Goal: Task Accomplishment & Management: Manage account settings

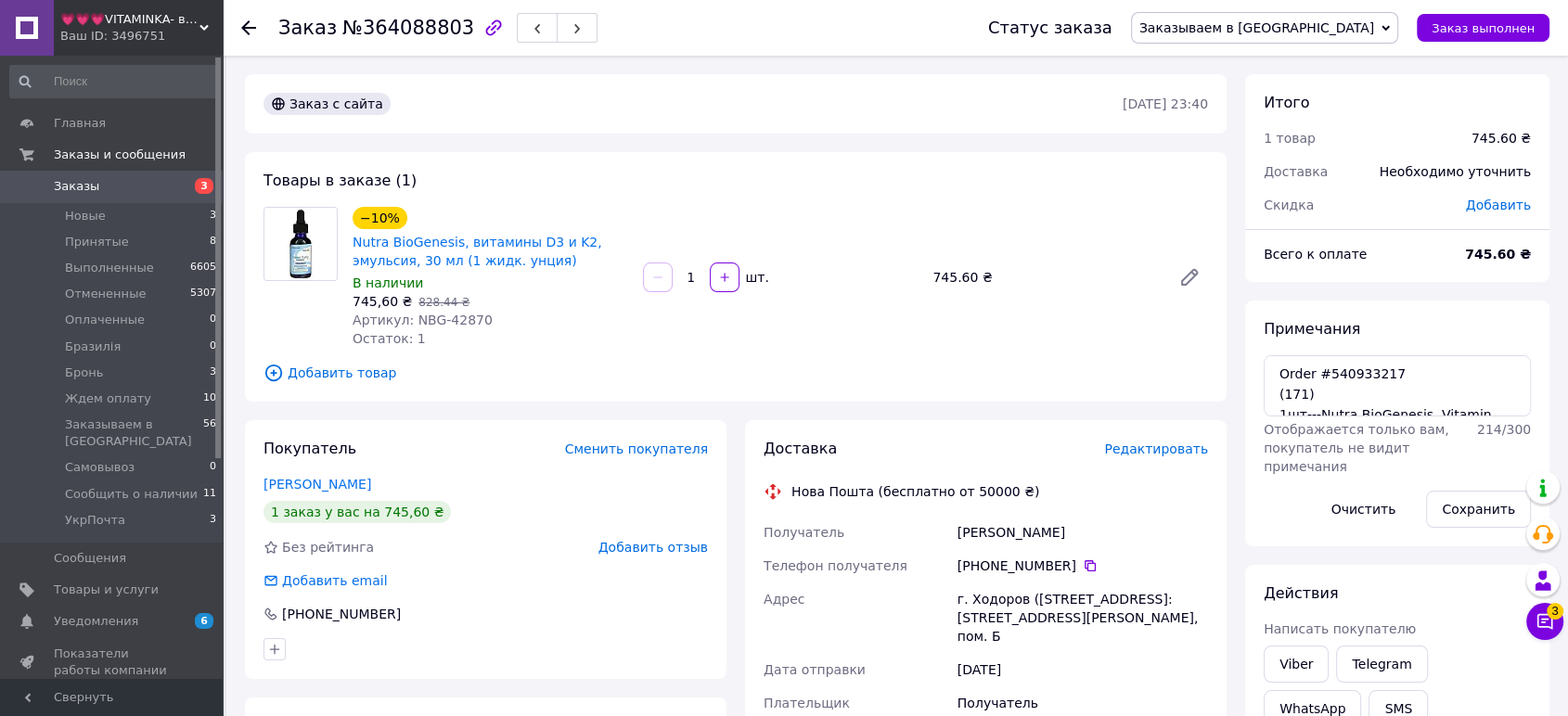
scroll to position [275, 0]
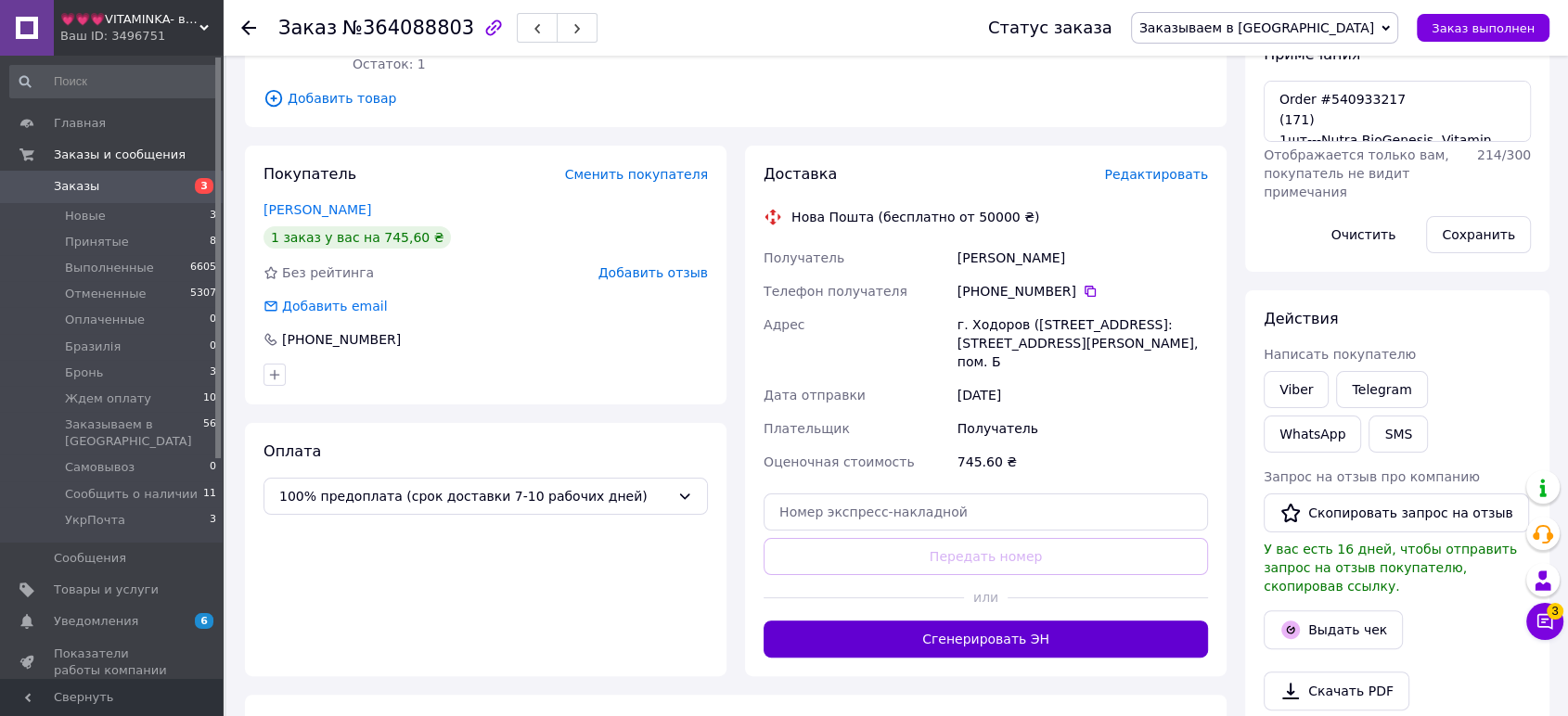
click at [1036, 629] on button "Сгенерировать ЭН" at bounding box center [986, 639] width 445 height 37
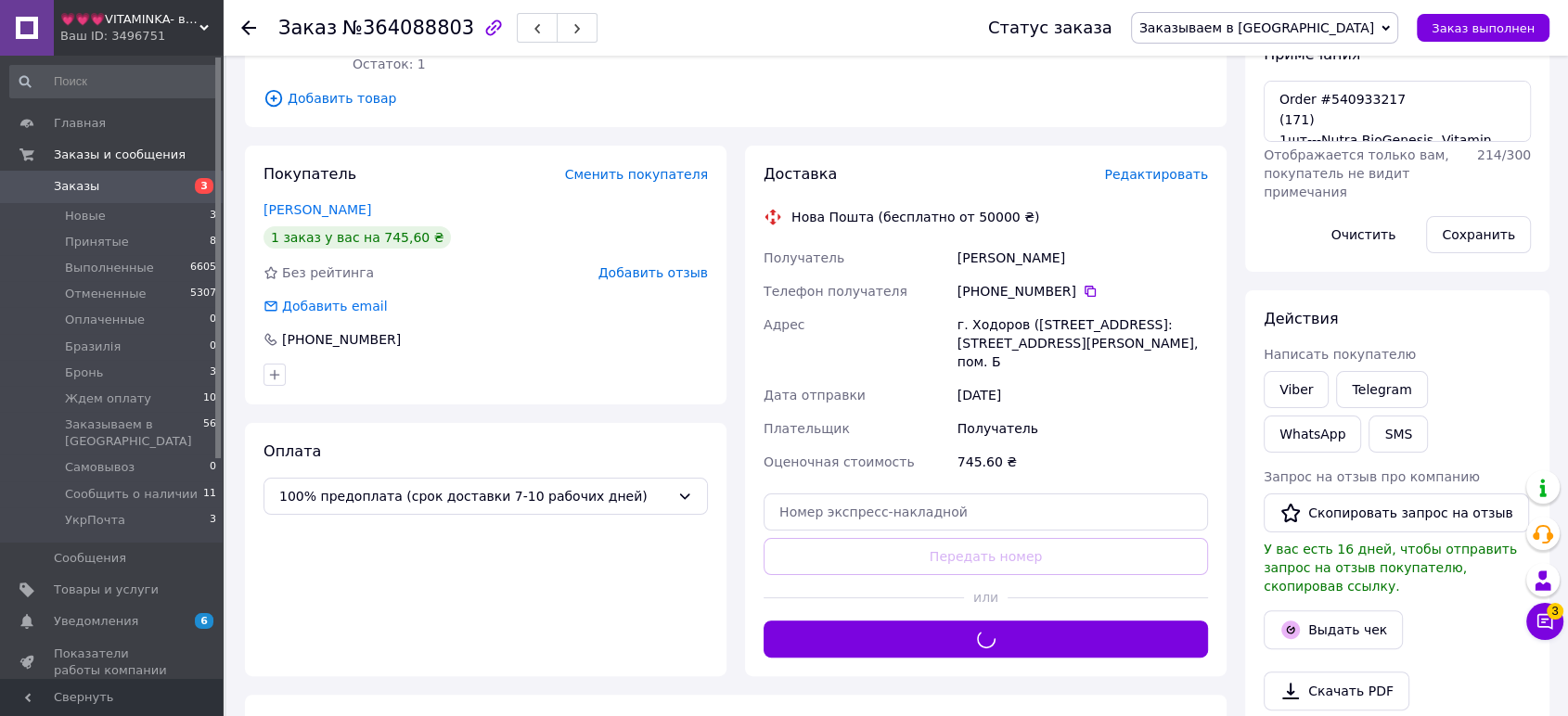
click at [1344, 34] on span "Заказываем в [GEOGRAPHIC_DATA]" at bounding box center [1256, 27] width 235 height 15
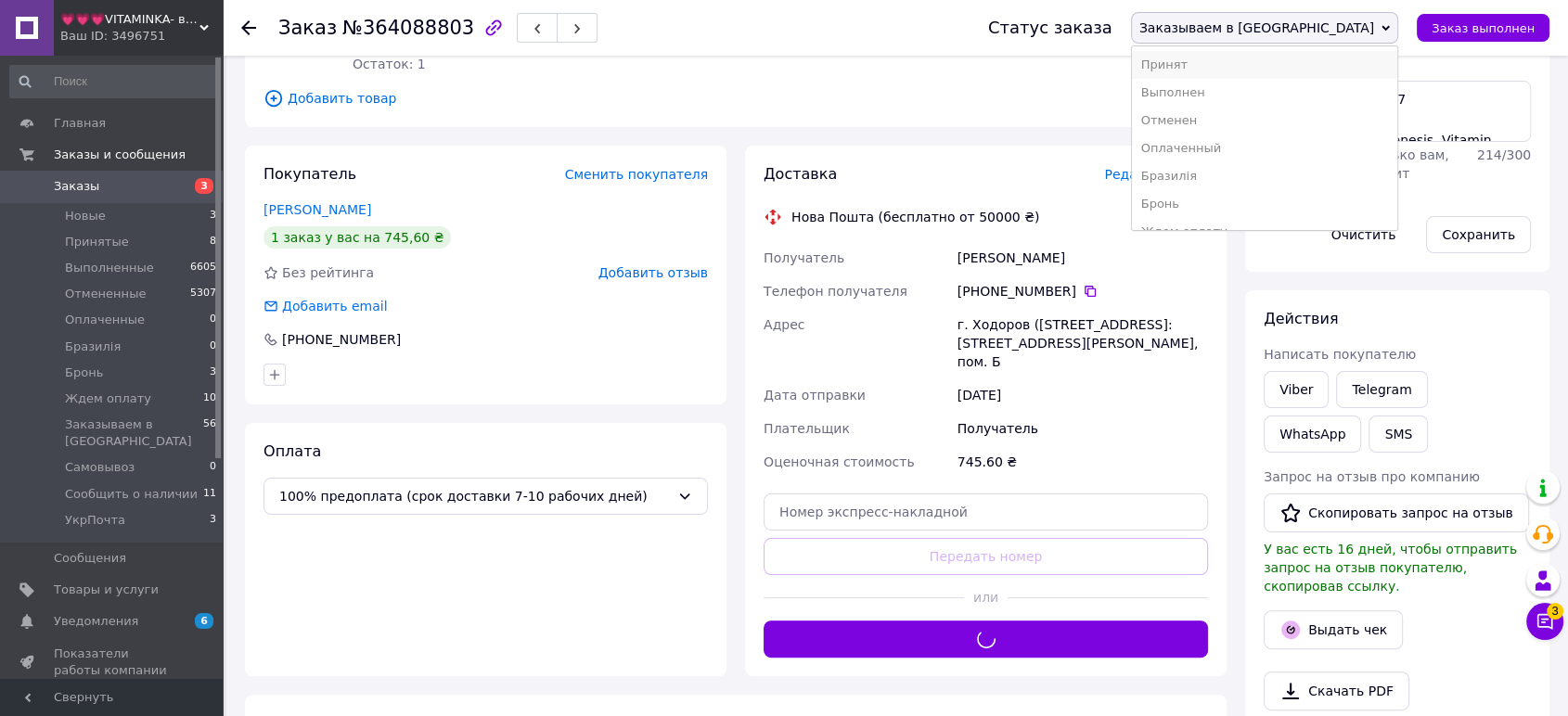
click at [1344, 64] on li "Принят" at bounding box center [1265, 64] width 265 height 28
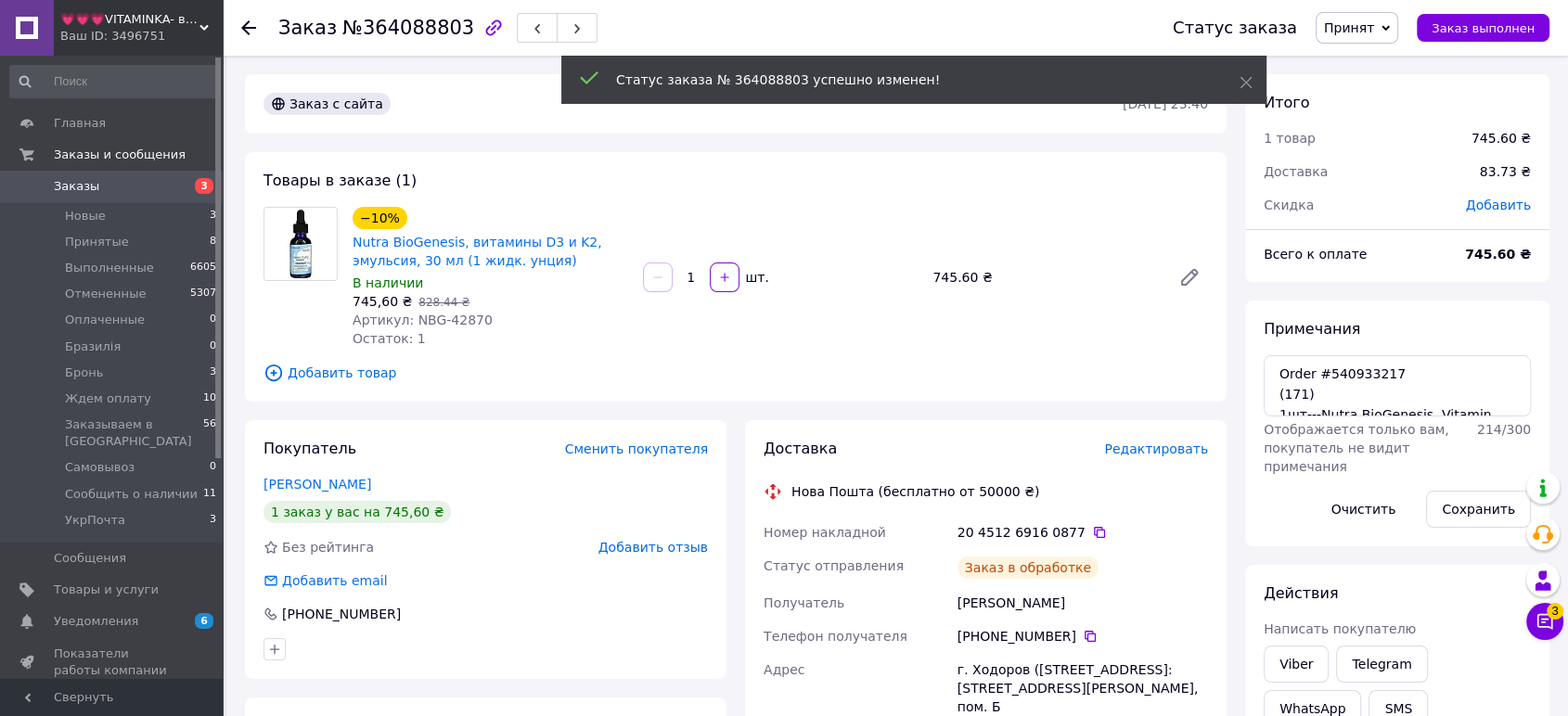
scroll to position [37, 0]
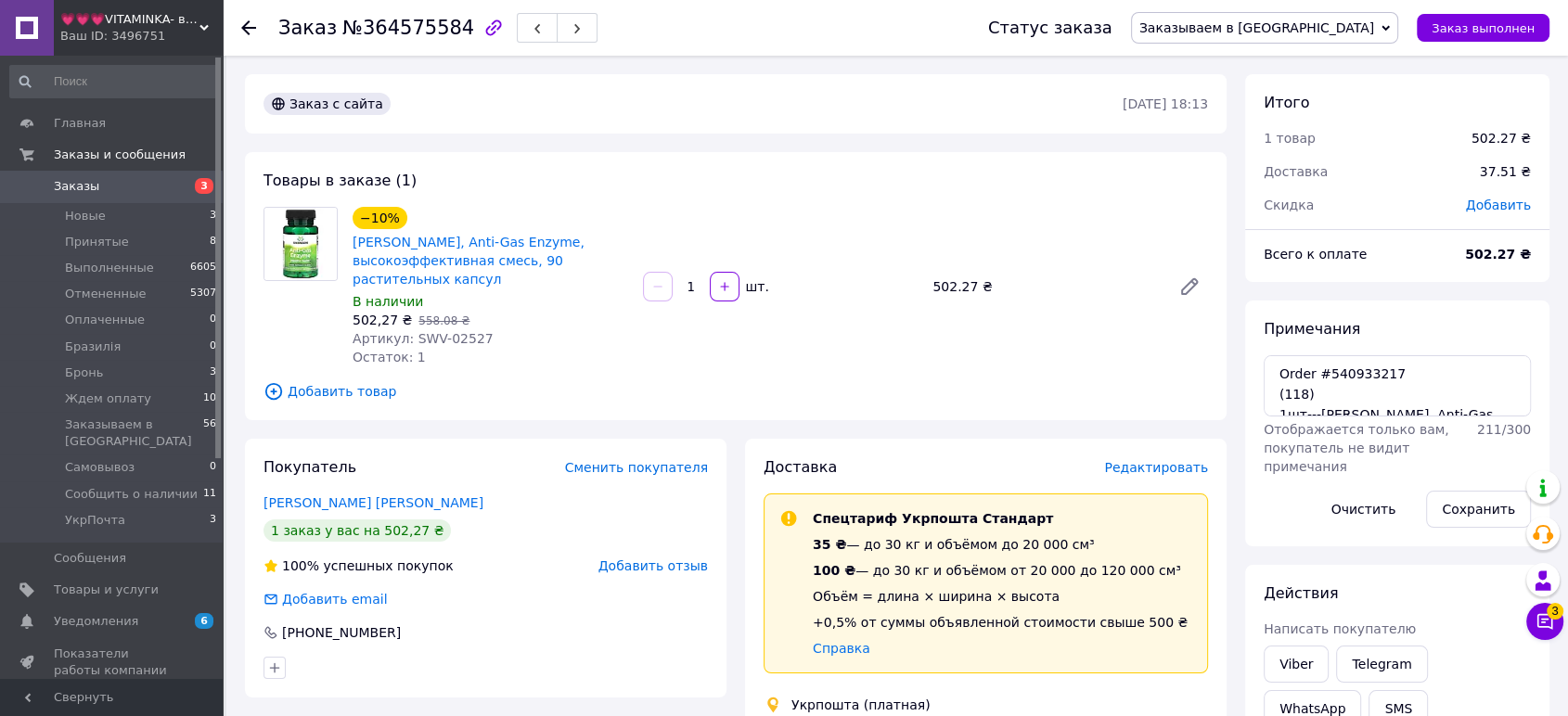
click at [1348, 16] on span "Заказываем в [GEOGRAPHIC_DATA]" at bounding box center [1265, 27] width 267 height 31
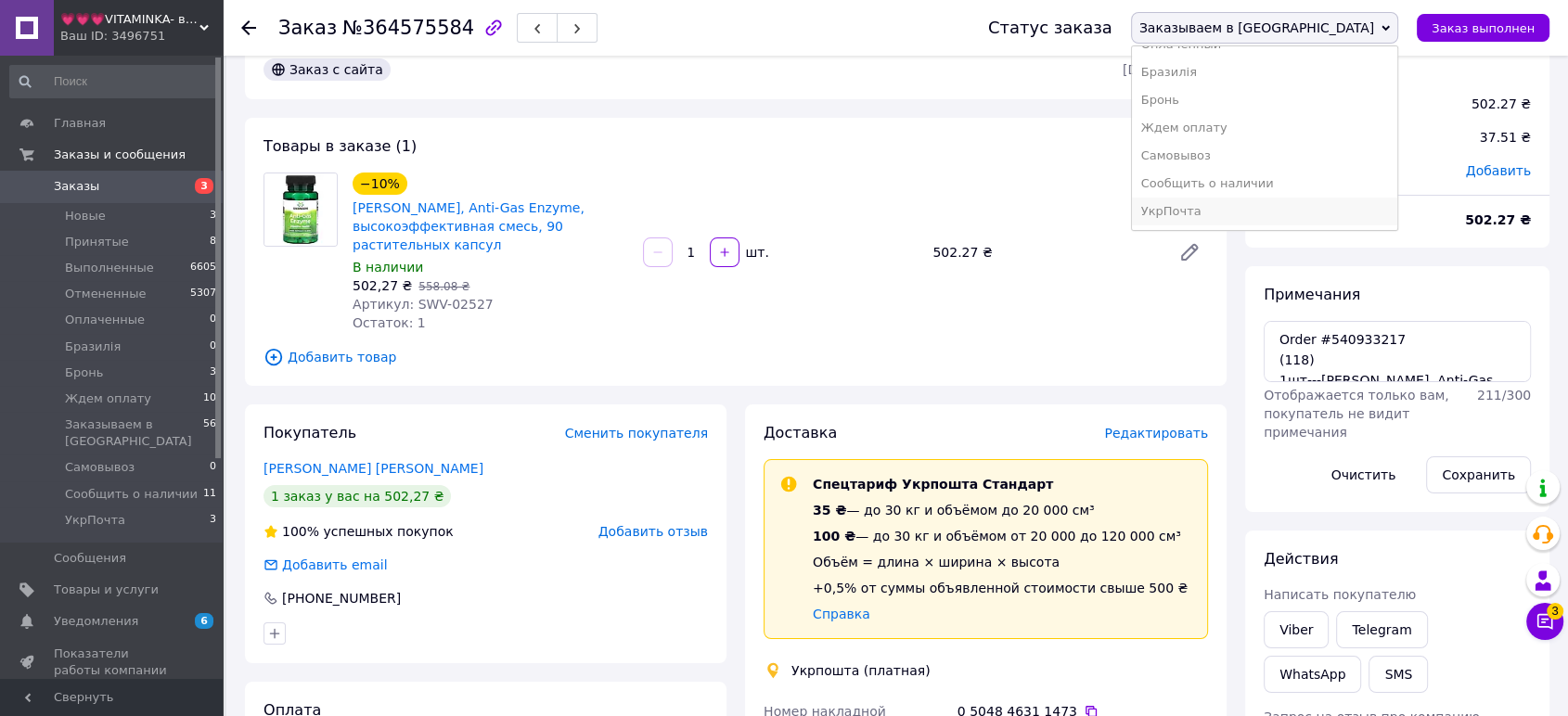
click at [1318, 213] on li "УкрПочта" at bounding box center [1265, 212] width 265 height 28
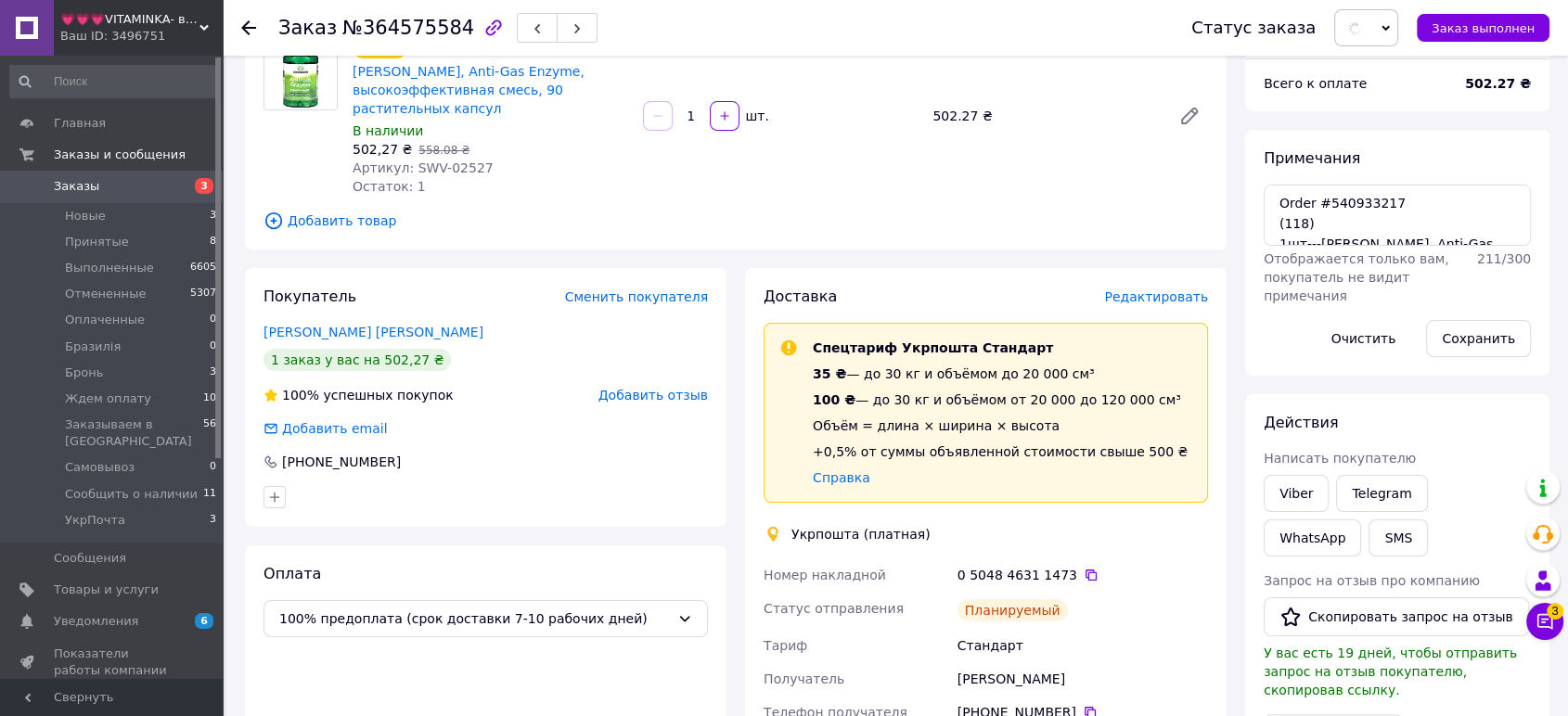
scroll to position [240, 0]
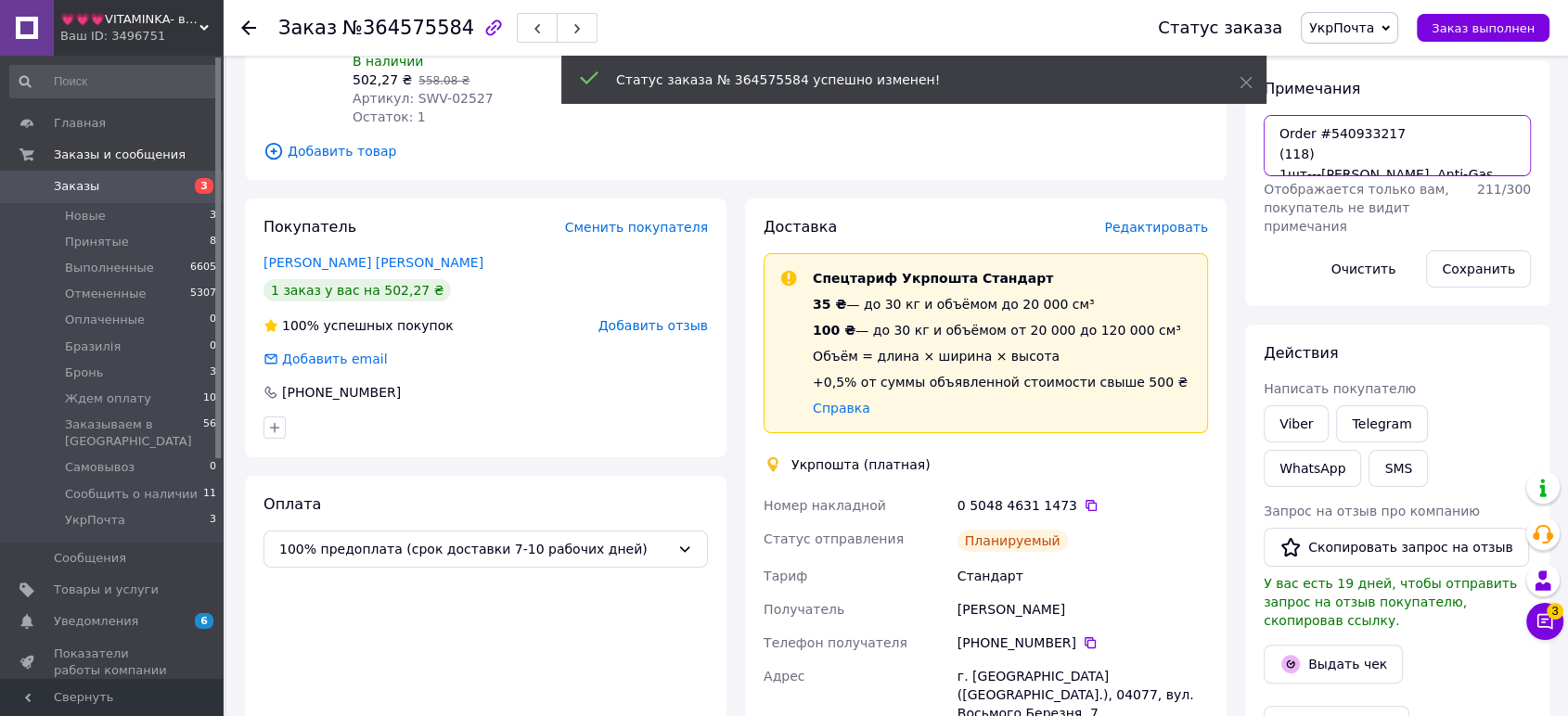
click at [1346, 175] on textarea "Order #540933217 (118) 1шт---Swanson, Anti-Gas Enzyme, High Strength Blend, 90 …" at bounding box center [1397, 145] width 267 height 61
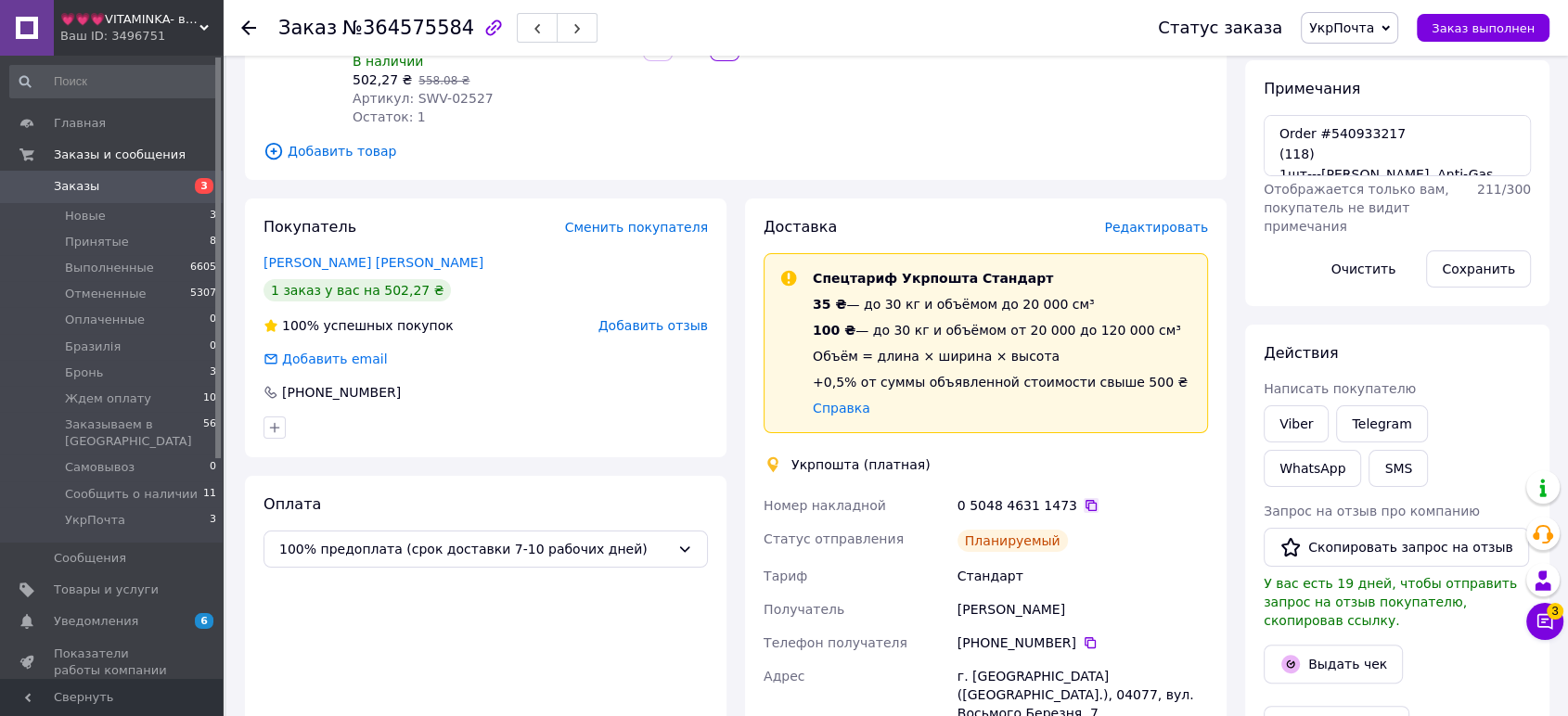
click at [1083, 505] on icon at bounding box center [1090, 505] width 15 height 15
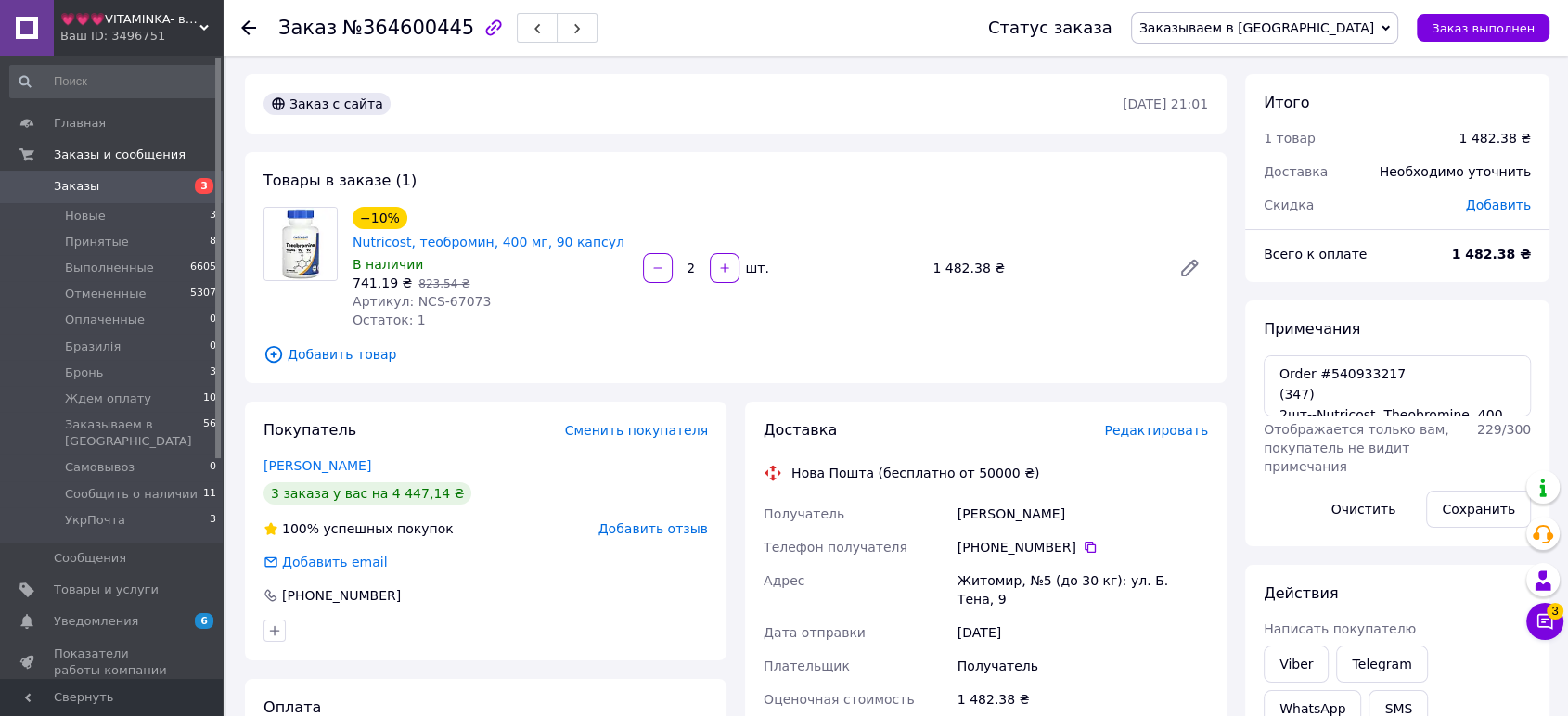
scroll to position [275, 0]
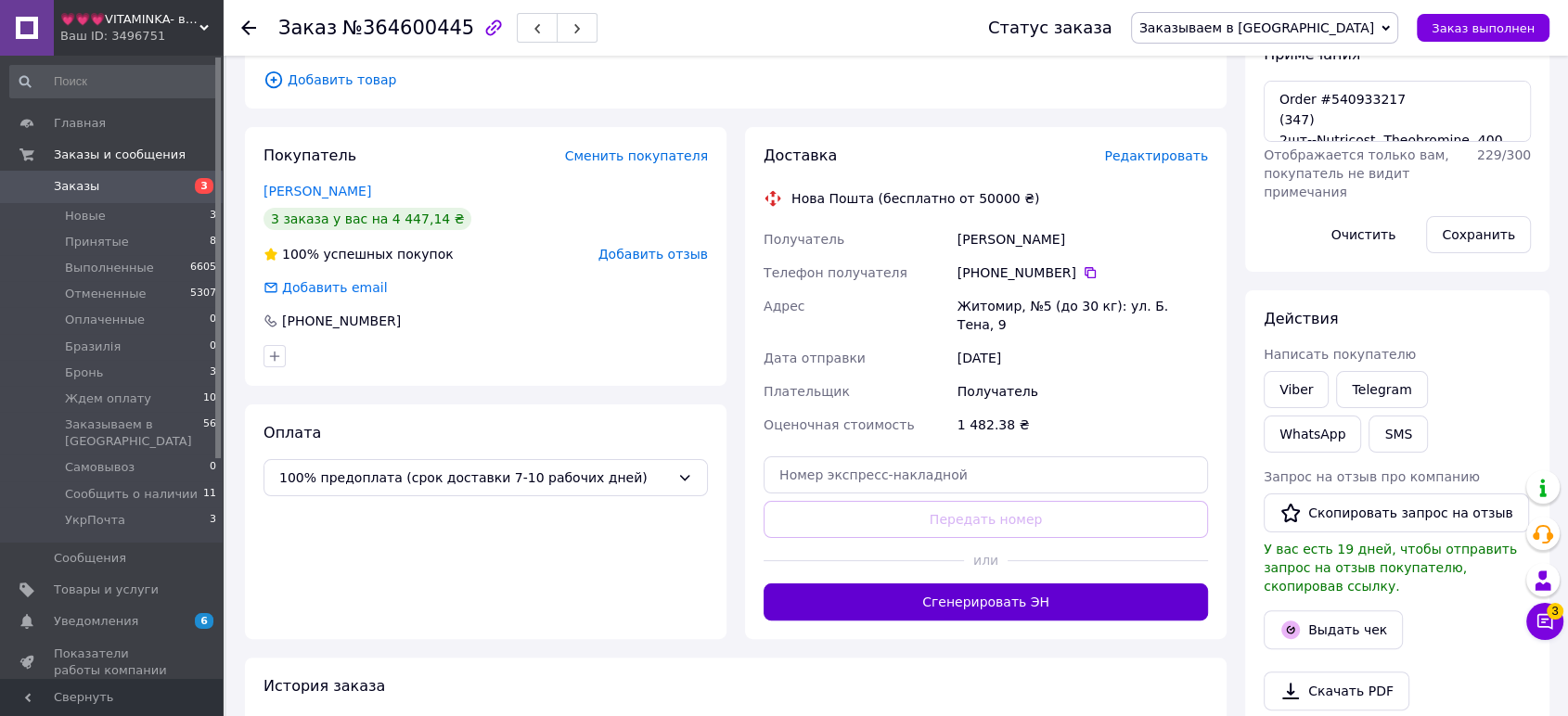
click at [1053, 583] on button "Сгенерировать ЭН" at bounding box center [986, 602] width 445 height 37
click at [1374, 29] on span "Заказываем в [GEOGRAPHIC_DATA]" at bounding box center [1256, 27] width 235 height 15
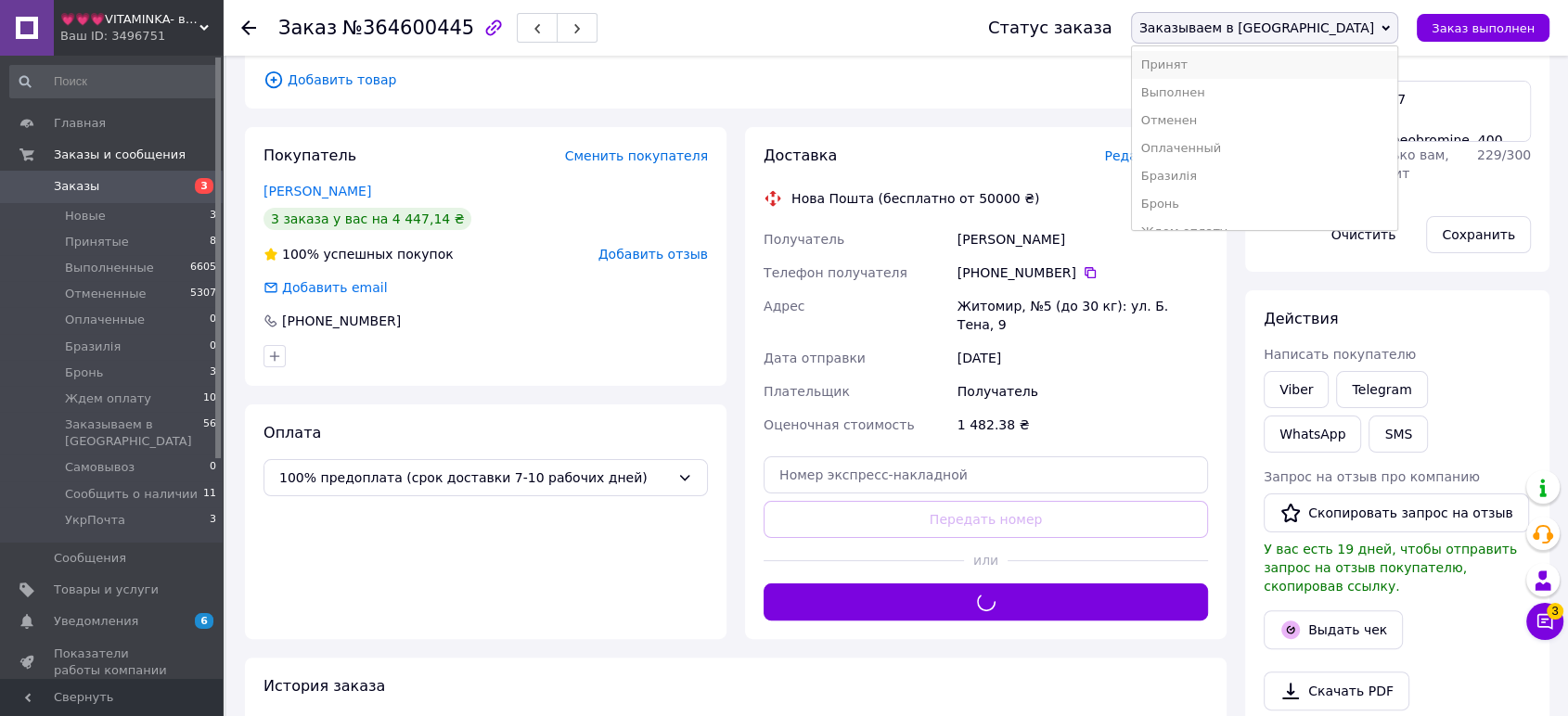
click at [1358, 70] on li "Принят" at bounding box center [1265, 64] width 265 height 28
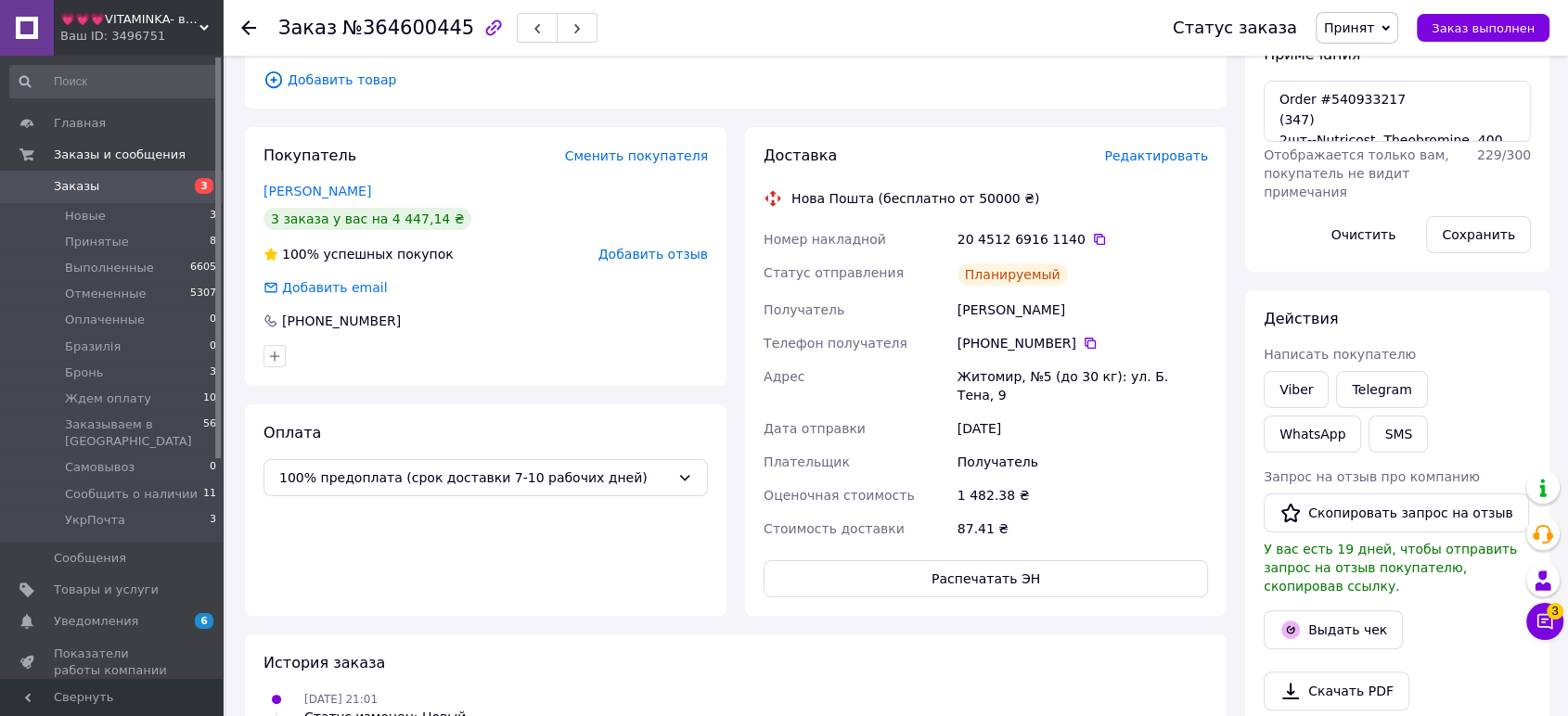
click at [151, 33] on div "Ваш ID: 3496751" at bounding box center [141, 36] width 162 height 17
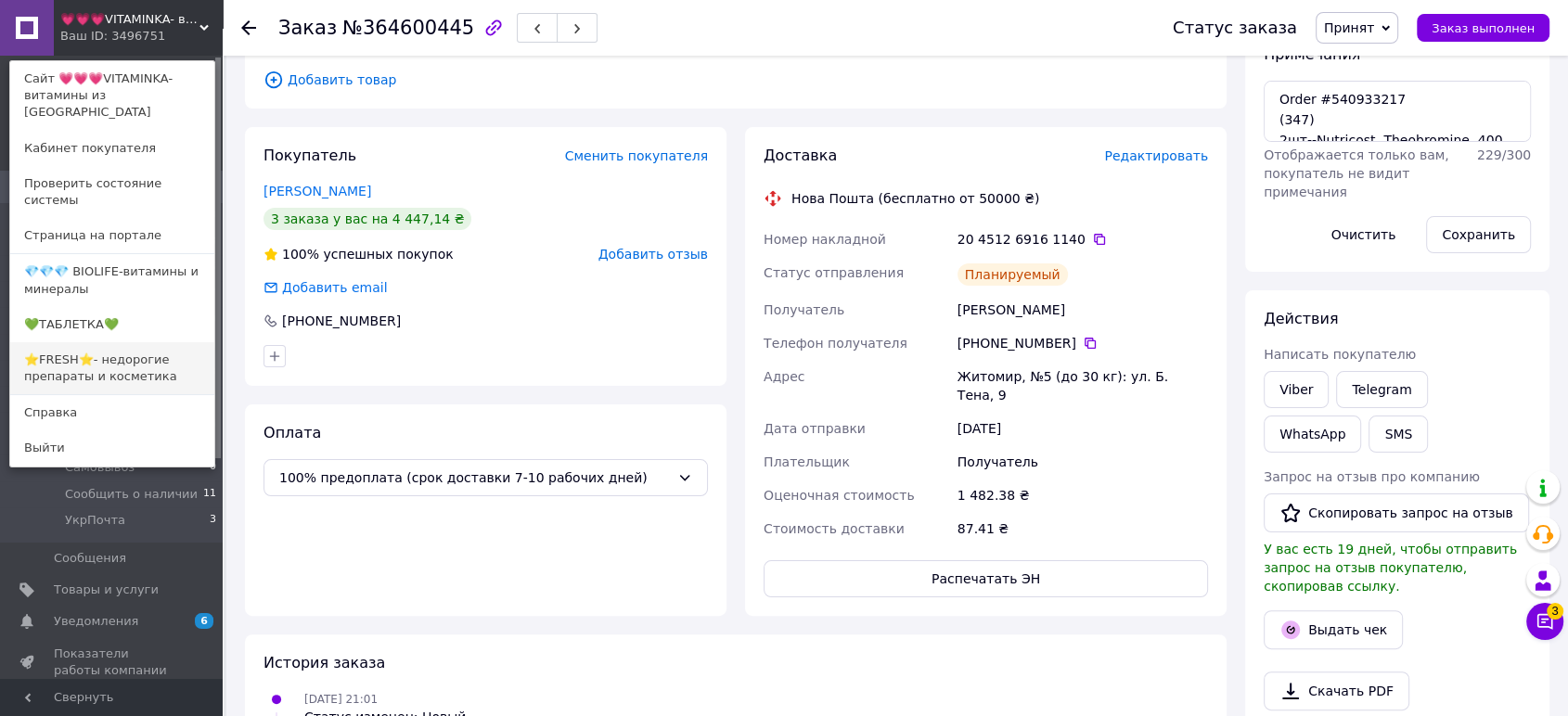
click at [143, 349] on link "⭐FRESH⭐- недорогие препараты и косметика" at bounding box center [111, 368] width 204 height 52
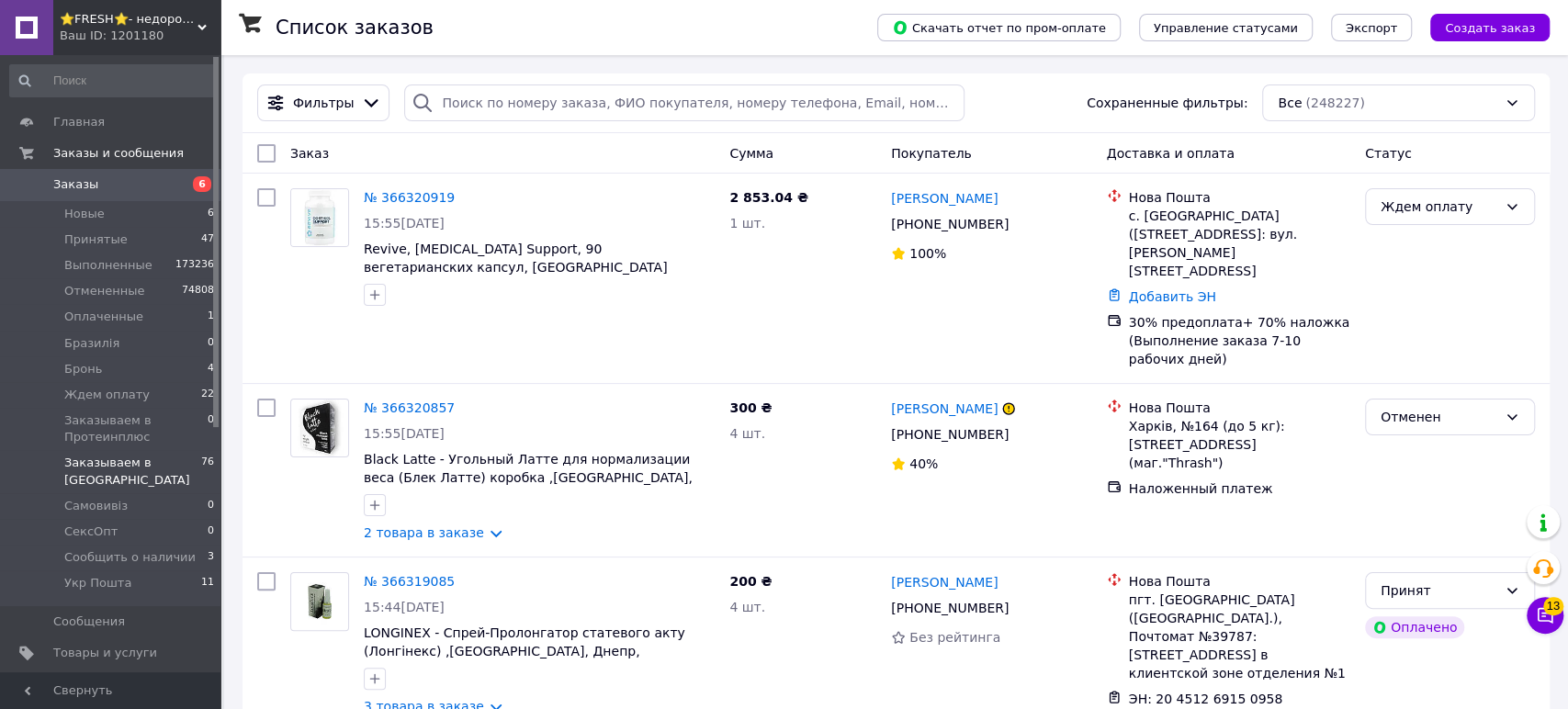
click at [169, 458] on li "Заказываем в США 76" at bounding box center [112, 471] width 225 height 43
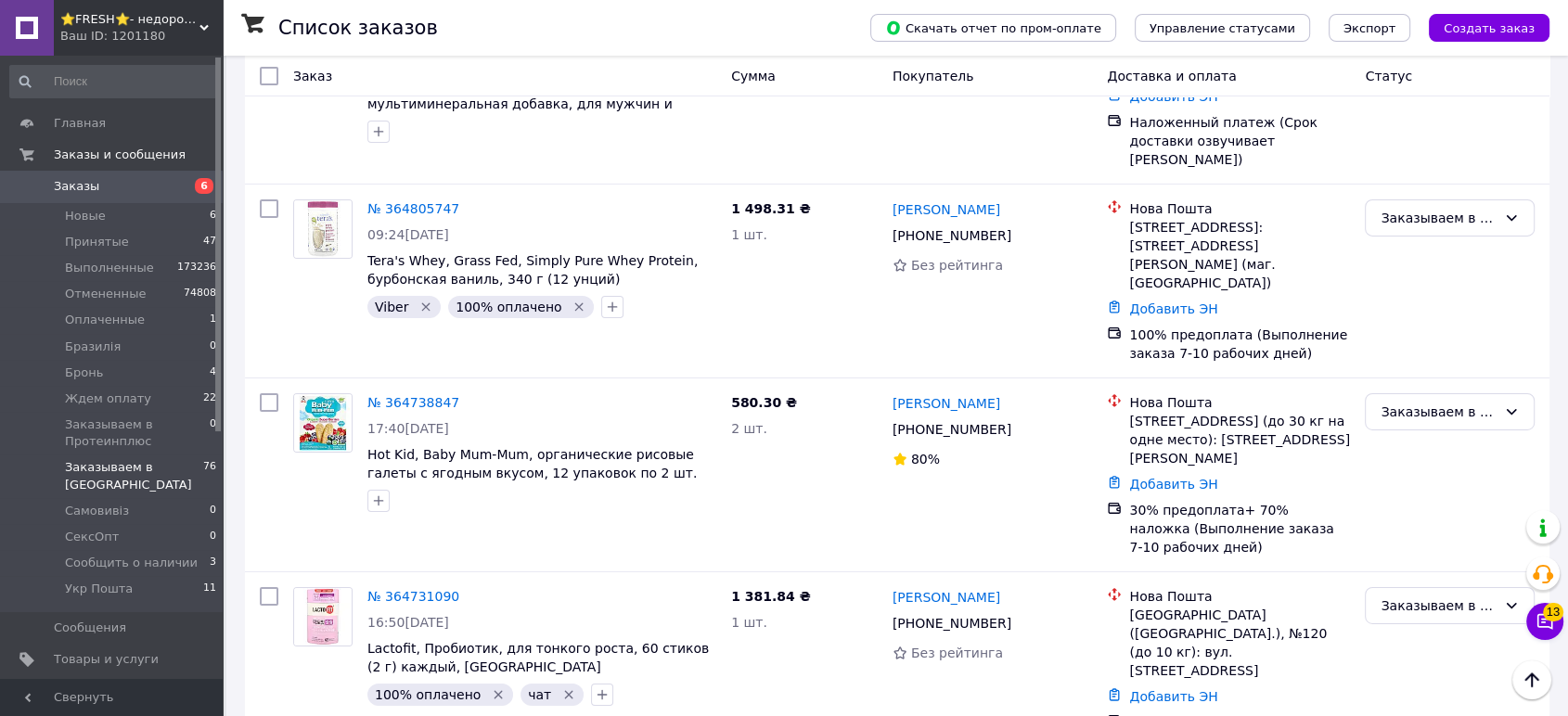
scroll to position [13256, 0]
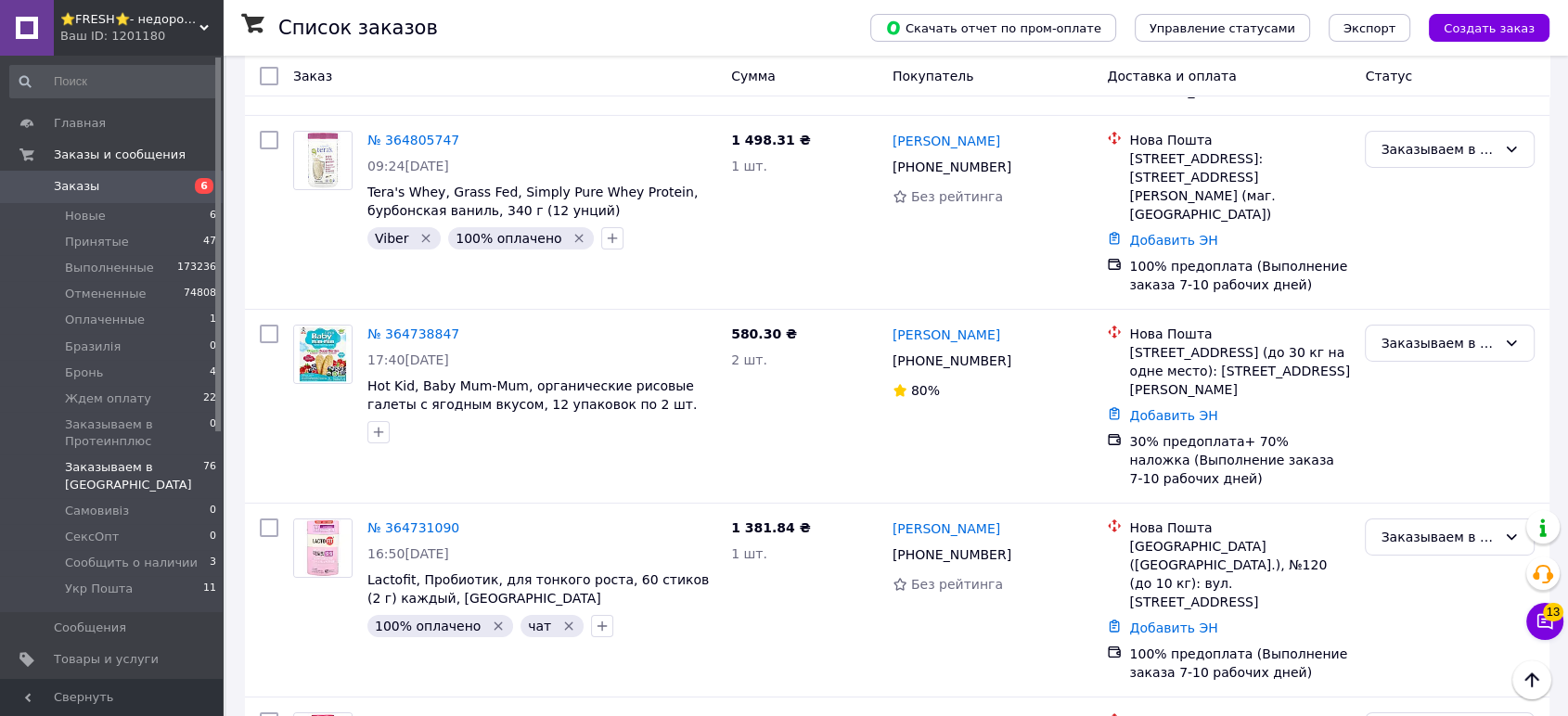
click at [126, 34] on div "Ваш ID: 1201180" at bounding box center [141, 36] width 162 height 17
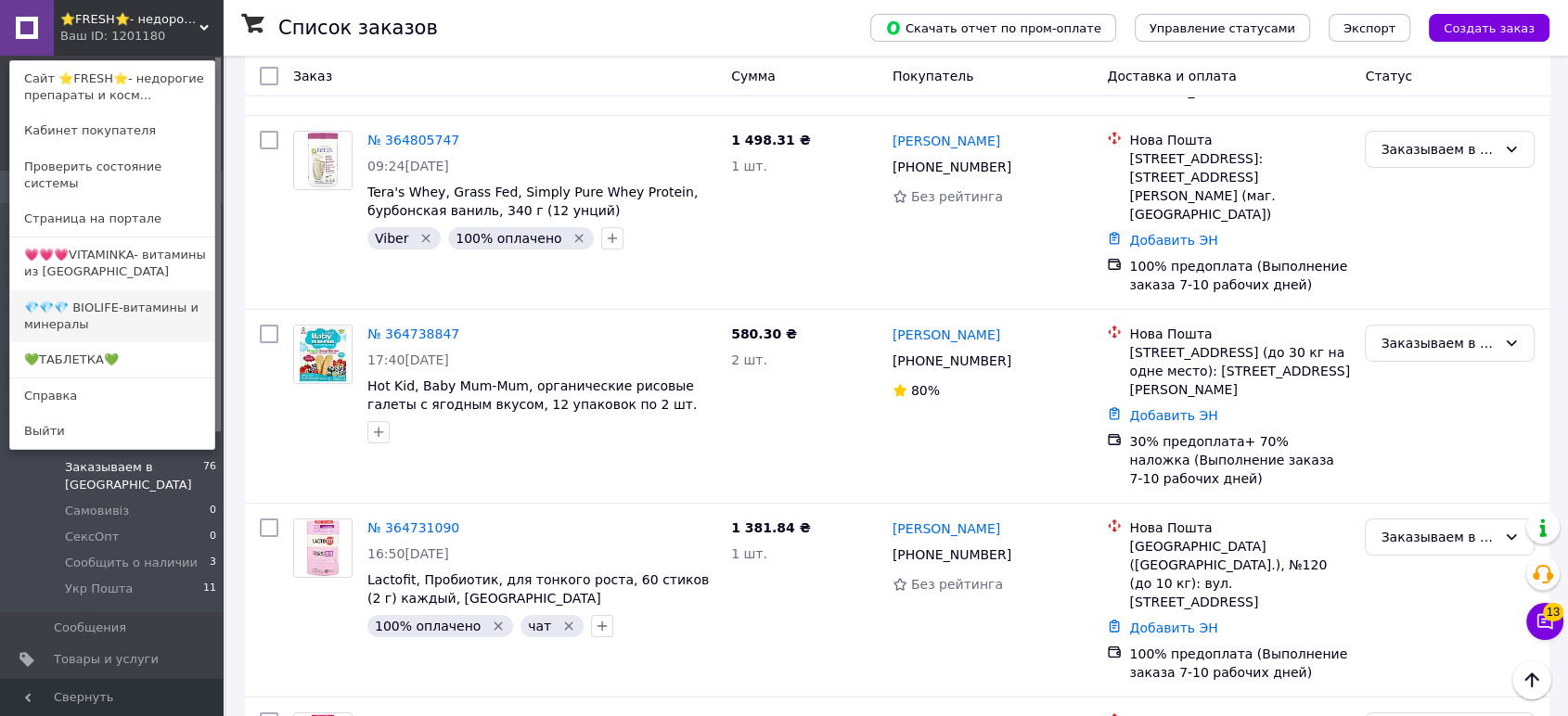
click at [171, 306] on link "💎💎💎 BIOLIFE-витамины и минералы" at bounding box center [111, 316] width 204 height 52
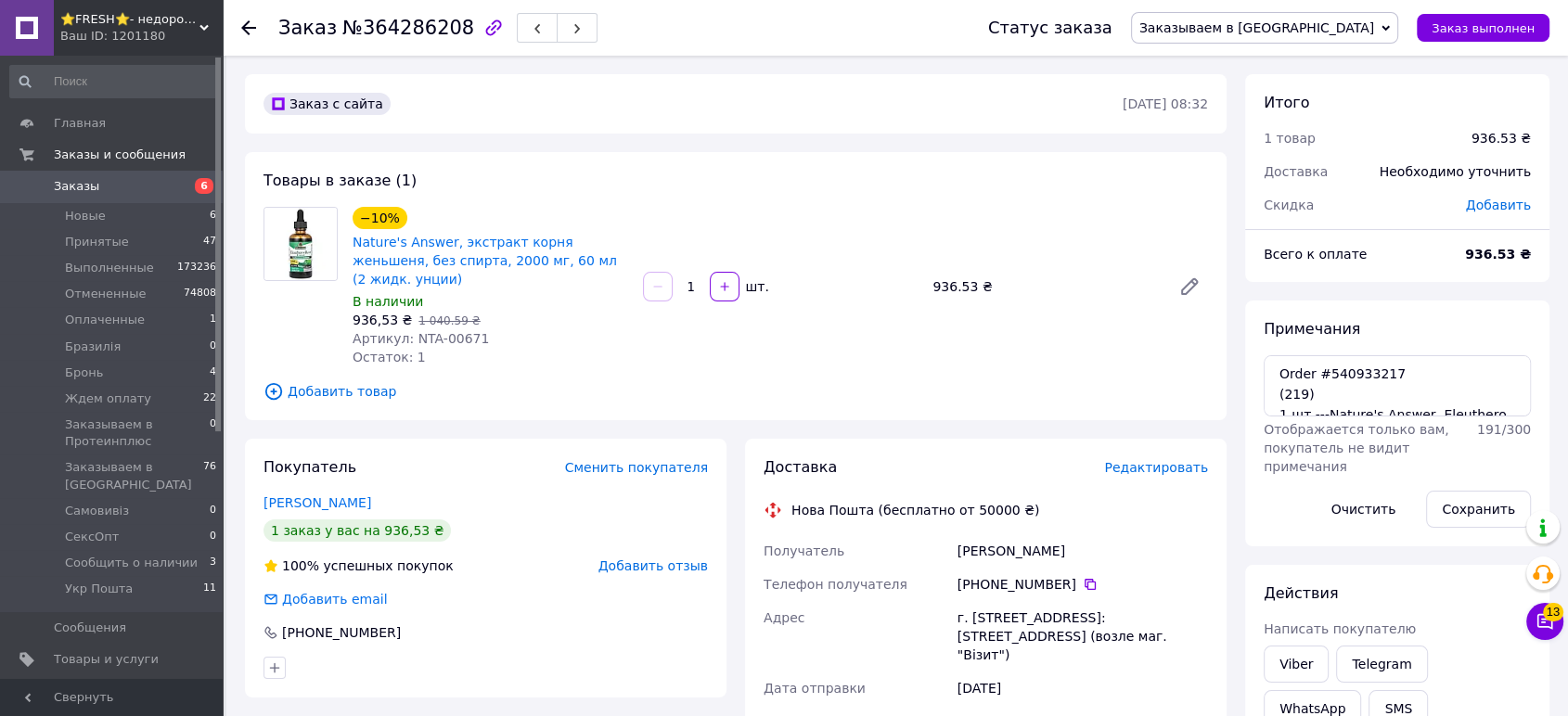
scroll to position [275, 0]
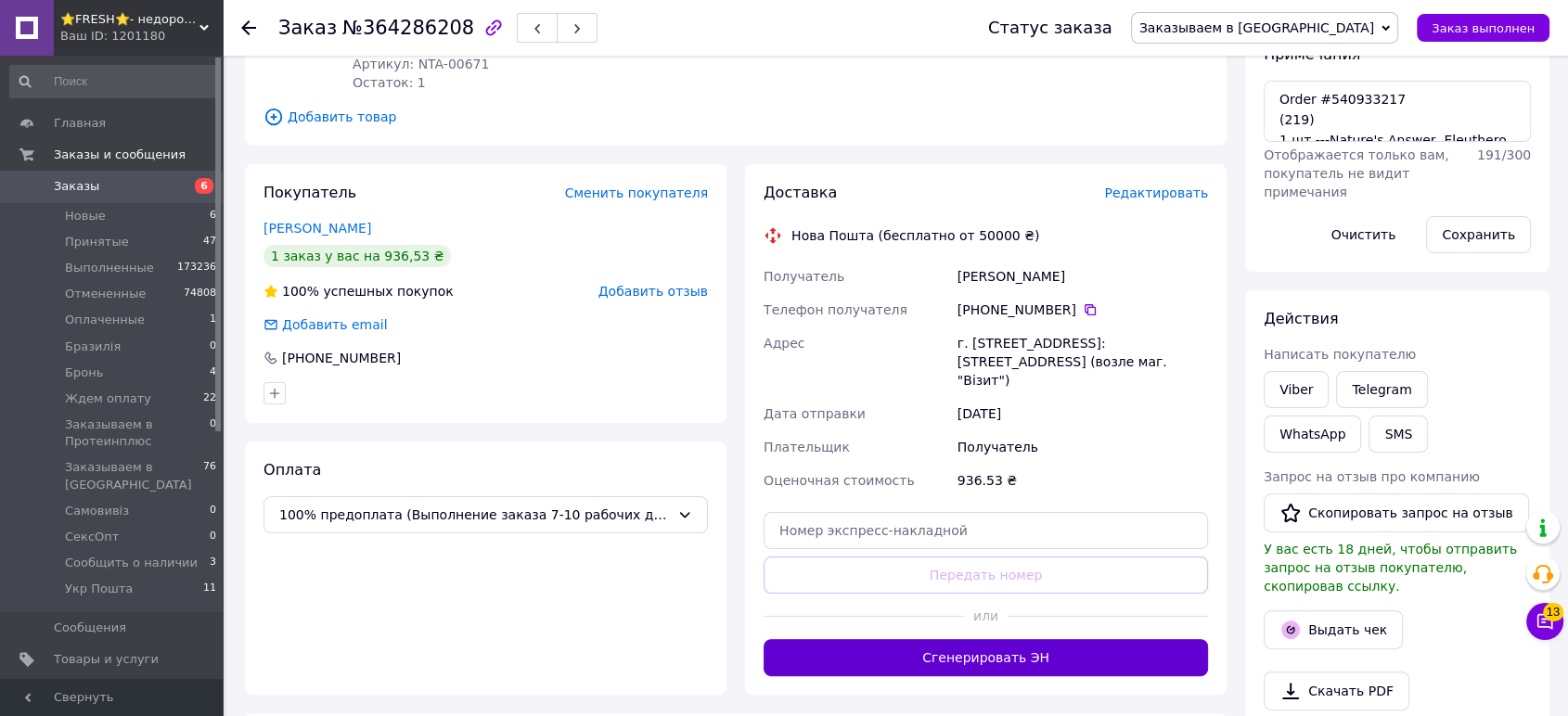
click at [1064, 639] on button "Сгенерировать ЭН" at bounding box center [986, 657] width 445 height 37
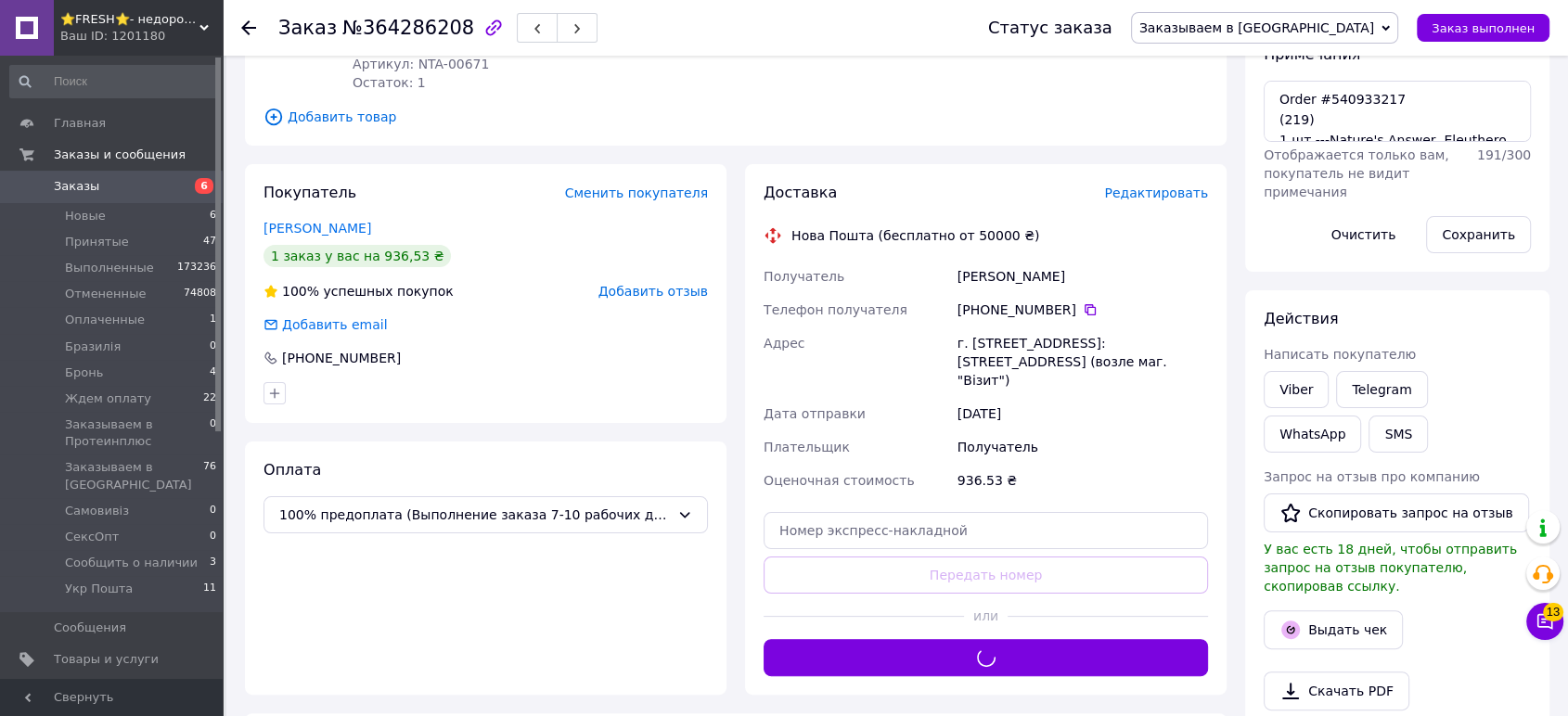
click at [1321, 28] on span "Заказываем в [GEOGRAPHIC_DATA]" at bounding box center [1256, 27] width 235 height 15
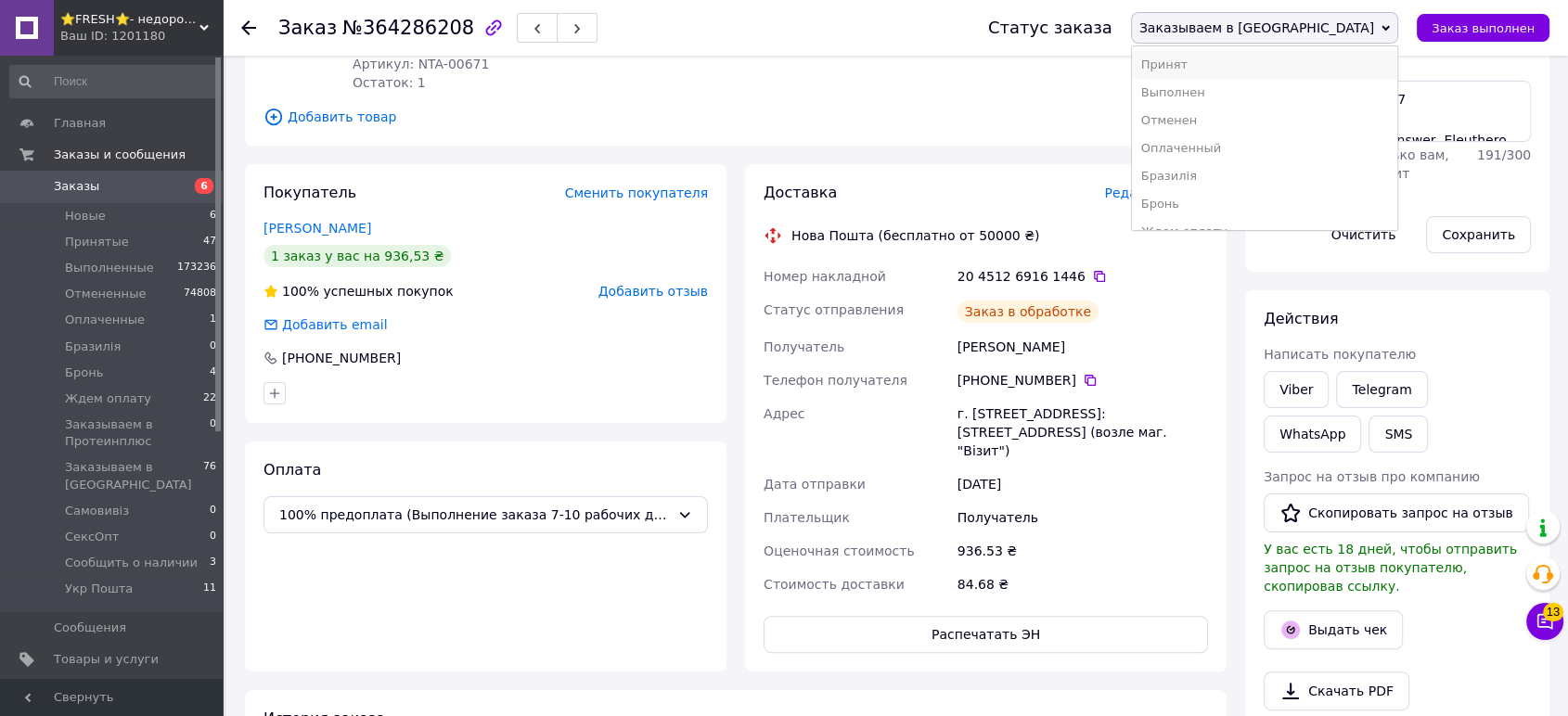
scroll to position [152, 0]
click at [1313, 64] on li "Принят" at bounding box center [1265, 64] width 265 height 28
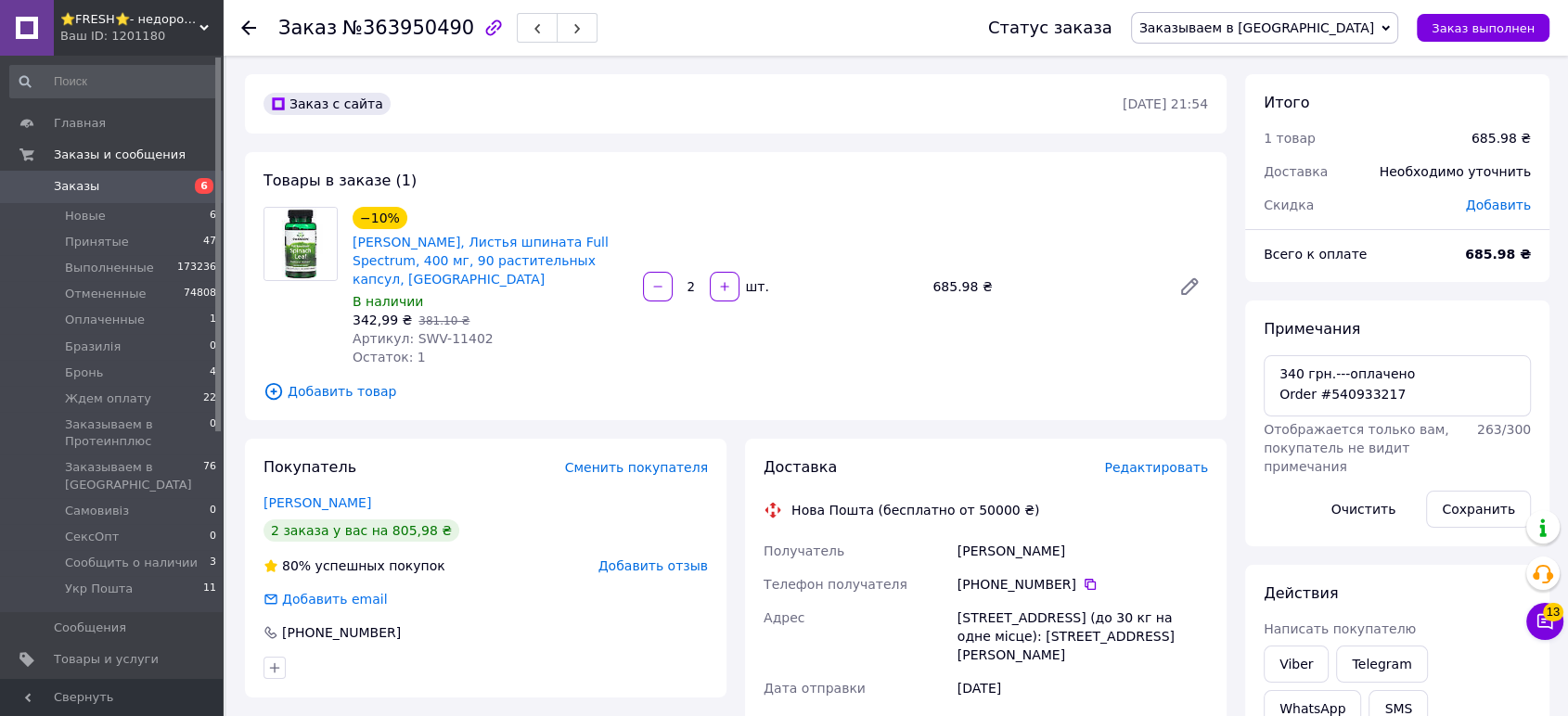
scroll to position [527, 0]
click at [1329, 30] on span "Заказываем в [GEOGRAPHIC_DATA]" at bounding box center [1256, 27] width 235 height 15
click at [1326, 59] on li "Принят" at bounding box center [1265, 64] width 265 height 28
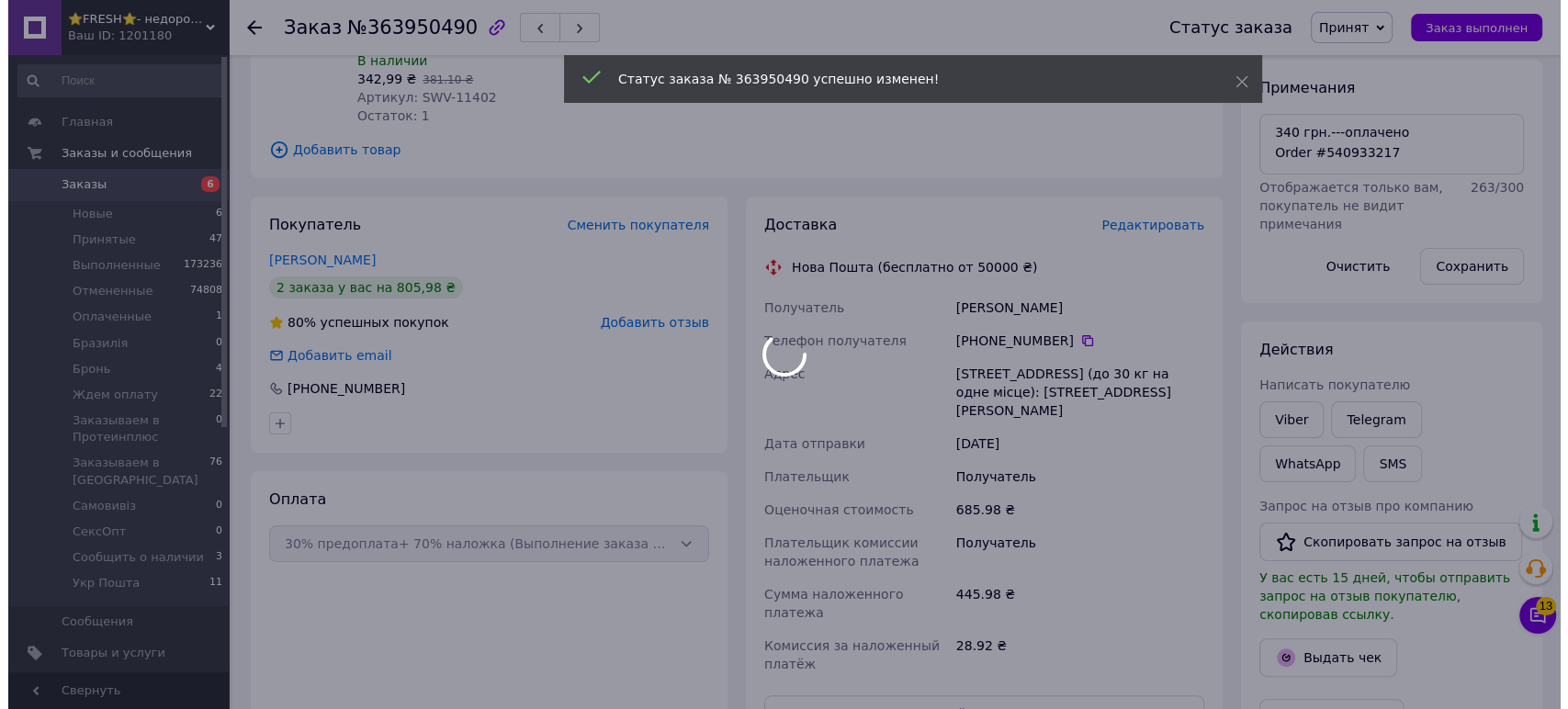
scroll to position [566, 0]
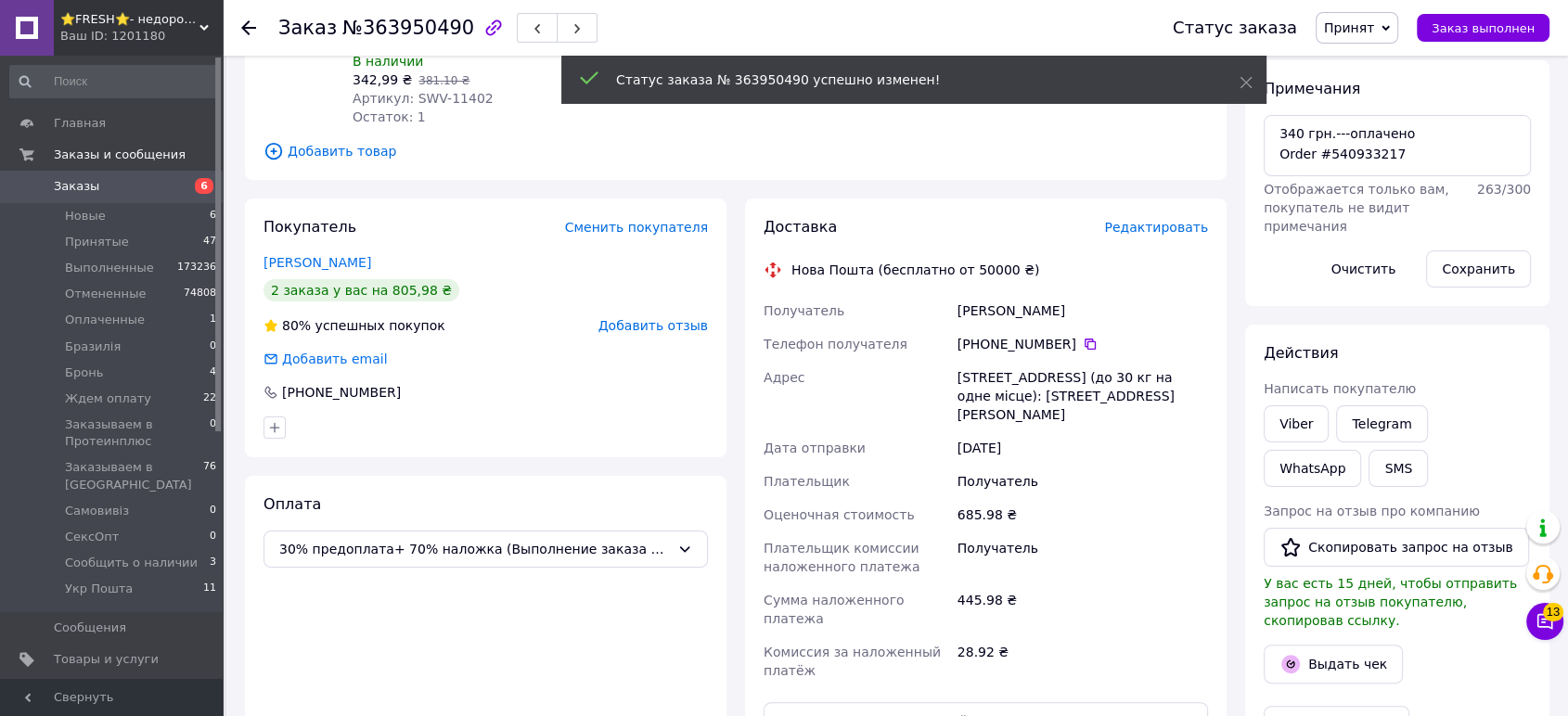
click at [1176, 219] on span "Редактировать" at bounding box center [1156, 226] width 104 height 15
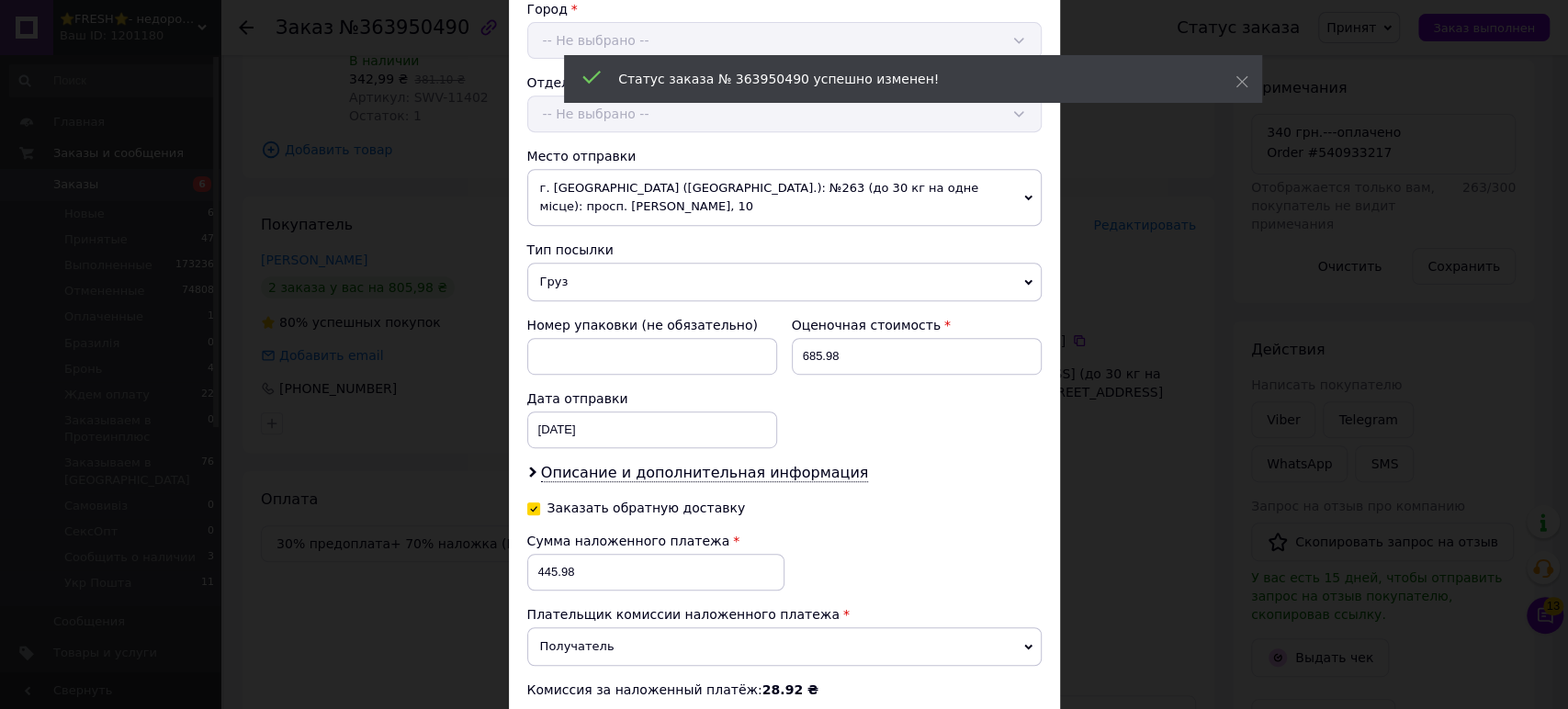
scroll to position [714, 0]
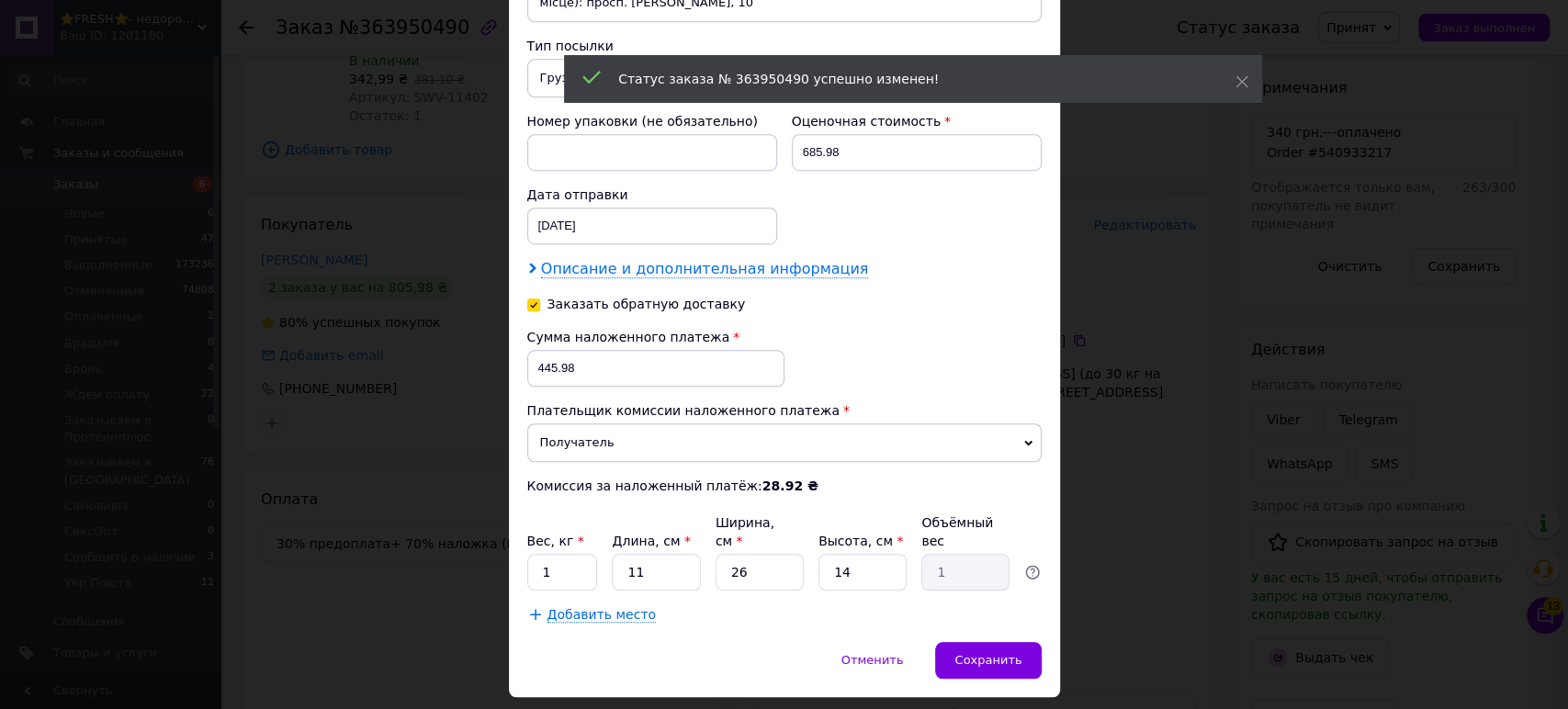
click at [663, 260] on span "Описание и дополнительная информация" at bounding box center [705, 269] width 328 height 18
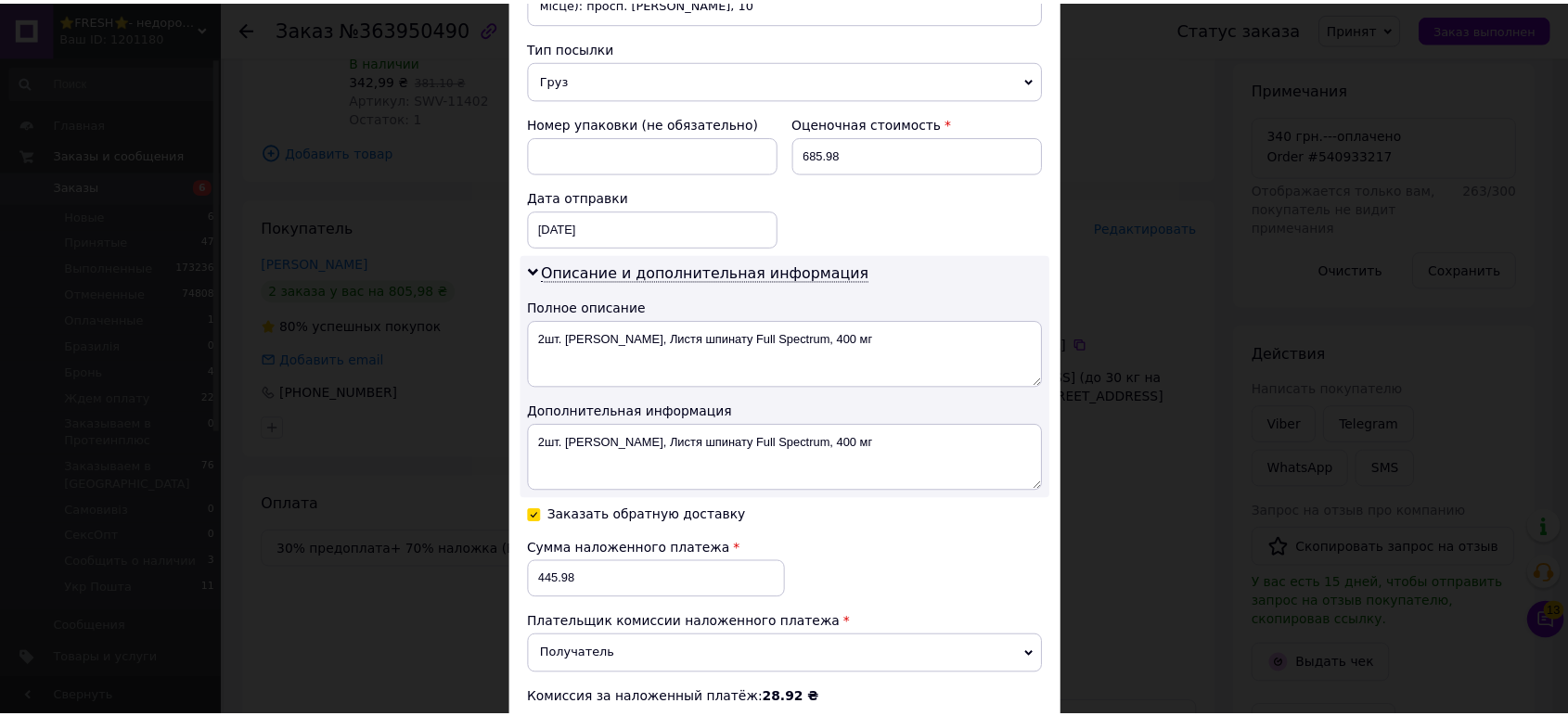
scroll to position [940, 0]
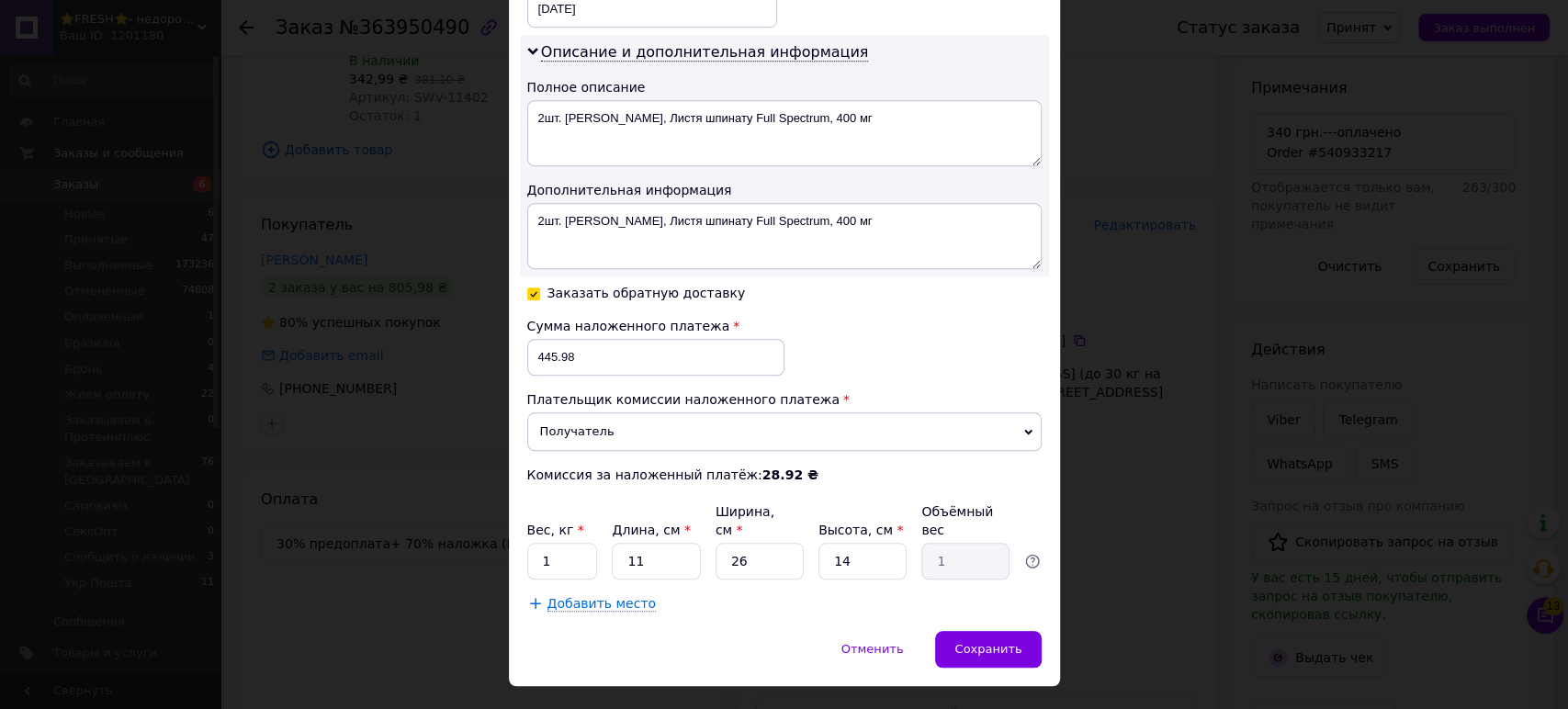
click at [1163, 554] on div "× Редактирование доставки Способ доставки Нова Пошта (бесплатно от 50000 ₴) Пла…" at bounding box center [784, 354] width 1568 height 709
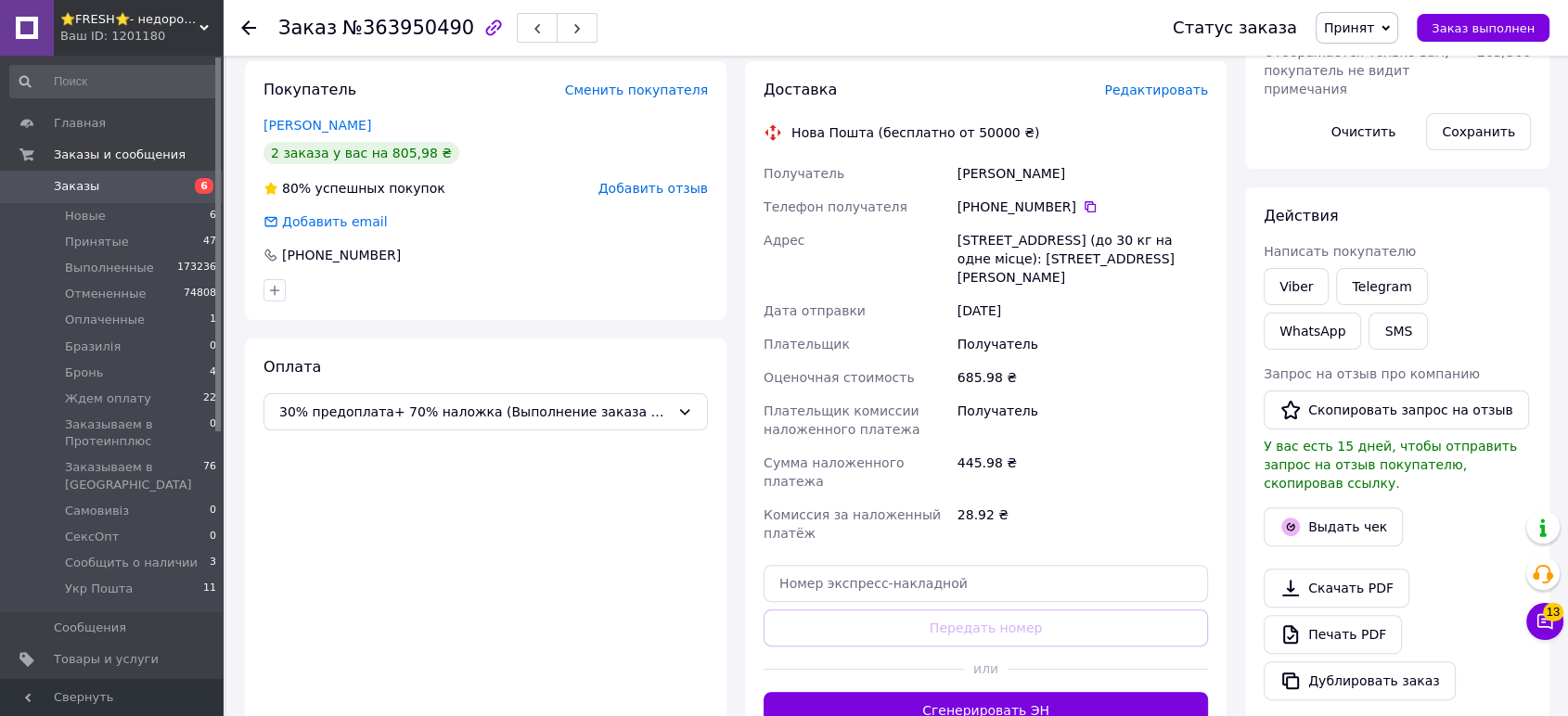
scroll to position [481, 0]
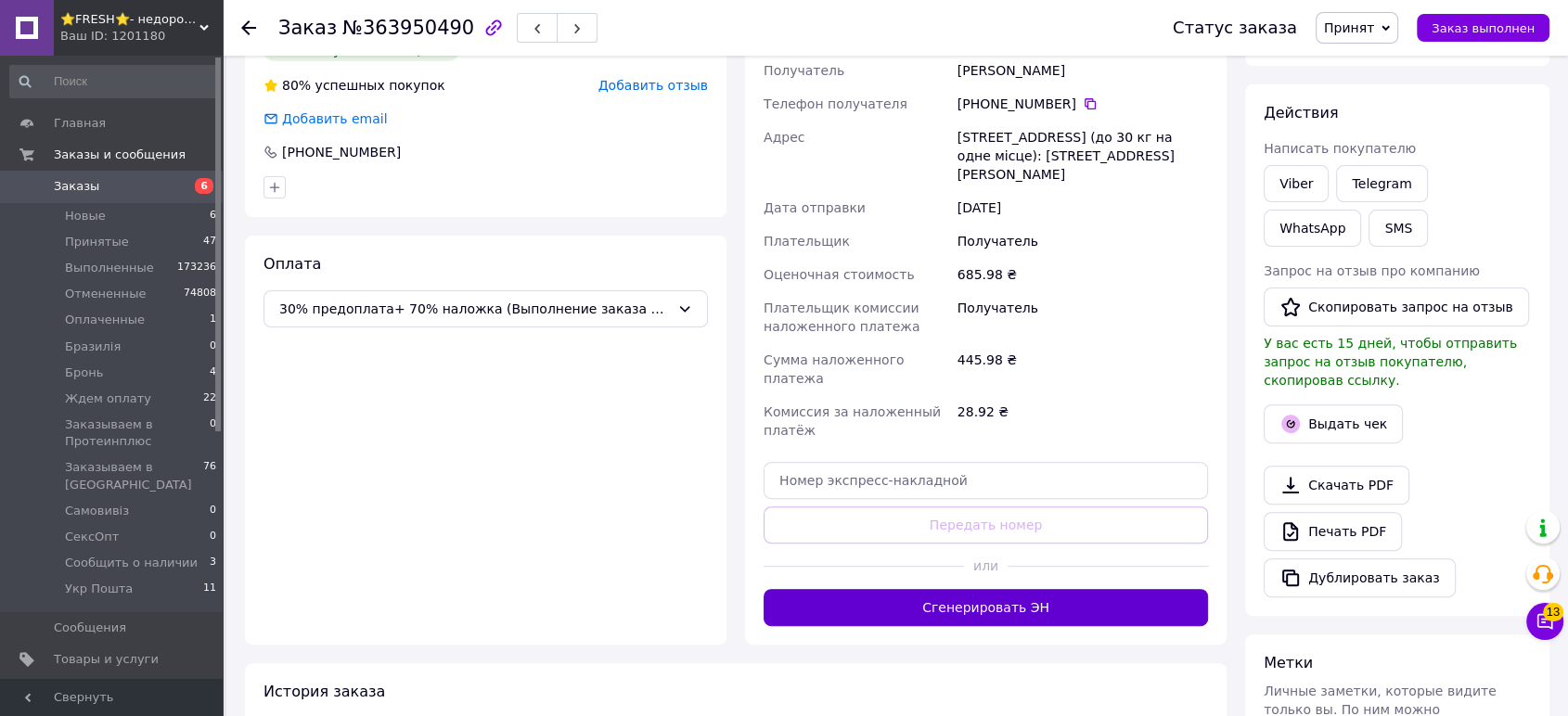
click at [1028, 589] on button "Сгенерировать ЭН" at bounding box center [986, 608] width 445 height 37
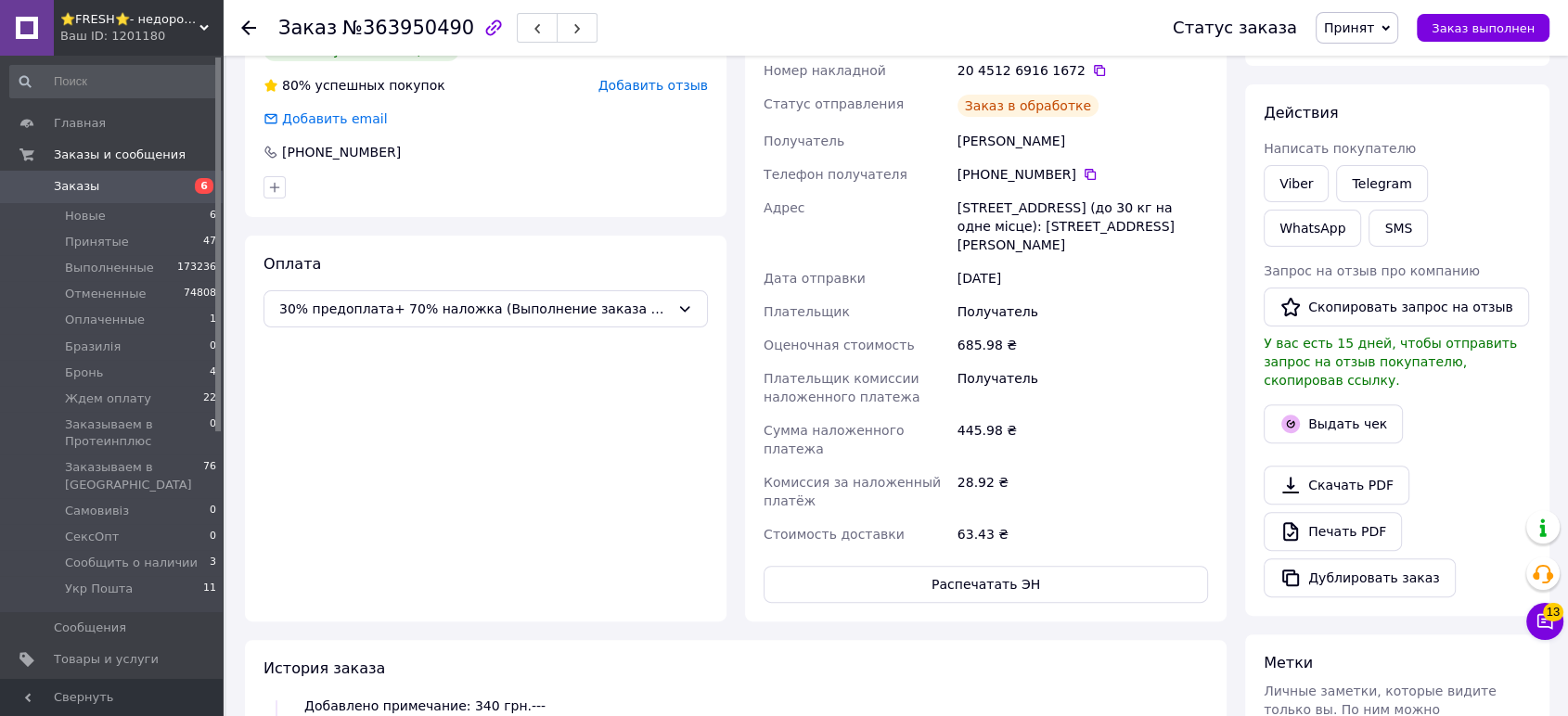
scroll to position [617, 0]
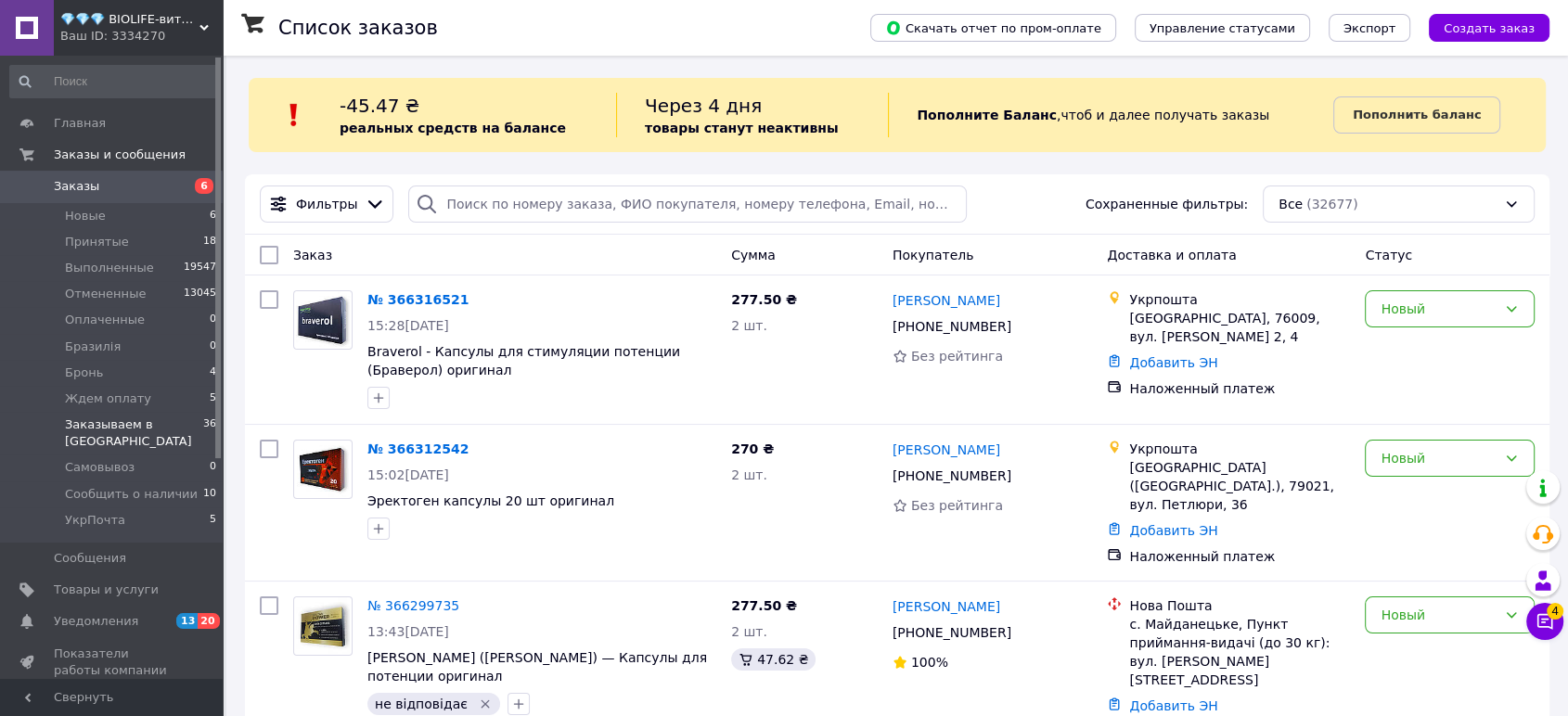
click at [160, 429] on span "Заказываем в [GEOGRAPHIC_DATA]" at bounding box center [135, 433] width 138 height 33
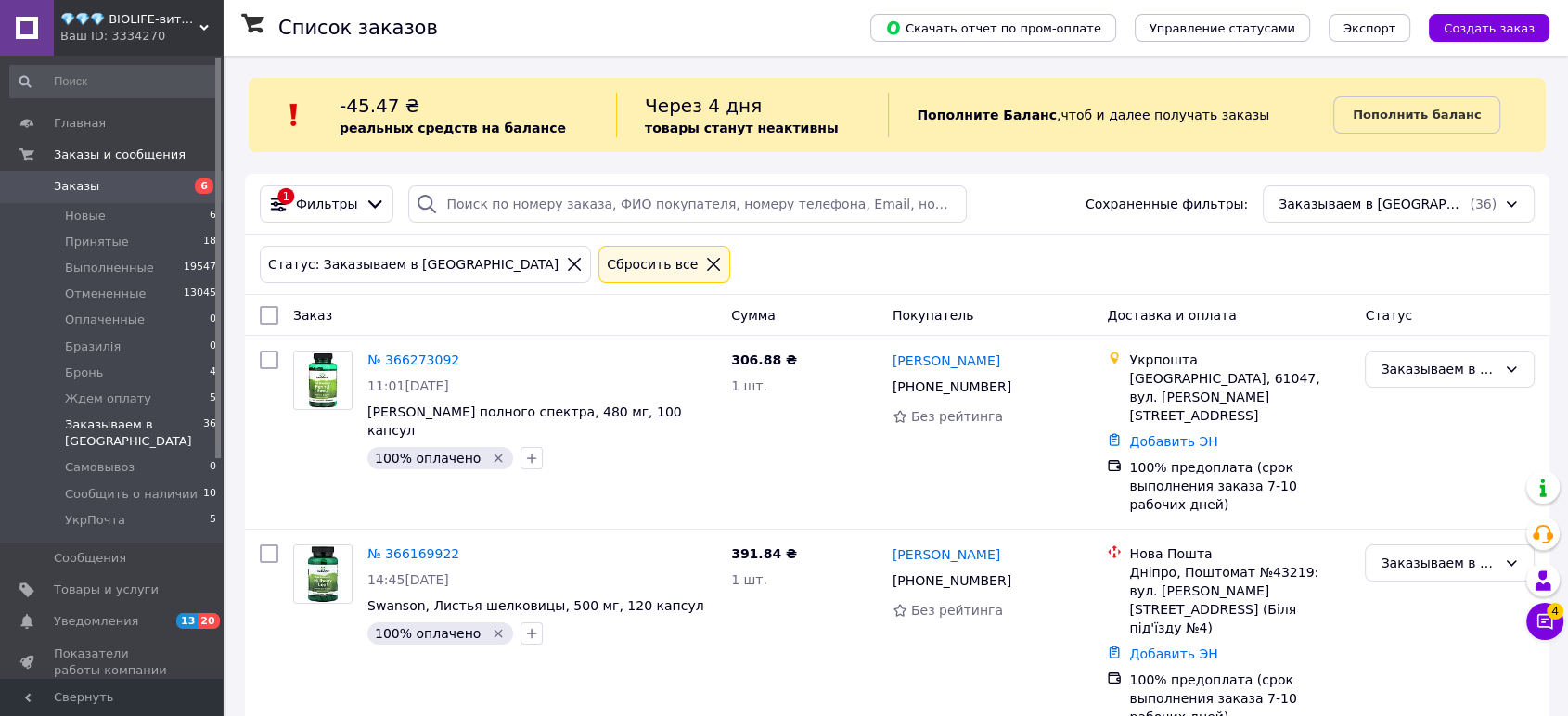
scroll to position [6048, 0]
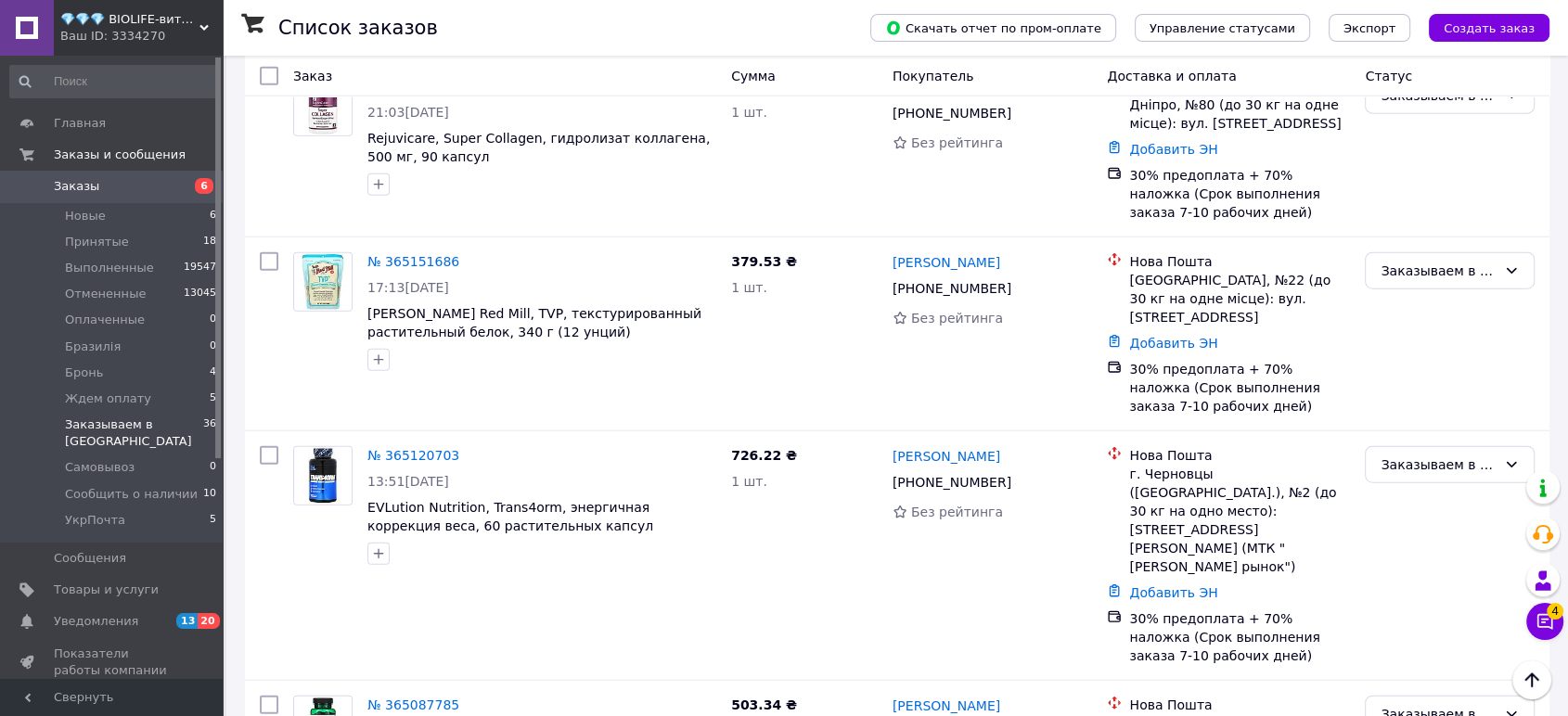
scroll to position [4536, 0]
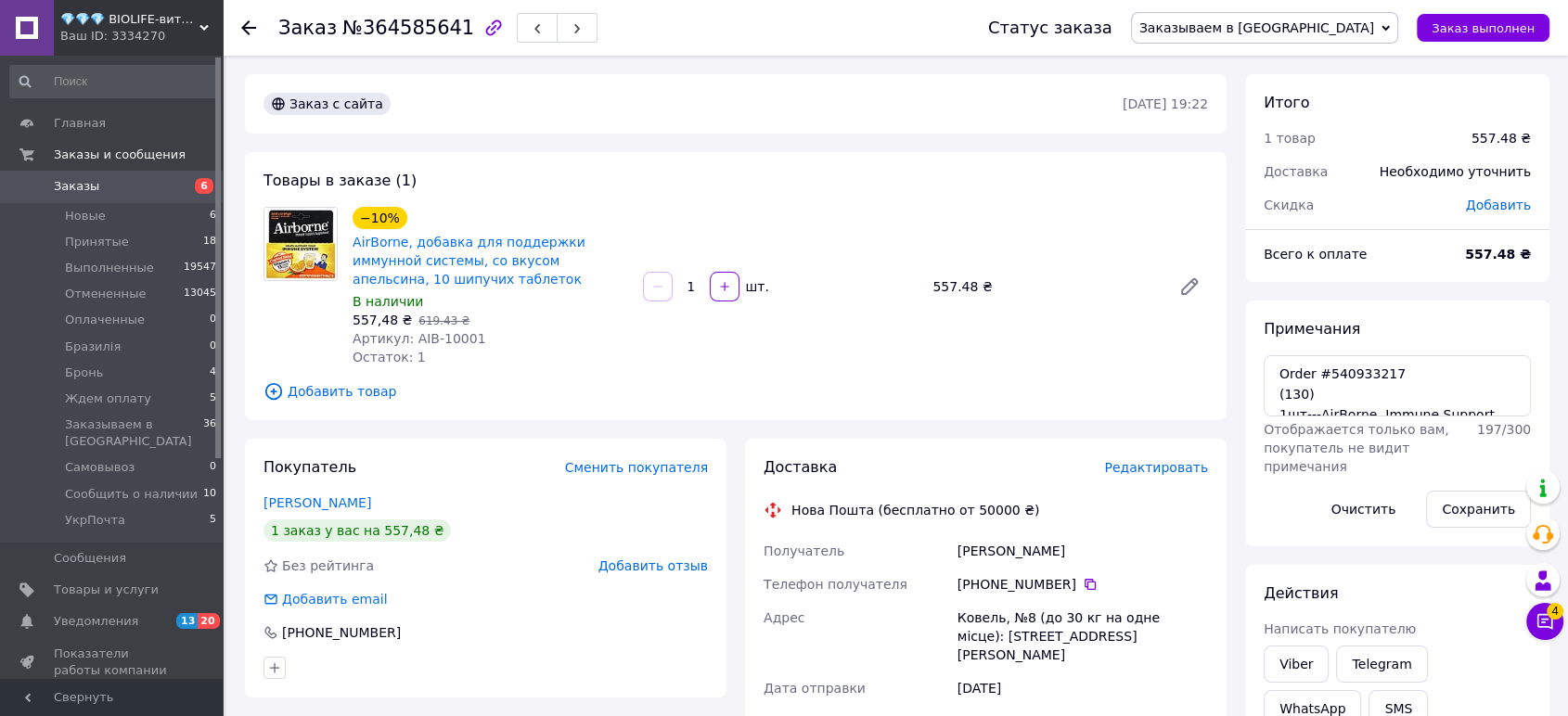
click at [1374, 31] on span "Заказываем в [GEOGRAPHIC_DATA]" at bounding box center [1256, 27] width 235 height 15
click at [1365, 58] on li "Принят" at bounding box center [1265, 64] width 265 height 28
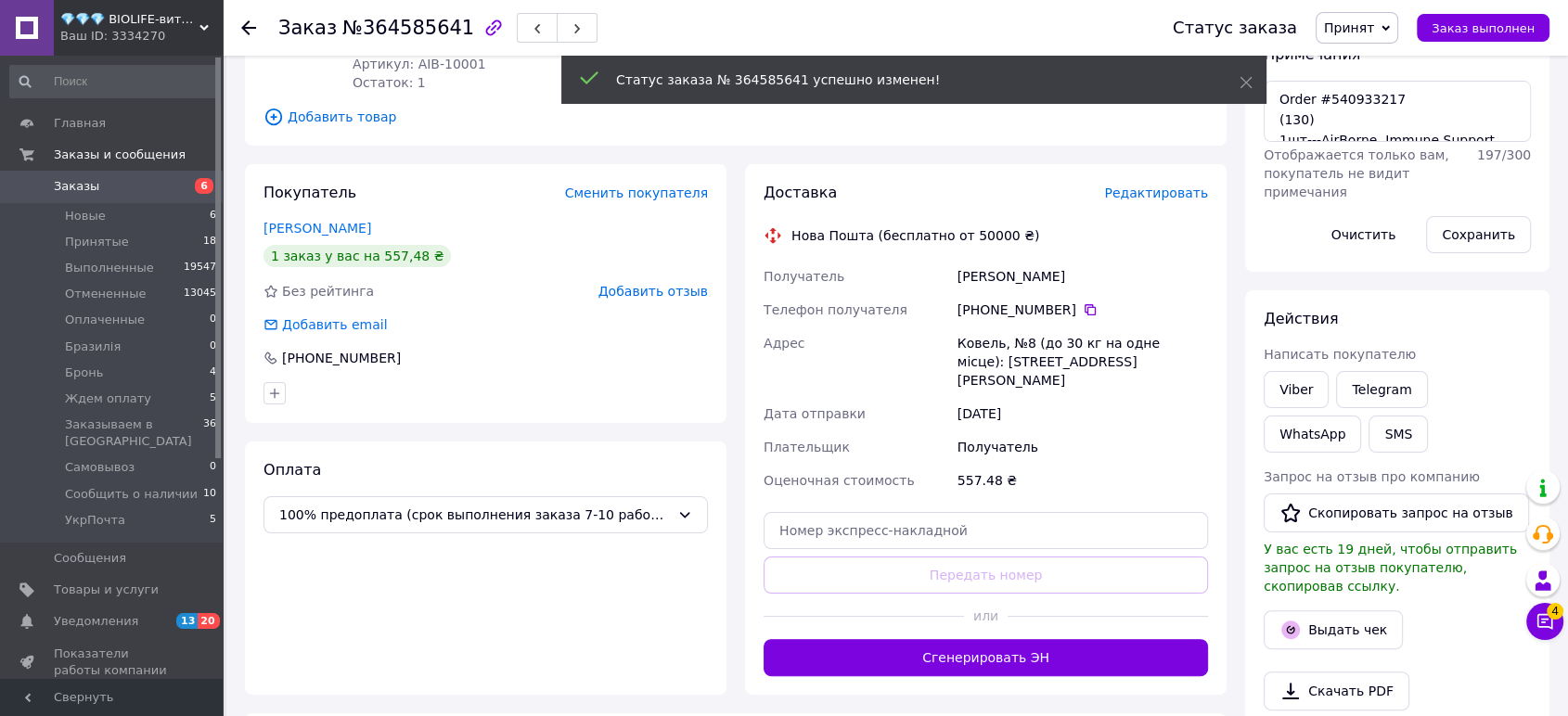
click at [1067, 643] on button "Сгенерировать ЭН" at bounding box center [986, 657] width 445 height 37
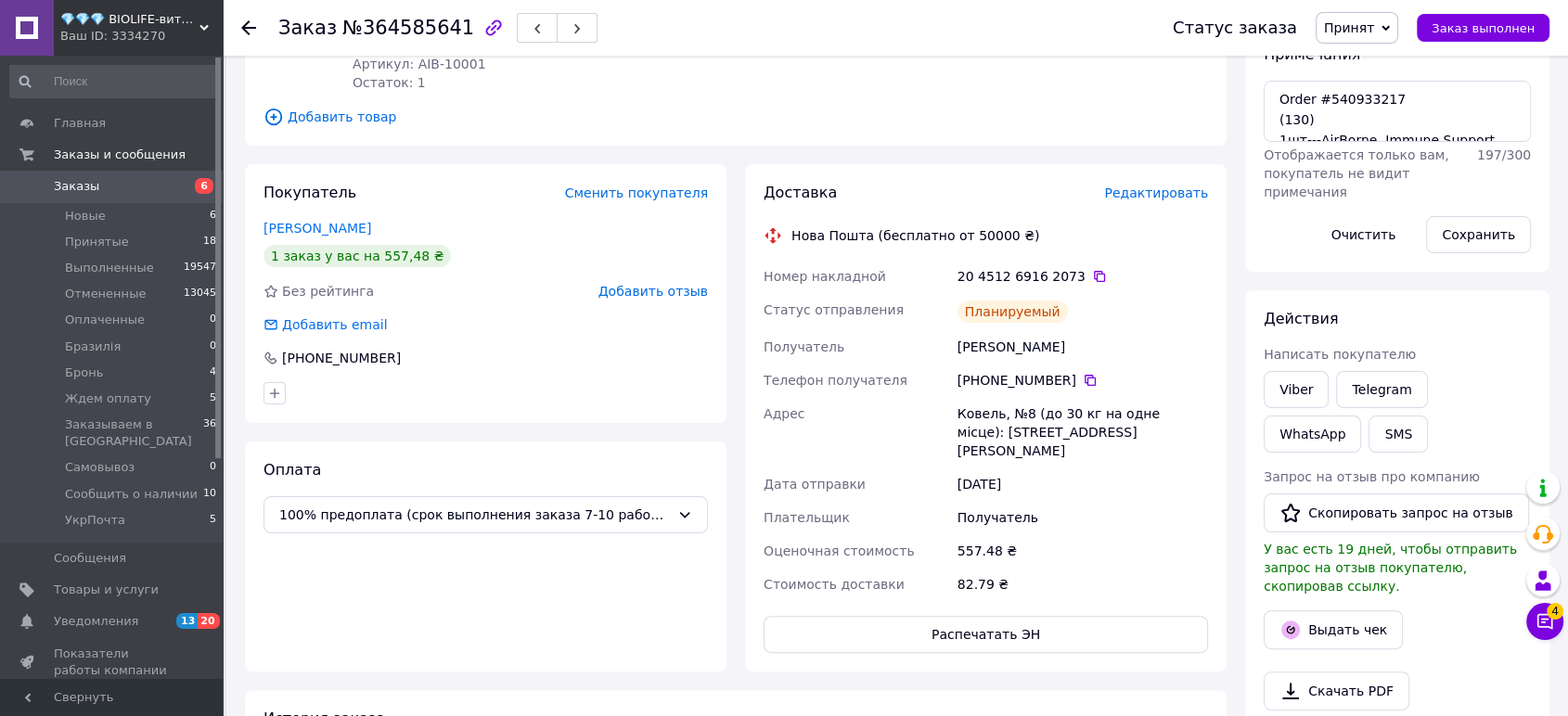
drag, startPoint x: 179, startPoint y: 36, endPoint x: 178, endPoint y: 51, distance: 15.0
click at [179, 36] on div "Ваш ID: 3334270" at bounding box center [141, 36] width 162 height 17
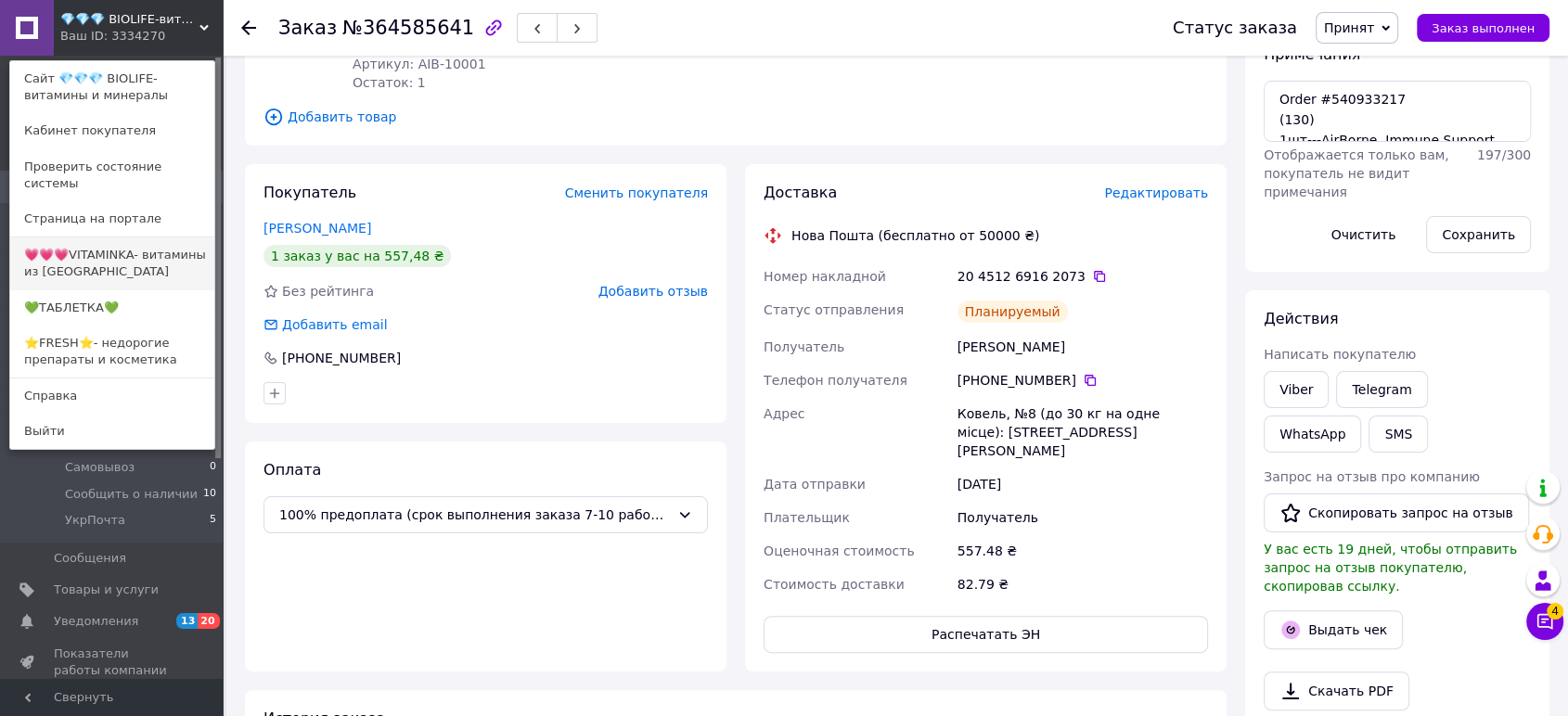
click at [143, 255] on link "💗💗💗VITAMINKA- витамины из [GEOGRAPHIC_DATA]" at bounding box center [111, 263] width 204 height 52
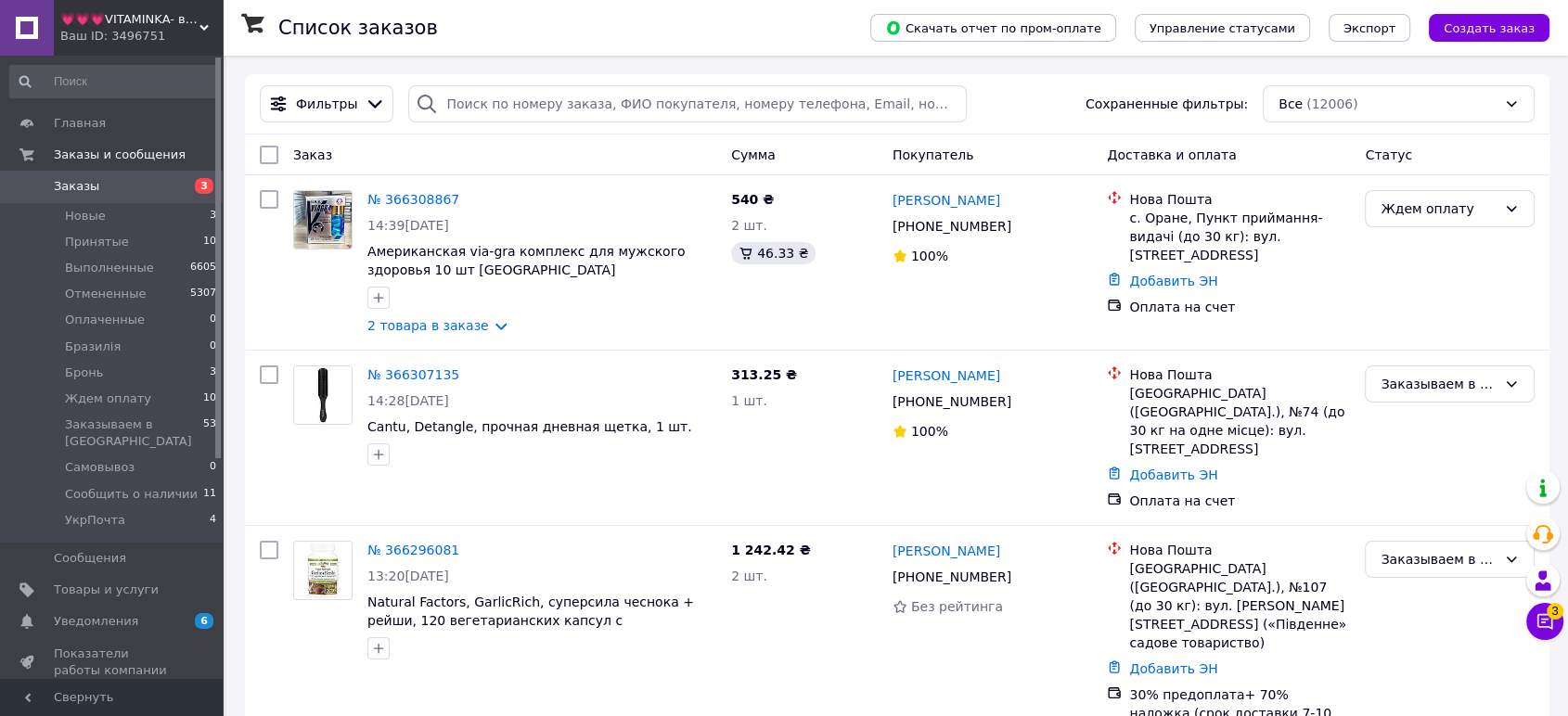
click at [141, 28] on div "Ваш ID: 3496751" at bounding box center [141, 36] width 162 height 17
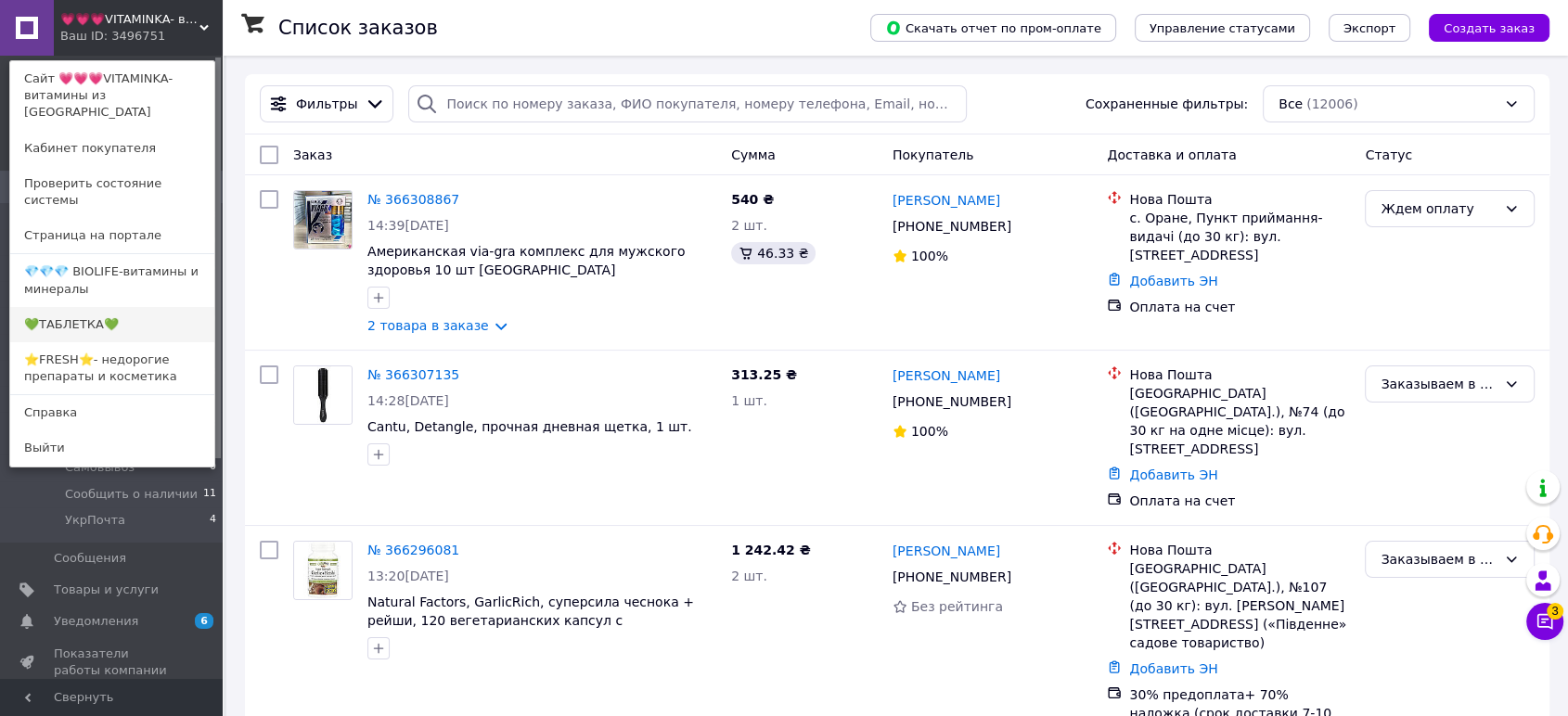
click at [101, 307] on link "💚ТАБЛЕТКА💚" at bounding box center [111, 325] width 204 height 35
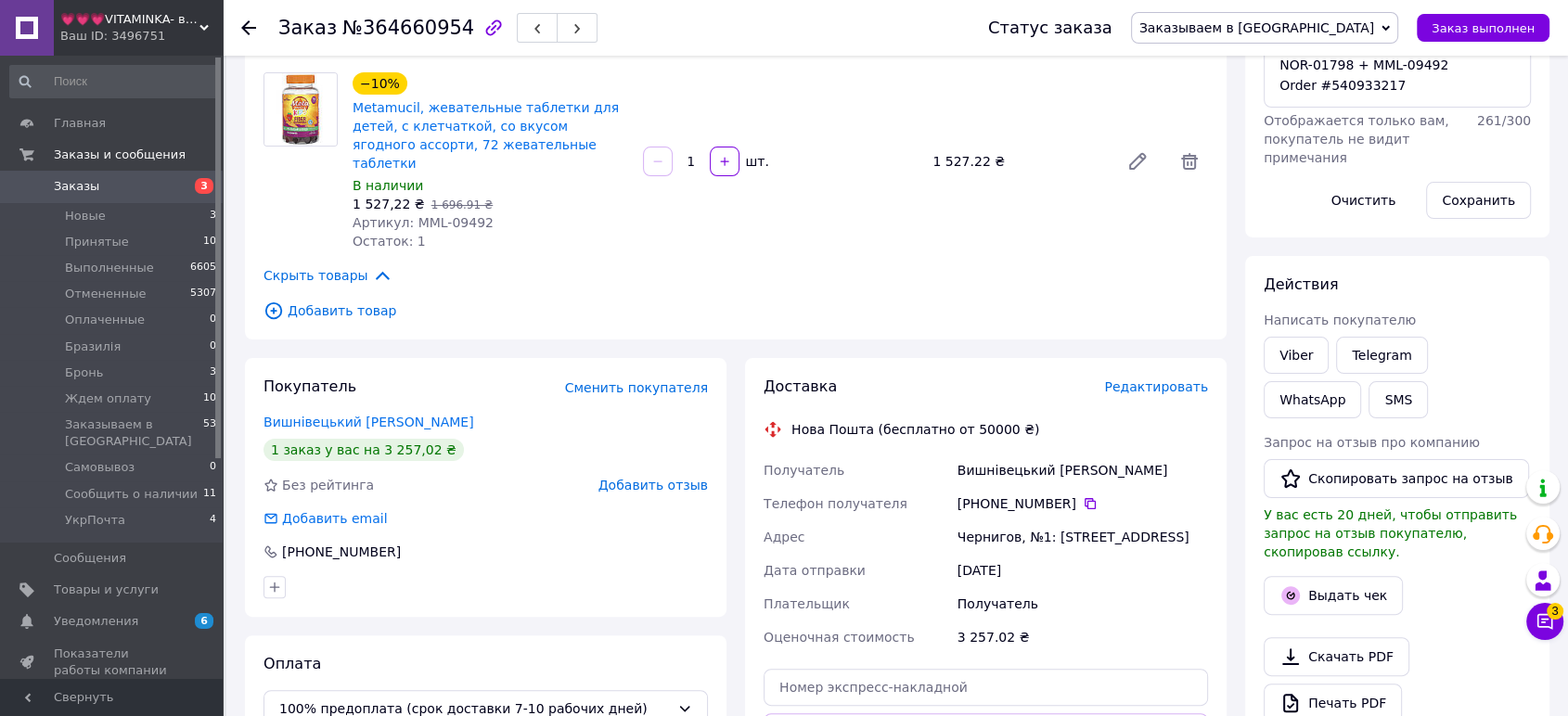
scroll to position [583, 0]
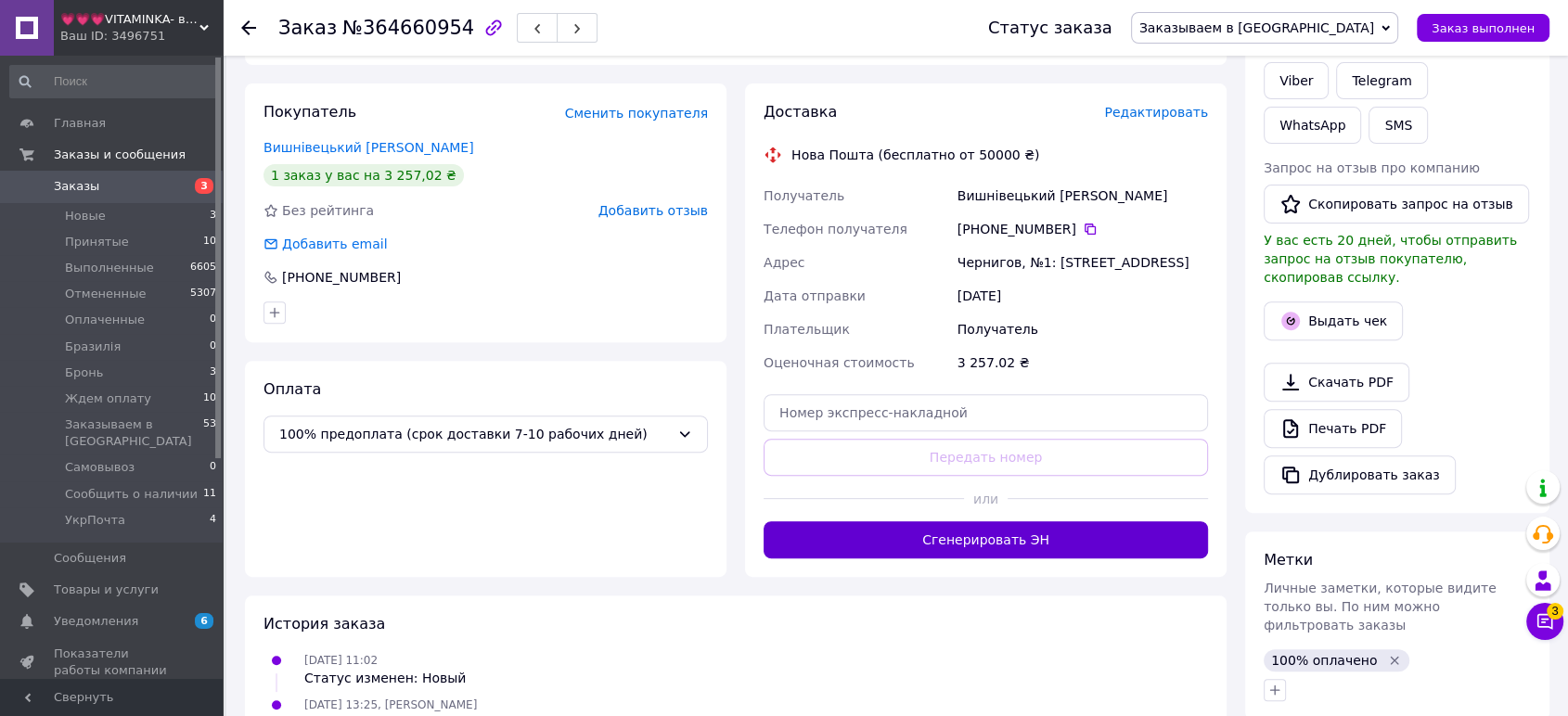
click at [1134, 522] on button "Сгенерировать ЭН" at bounding box center [986, 540] width 445 height 37
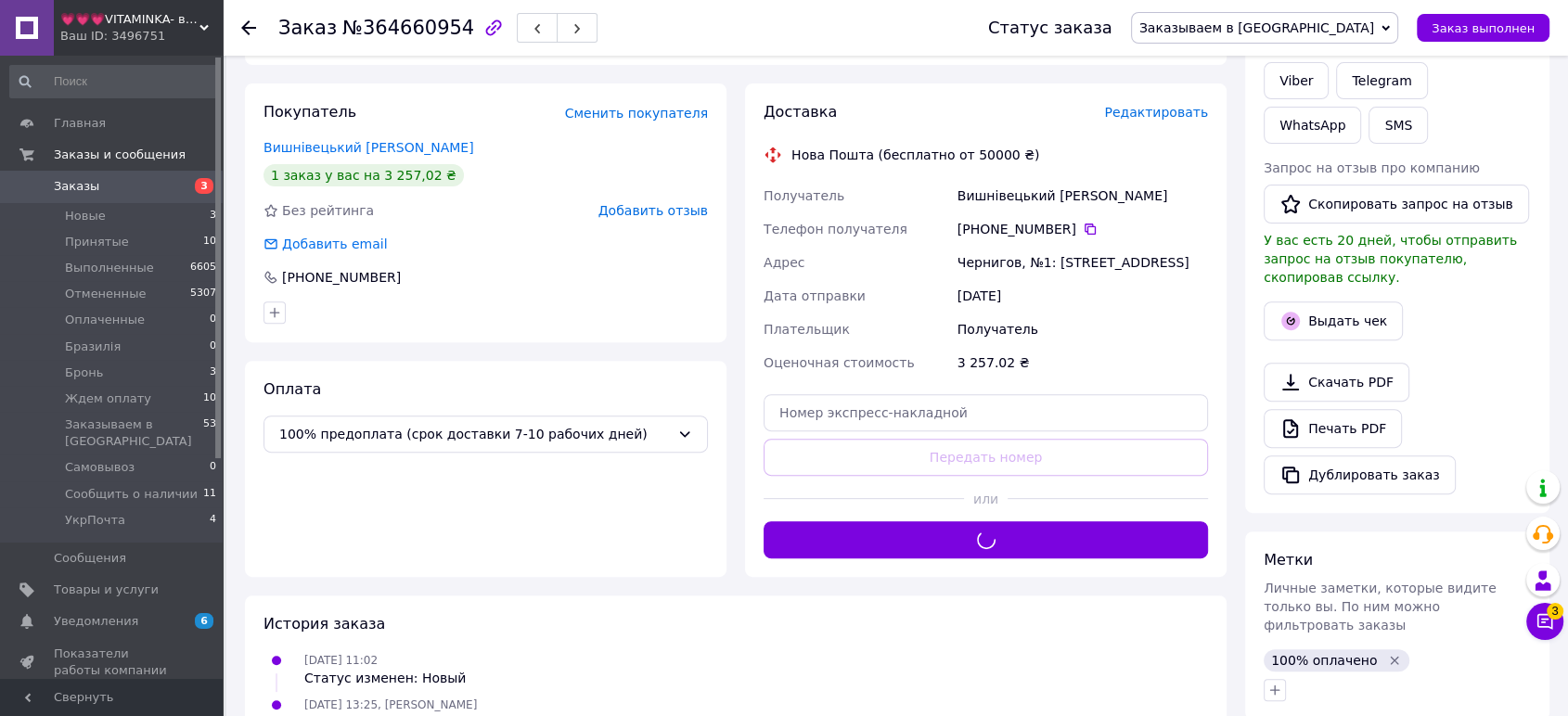
click at [1370, 34] on span "Заказываем в [GEOGRAPHIC_DATA]" at bounding box center [1256, 27] width 235 height 15
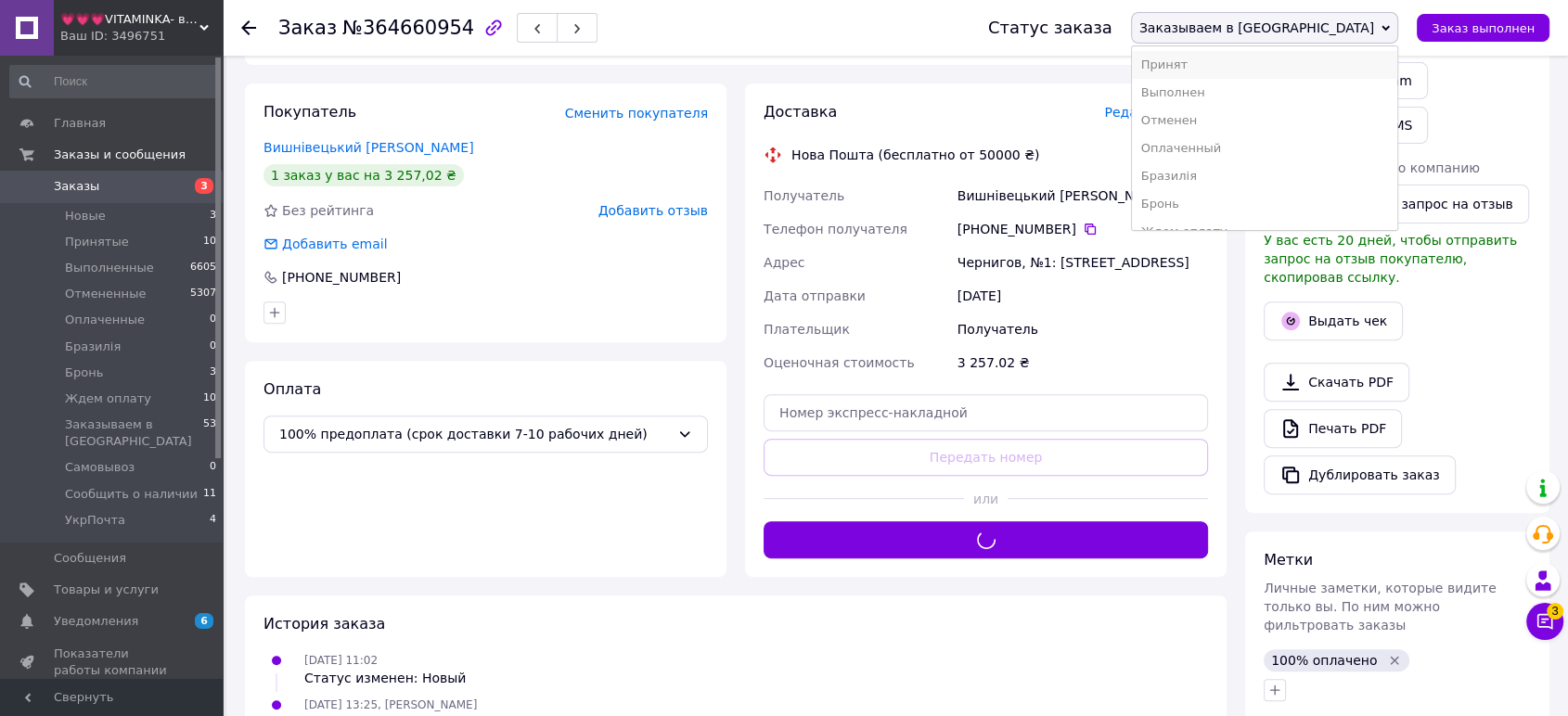
click at [1363, 58] on li "Принят" at bounding box center [1265, 64] width 265 height 28
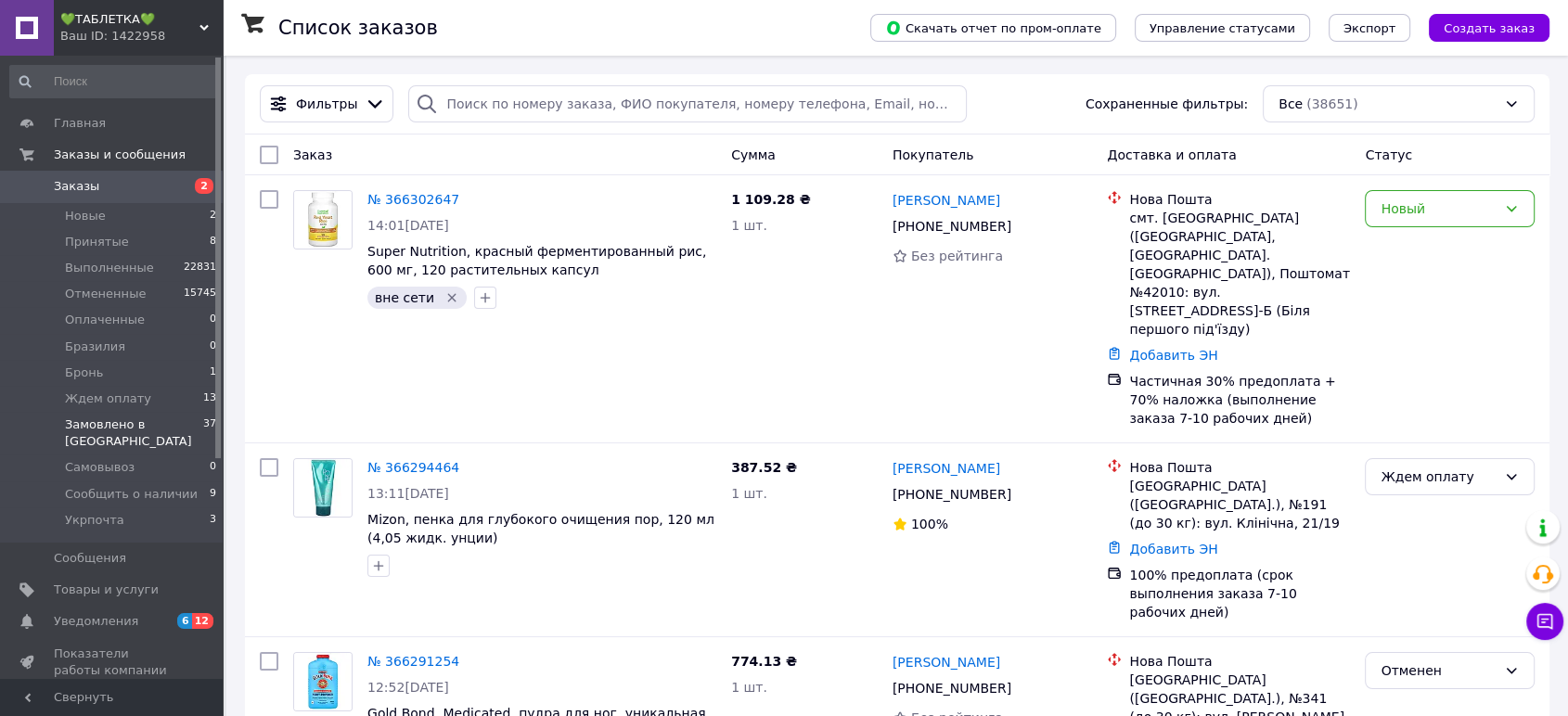
click at [169, 429] on li "Замовлено в [GEOGRAPHIC_DATA] 37" at bounding box center [113, 433] width 227 height 43
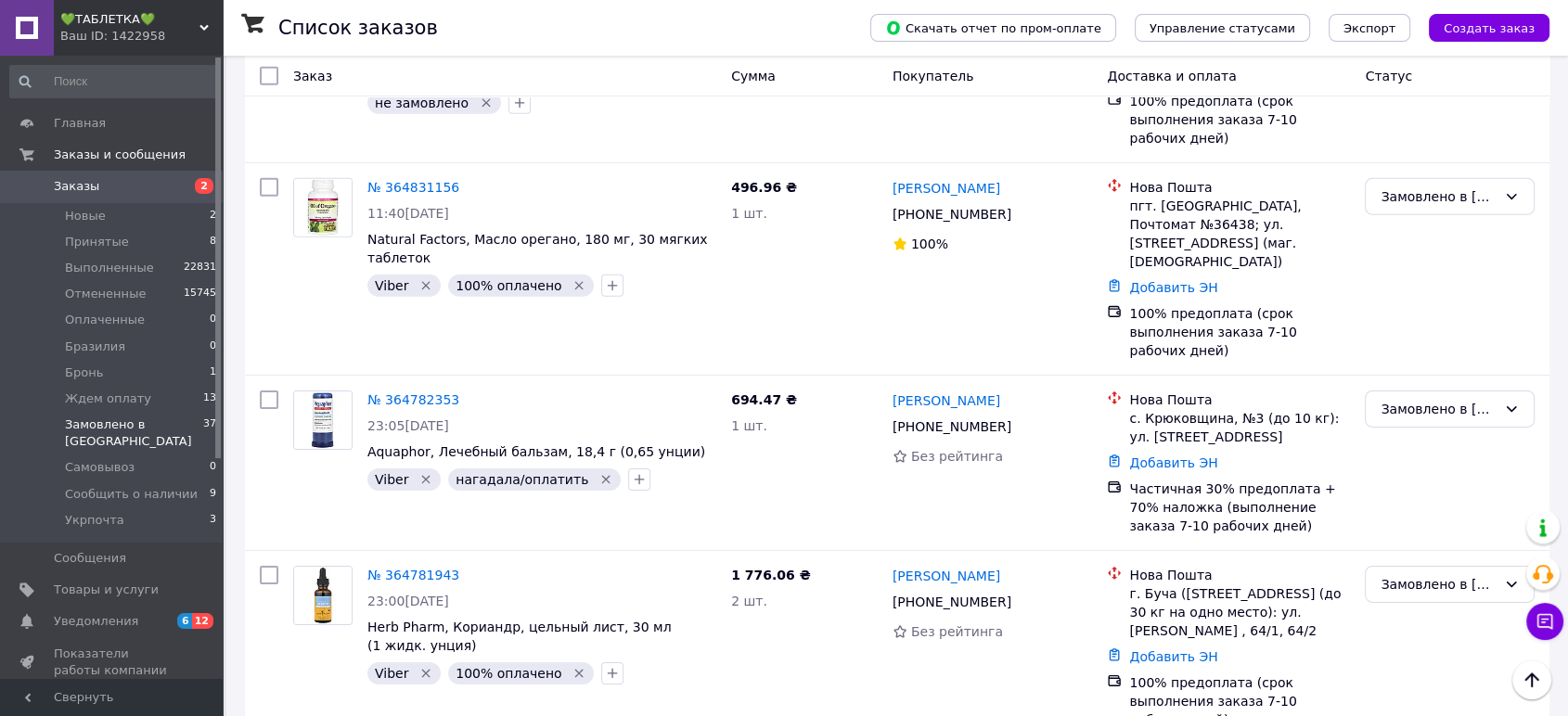
scroll to position [6027, 0]
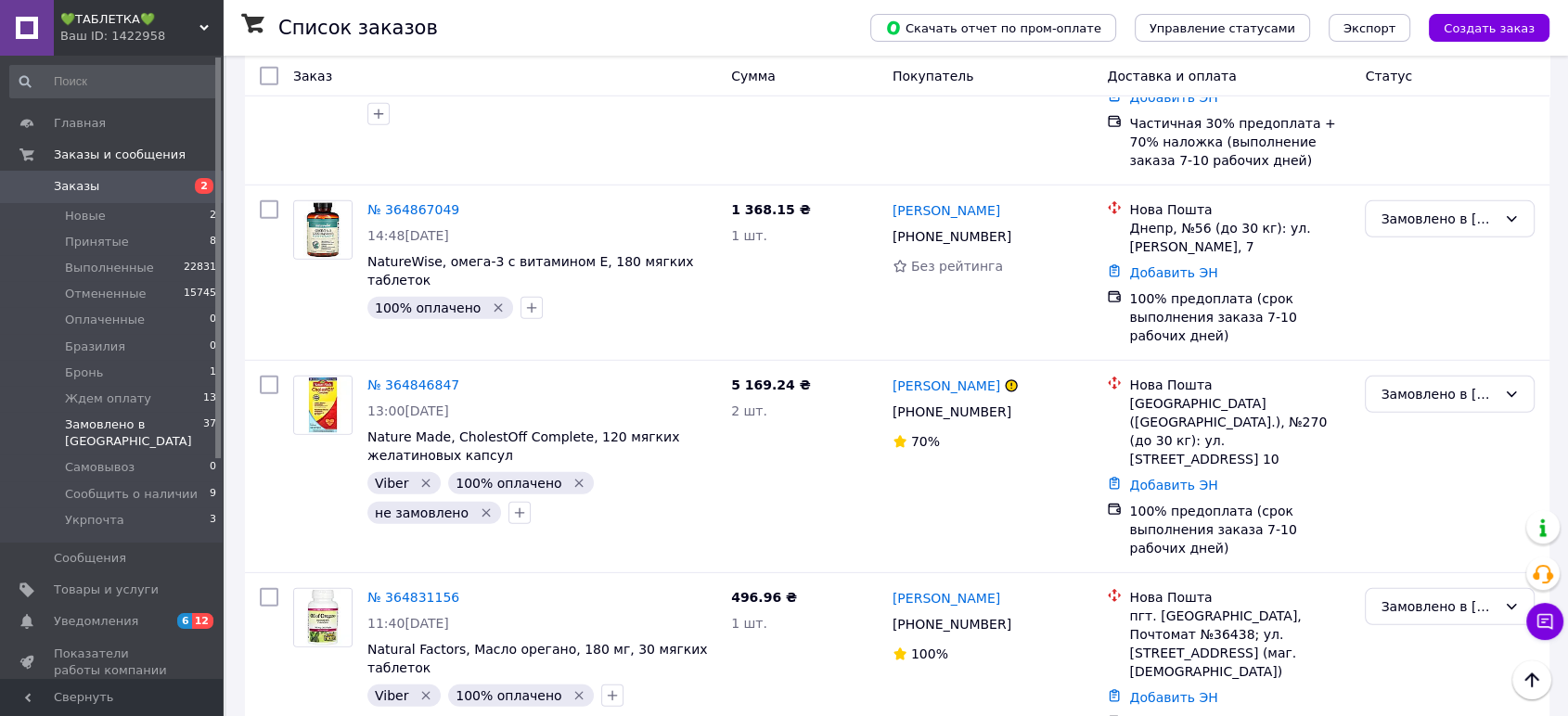
scroll to position [5343, 0]
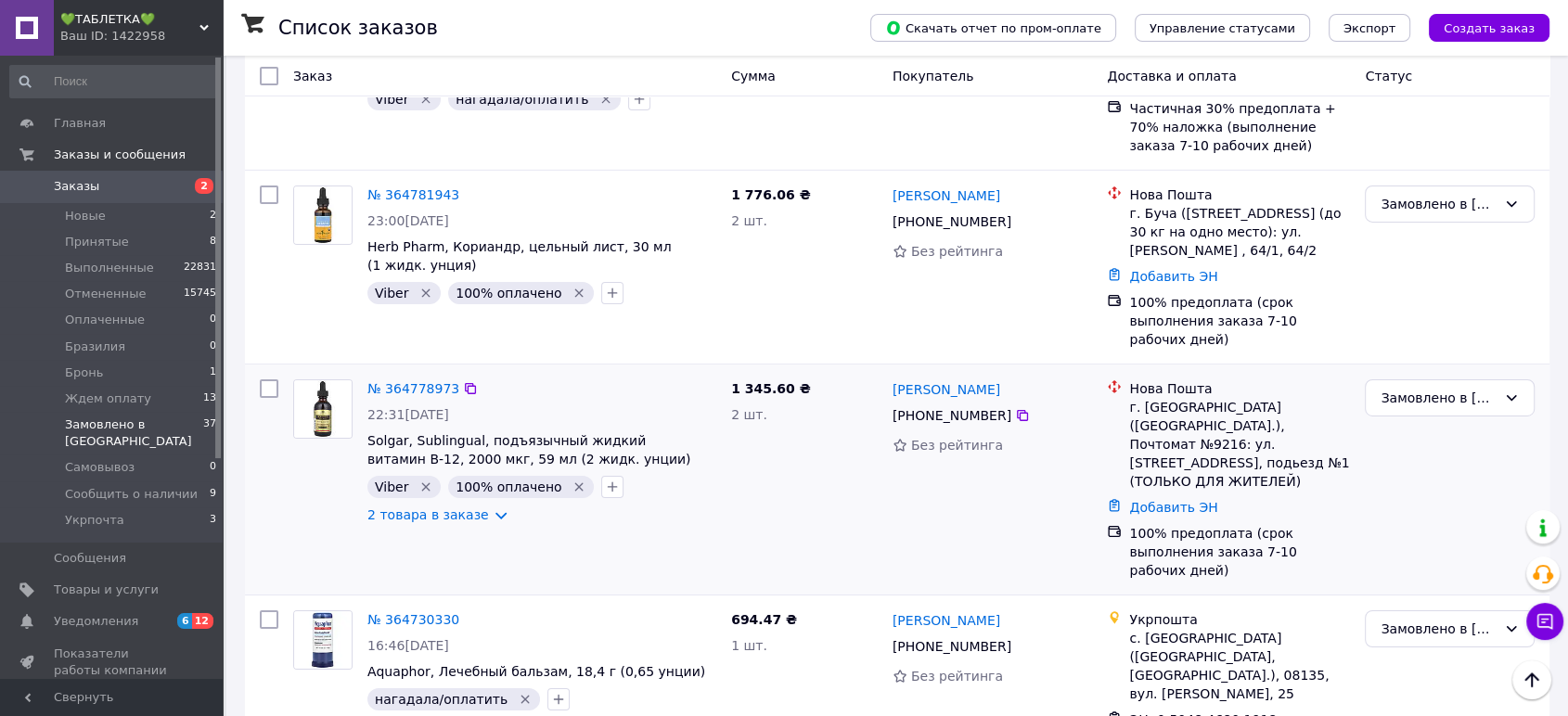
scroll to position [6340, 0]
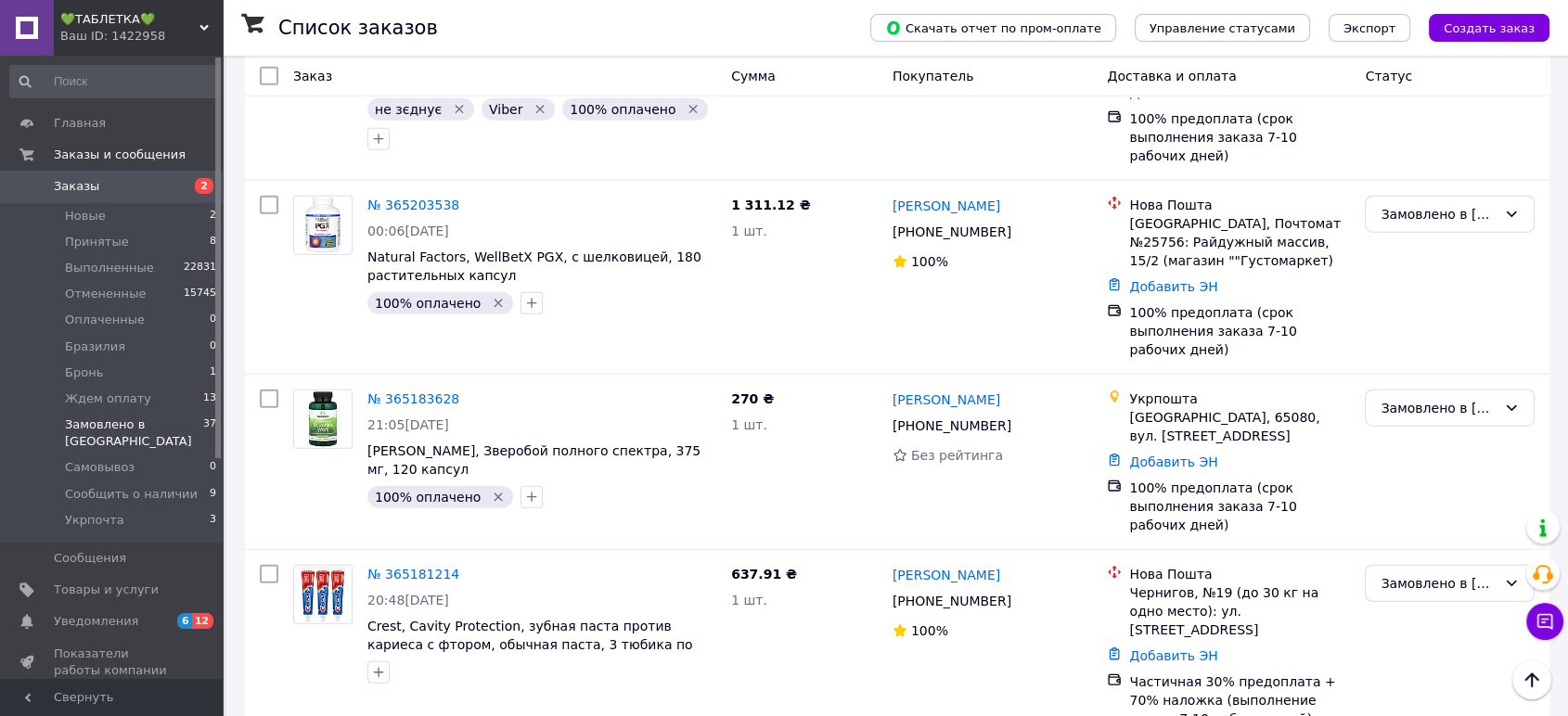
scroll to position [4343, 0]
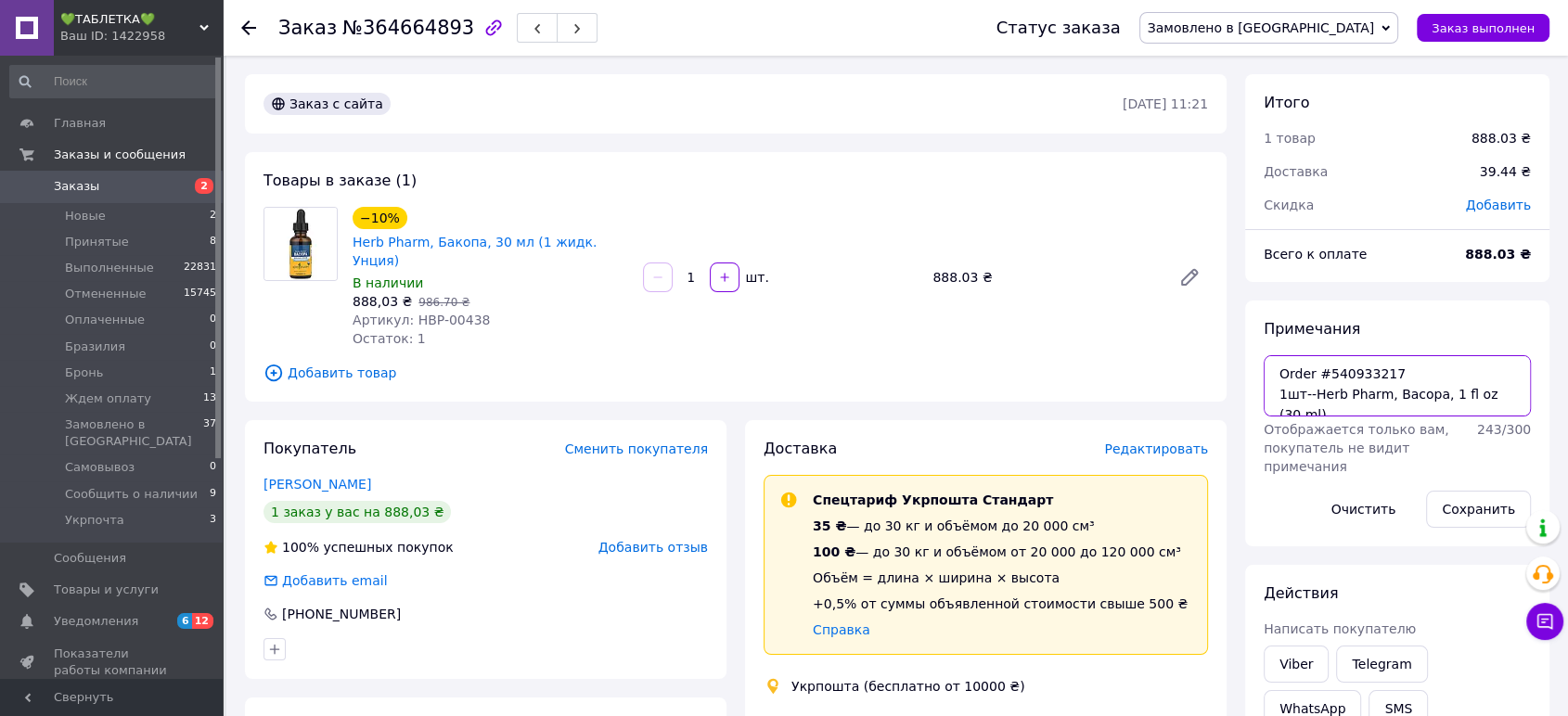
click at [1365, 412] on textarea "Order #540933217 1шт--Herb Pharm, Bacopa, 1 fl oz (30 ml)" at bounding box center [1397, 385] width 267 height 61
click at [1375, 25] on span "Замовлено в [GEOGRAPHIC_DATA]" at bounding box center [1261, 27] width 227 height 15
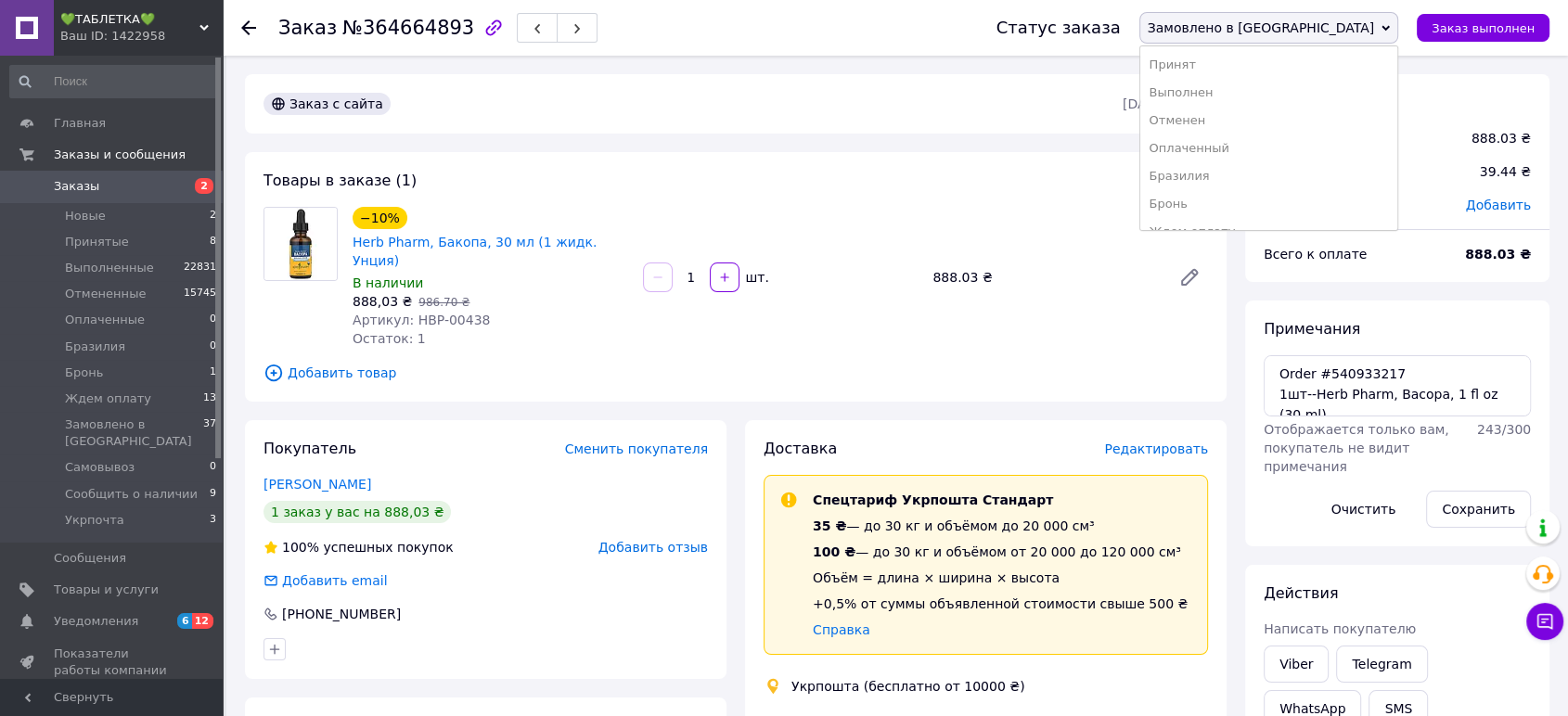
scroll to position [104, 0]
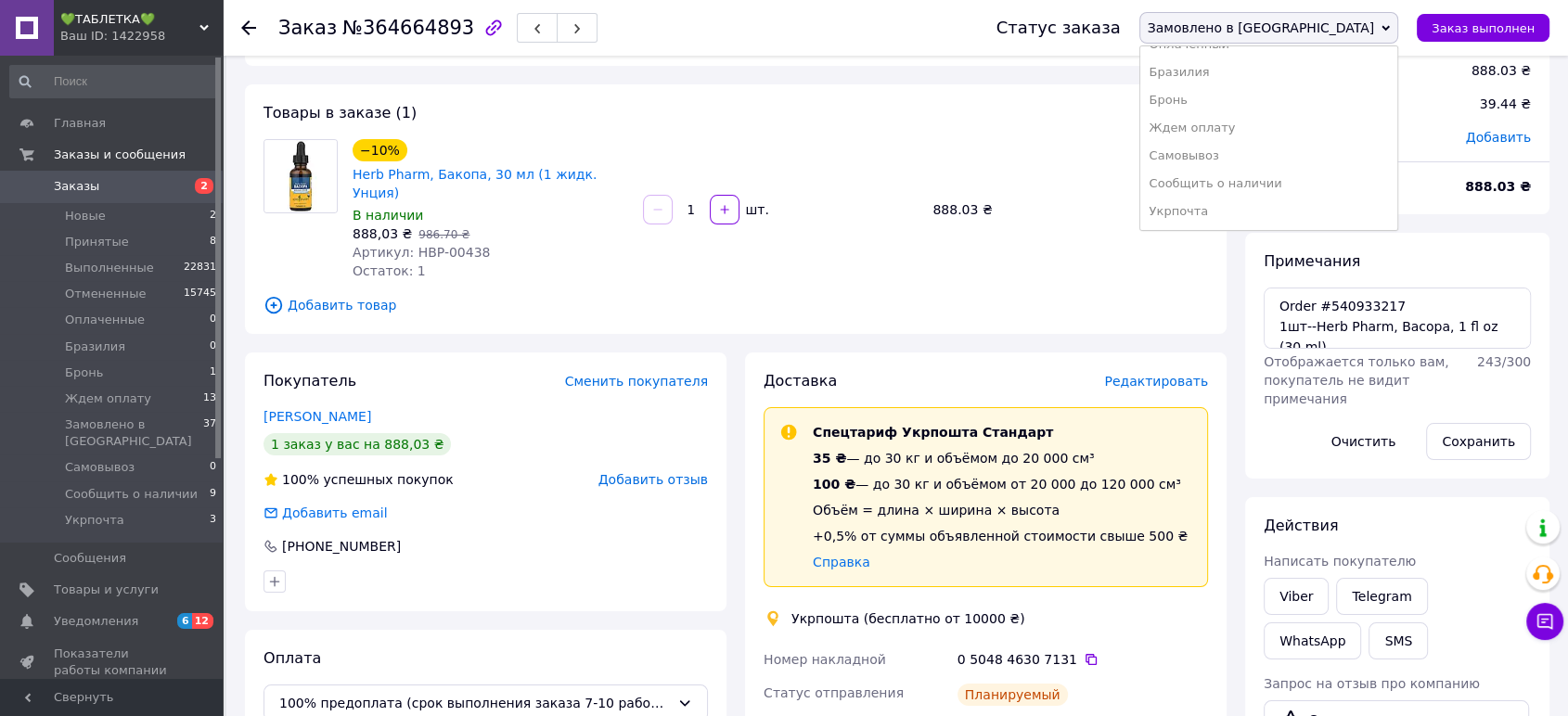
drag, startPoint x: 1361, startPoint y: 219, endPoint x: 1332, endPoint y: 179, distance: 49.4
click at [1360, 219] on li "Укрпочта" at bounding box center [1269, 212] width 257 height 28
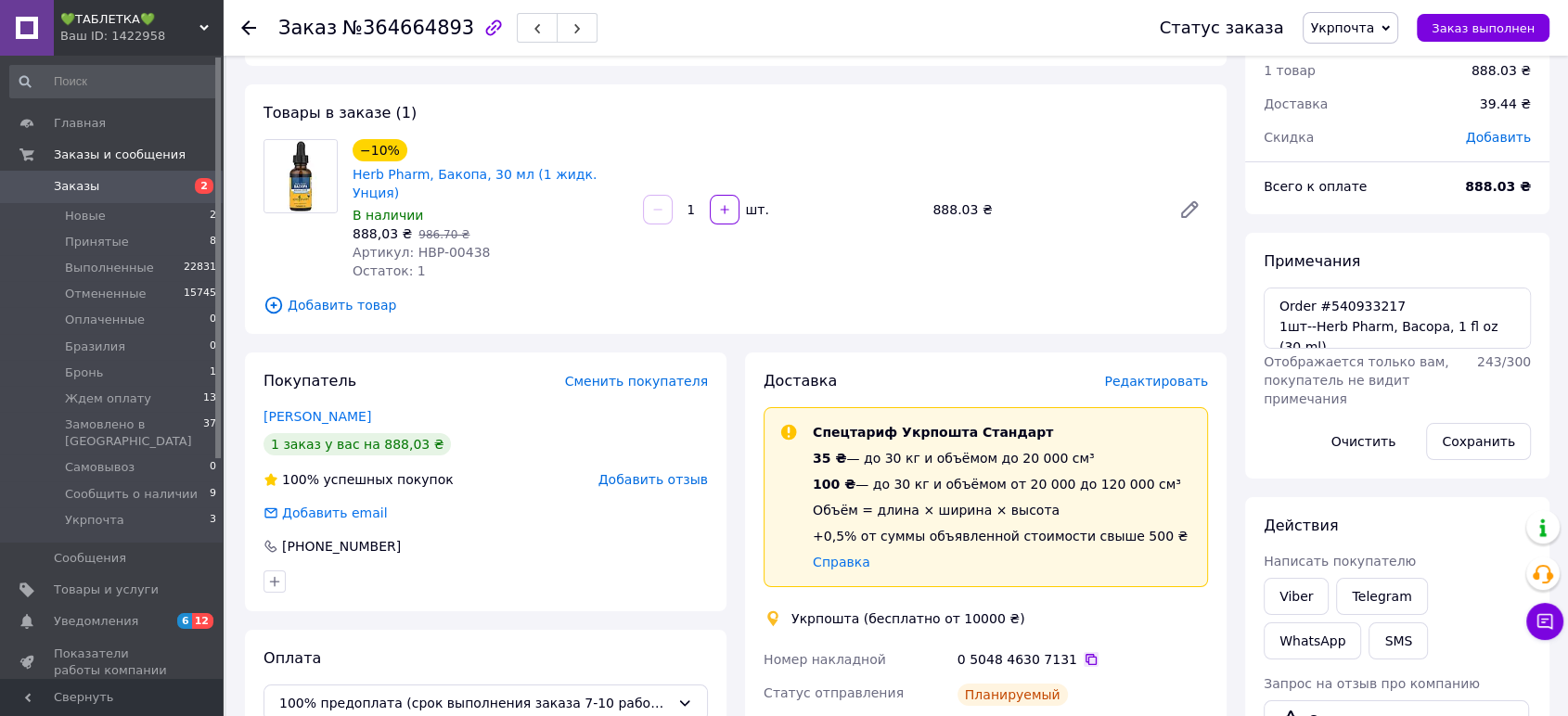
click at [1083, 653] on icon at bounding box center [1090, 659] width 15 height 15
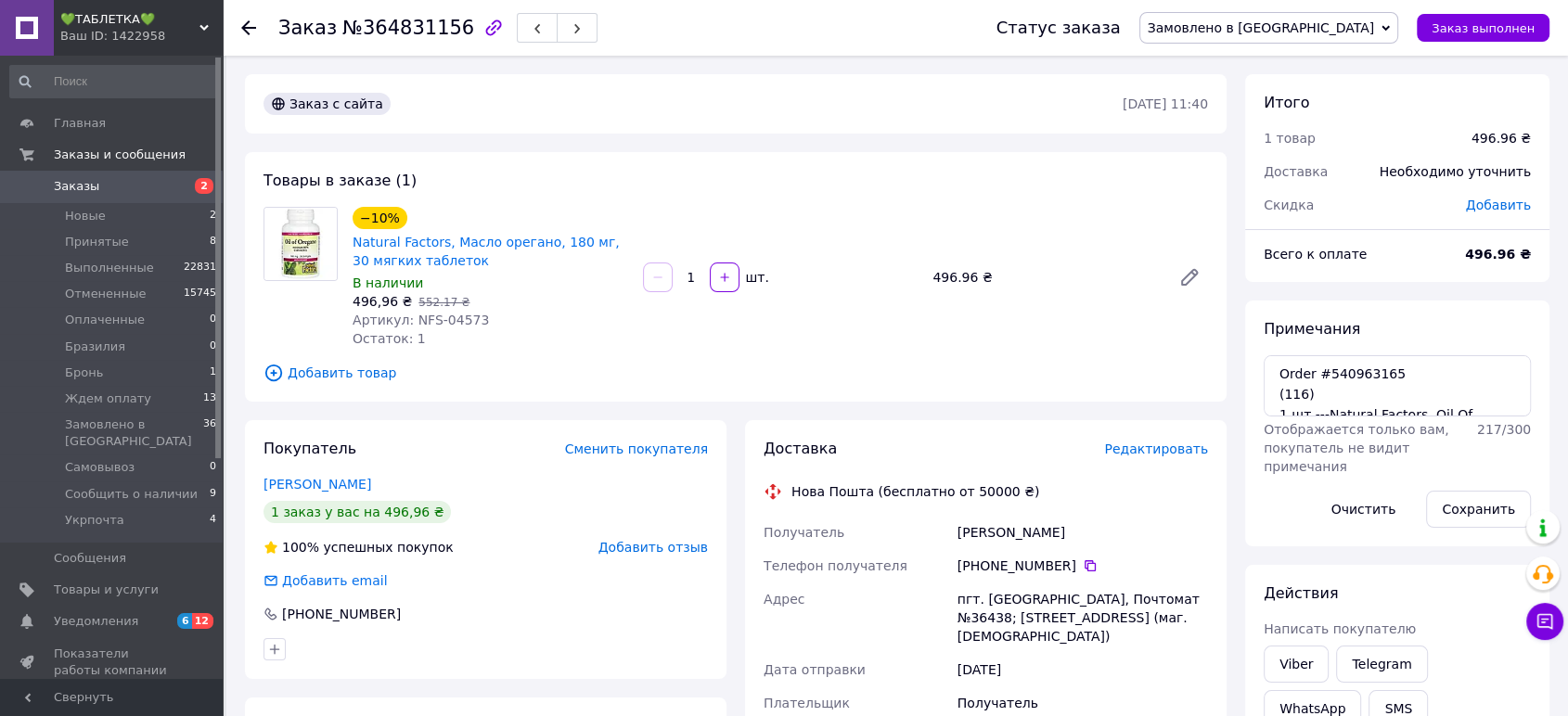
scroll to position [309, 0]
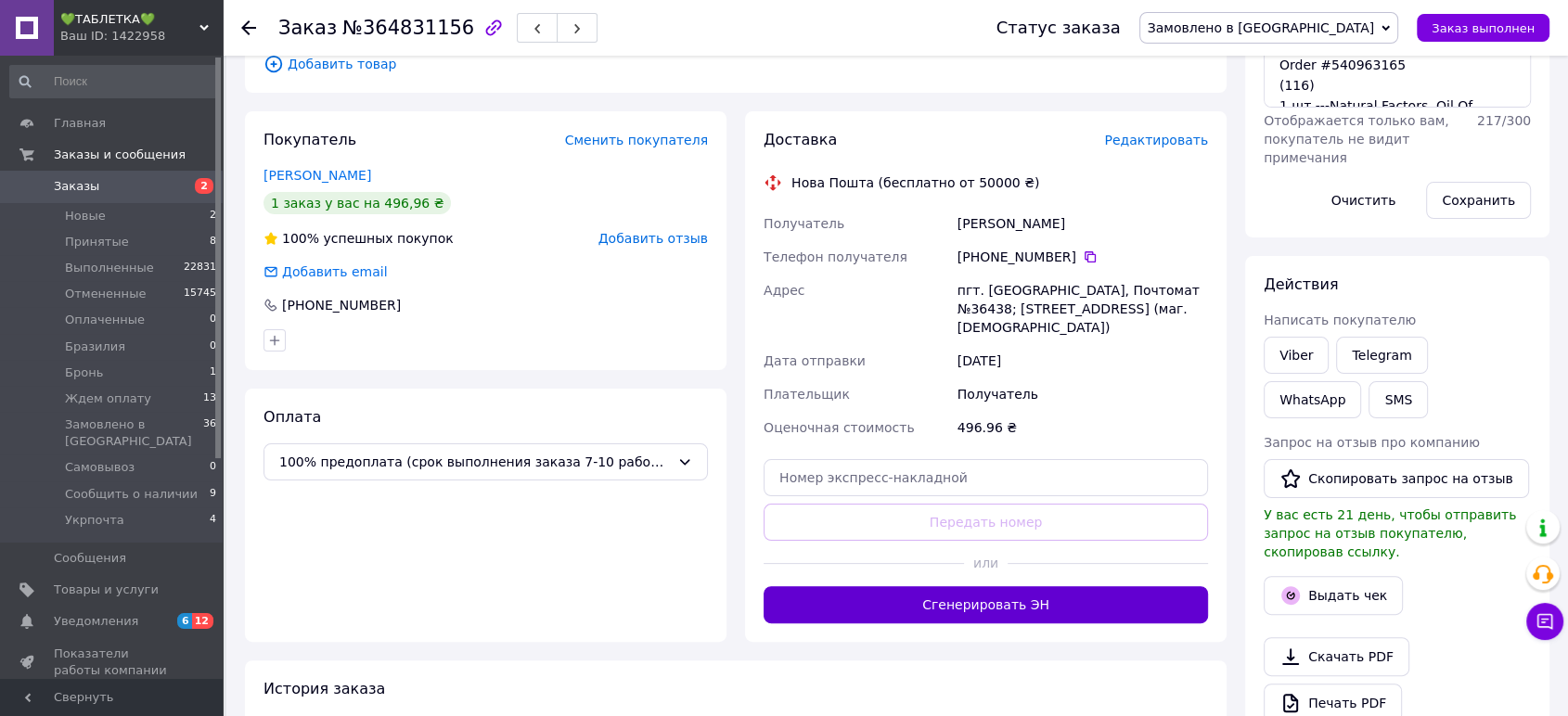
click at [1064, 592] on button "Сгенерировать ЭН" at bounding box center [986, 605] width 445 height 37
click at [1330, 20] on span "Замовлено в США" at bounding box center [1261, 27] width 227 height 15
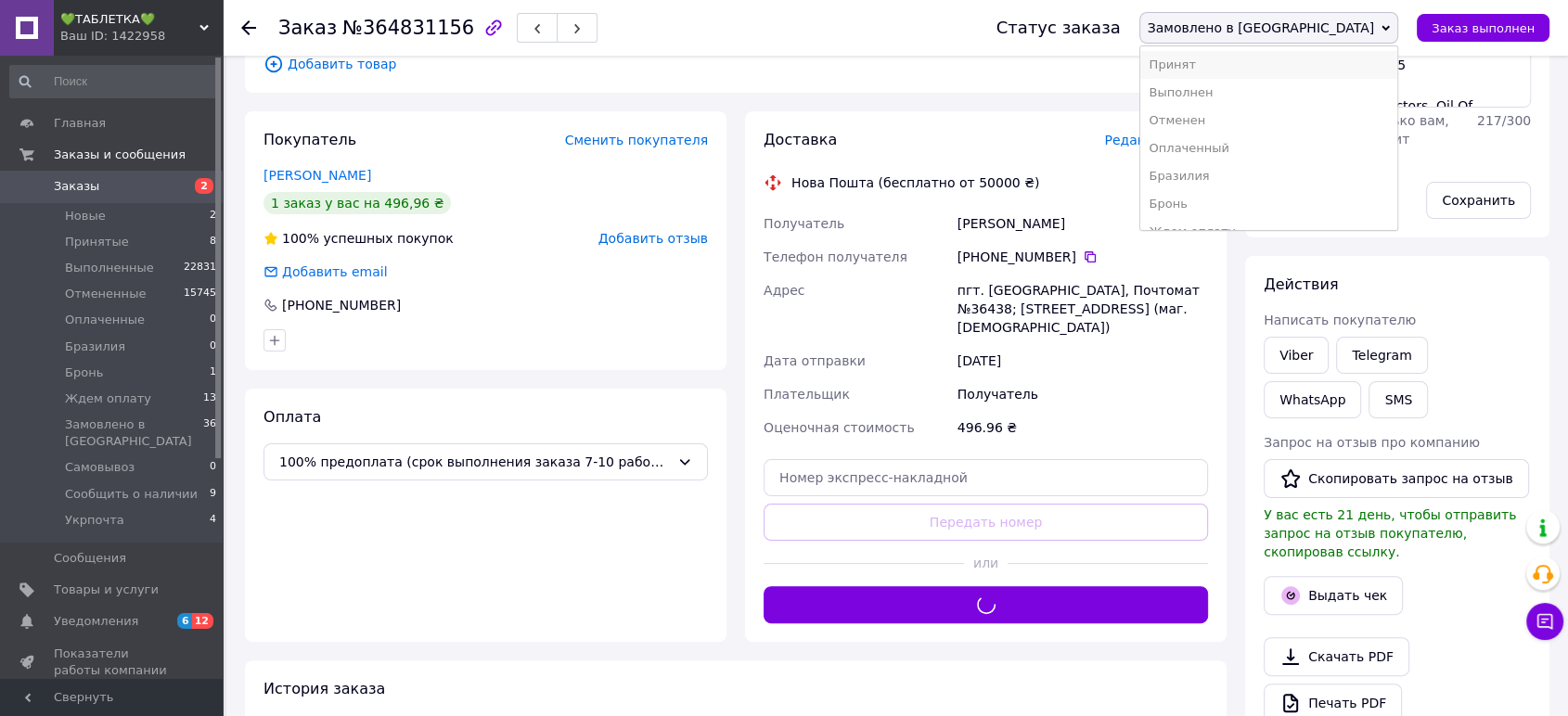
click at [1324, 60] on li "Принят" at bounding box center [1269, 64] width 257 height 28
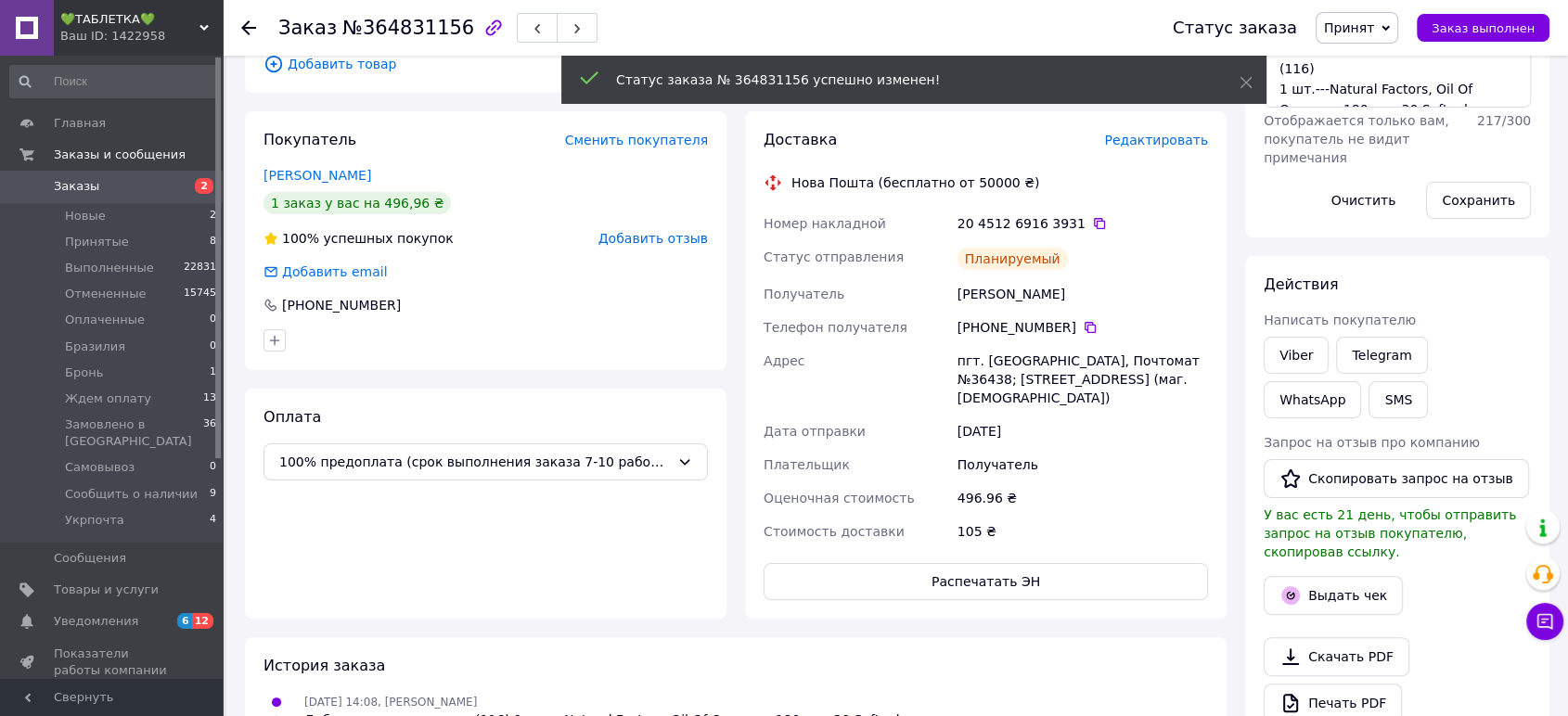
scroll to position [171, 0]
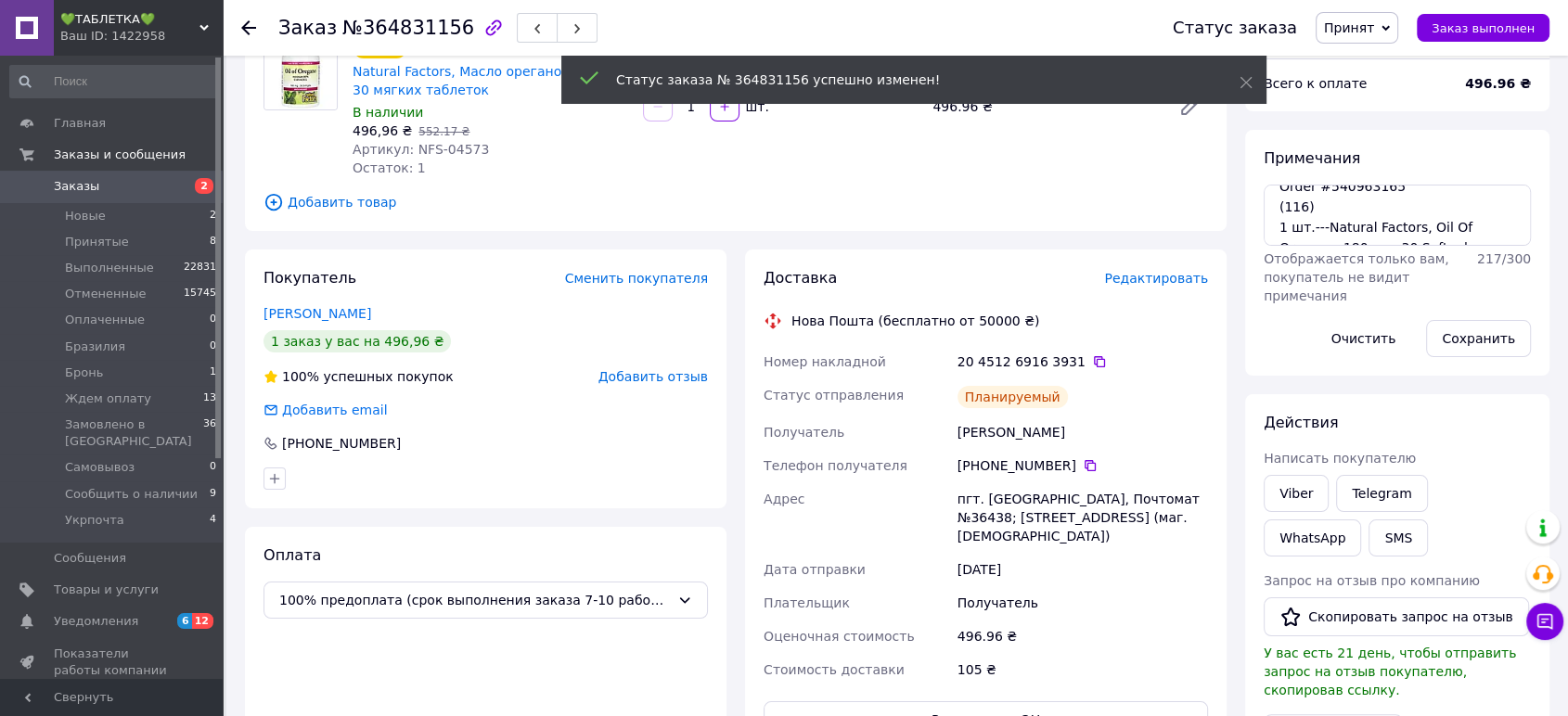
click at [170, 37] on div "Ваш ID: 1422958" at bounding box center [141, 36] width 162 height 17
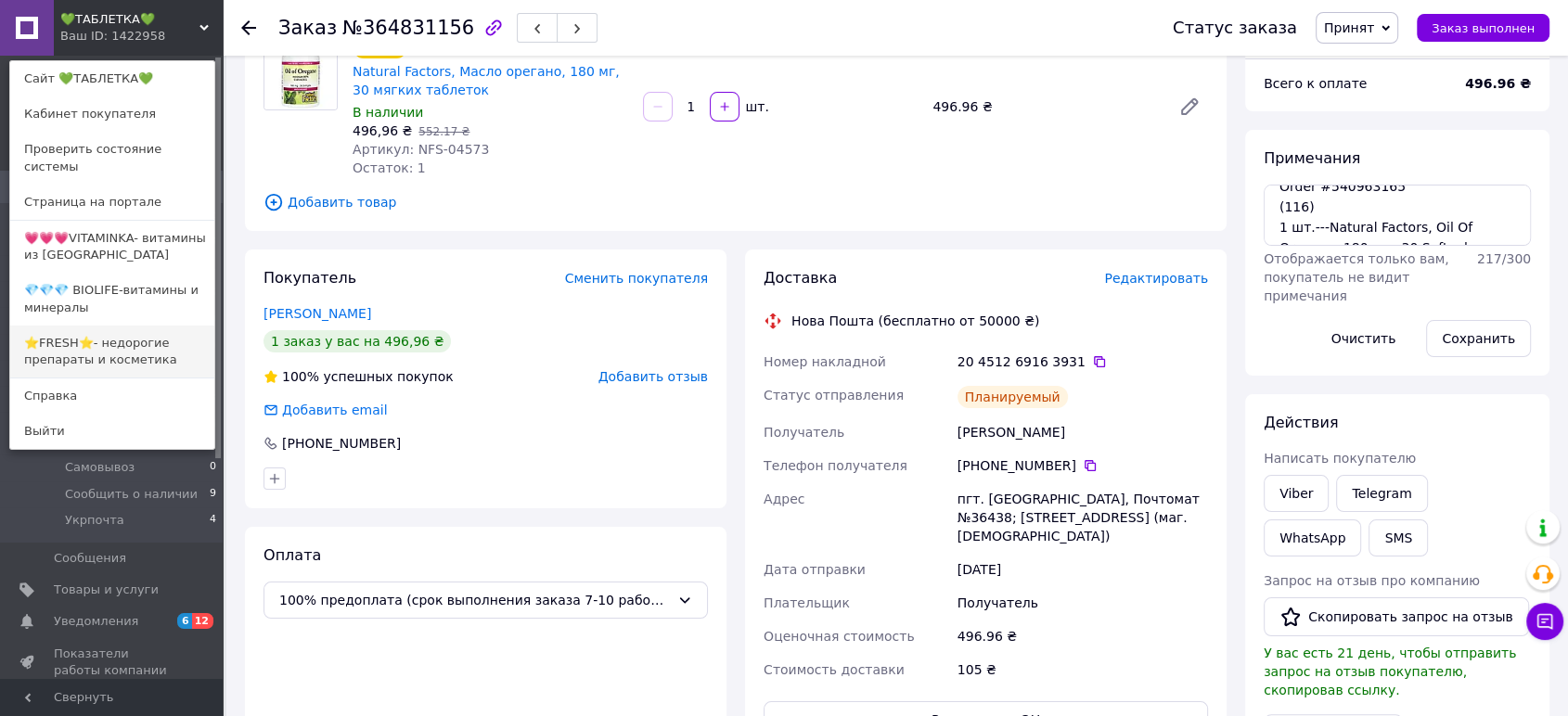
click at [122, 335] on link "⭐FRESH⭐- недорогие препараты и косметика" at bounding box center [111, 351] width 204 height 52
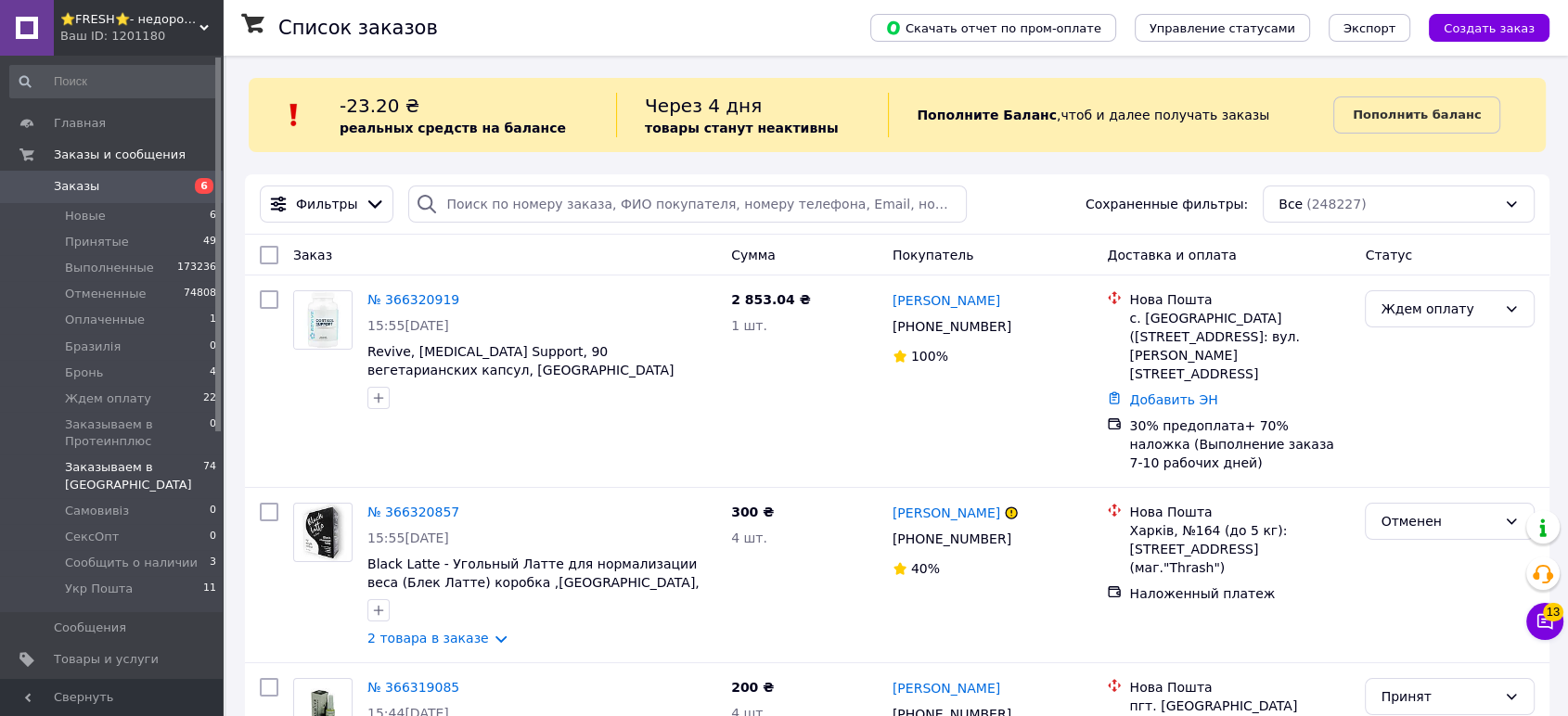
click at [162, 463] on span "Заказываем в [GEOGRAPHIC_DATA]" at bounding box center [135, 476] width 138 height 33
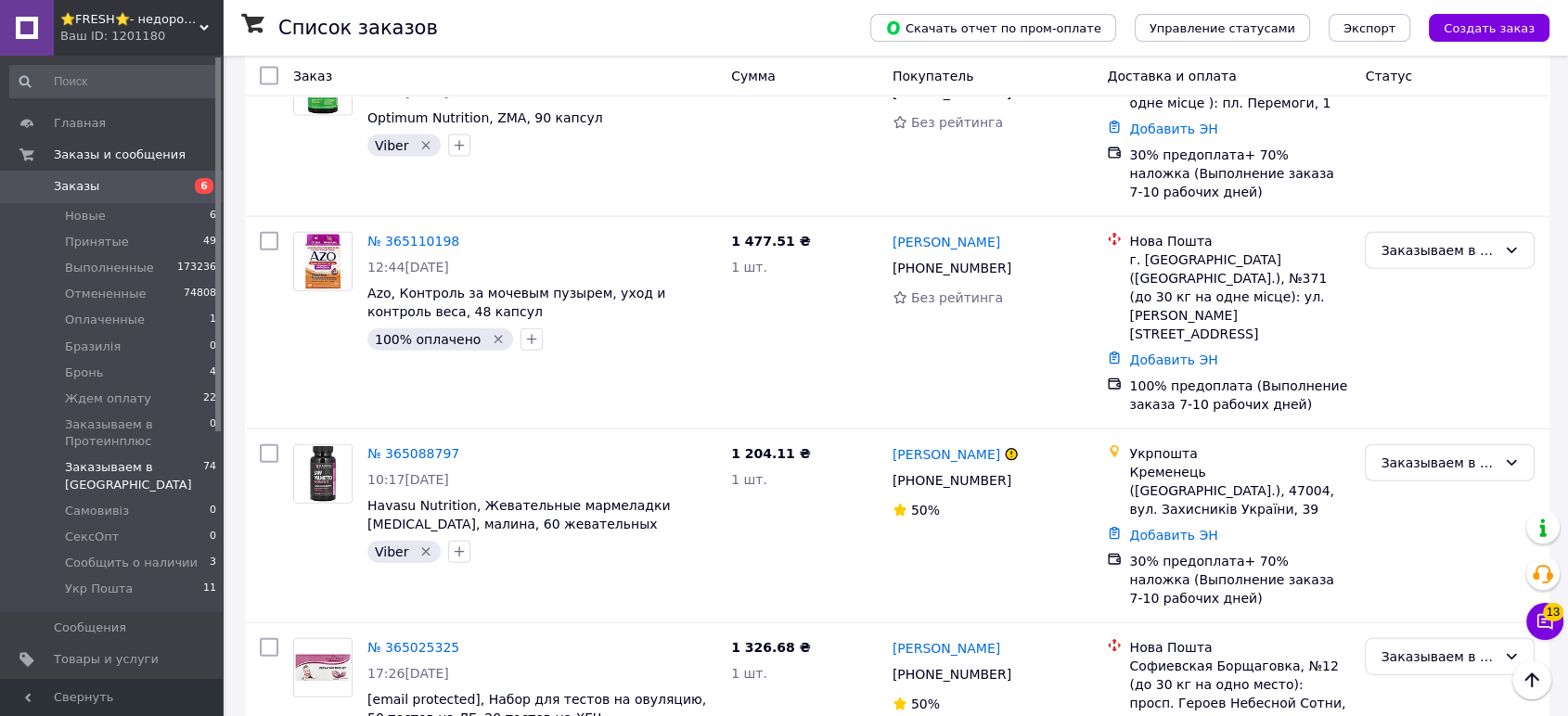
scroll to position [11237, 0]
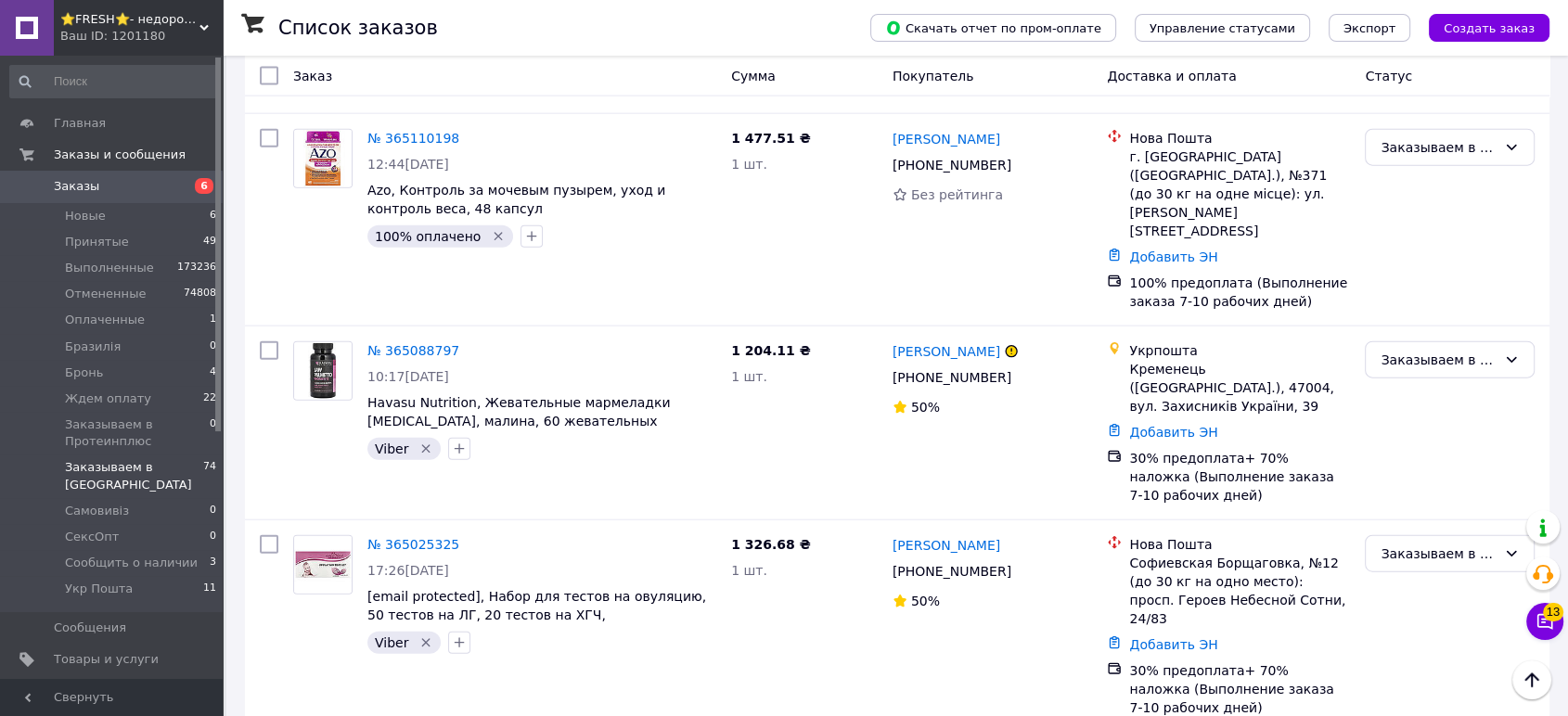
scroll to position [11201, 0]
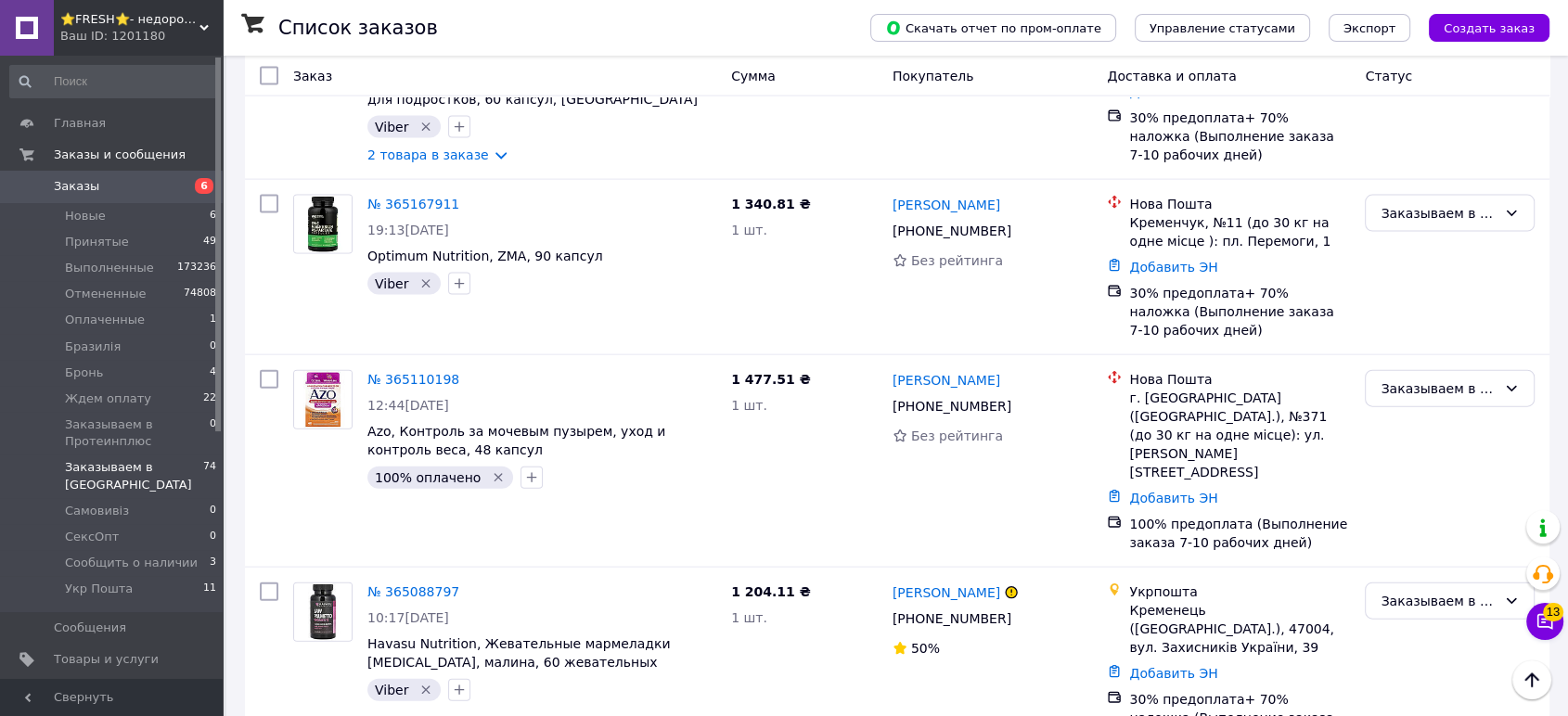
scroll to position [11373, 0]
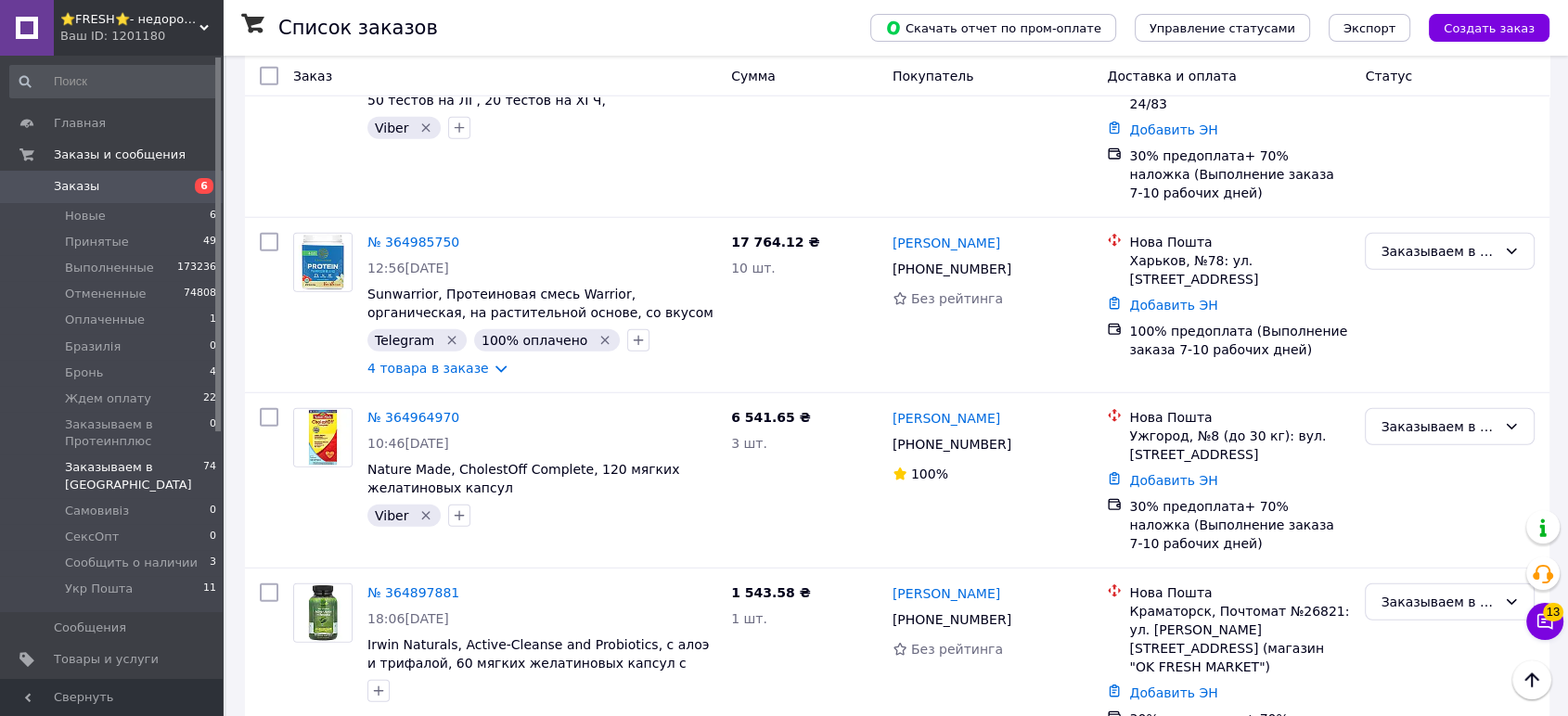
scroll to position [11613, 0]
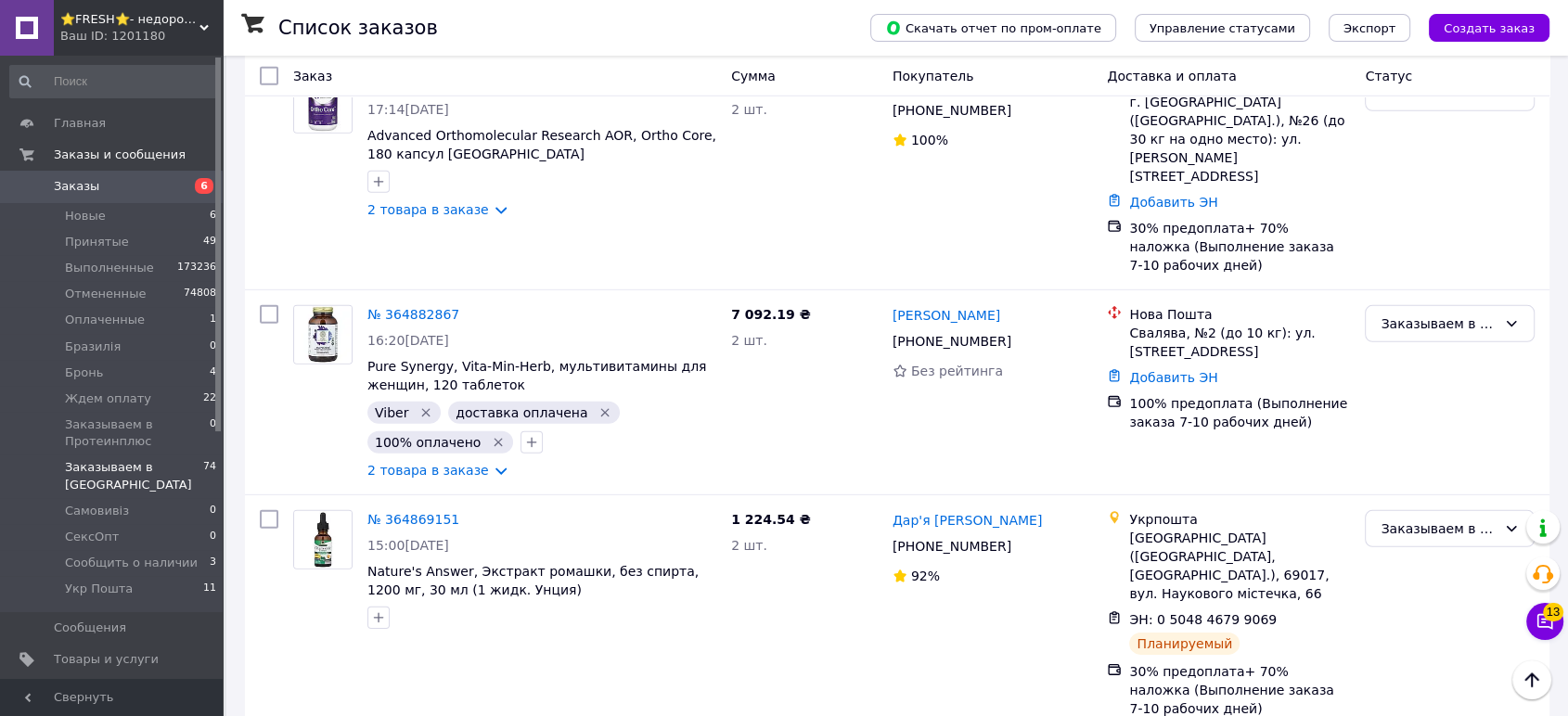
scroll to position [12817, 0]
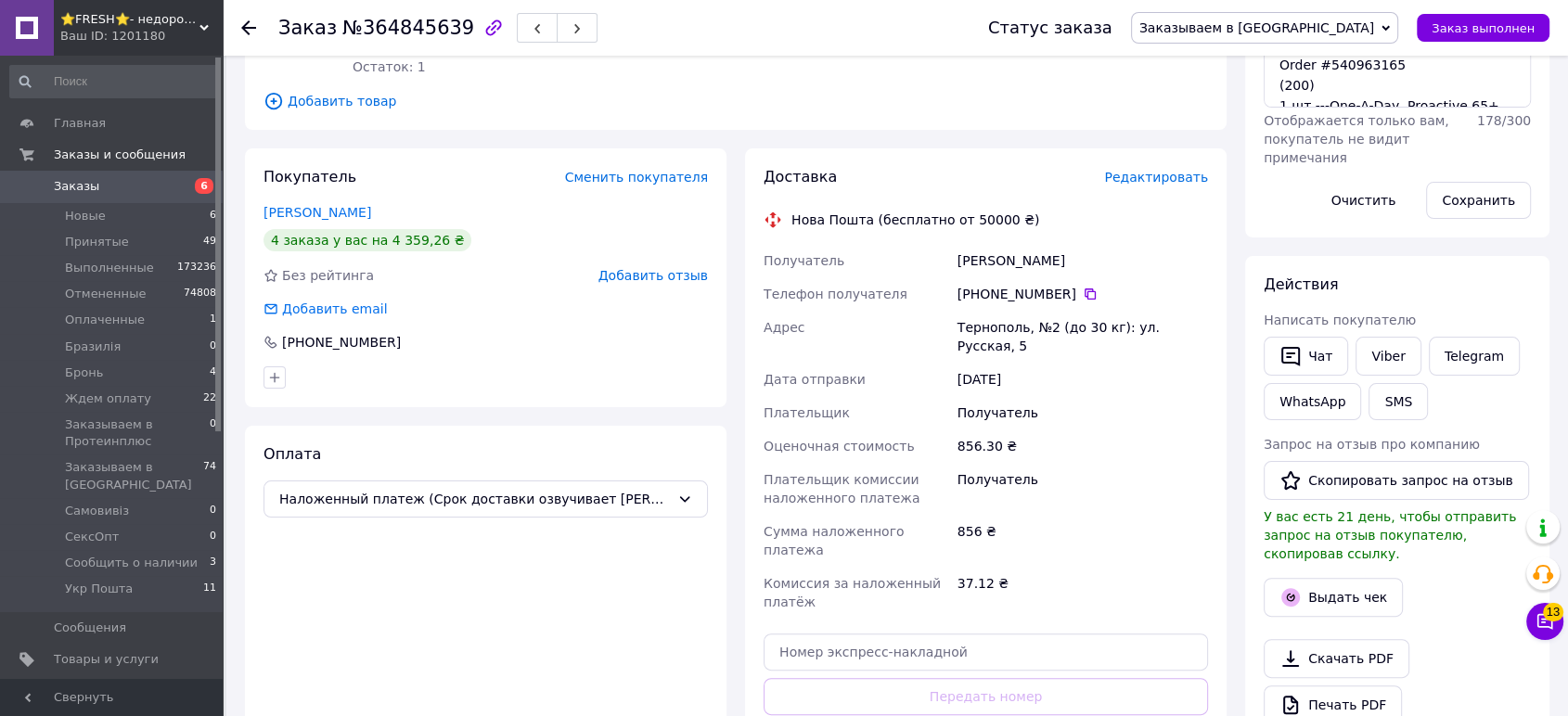
scroll to position [515, 0]
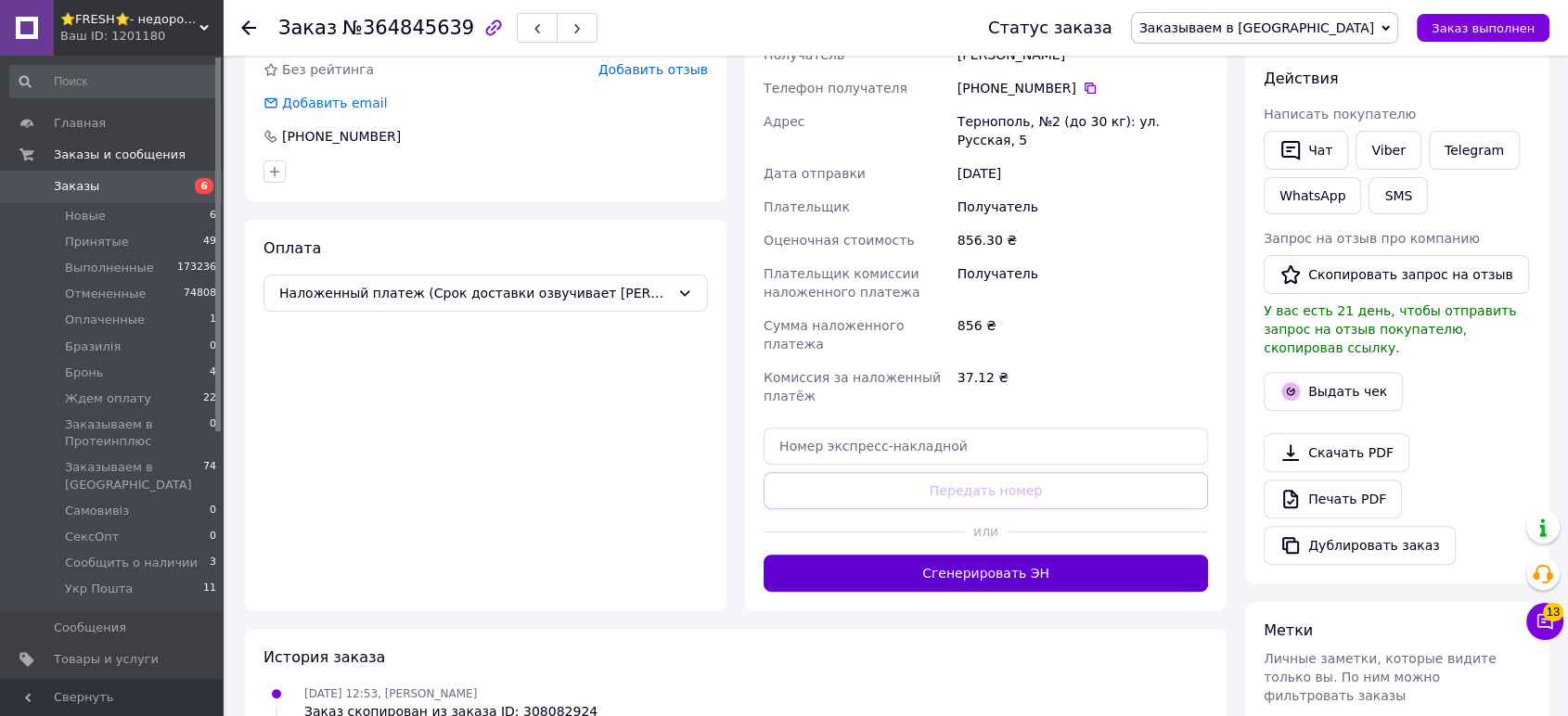
click at [1102, 555] on button "Сгенерировать ЭН" at bounding box center [986, 574] width 445 height 37
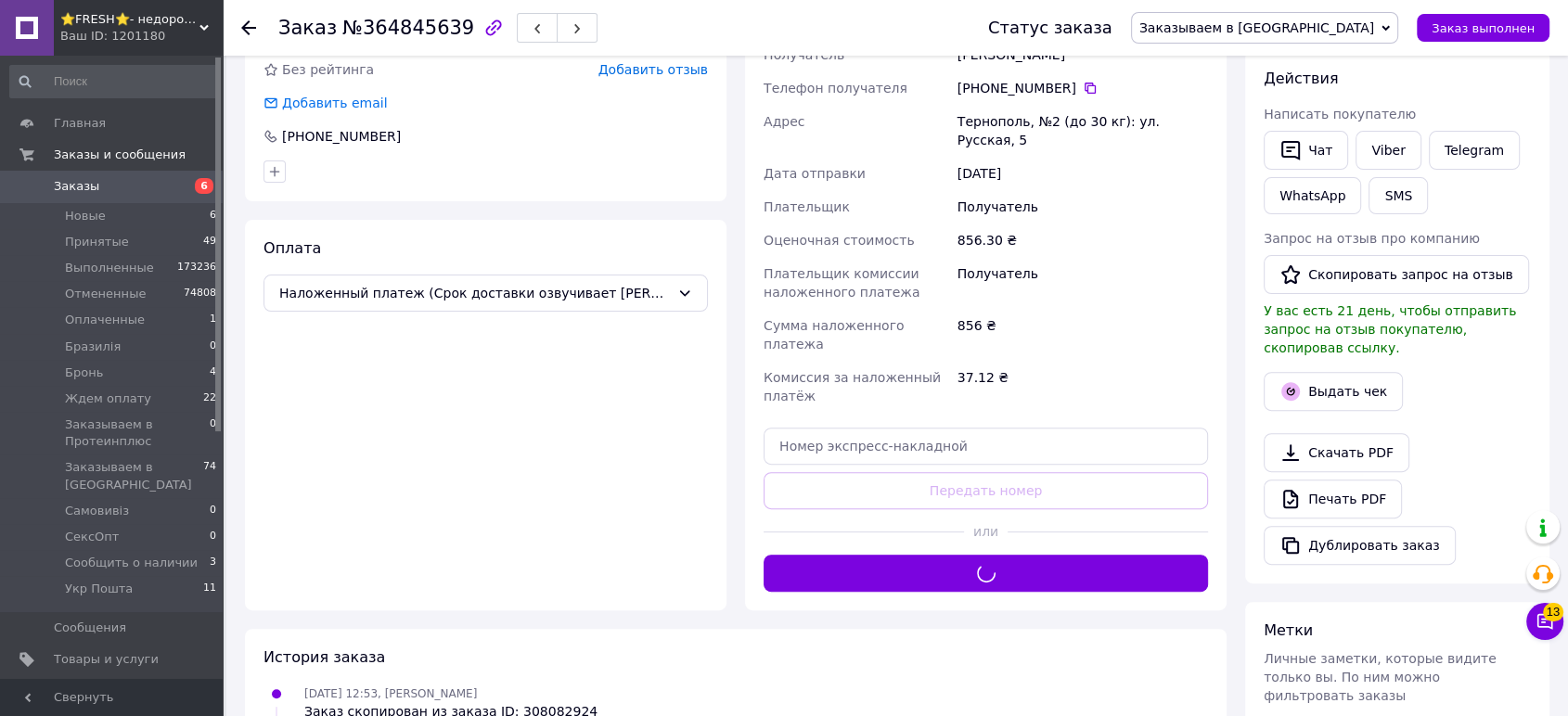
click at [1297, 28] on span "Заказываем в [GEOGRAPHIC_DATA]" at bounding box center [1256, 27] width 235 height 15
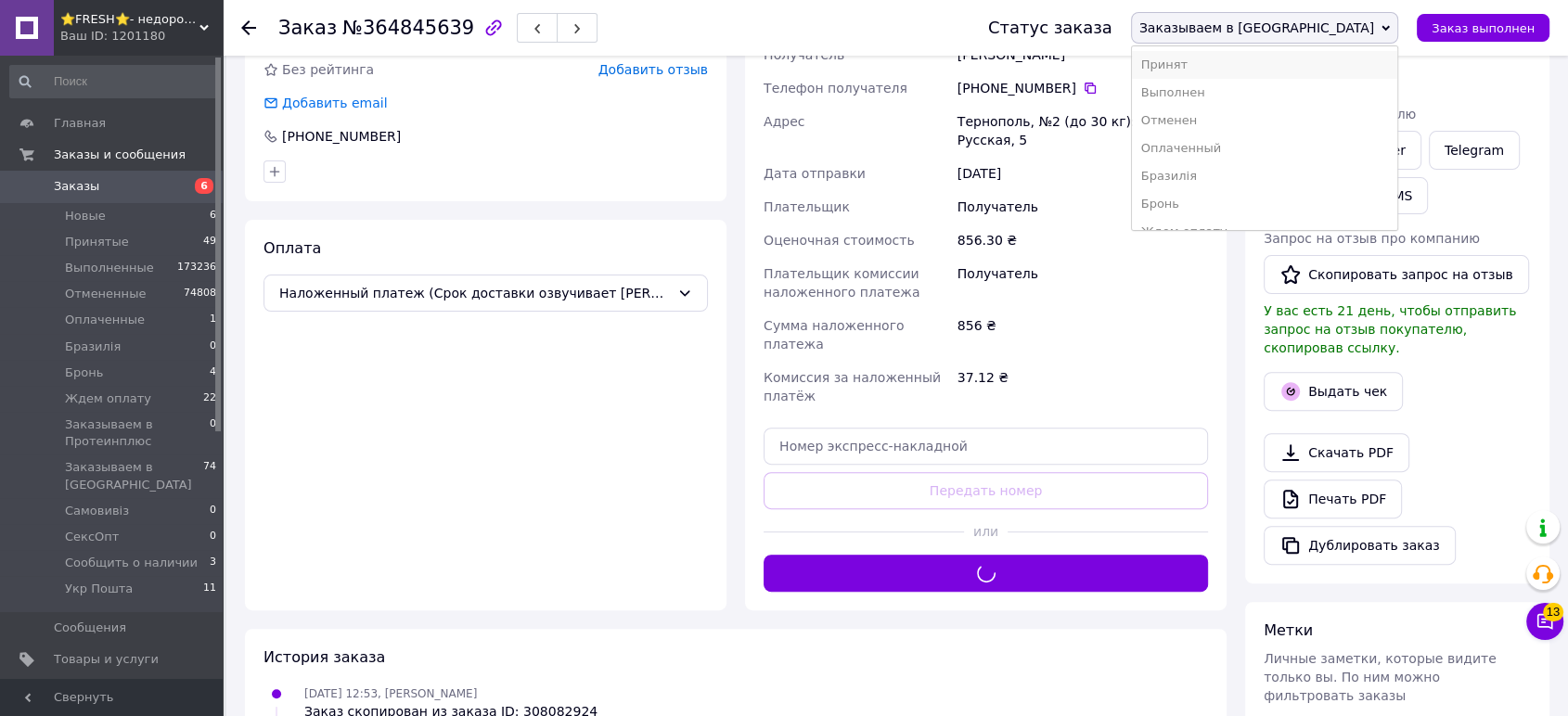
click at [1302, 64] on li "Принят" at bounding box center [1265, 64] width 265 height 28
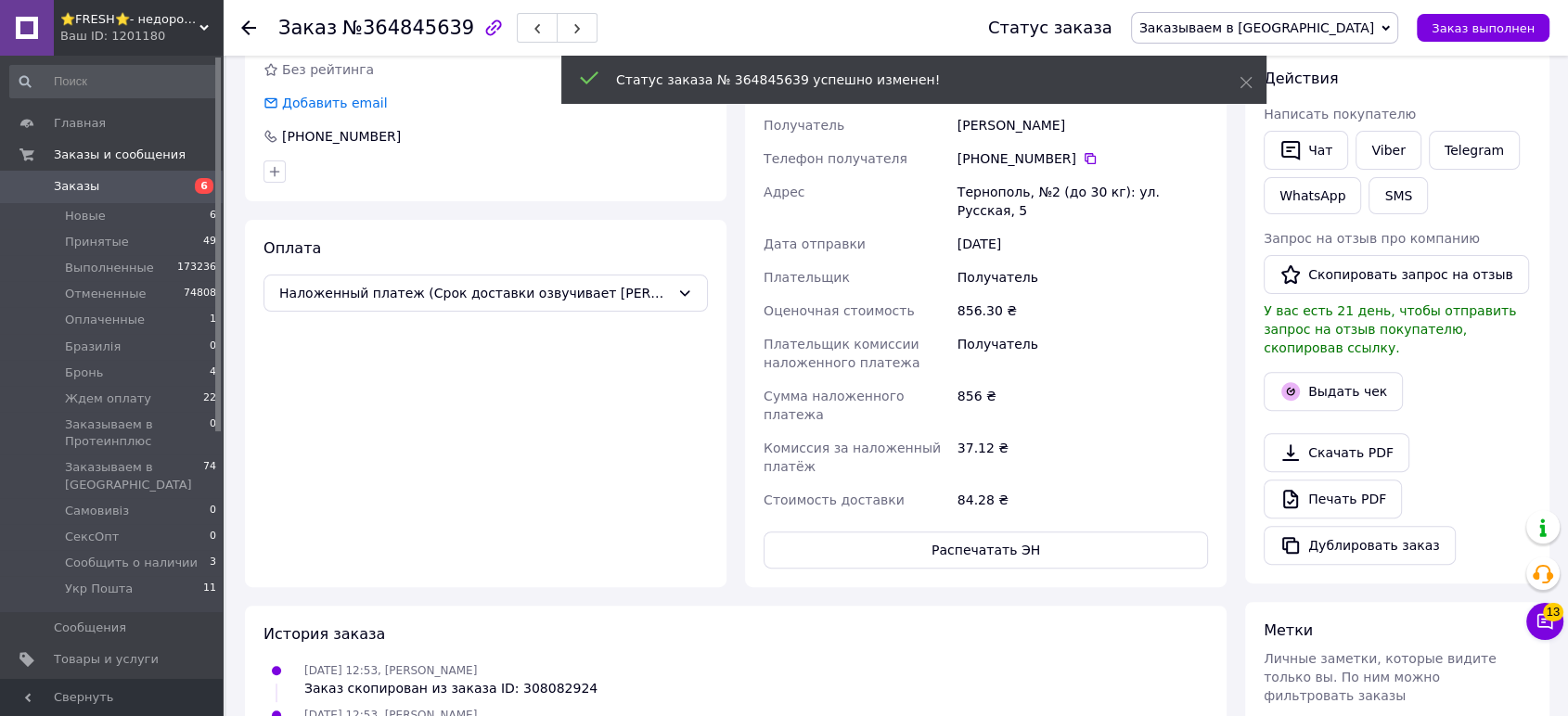
click at [110, 24] on span "⭐FRESH⭐- недорогие препараты и косметика" at bounding box center [130, 19] width 139 height 17
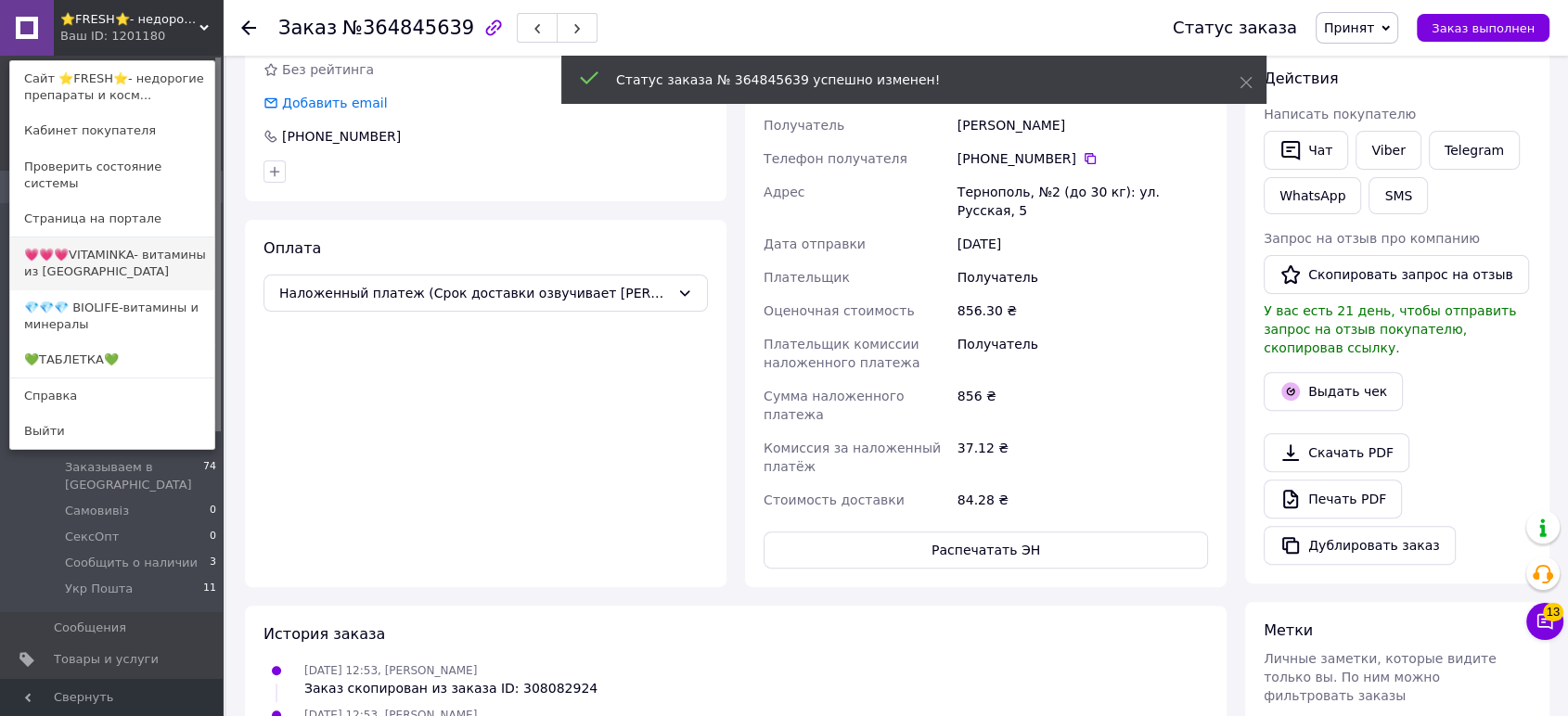
click at [152, 245] on link "💗💗💗VITAMINKA- витамины из [GEOGRAPHIC_DATA]" at bounding box center [111, 263] width 204 height 52
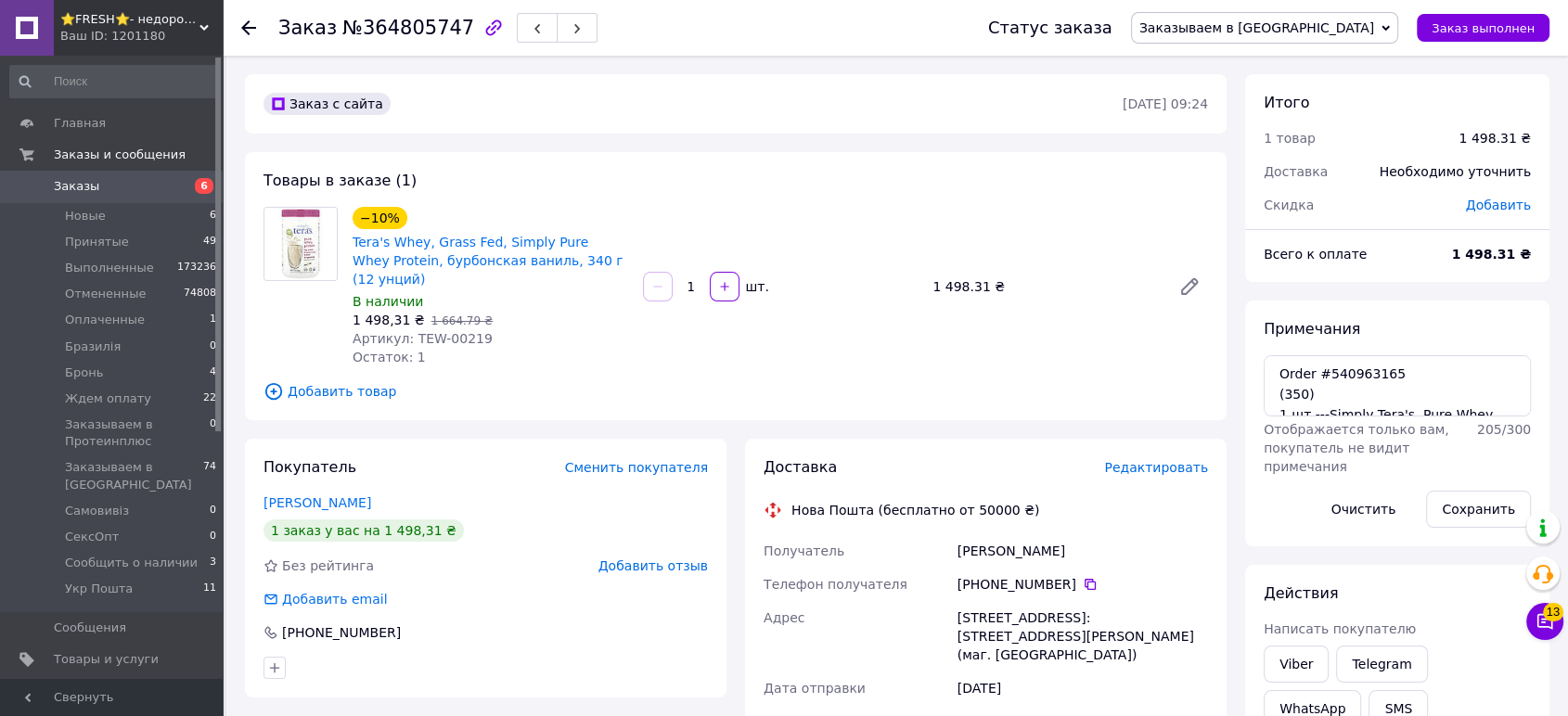
scroll to position [309, 0]
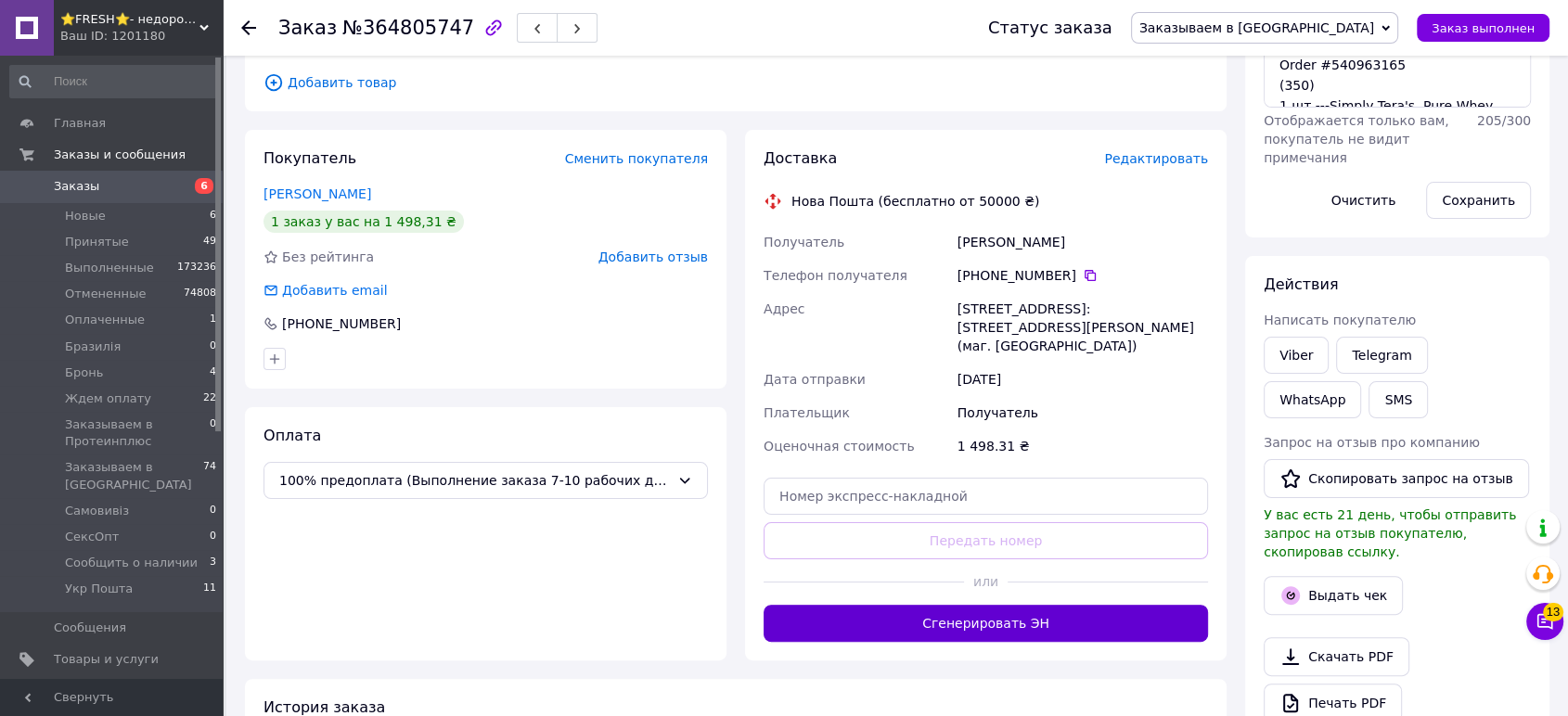
click at [1064, 605] on button "Сгенерировать ЭН" at bounding box center [986, 623] width 445 height 37
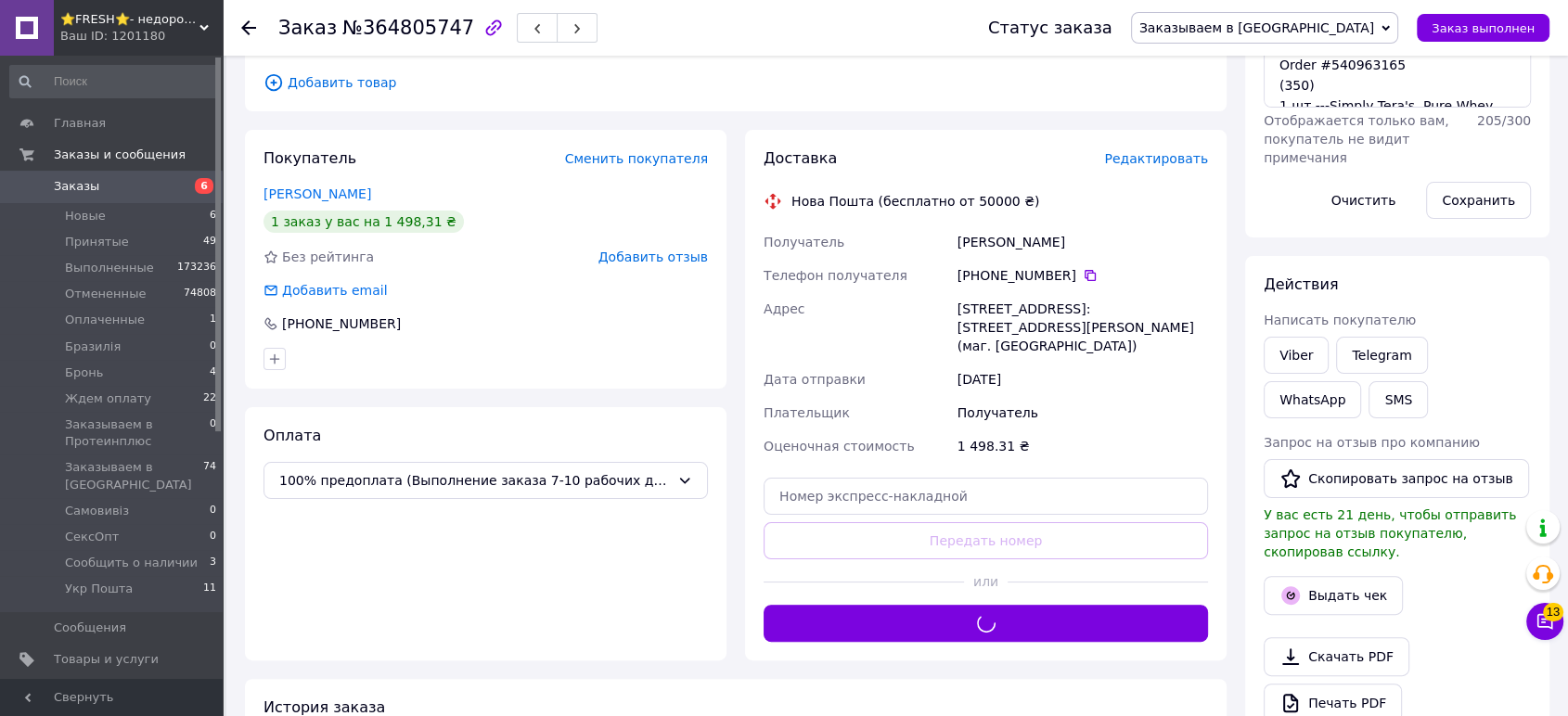
click at [1343, 35] on span "Заказываем в [GEOGRAPHIC_DATA]" at bounding box center [1256, 27] width 235 height 15
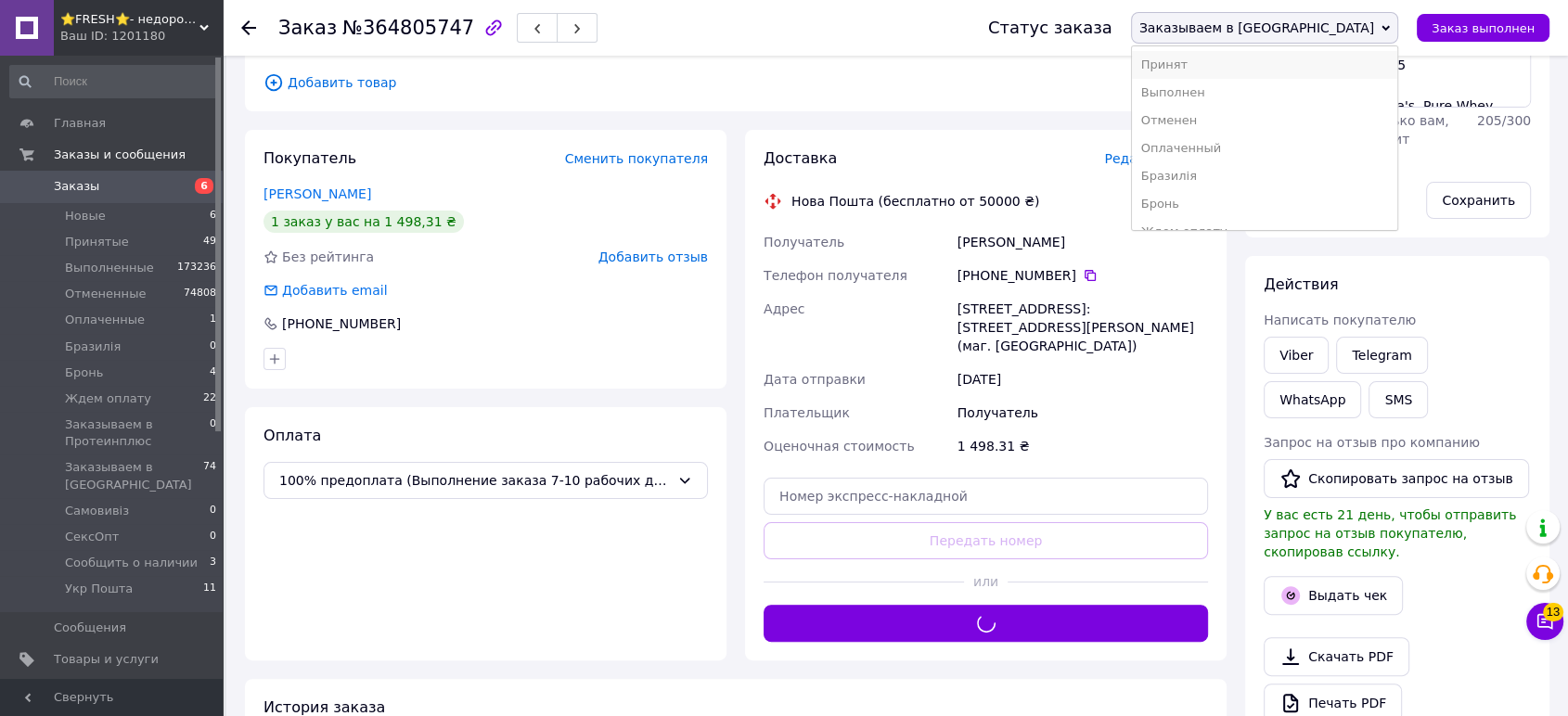
click at [1335, 65] on li "Принят" at bounding box center [1265, 64] width 265 height 28
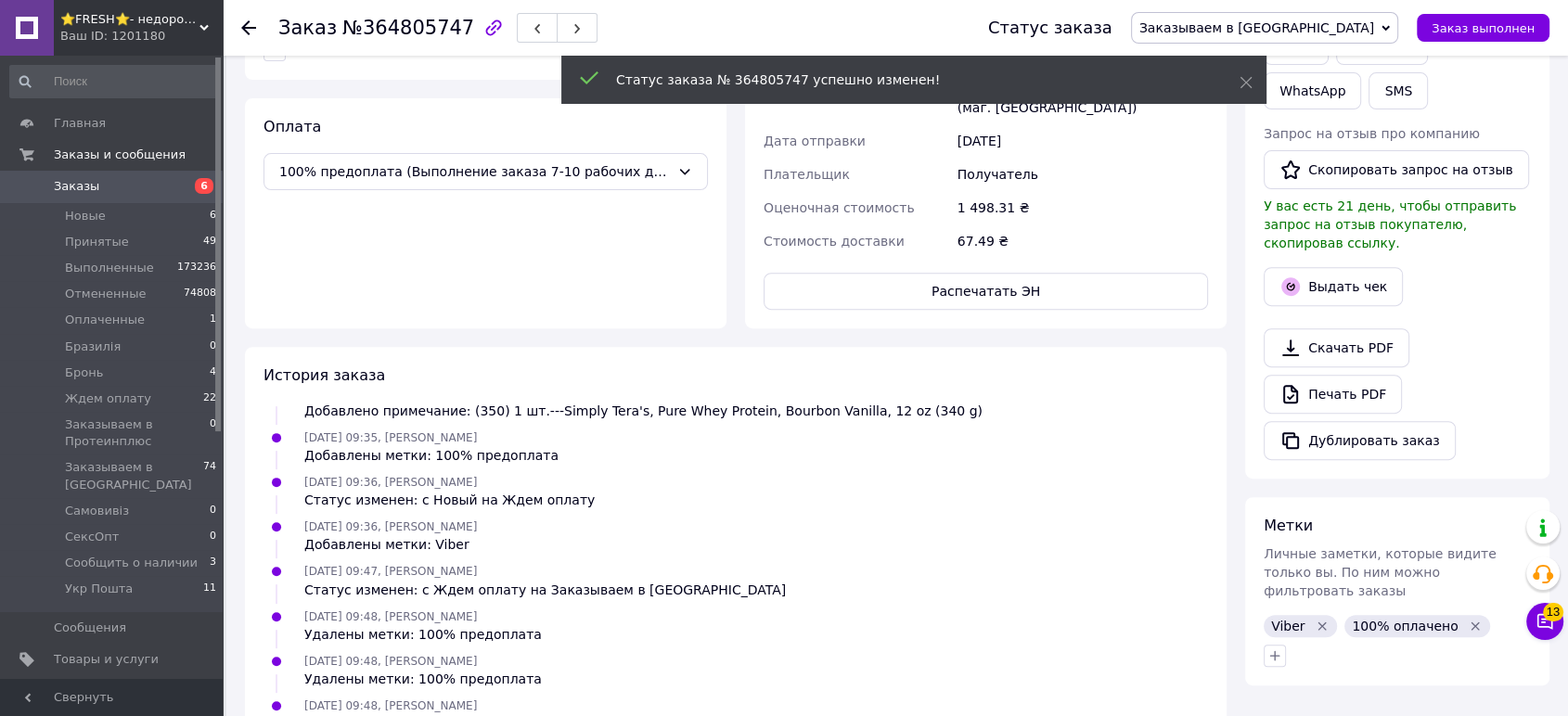
scroll to position [107, 0]
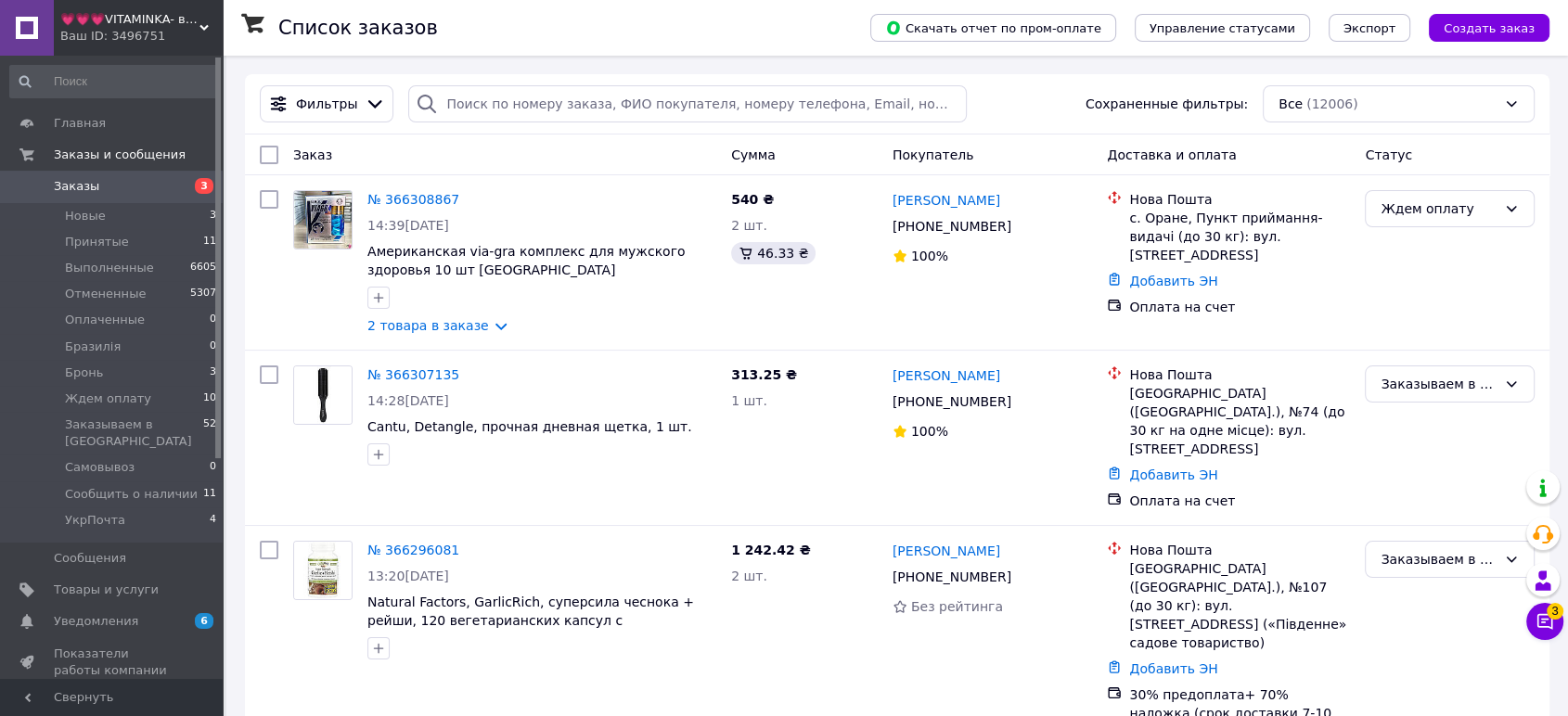
click at [126, 26] on span "💗💗💗VITAMINKA- витамины из [GEOGRAPHIC_DATA]" at bounding box center [130, 19] width 139 height 17
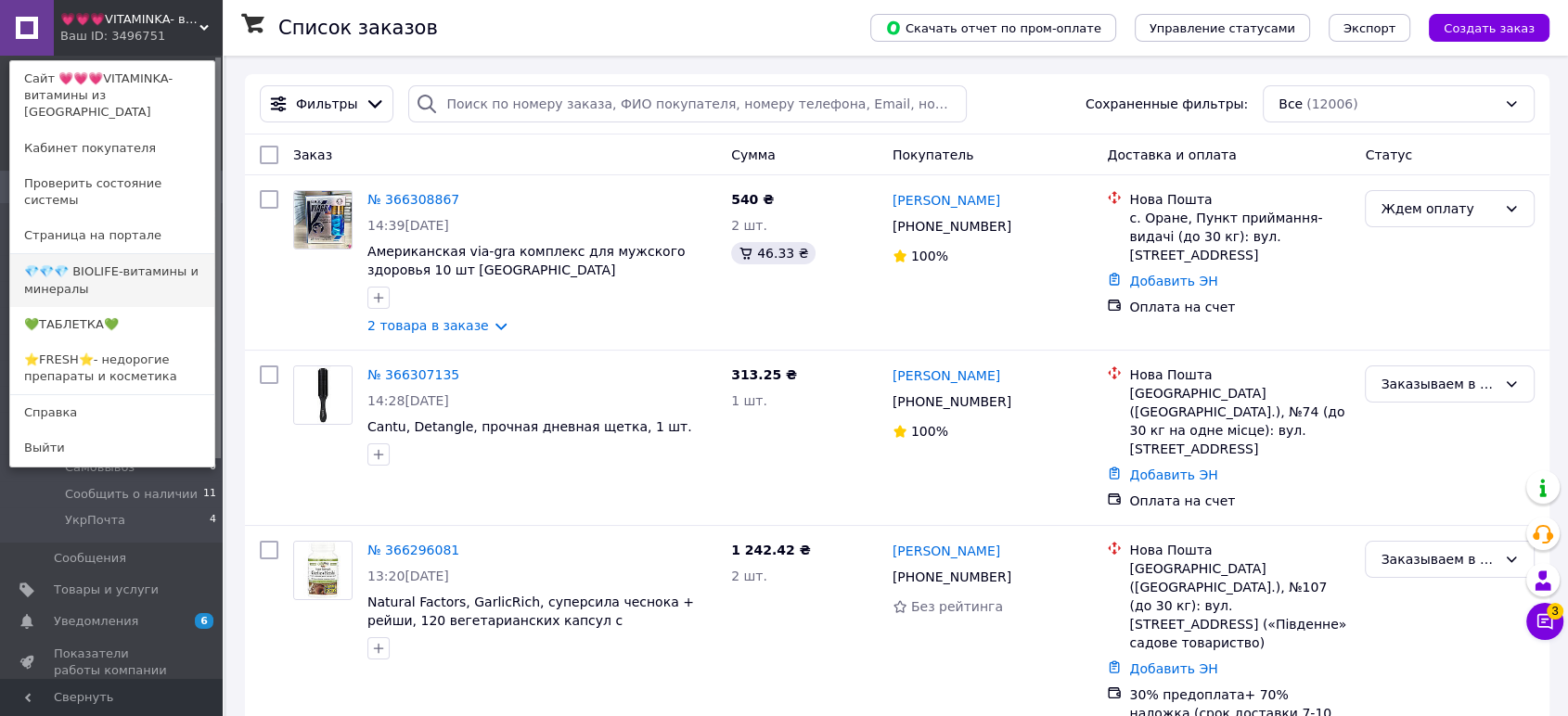
click at [130, 255] on link "💎💎💎 BIOLIFE-витамины и минералы" at bounding box center [111, 280] width 204 height 52
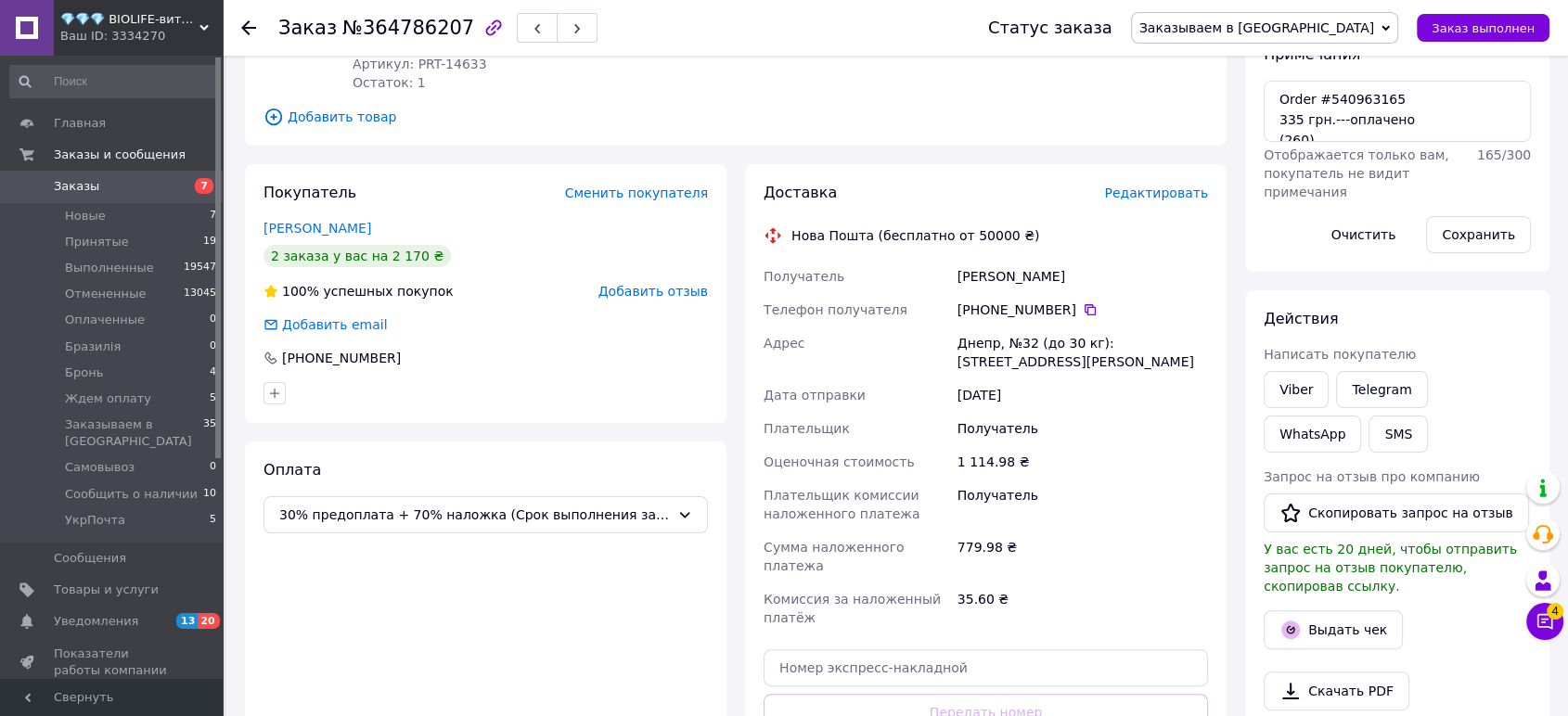
scroll to position [515, 0]
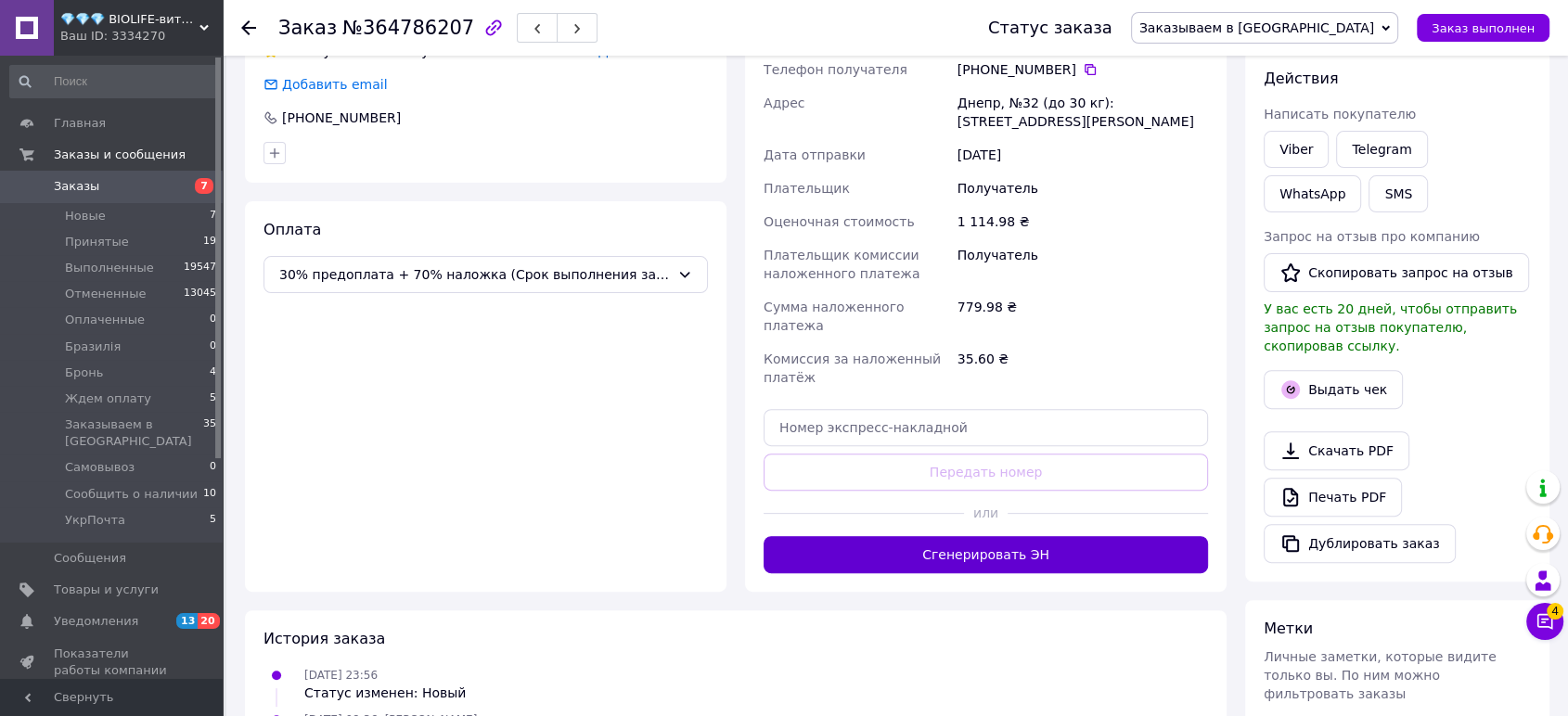
click at [1038, 537] on button "Сгенерировать ЭН" at bounding box center [986, 555] width 445 height 37
click at [1352, 28] on span "Заказываем в [GEOGRAPHIC_DATA]" at bounding box center [1256, 27] width 235 height 15
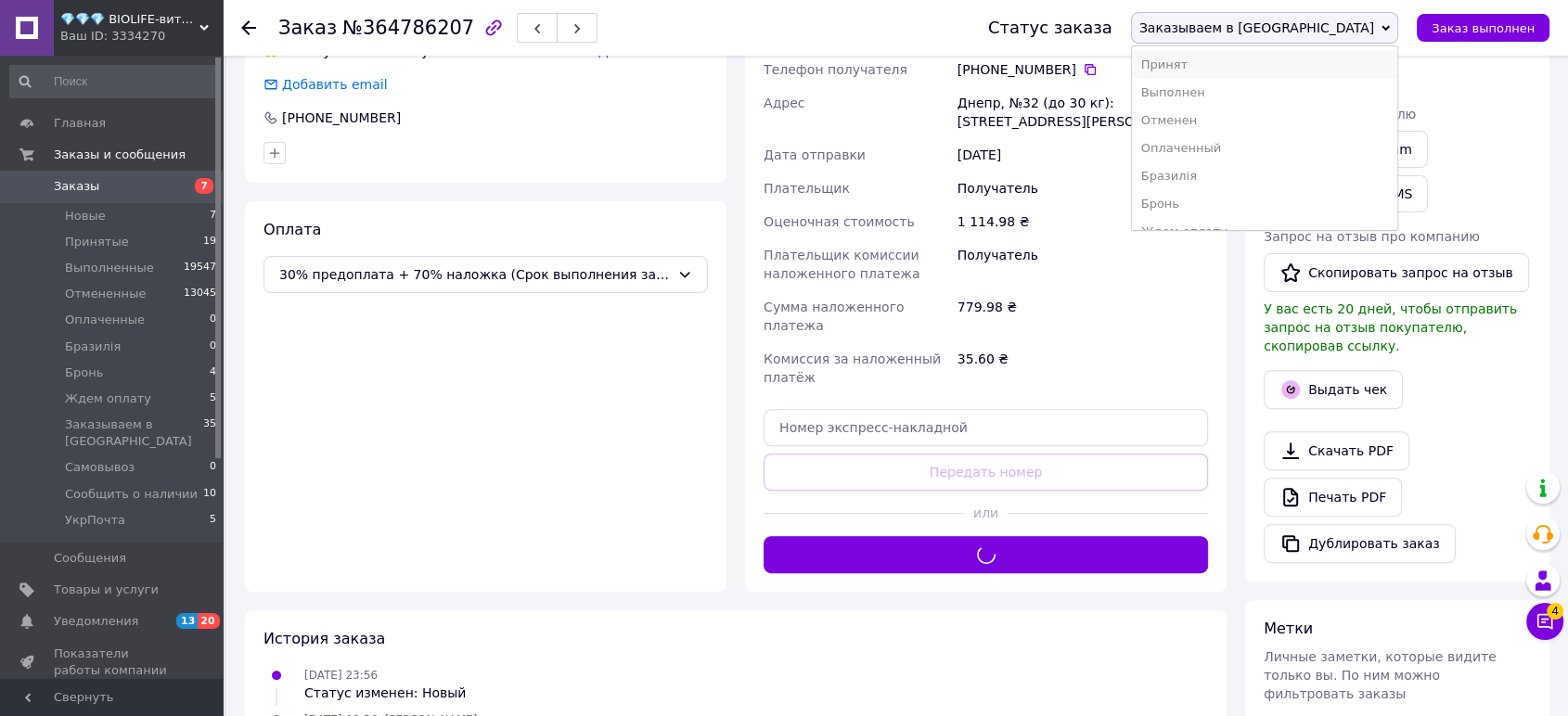
click at [1350, 60] on li "Принят" at bounding box center [1265, 64] width 265 height 28
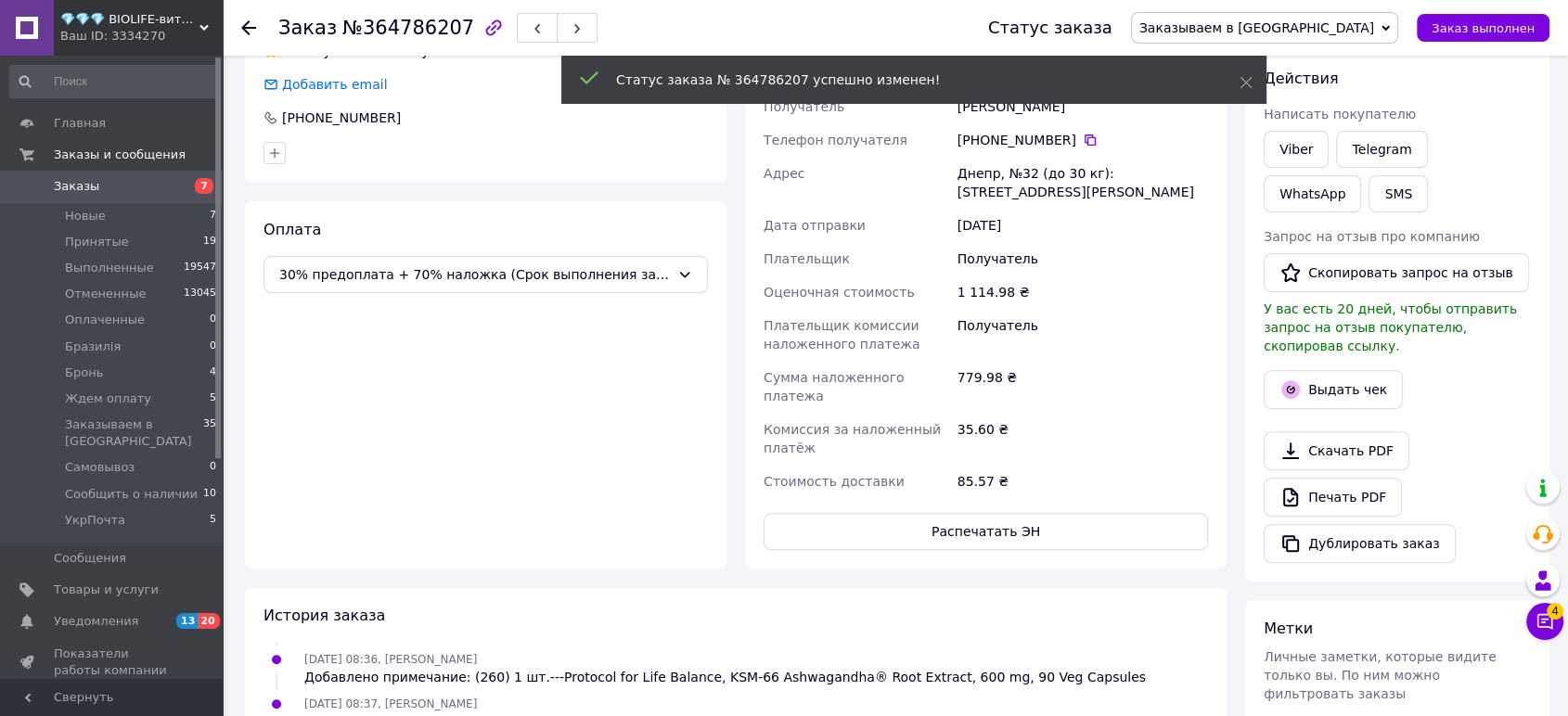
scroll to position [82, 0]
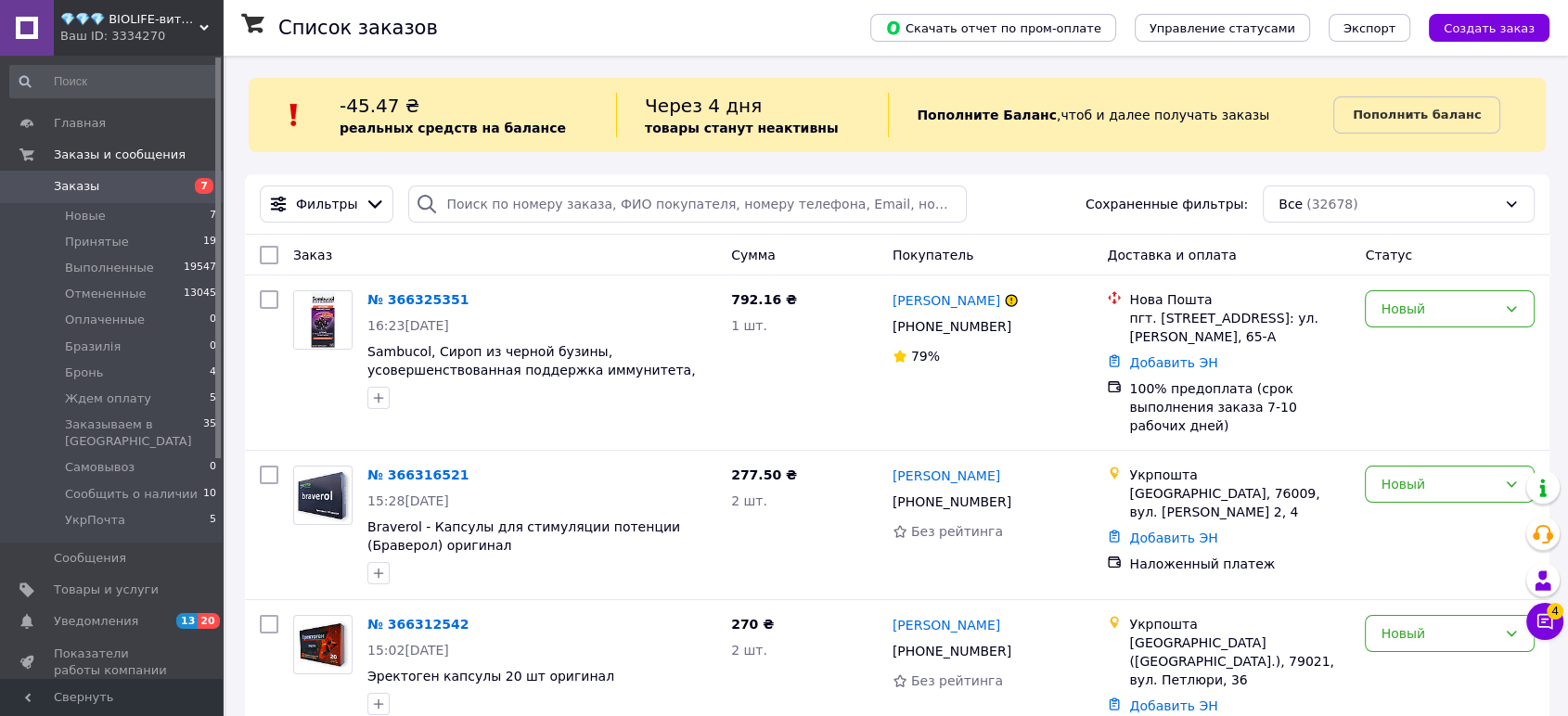
click at [153, 28] on div "Ваш ID: 3334270" at bounding box center [141, 36] width 162 height 17
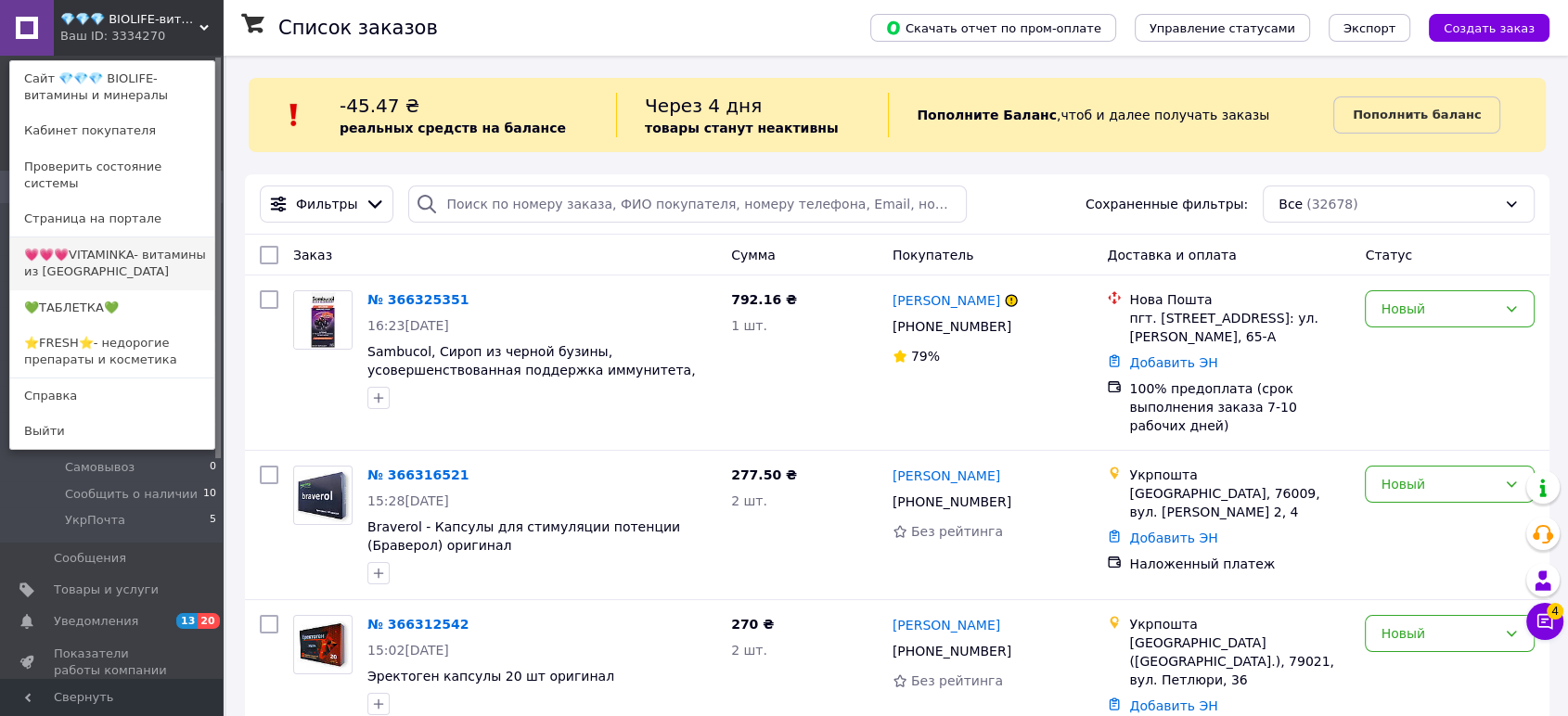
click at [141, 238] on link "💗💗💗VITAMINKA- витамины из [GEOGRAPHIC_DATA]" at bounding box center [111, 263] width 204 height 52
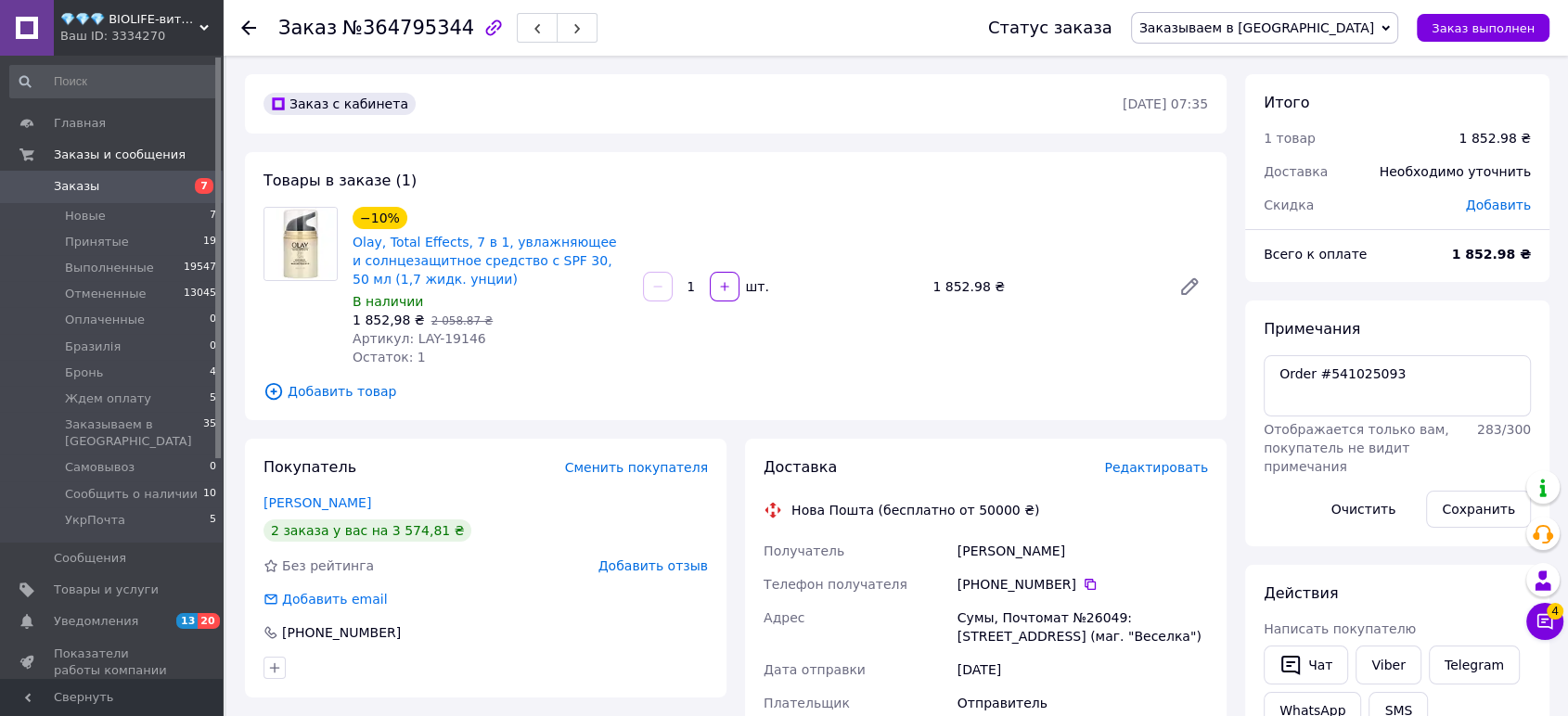
scroll to position [171, 0]
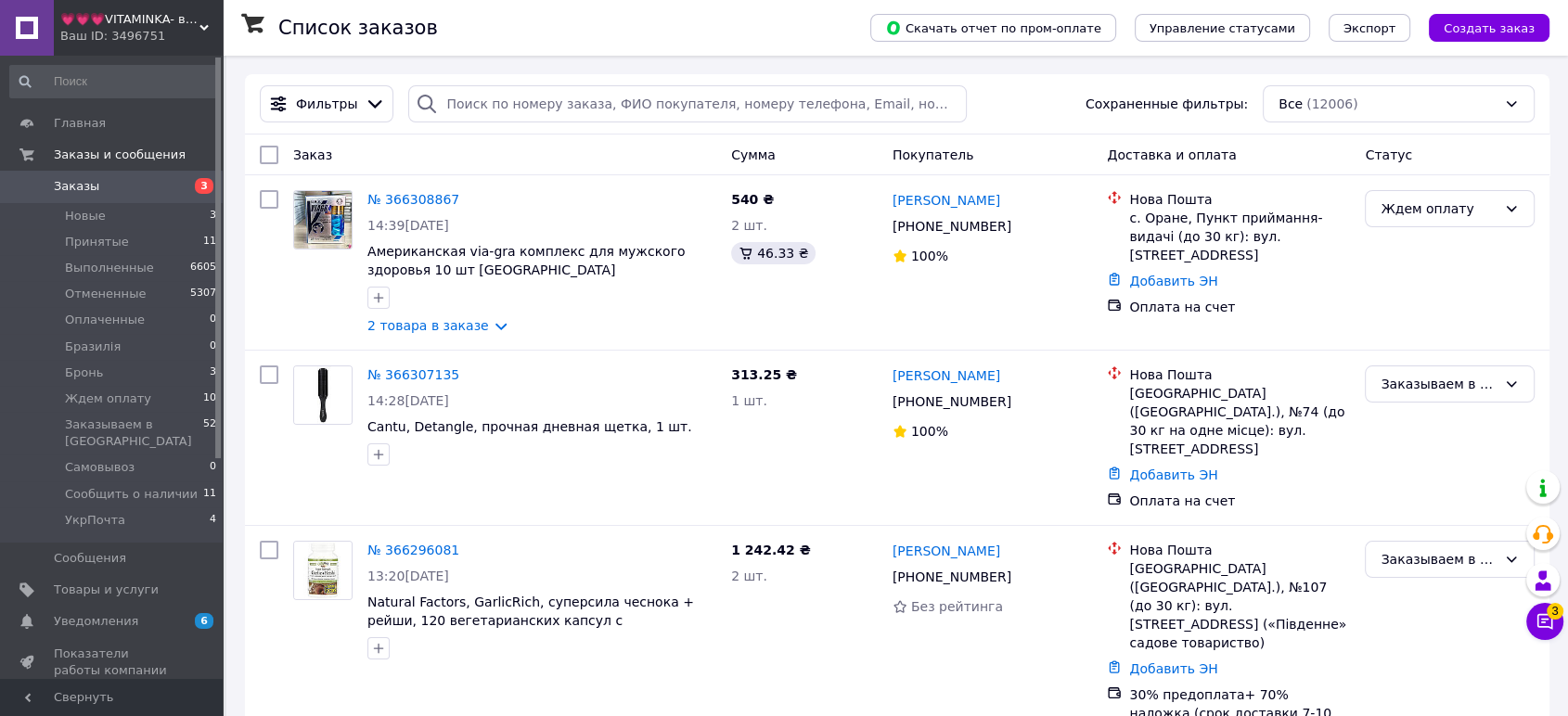
click at [105, 3] on div "💗💗💗VITAMINKA- витамины из США Ваш ID: 3496751" at bounding box center [137, 27] width 169 height 56
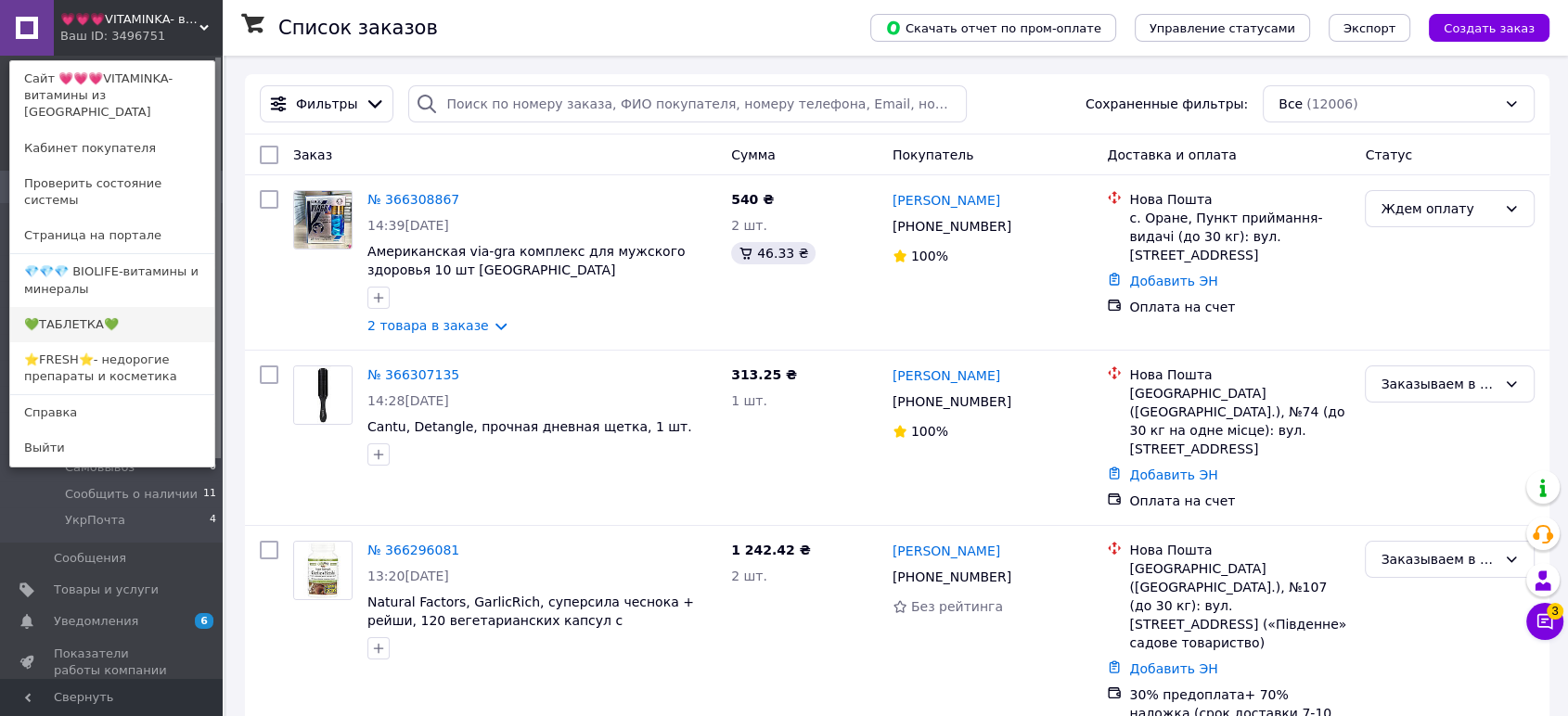
click at [119, 307] on link "💚ТАБЛЕТКА💚" at bounding box center [111, 325] width 204 height 35
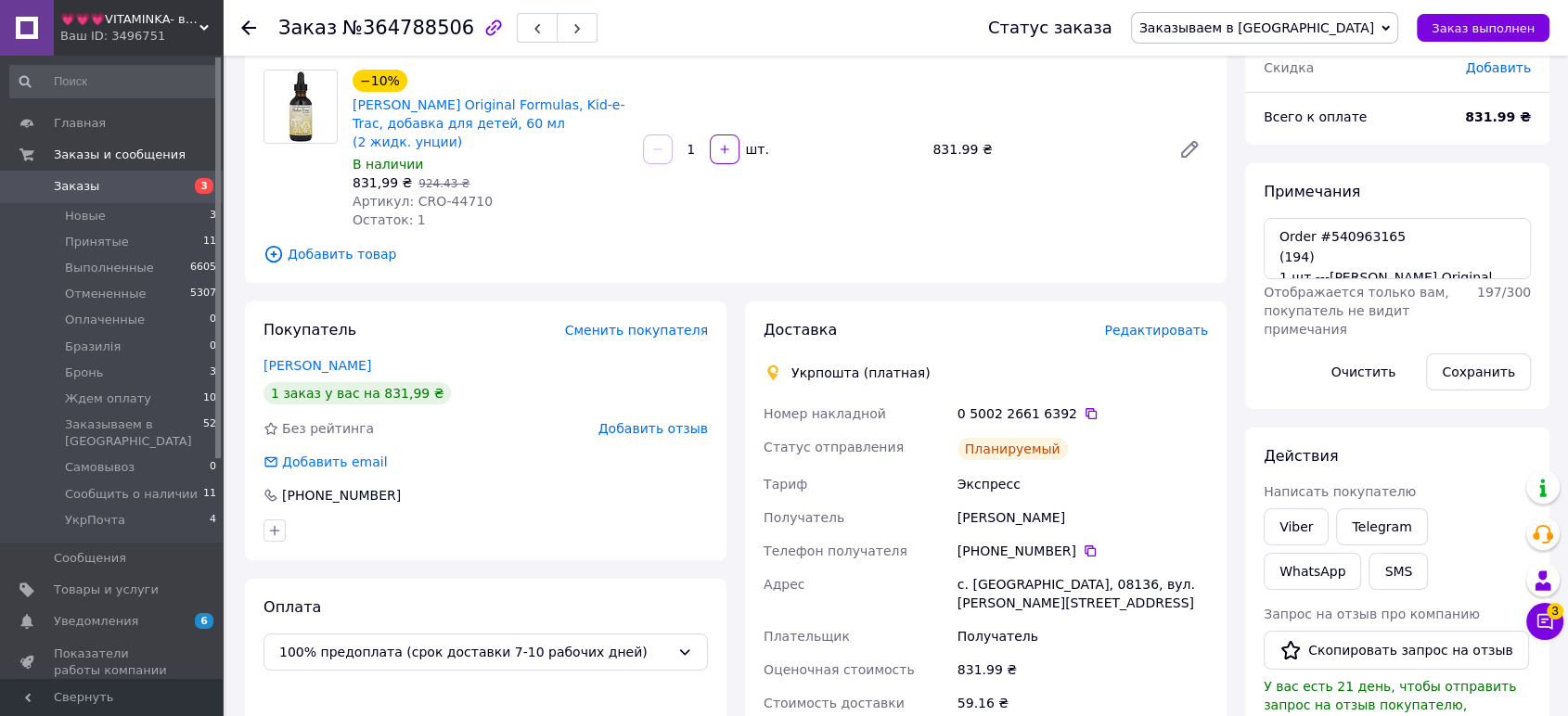
scroll to position [206, 0]
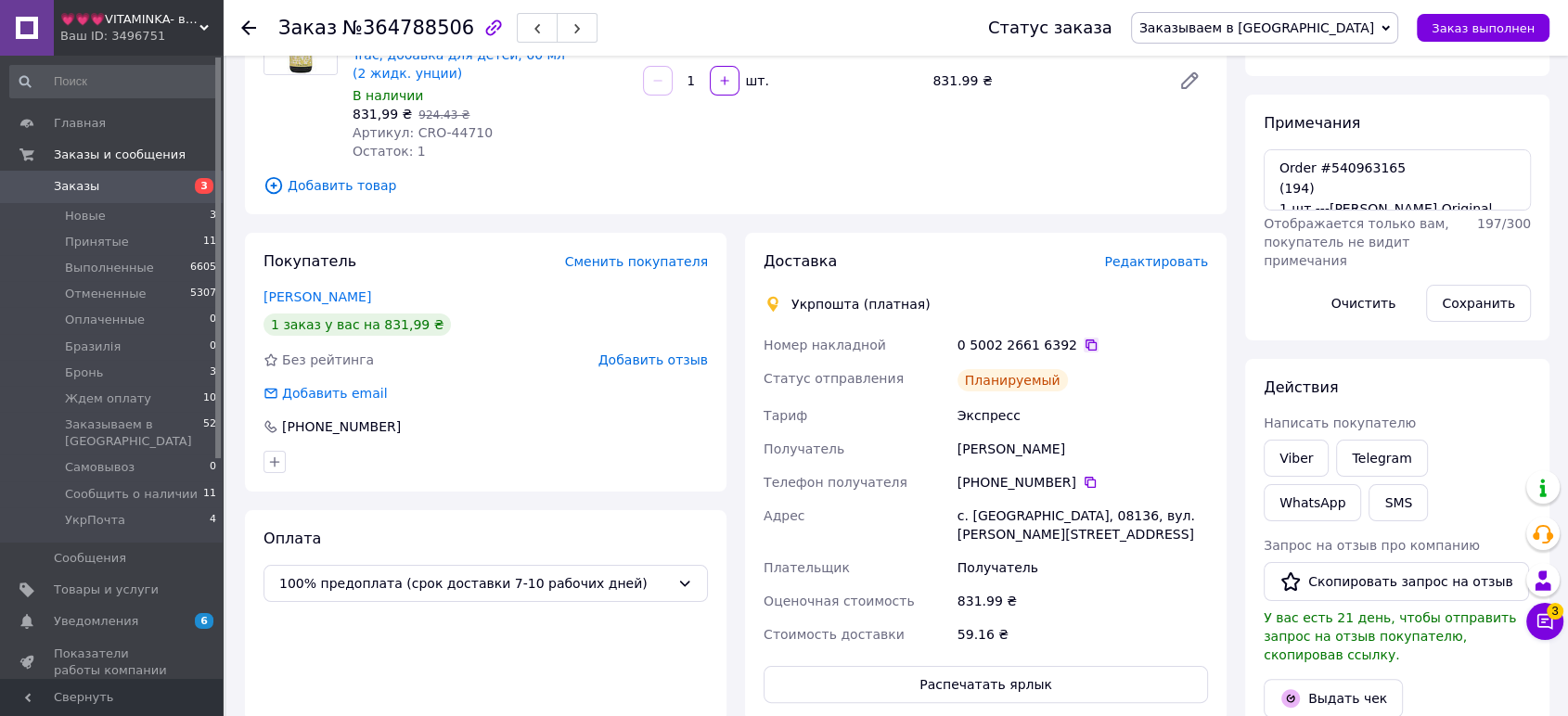
click at [1085, 339] on icon at bounding box center [1090, 344] width 11 height 11
click at [1389, 210] on textarea "Order #540963165 (194) 1 шт.---[PERSON_NAME] Original Formulas, Kid-e-Trac™, Em…" at bounding box center [1397, 179] width 267 height 61
click at [1320, 33] on span "Заказываем в [GEOGRAPHIC_DATA]" at bounding box center [1256, 27] width 235 height 15
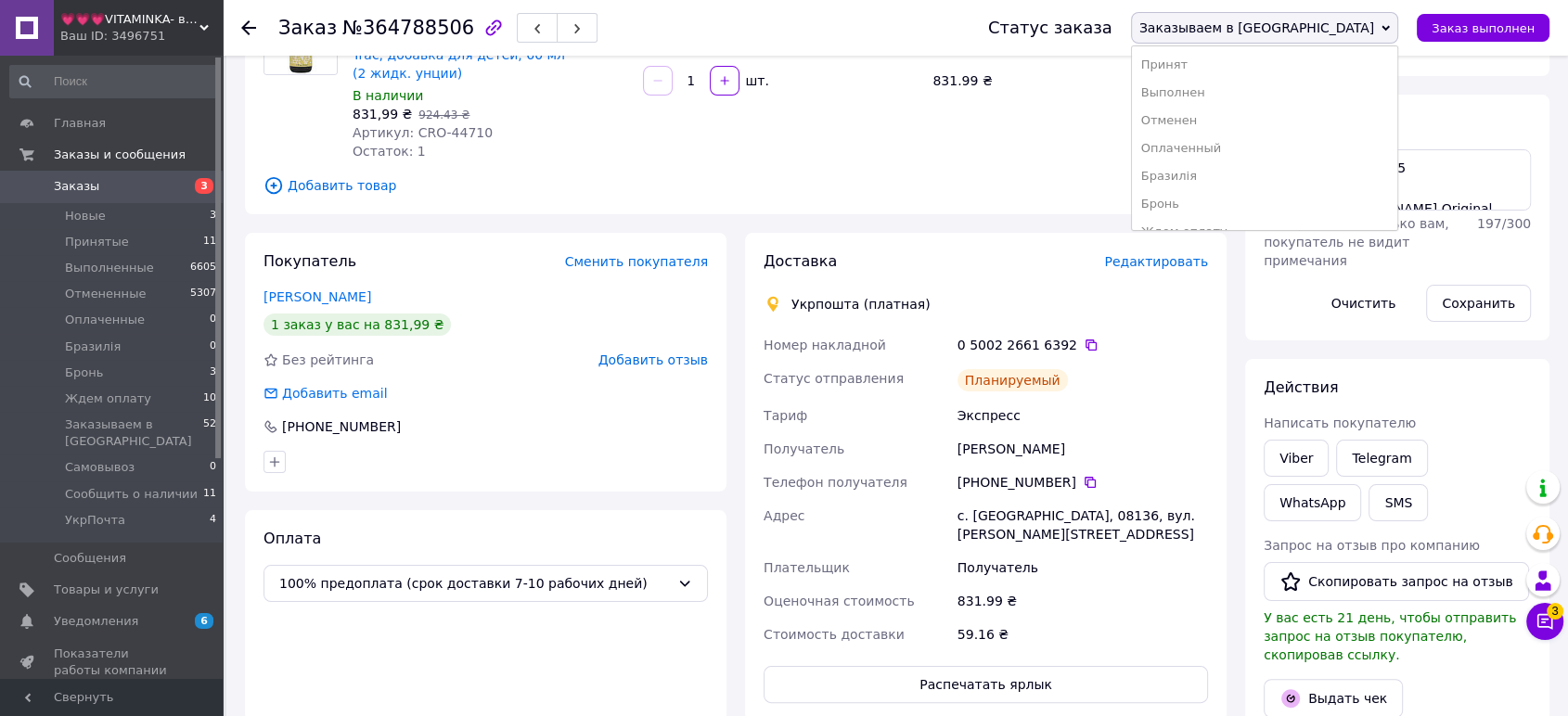
scroll to position [104, 0]
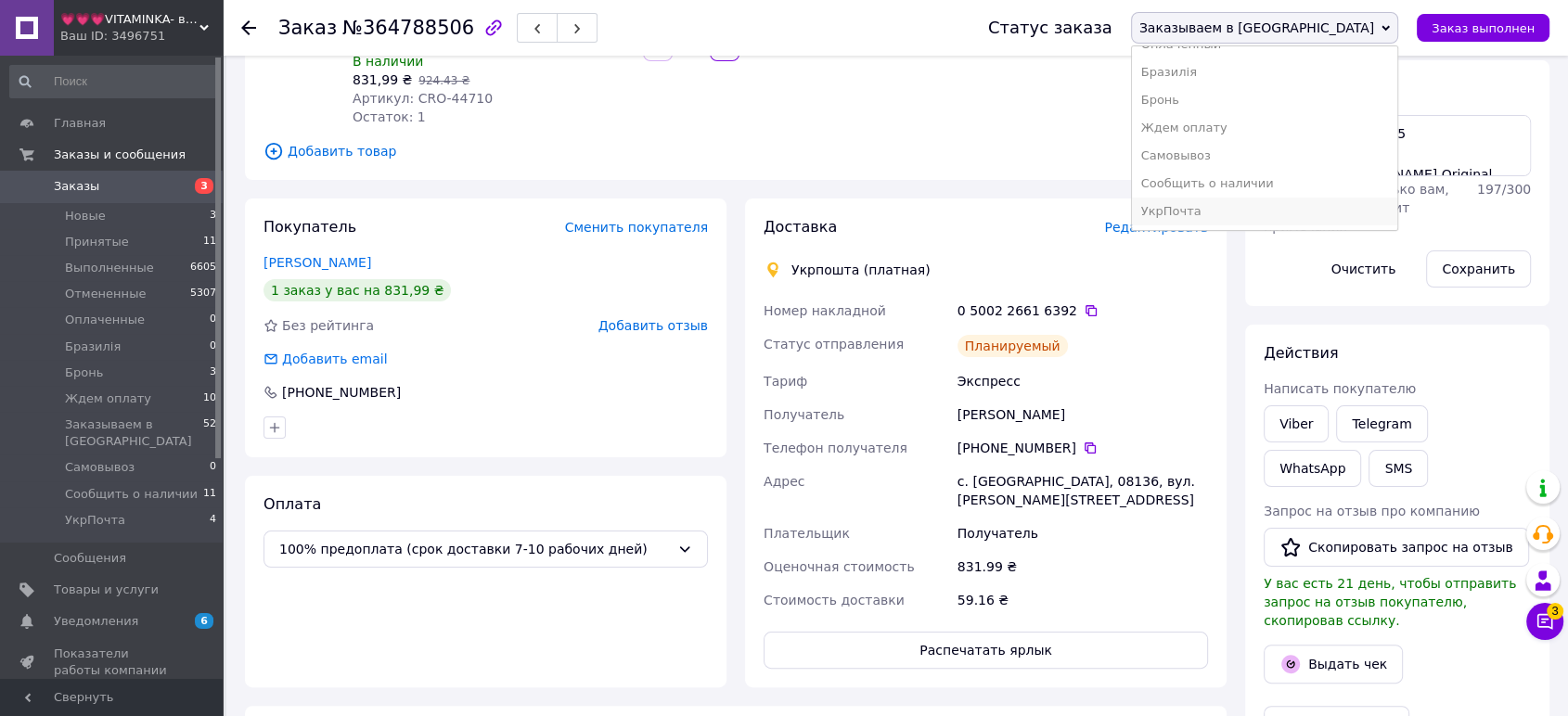
click at [1336, 216] on li "УкрПочта" at bounding box center [1265, 212] width 265 height 28
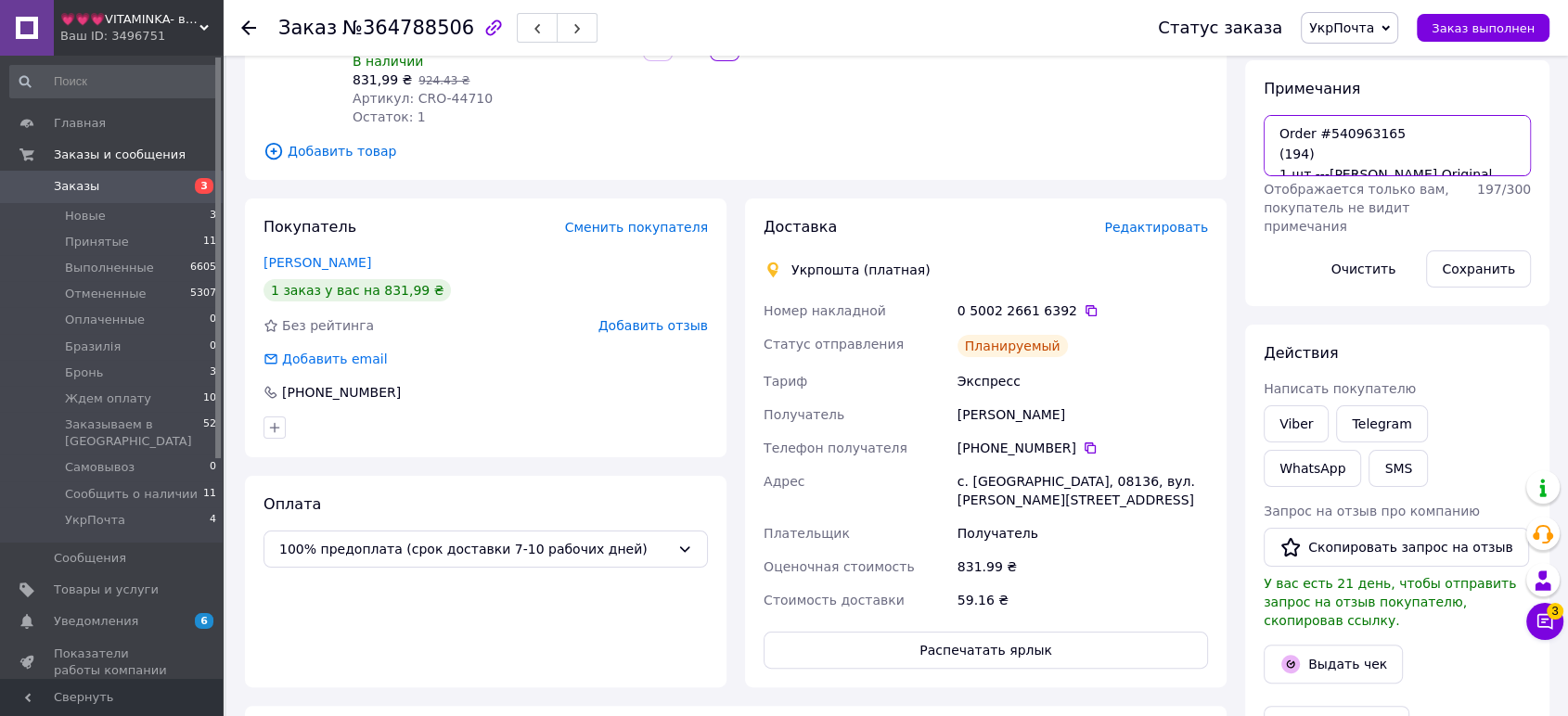
drag, startPoint x: 1404, startPoint y: 193, endPoint x: 1402, endPoint y: 177, distance: 16.1
click at [1404, 177] on textarea "Order #540963165 (194) 1 шт.---[PERSON_NAME] Original Formulas, Kid-e-Trac™, Em…" at bounding box center [1397, 145] width 267 height 61
click at [1402, 177] on textarea "Order #540963165 (194) 1 шт.---[PERSON_NAME] Original Formulas, Kid-e-Trac™, Em…" at bounding box center [1397, 145] width 267 height 61
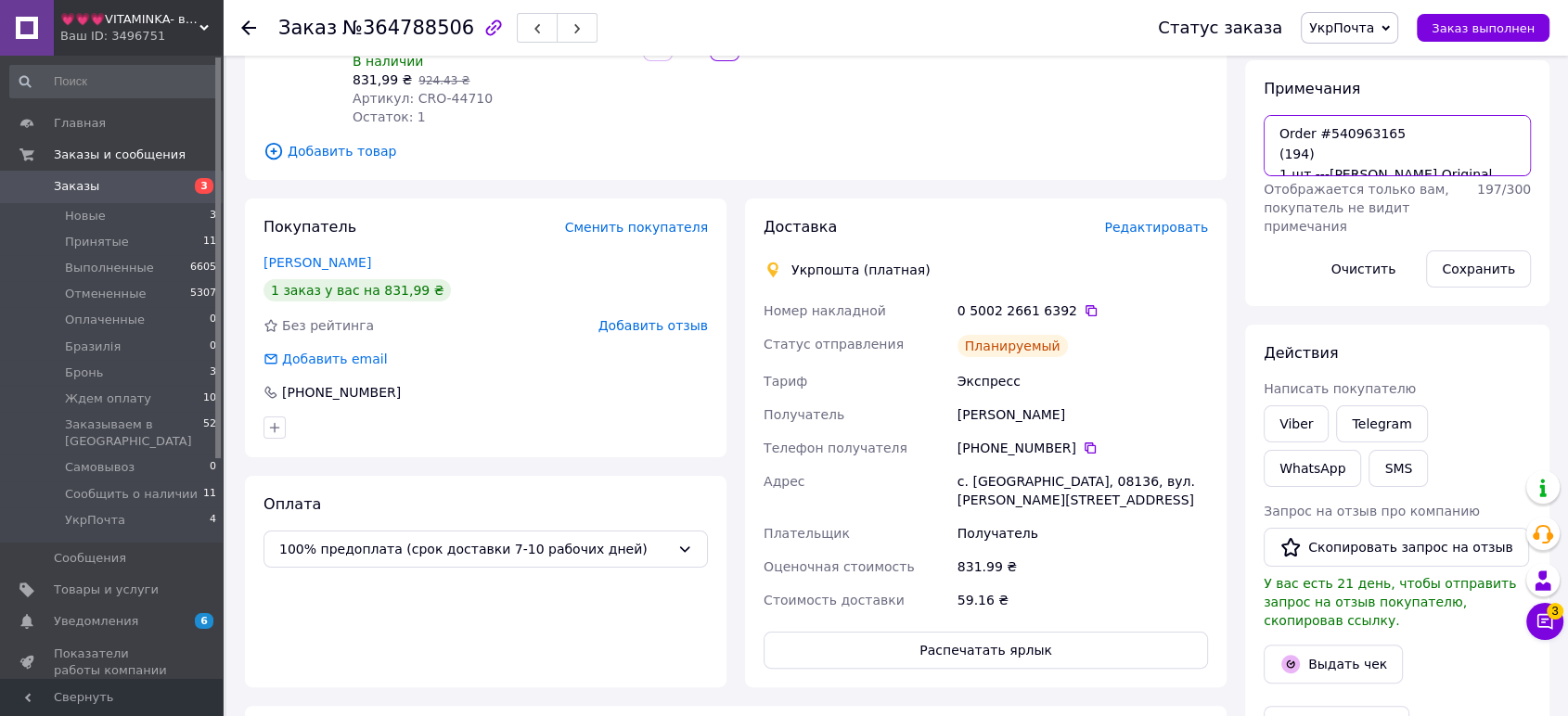
scroll to position [0, 0]
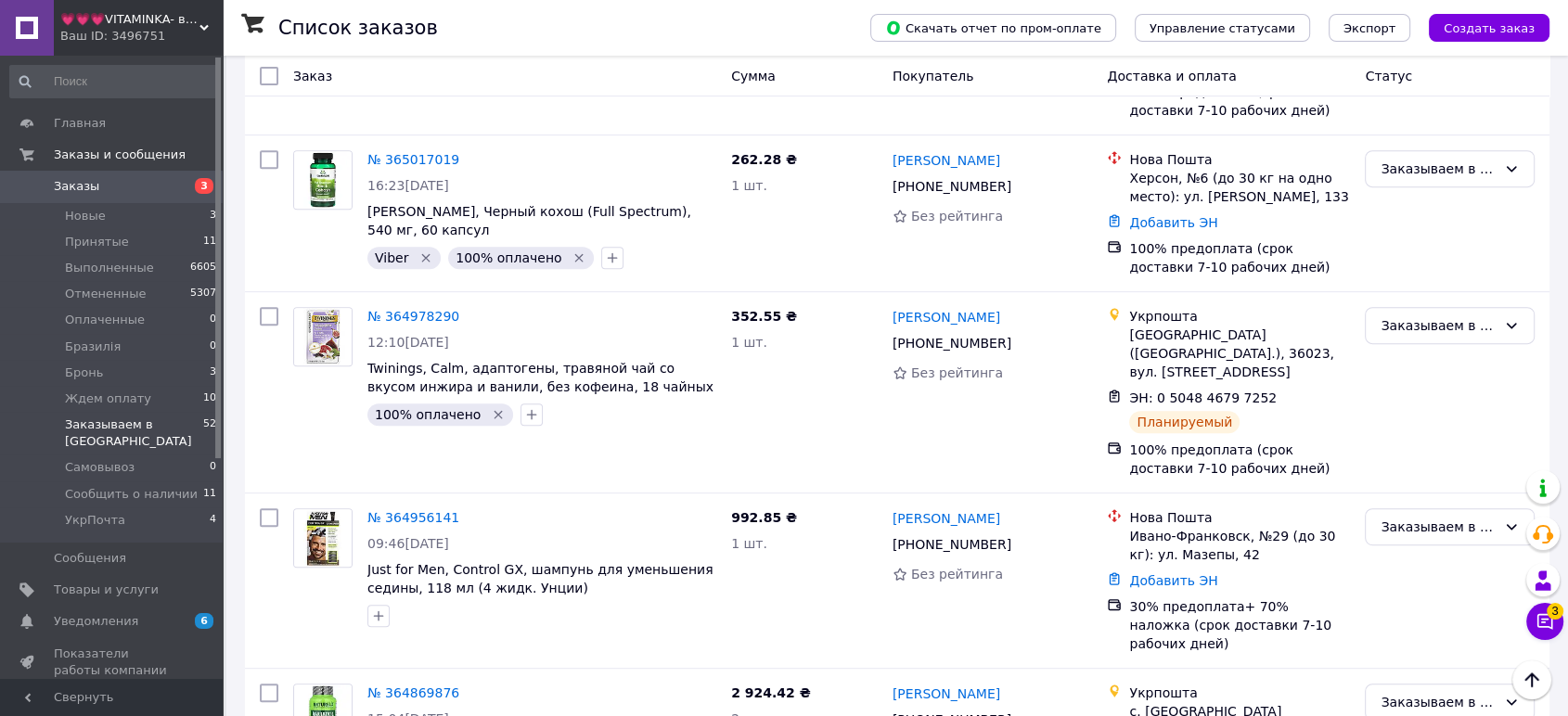
scroll to position [7587, 0]
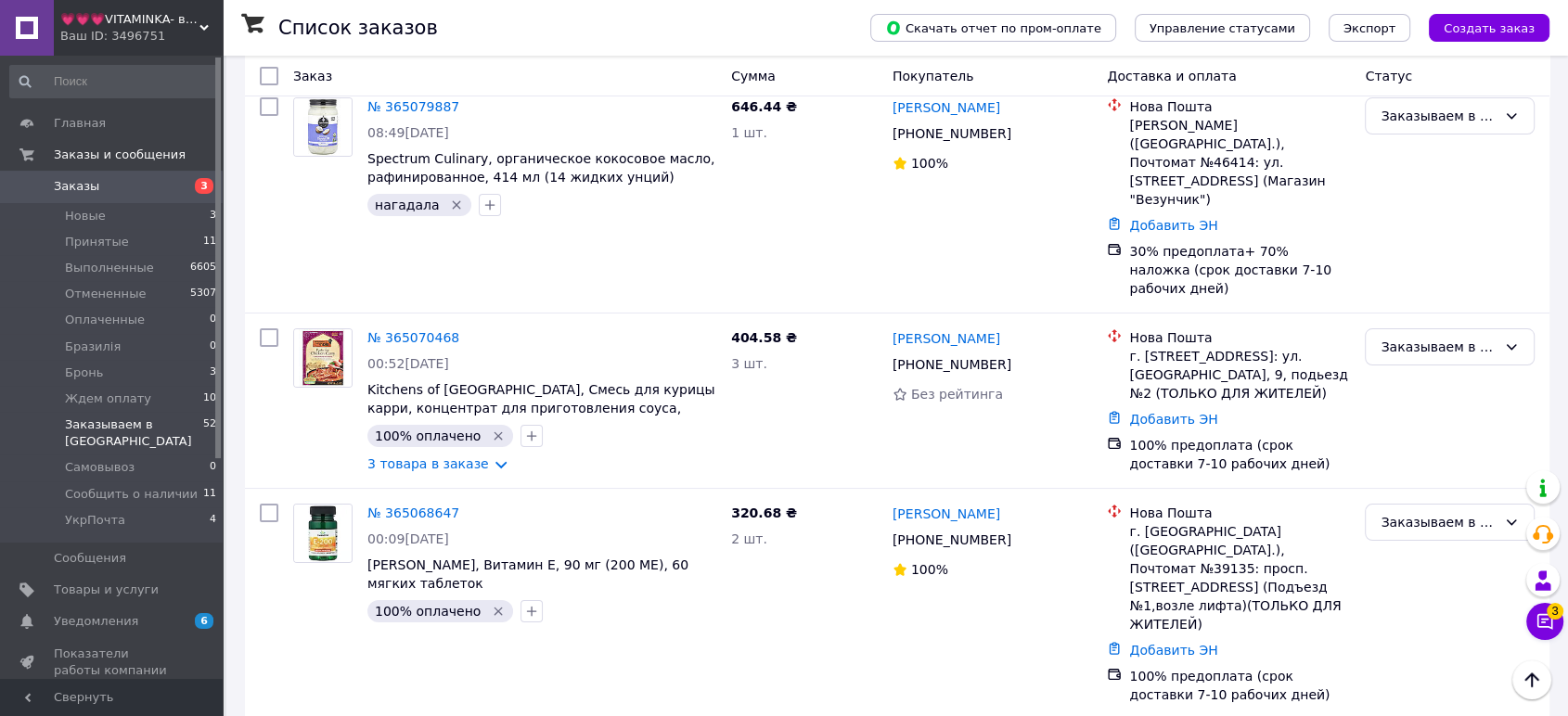
scroll to position [7176, 0]
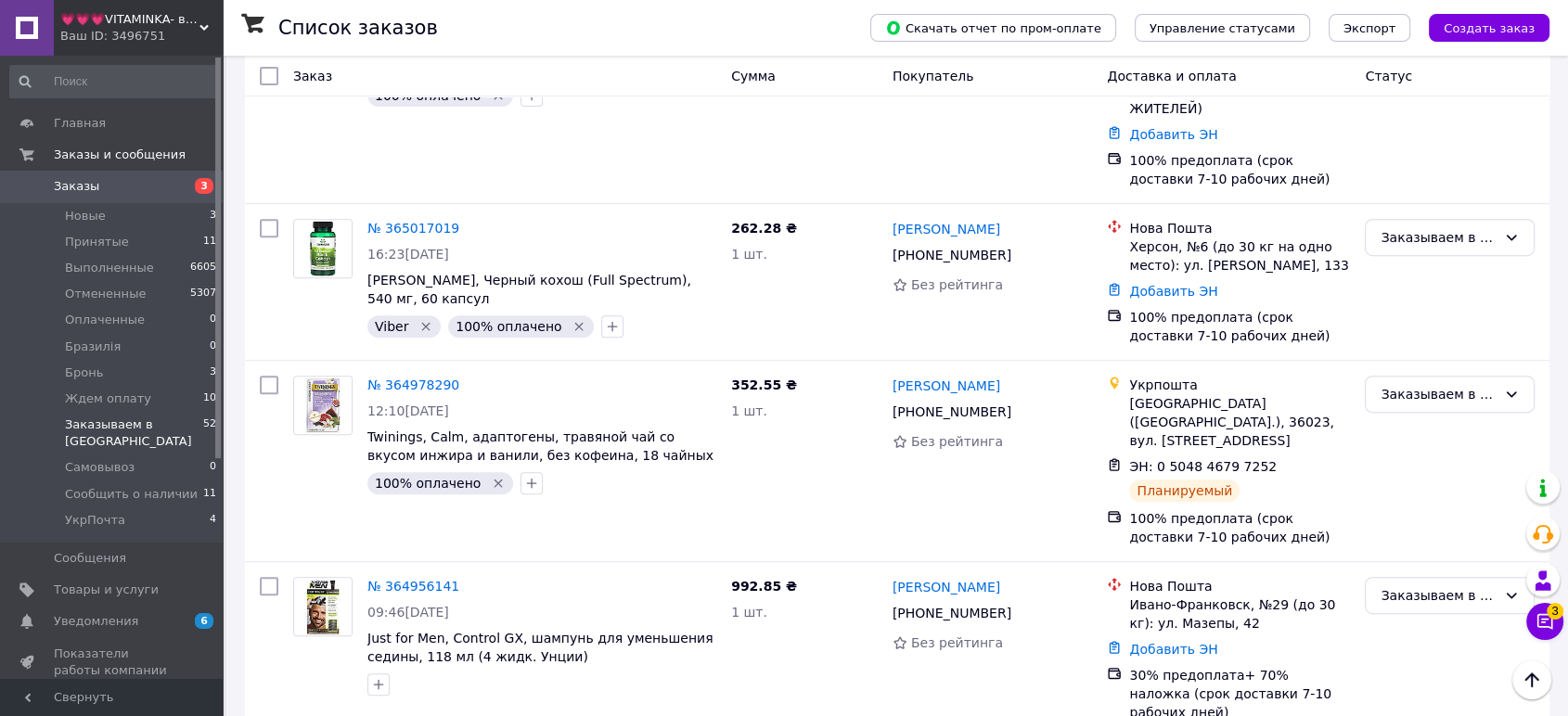
scroll to position [7966, 0]
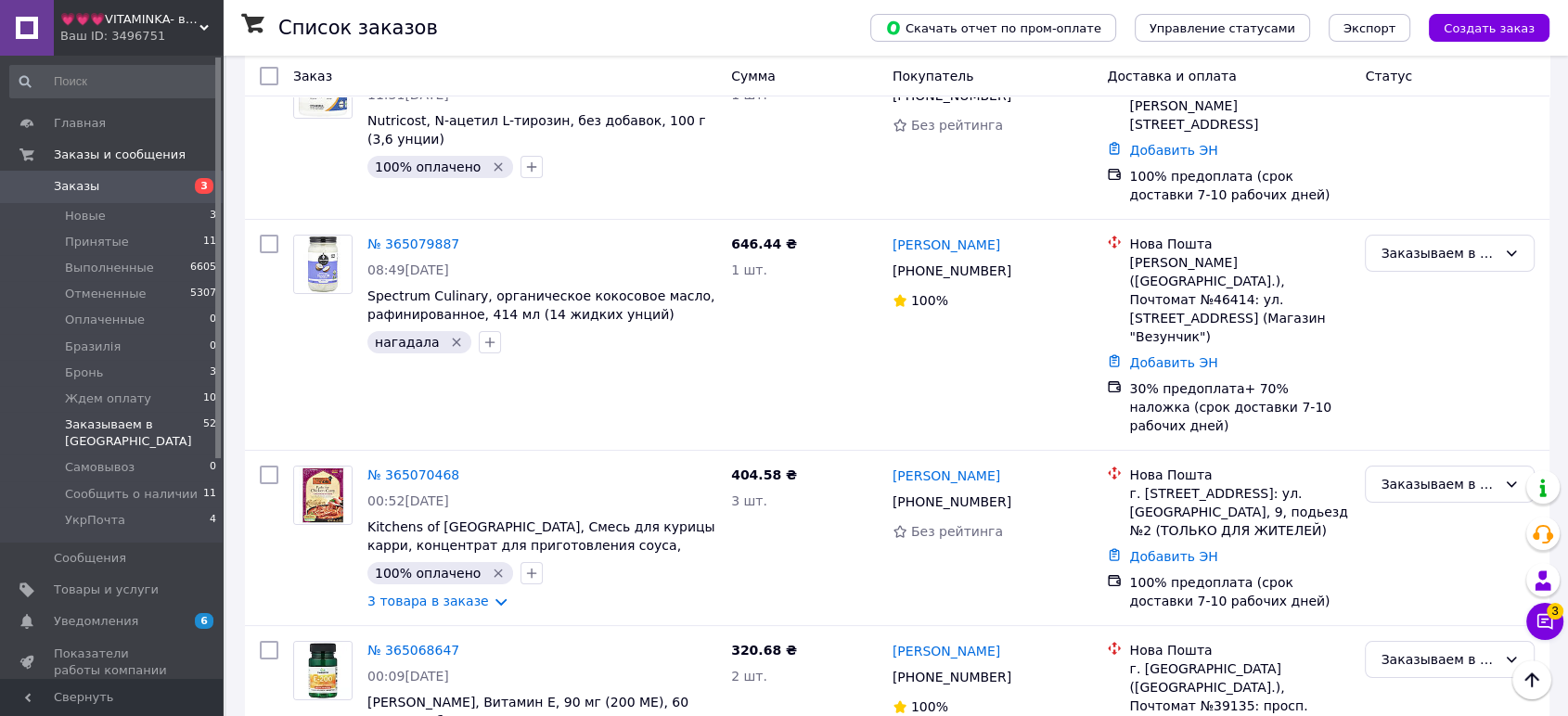
scroll to position [7004, 0]
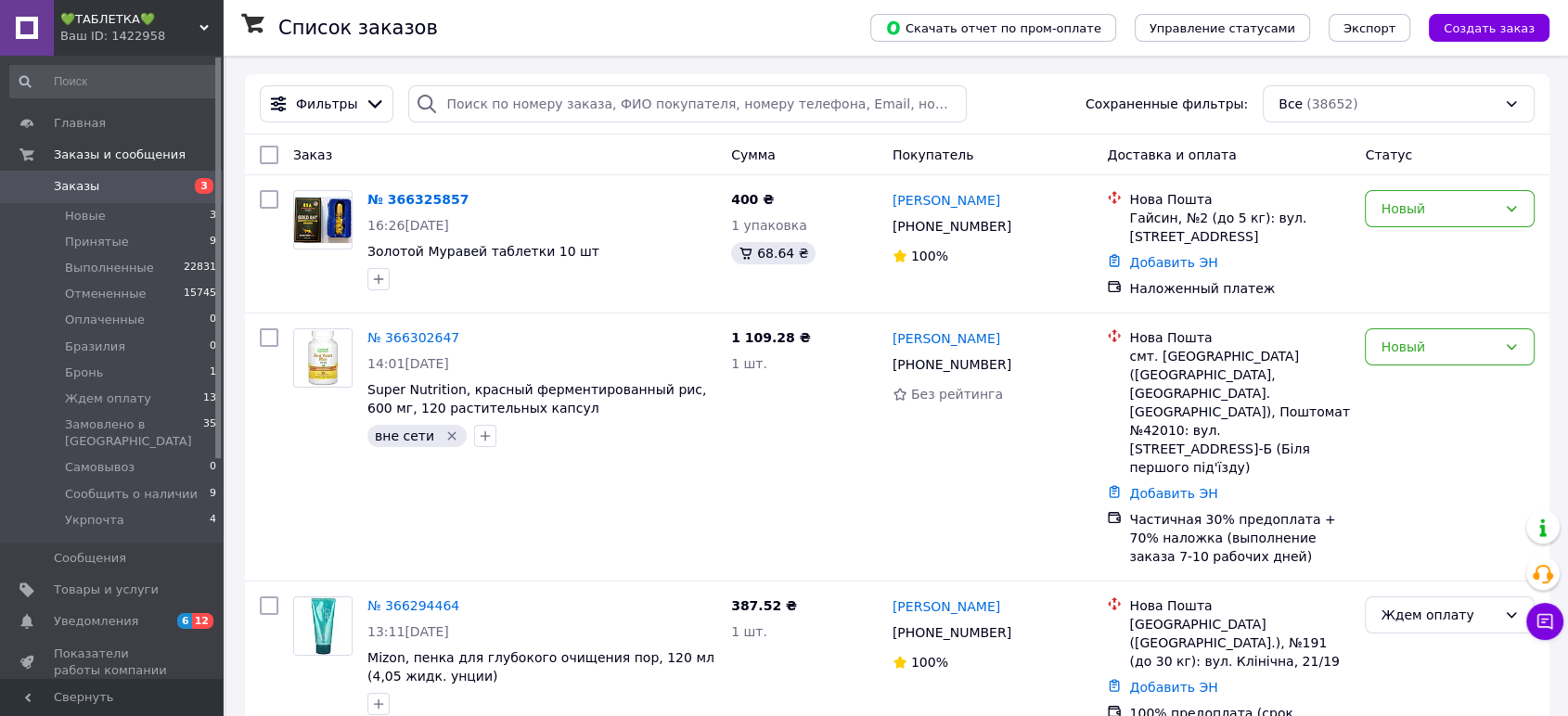
click at [120, 24] on span "💚ТАБЛЕТКА💚" at bounding box center [130, 19] width 139 height 17
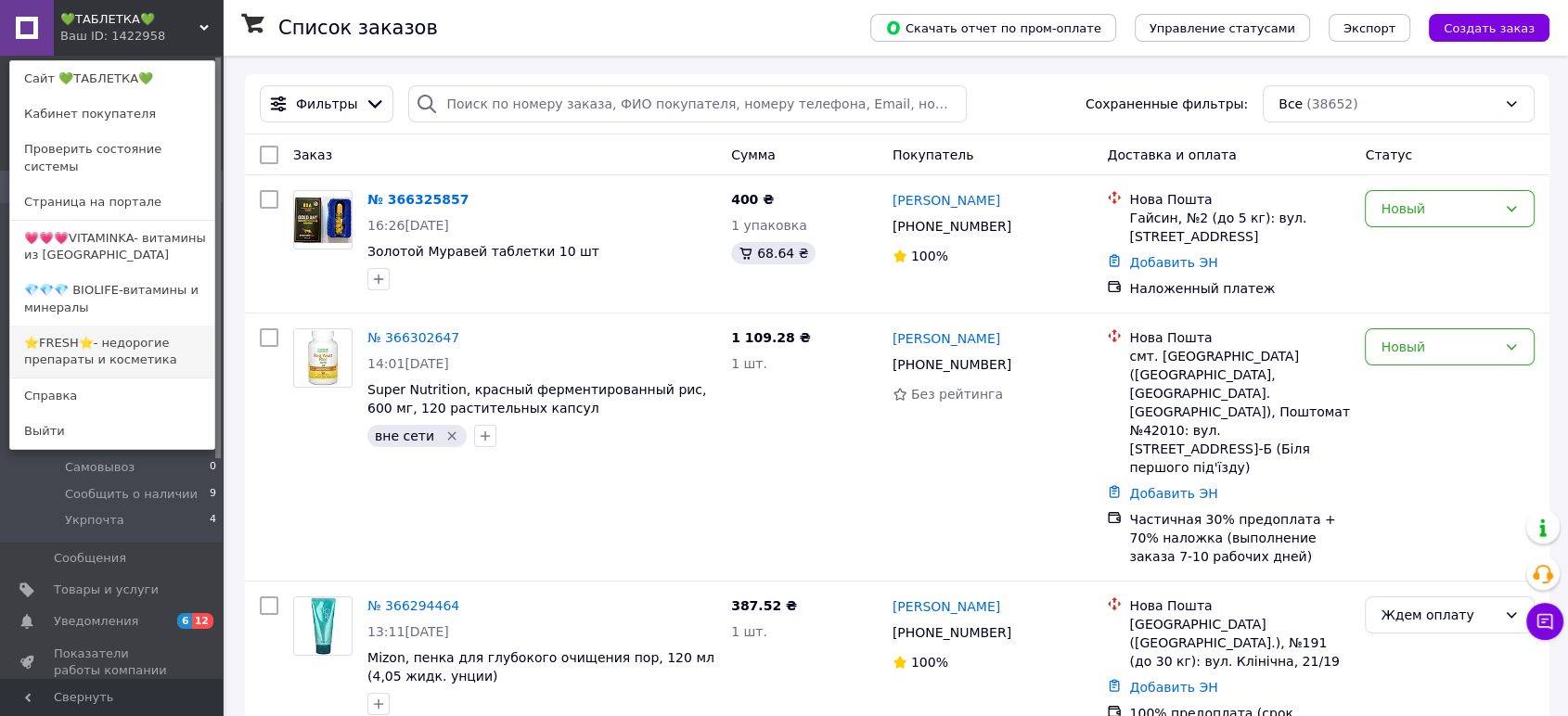
click at [138, 326] on link "⭐FRESH⭐- недорогие препараты и косметика" at bounding box center [111, 351] width 204 height 52
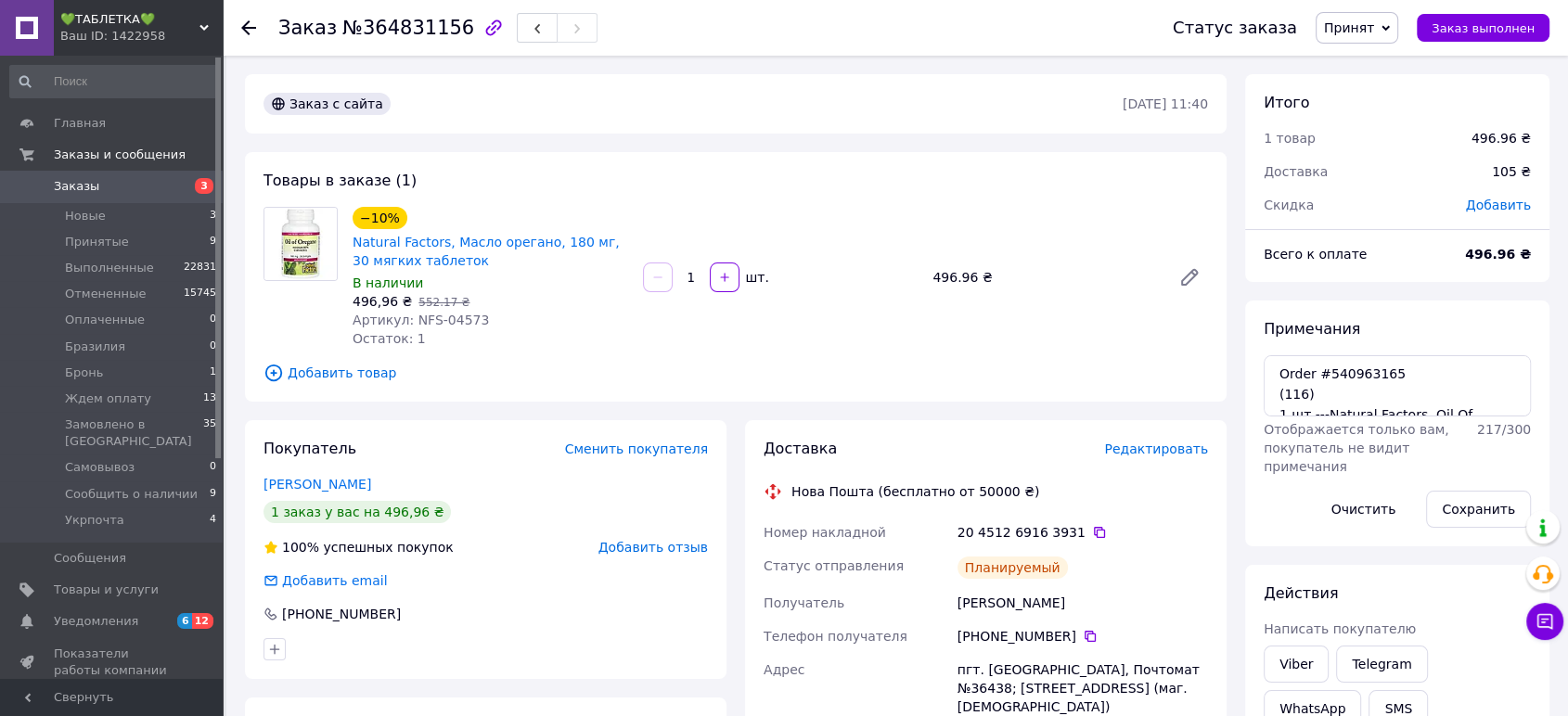
scroll to position [45, 0]
click at [1094, 529] on icon at bounding box center [1099, 532] width 11 height 11
click at [1344, 417] on textarea "Order #540963165 (116) 1 шт.---Natural Factors, Oil Of Oregano, 180 mg, 30 Soft…" at bounding box center [1397, 385] width 267 height 61
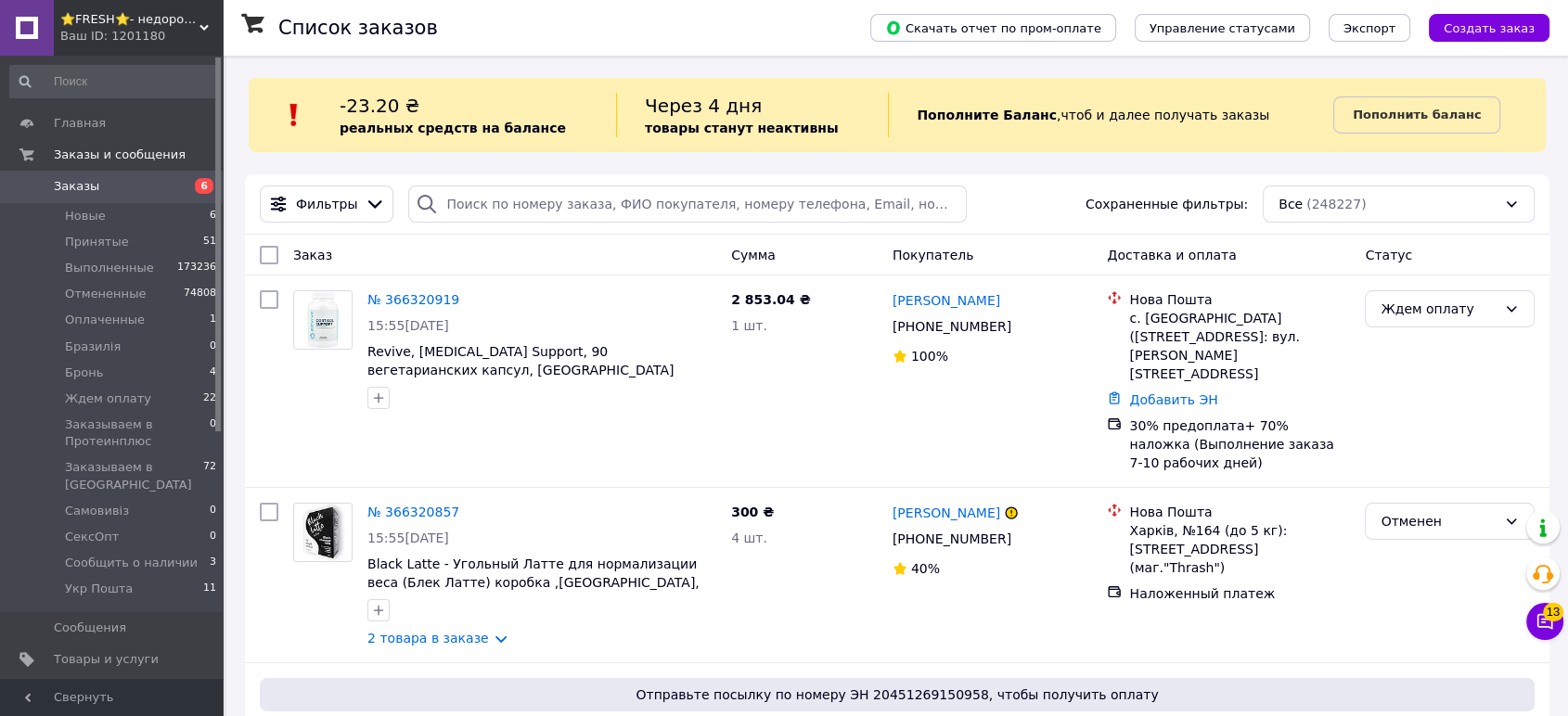
click at [110, 27] on span "⭐FRESH⭐- недорогие препараты и косметика" at bounding box center [130, 19] width 139 height 17
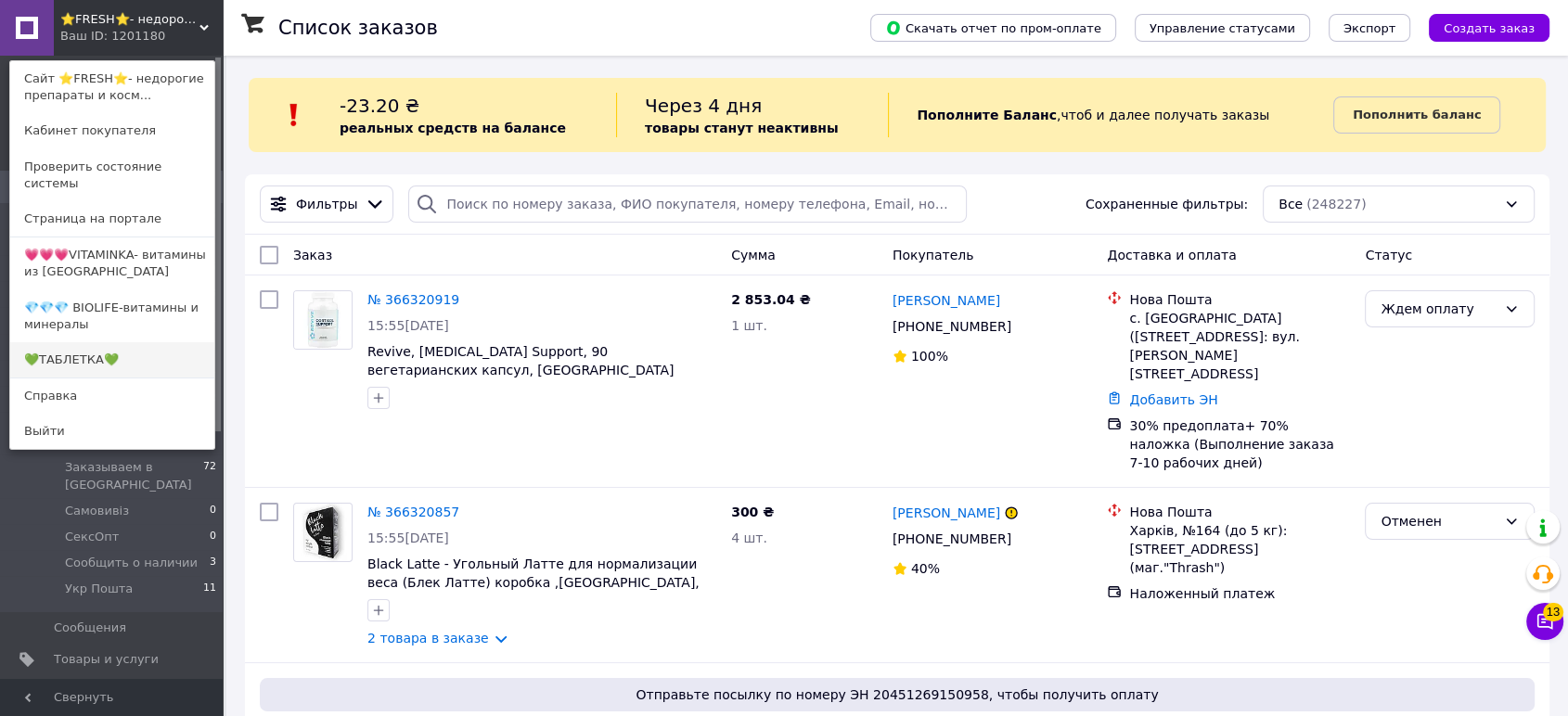
click at [97, 342] on link "💚ТАБЛЕТКА💚" at bounding box center [111, 360] width 204 height 35
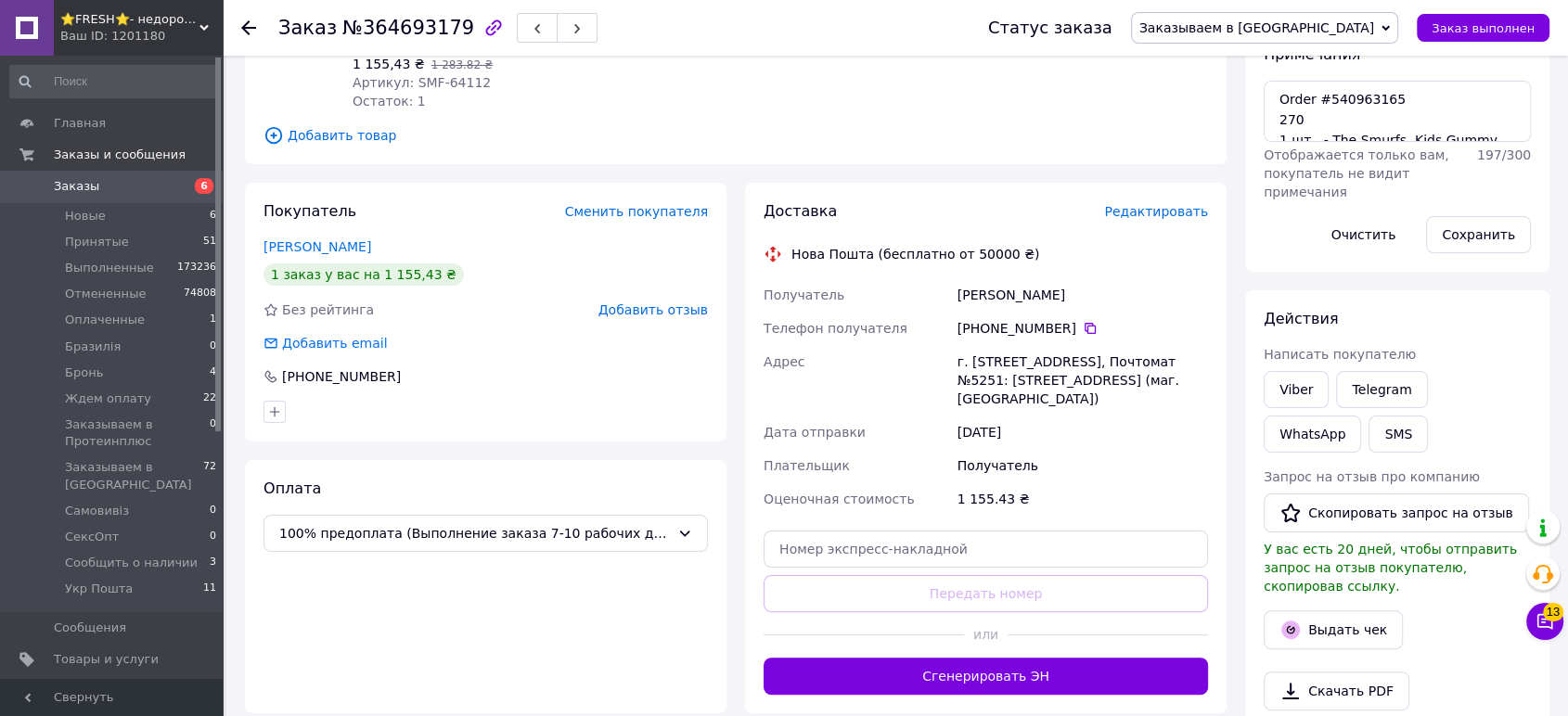
scroll to position [481, 0]
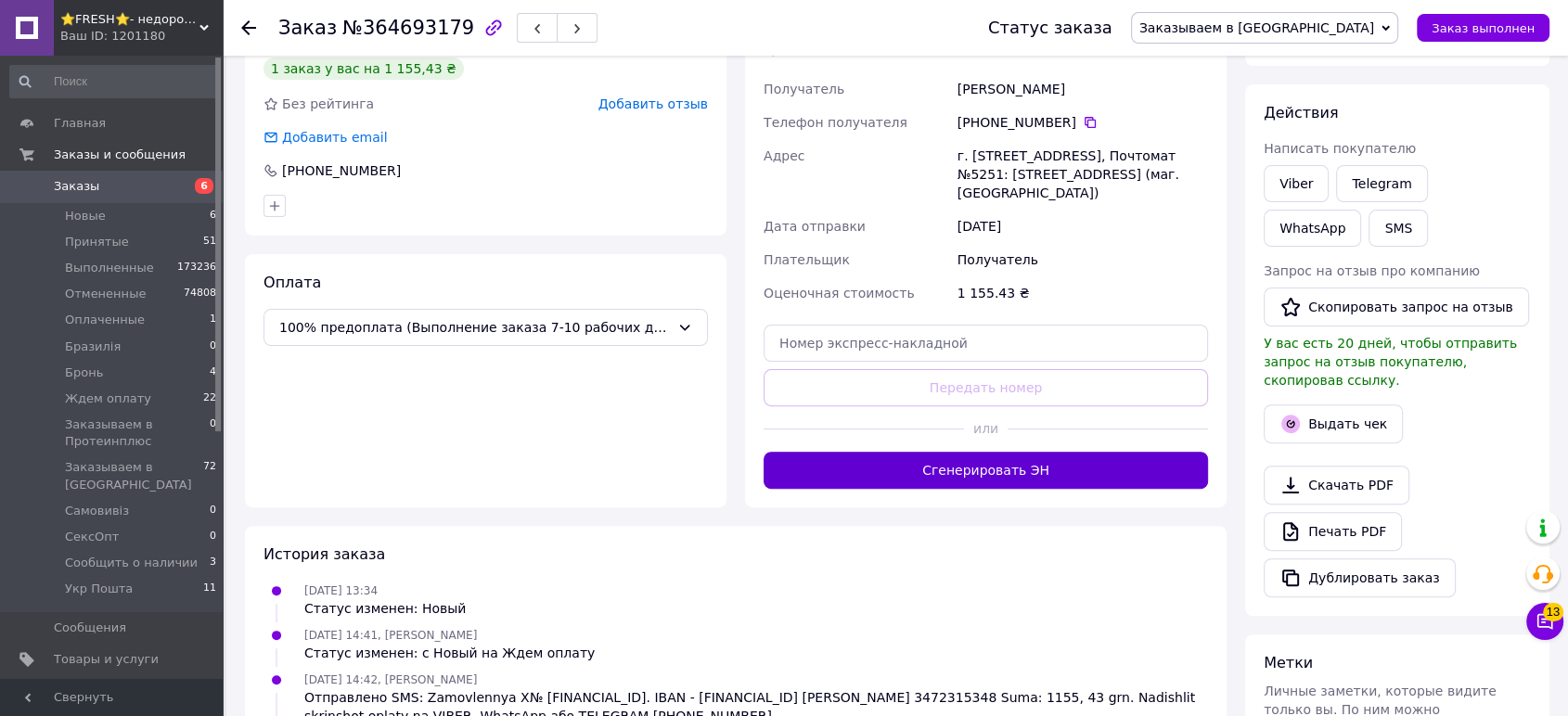
click at [1054, 464] on button "Сгенерировать ЭН" at bounding box center [986, 470] width 445 height 37
click at [1381, 15] on span "Заказываем в [GEOGRAPHIC_DATA]" at bounding box center [1265, 27] width 267 height 31
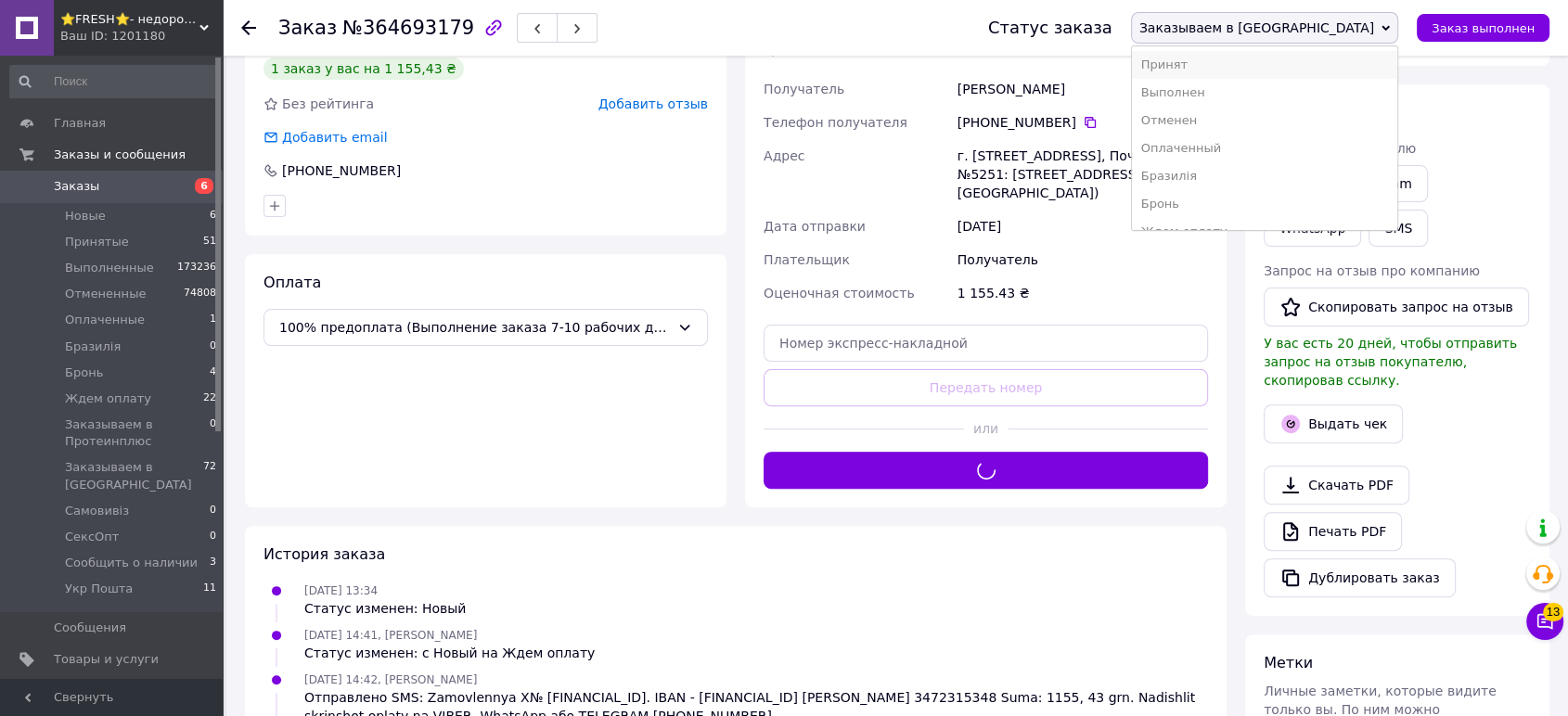
click at [1350, 56] on li "Принят" at bounding box center [1265, 64] width 265 height 28
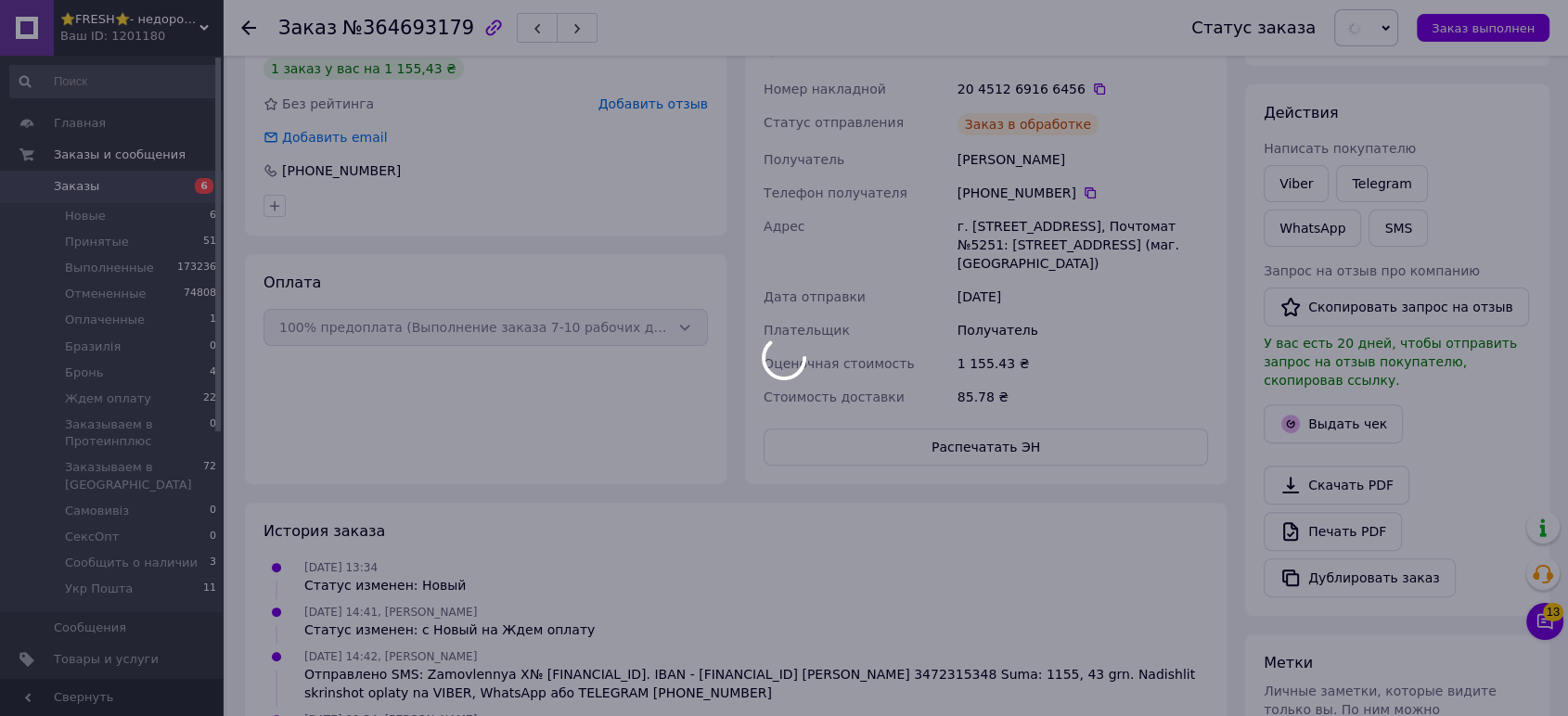
scroll to position [756, 0]
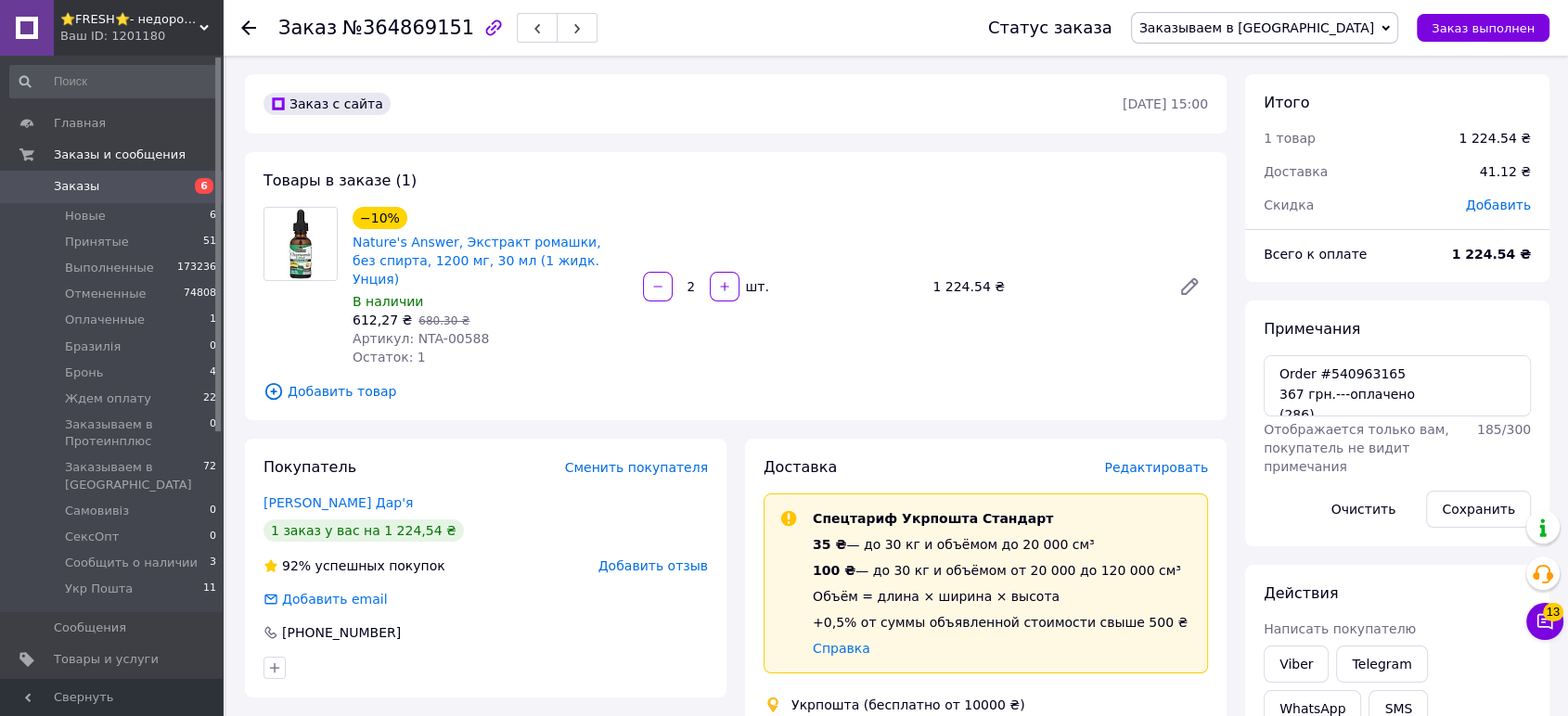
click at [1360, 34] on span "Заказываем в [GEOGRAPHIC_DATA]" at bounding box center [1256, 27] width 235 height 15
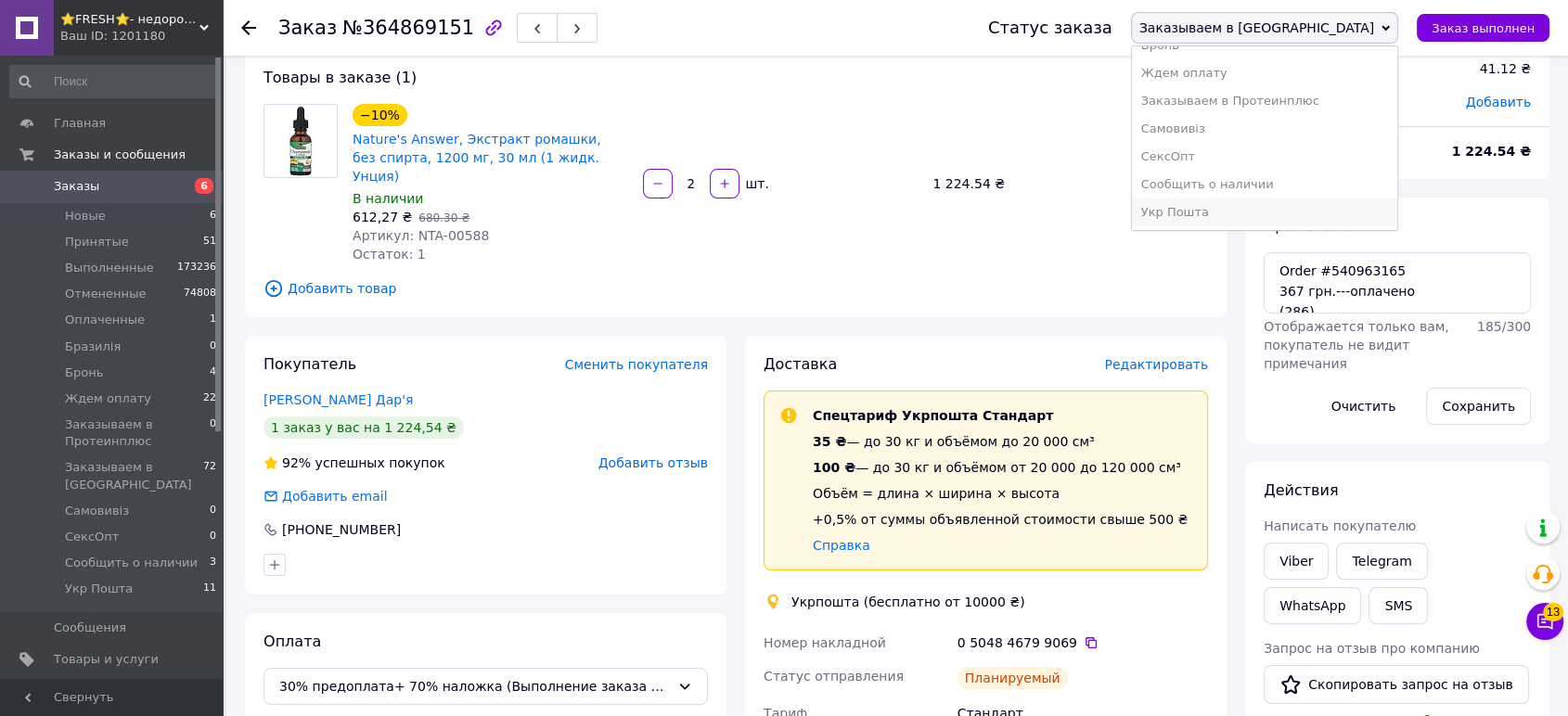
click at [1359, 209] on li "Укр Пошта" at bounding box center [1265, 213] width 265 height 28
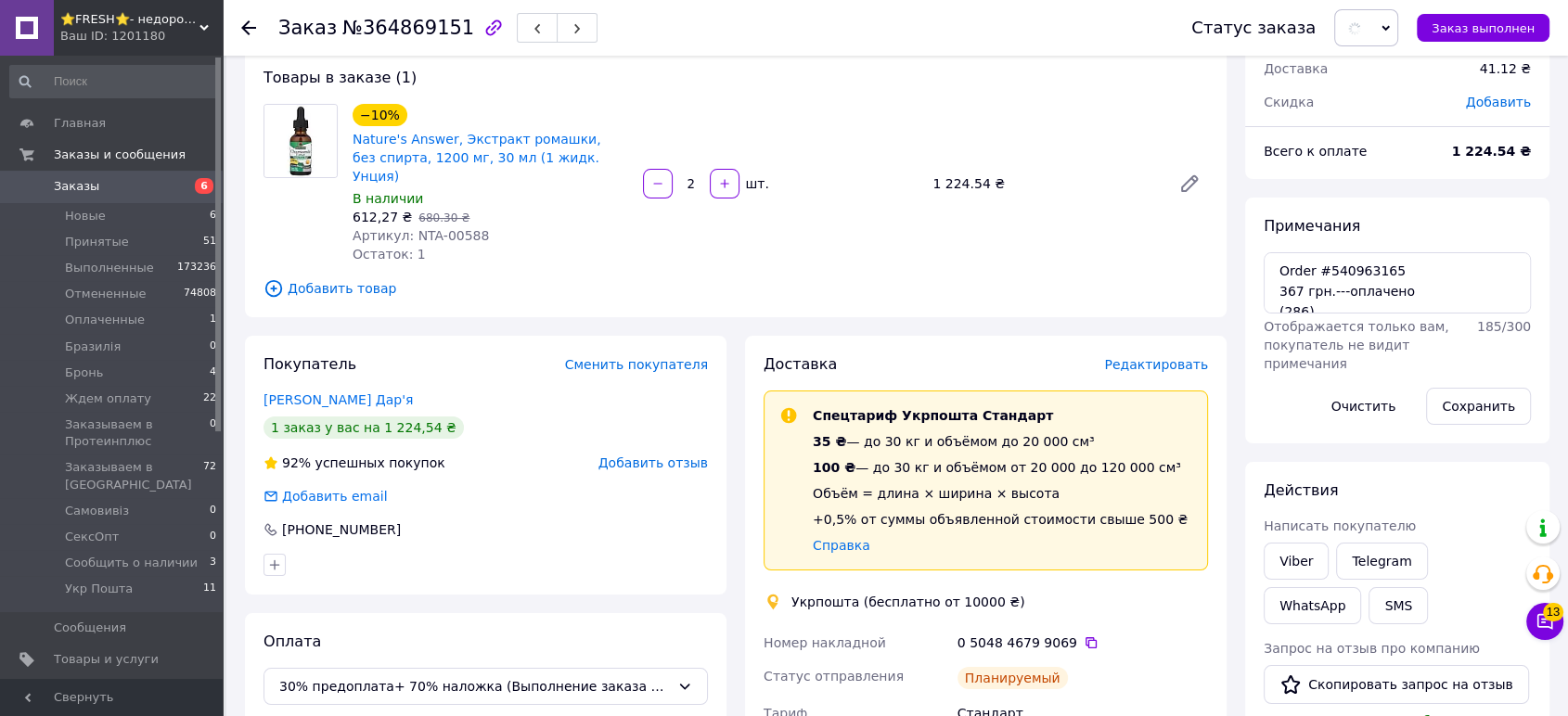
scroll to position [206, 0]
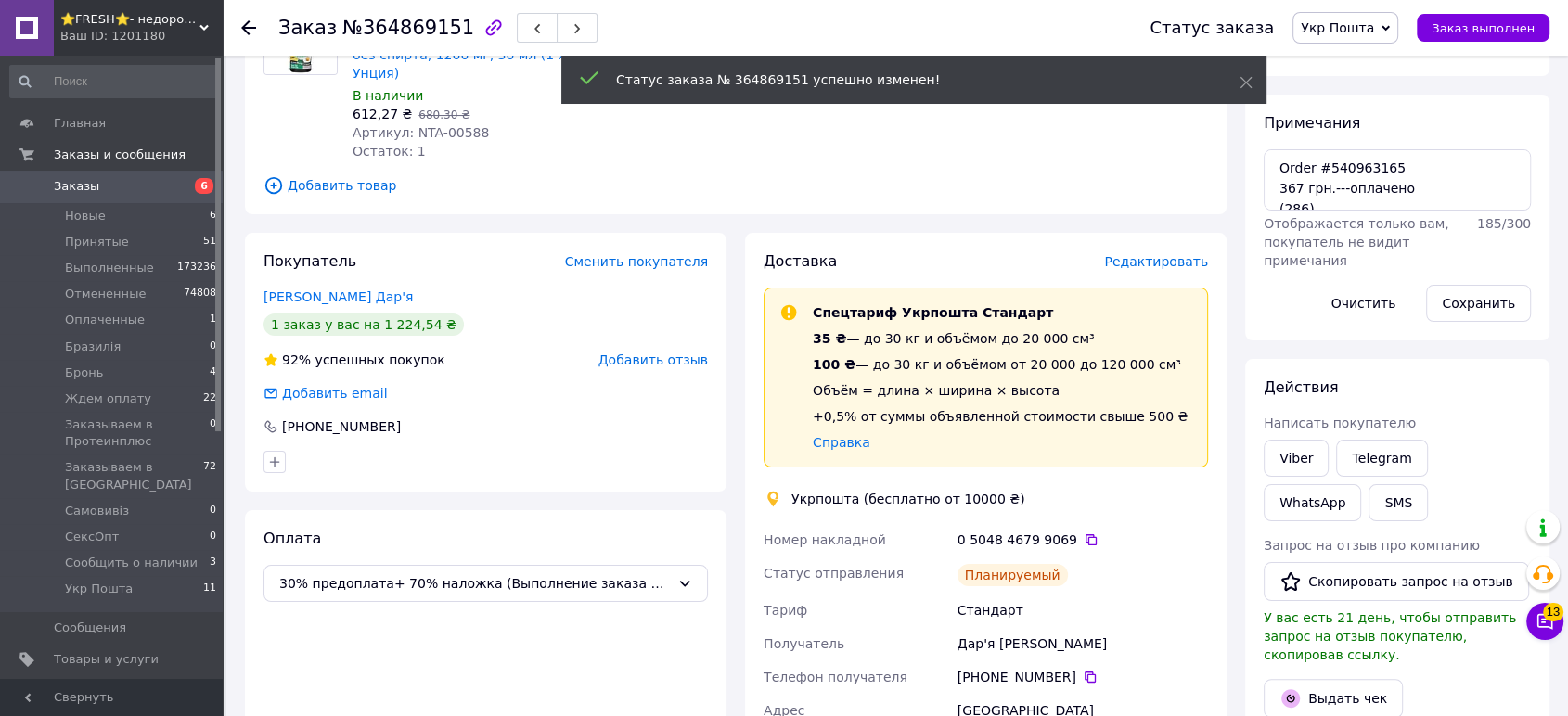
click at [1085, 535] on icon at bounding box center [1090, 539] width 11 height 11
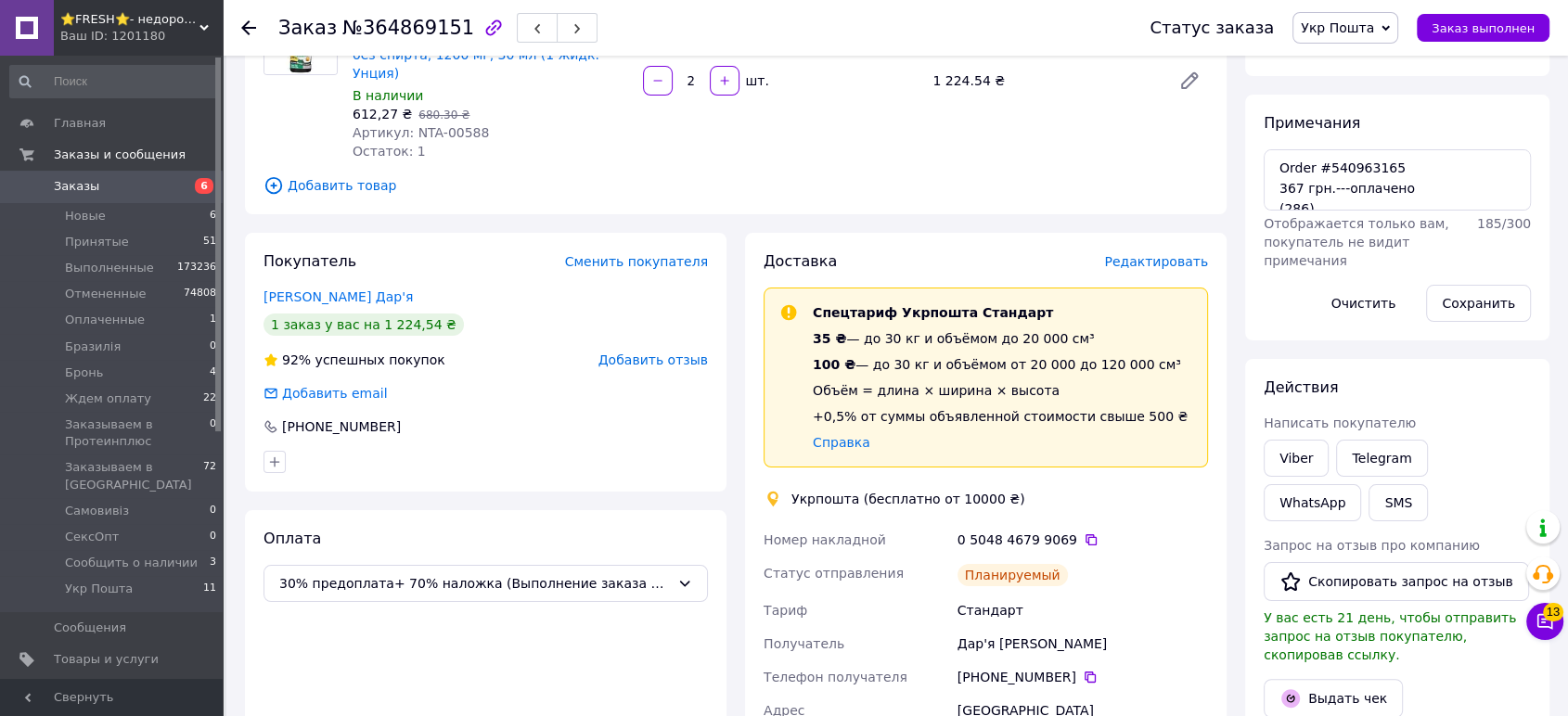
click at [1366, 232] on span "Отображается только вам, покупатель не видит примечания" at bounding box center [1356, 242] width 185 height 52
click at [1364, 206] on textarea "Order #540963165 367 грн.---оплачено (286) 2 шт.--Nature's Answer, Chamomile Ex…" at bounding box center [1397, 179] width 267 height 61
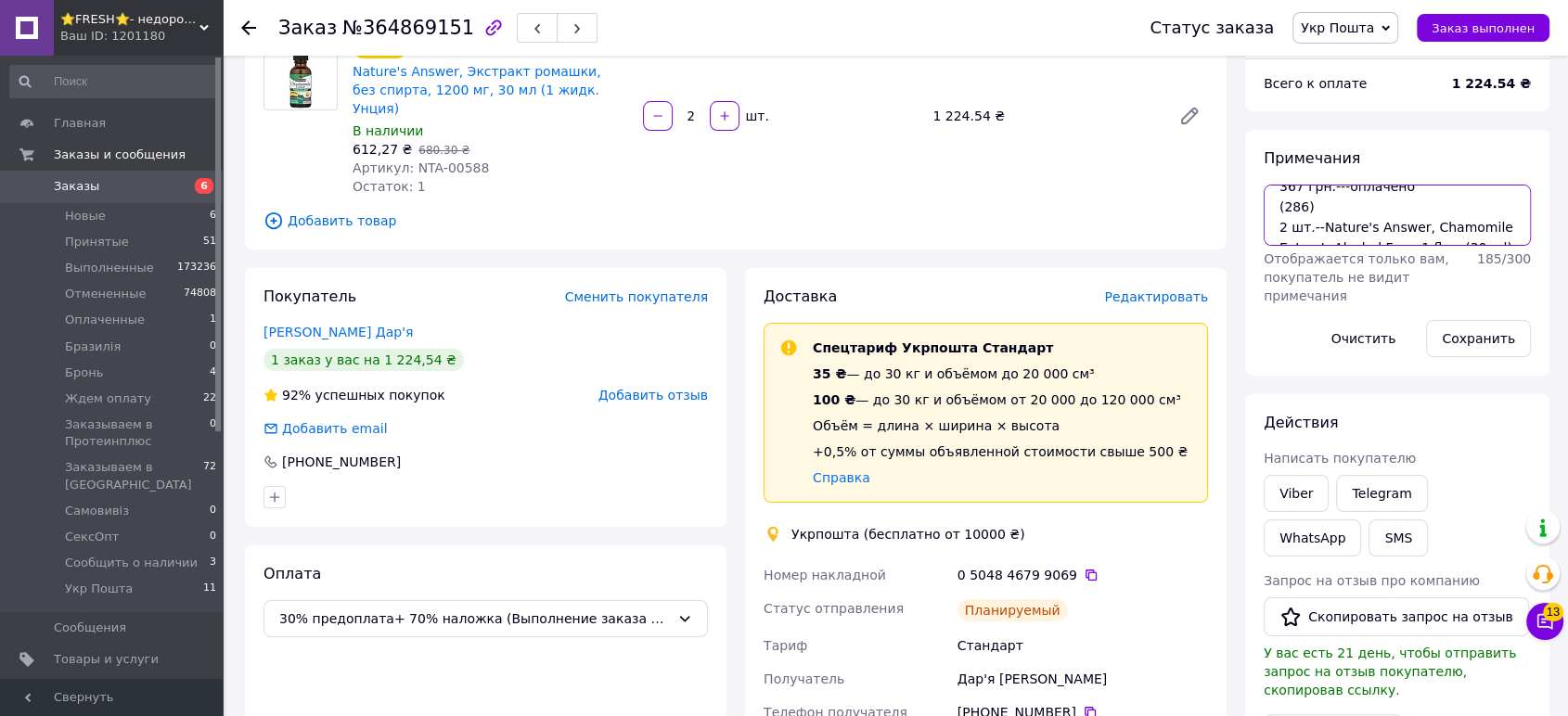
scroll to position [34, 0]
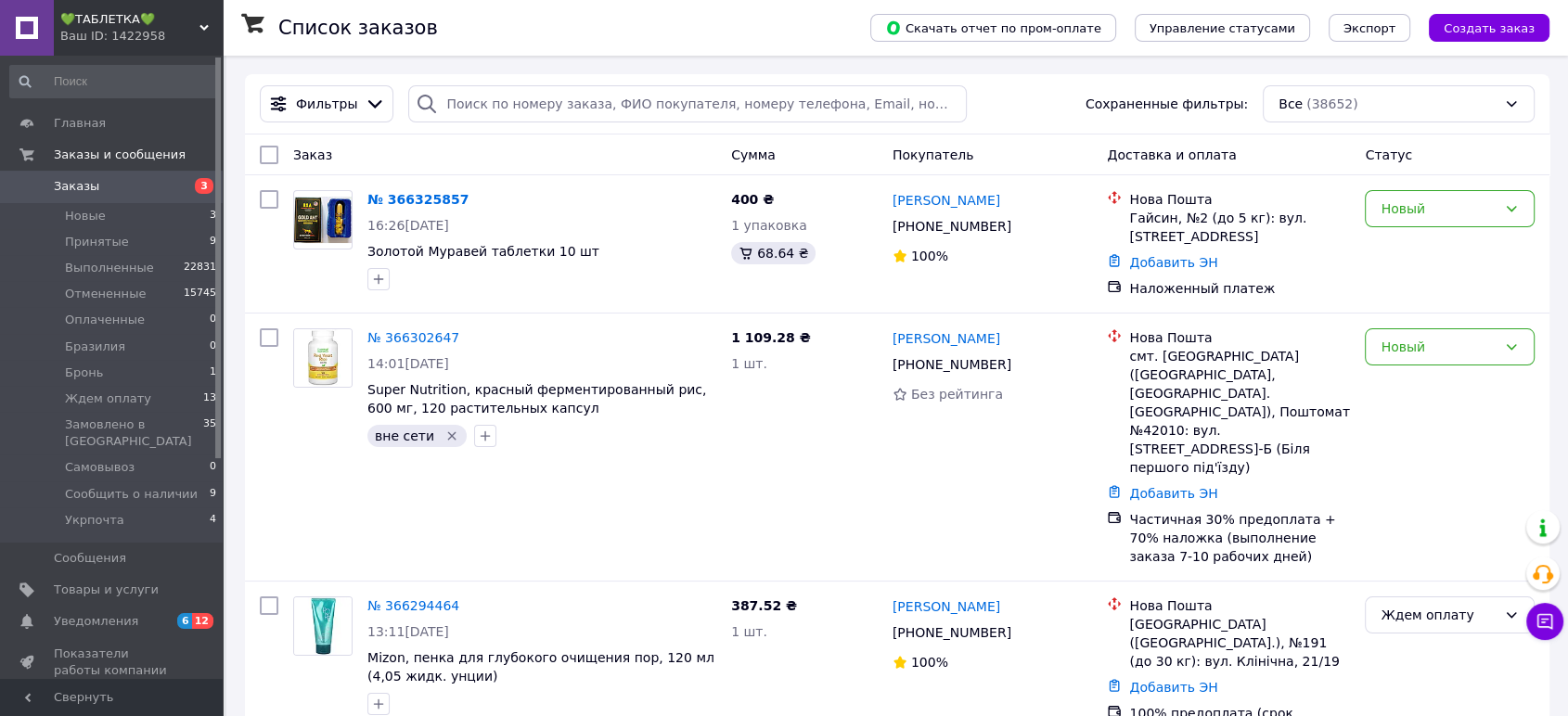
click at [150, 20] on span "💚ТАБЛЕТКА💚" at bounding box center [130, 19] width 139 height 17
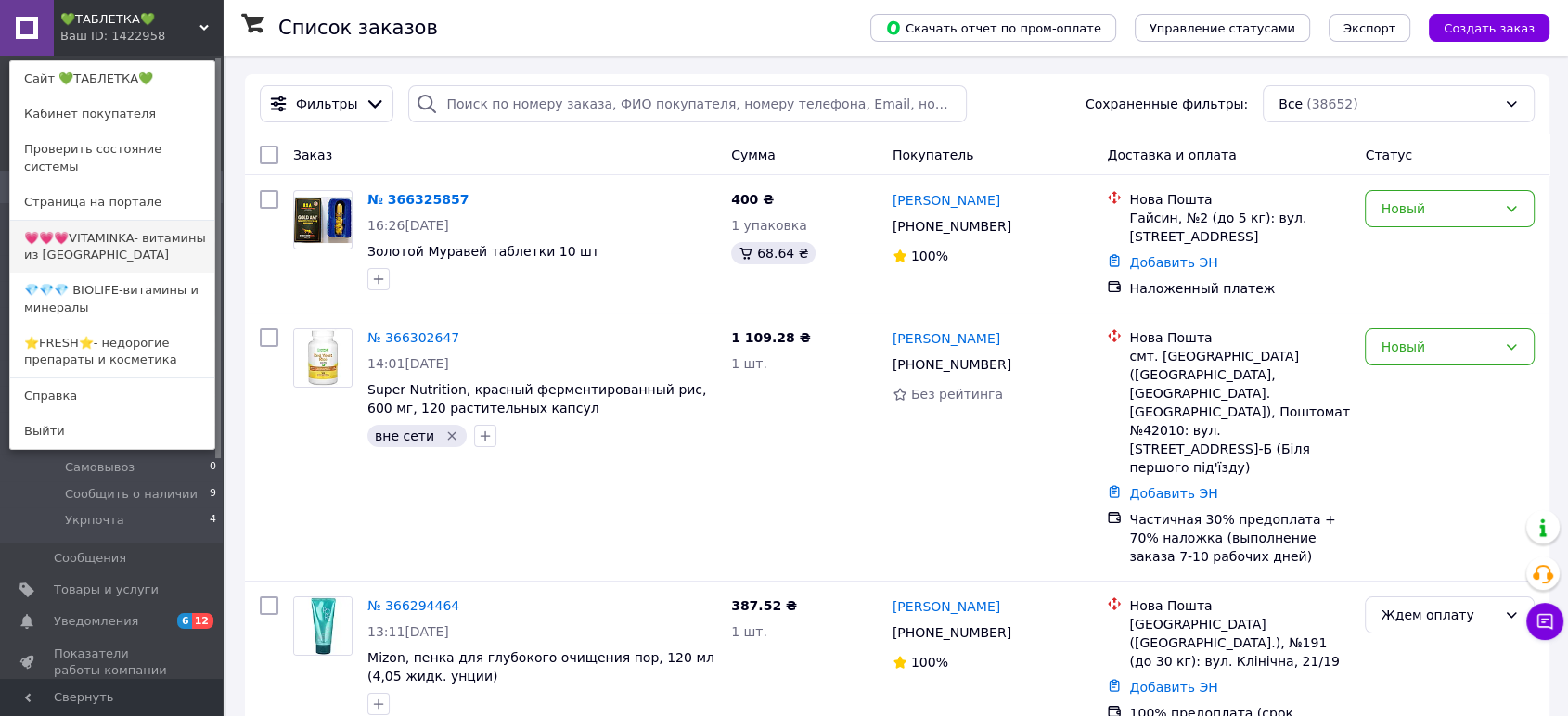
click at [116, 231] on link "💗💗💗VITAMINKA- витамины из [GEOGRAPHIC_DATA]" at bounding box center [111, 246] width 204 height 52
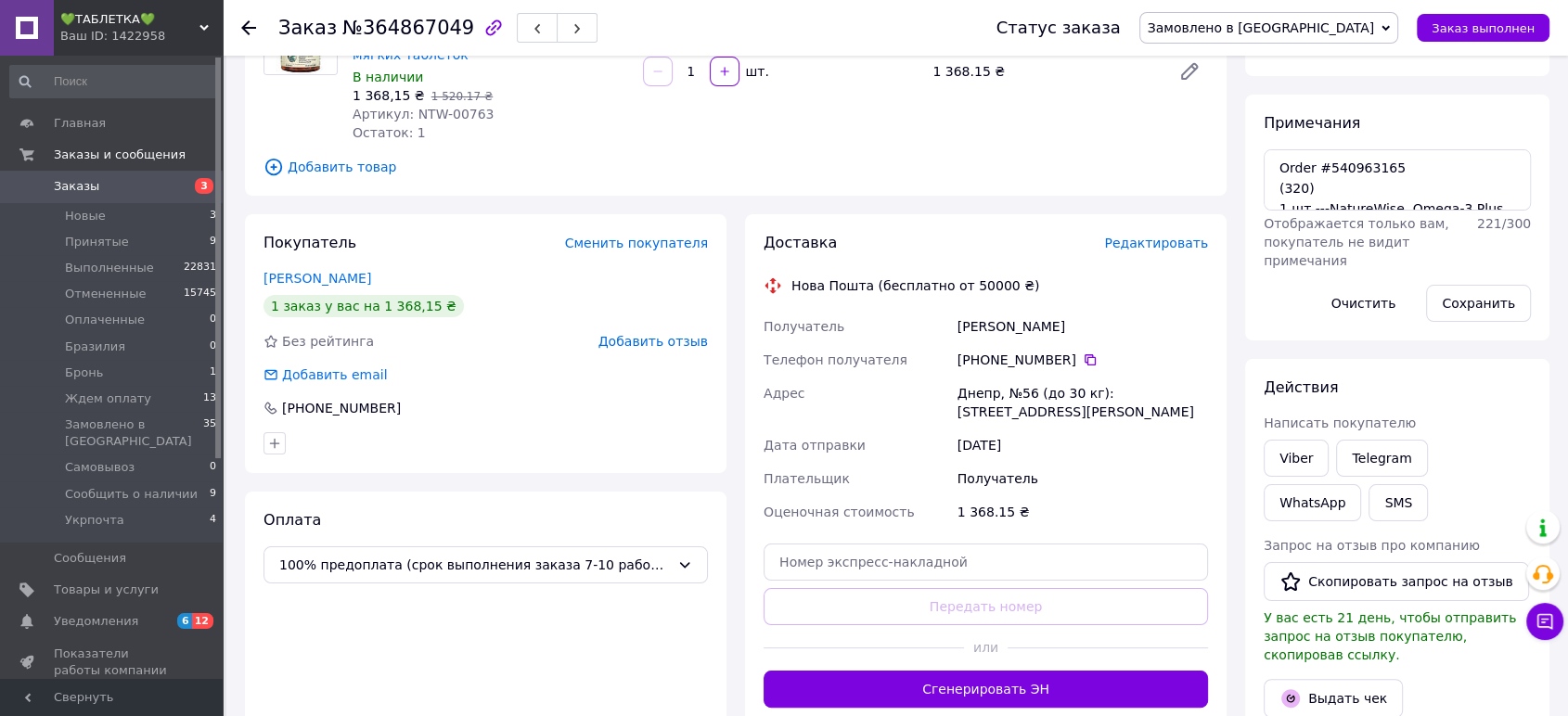
scroll to position [378, 0]
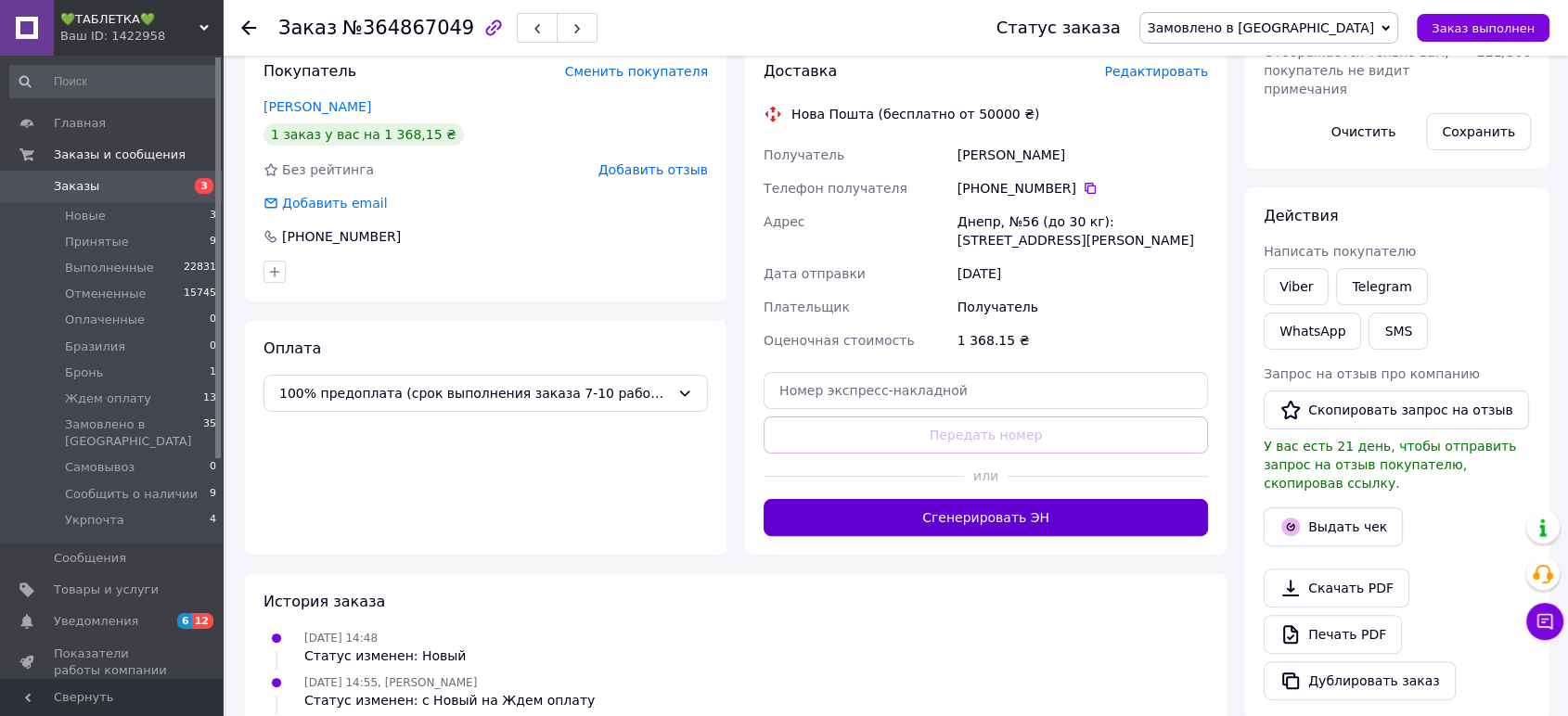
click at [1036, 519] on button "Сгенерировать ЭН" at bounding box center [986, 518] width 445 height 37
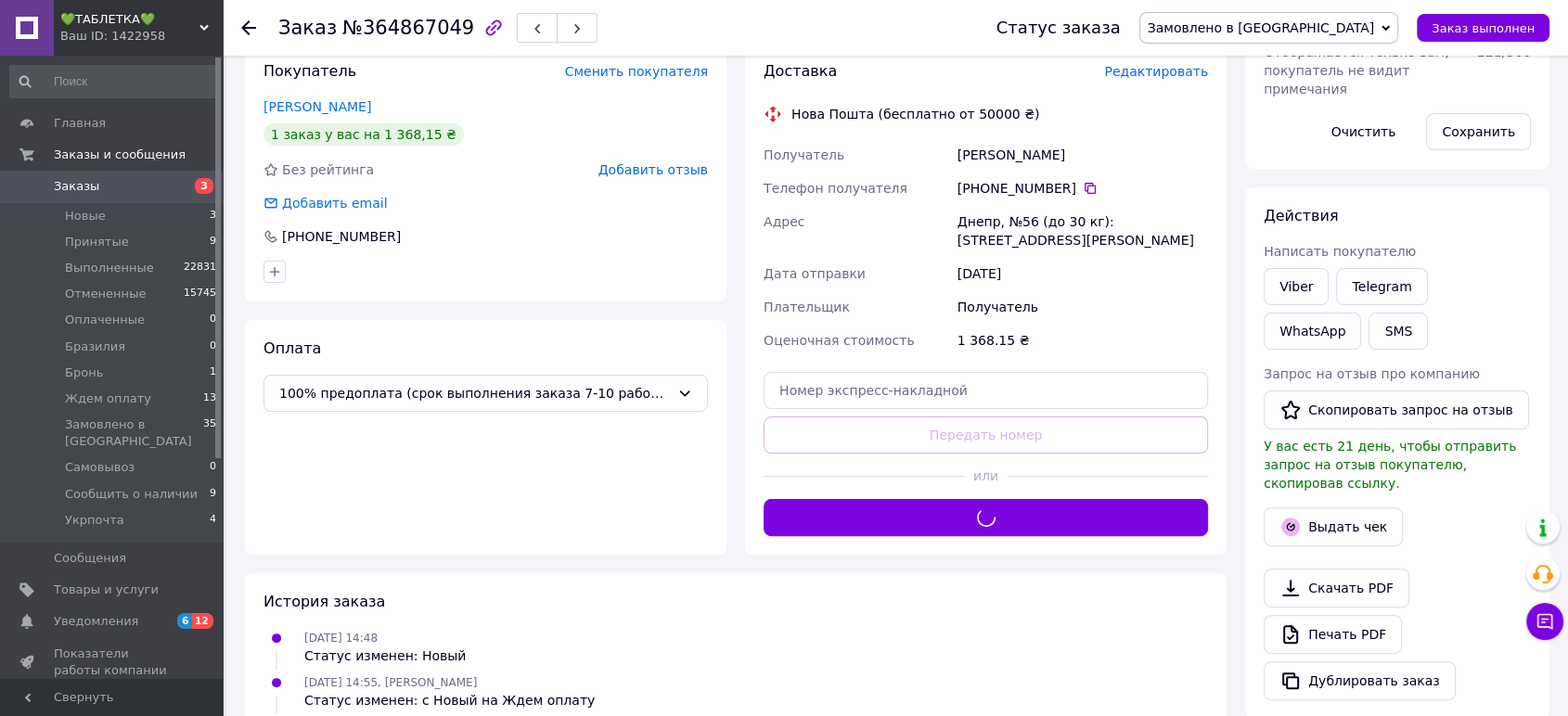
click at [1348, 34] on span "Замовлено в [GEOGRAPHIC_DATA]" at bounding box center [1261, 27] width 227 height 15
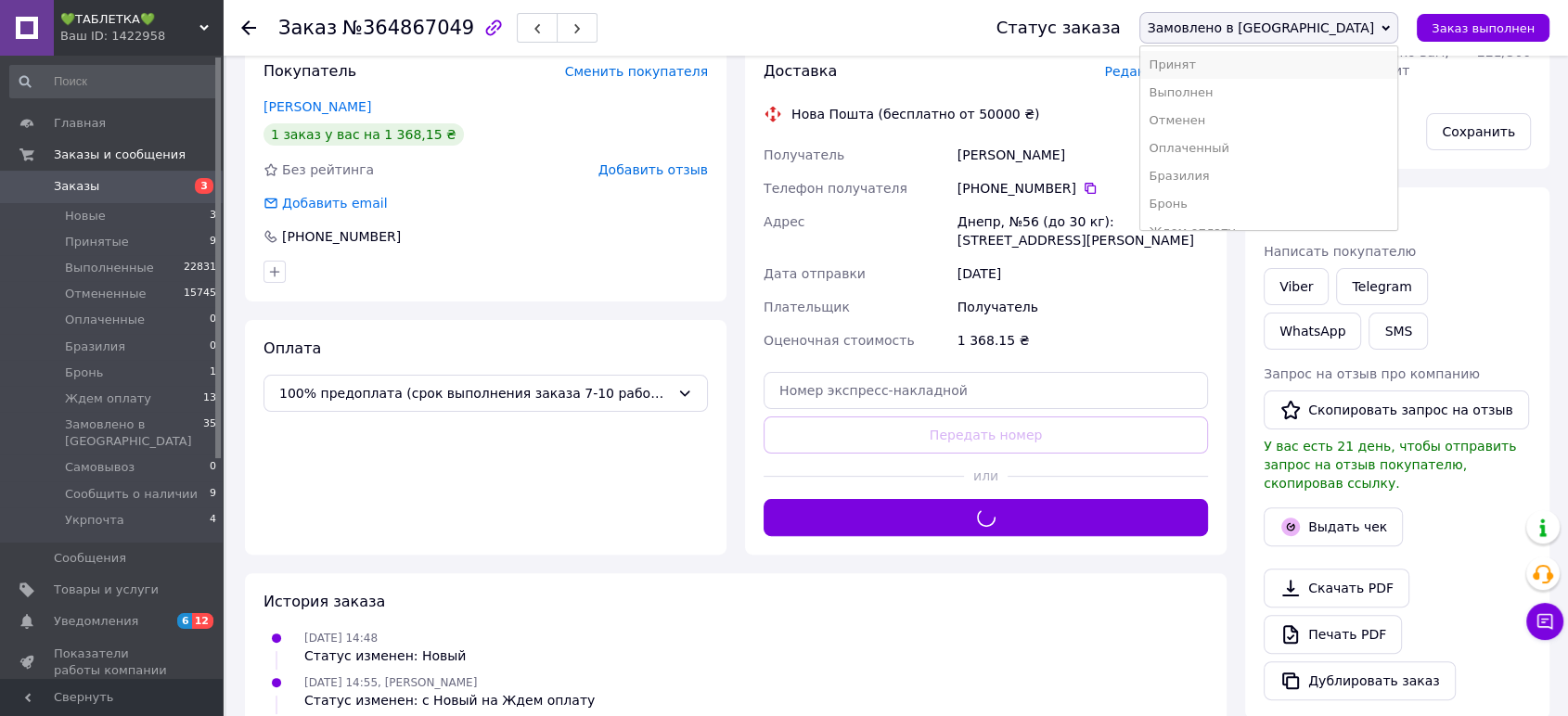
click at [1345, 67] on li "Принят" at bounding box center [1269, 64] width 257 height 28
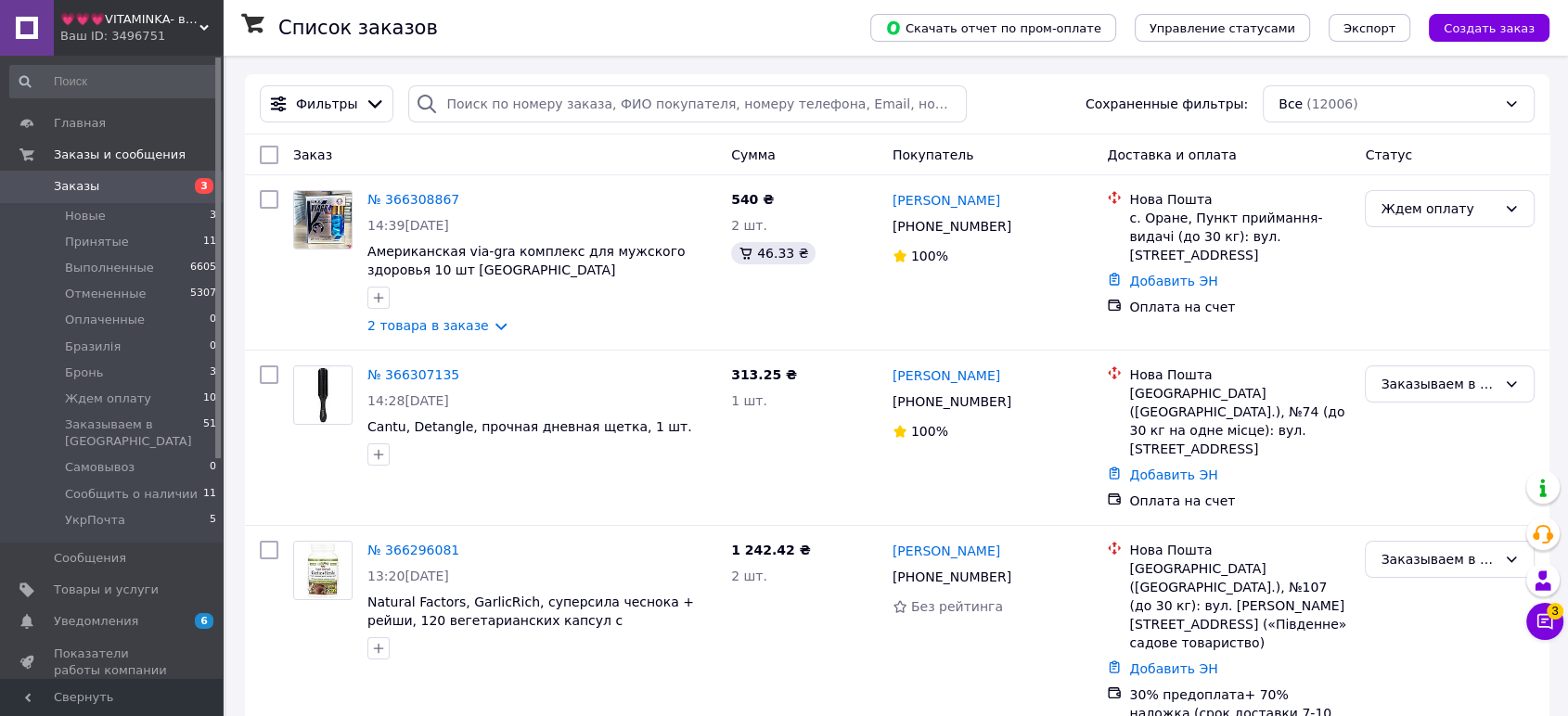
click at [119, 23] on span "💗💗💗VITAMINKA- витамины из [GEOGRAPHIC_DATA]" at bounding box center [130, 19] width 139 height 17
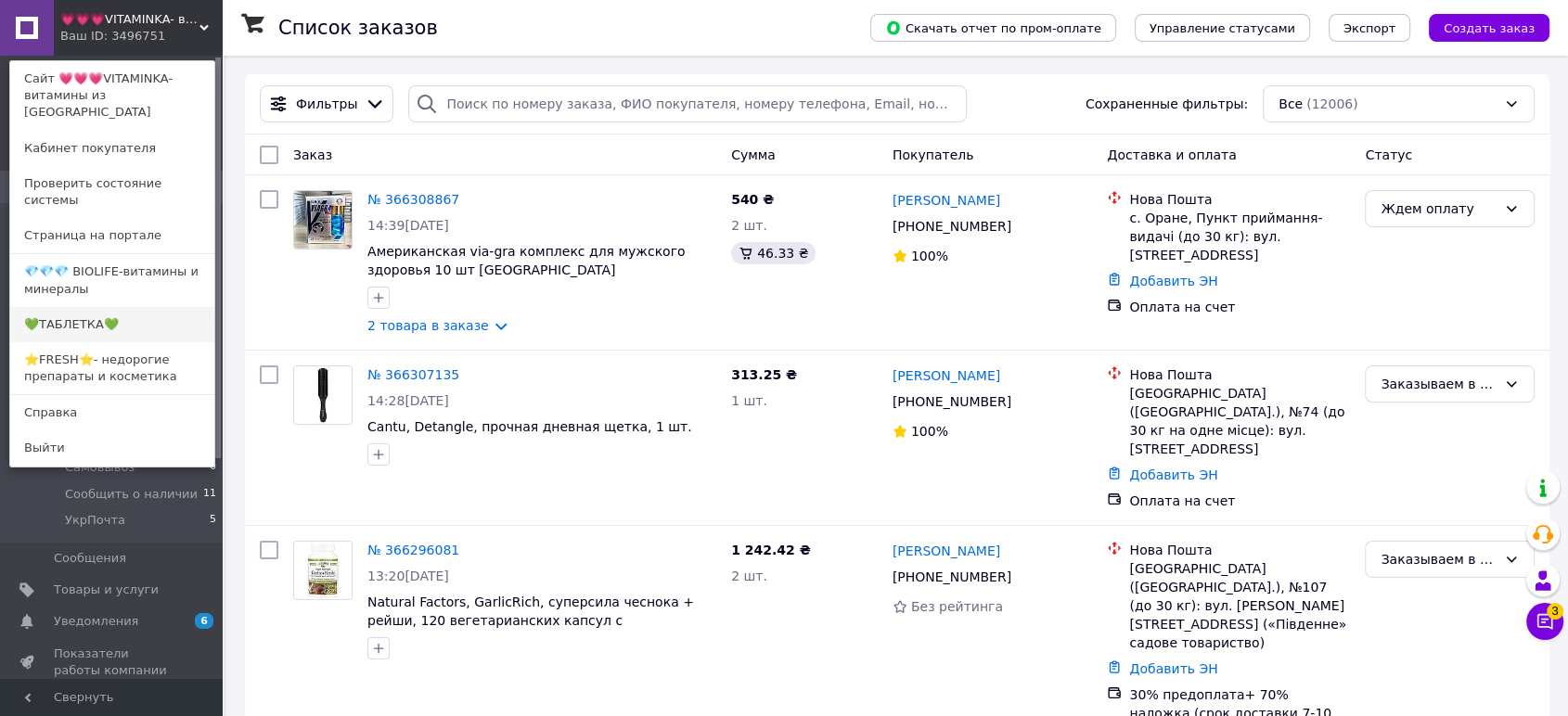
click at [121, 307] on link "💚ТАБЛЕТКА💚" at bounding box center [111, 325] width 204 height 35
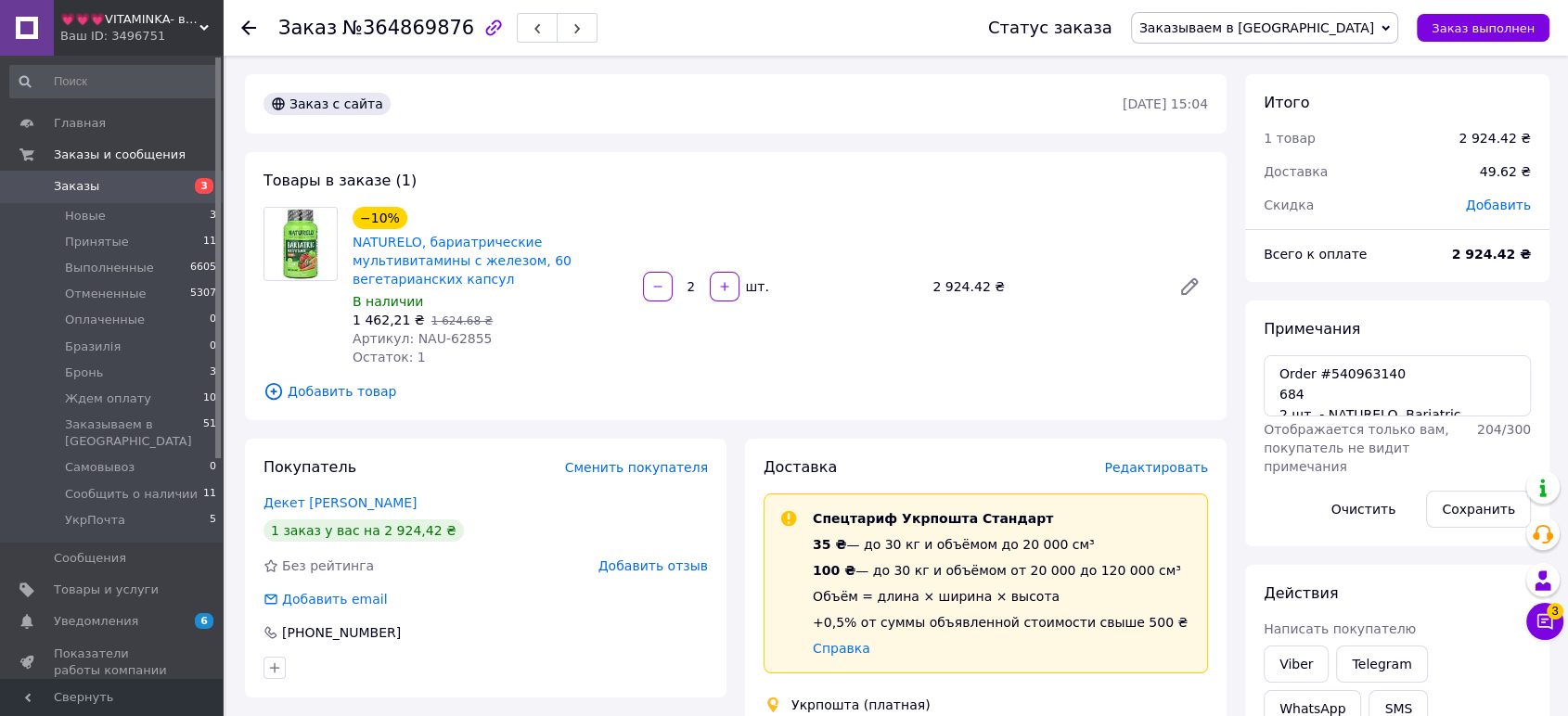
scroll to position [59, 0]
click at [1360, 377] on textarea "Order #540963140 684 2 шт. - NATURELO, Bariatric Multivitamin with Iron, 60 Veg…" at bounding box center [1397, 385] width 267 height 61
click at [1358, 26] on span "Заказываем в США" at bounding box center [1256, 27] width 235 height 15
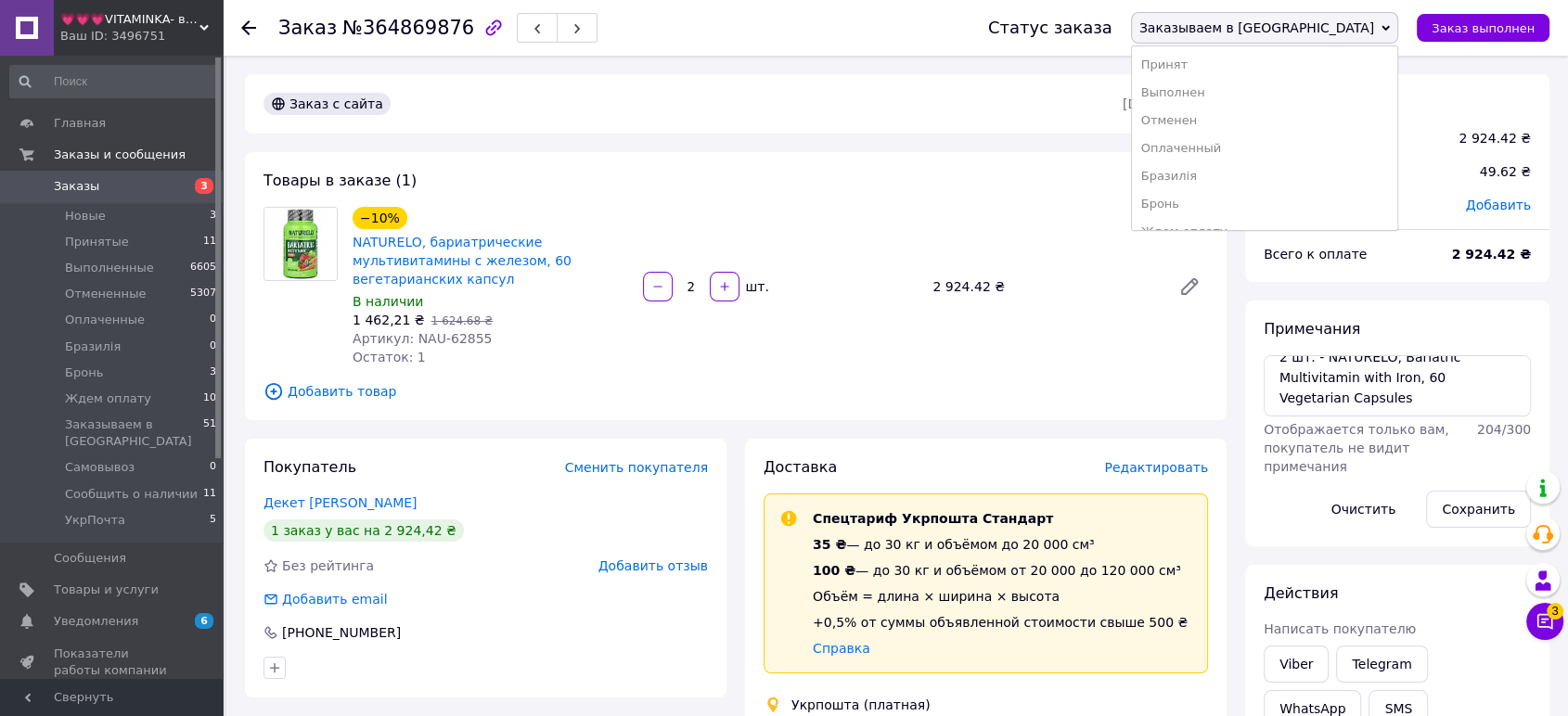
scroll to position [104, 0]
click at [1350, 212] on li "УкрПочта" at bounding box center [1265, 212] width 265 height 28
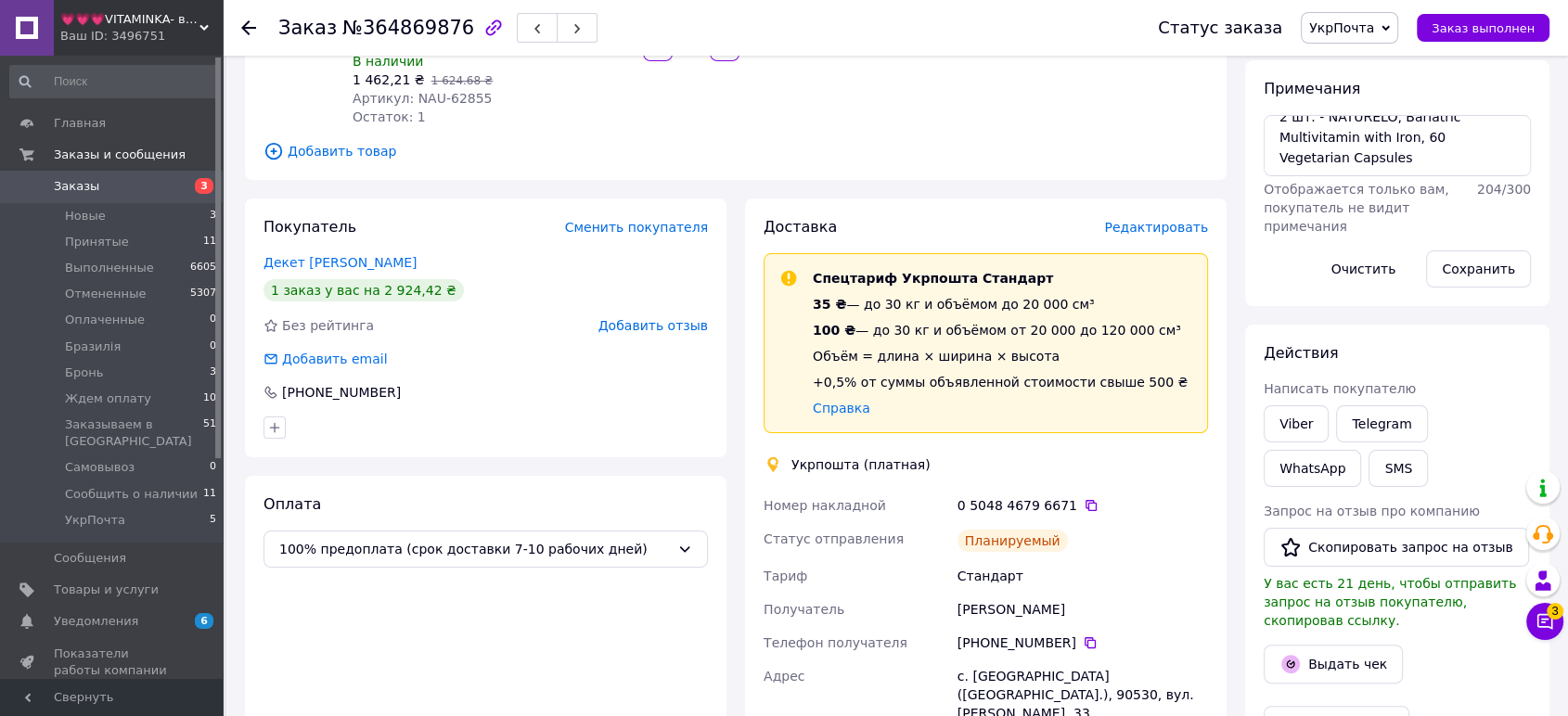
scroll to position [412, 0]
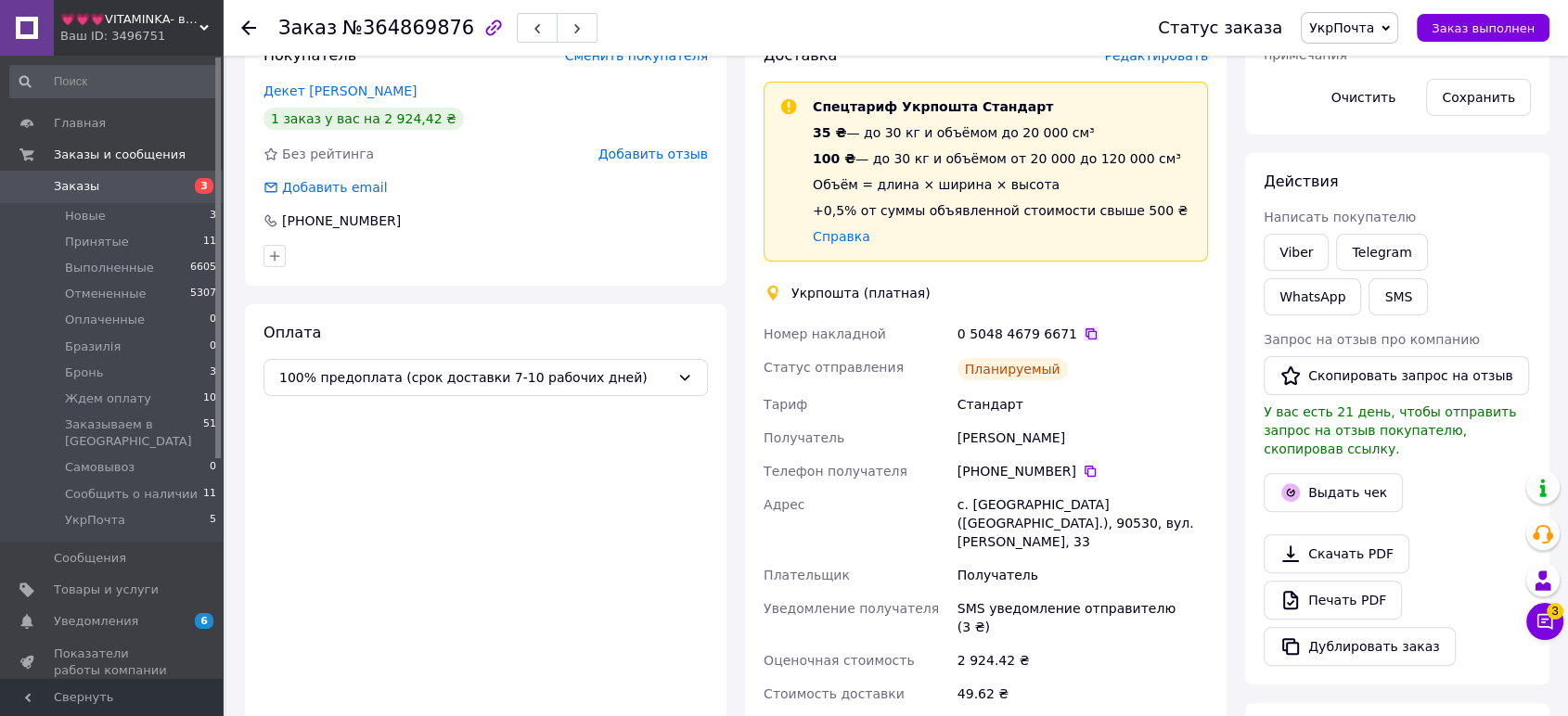
click at [1085, 329] on icon at bounding box center [1090, 334] width 11 height 11
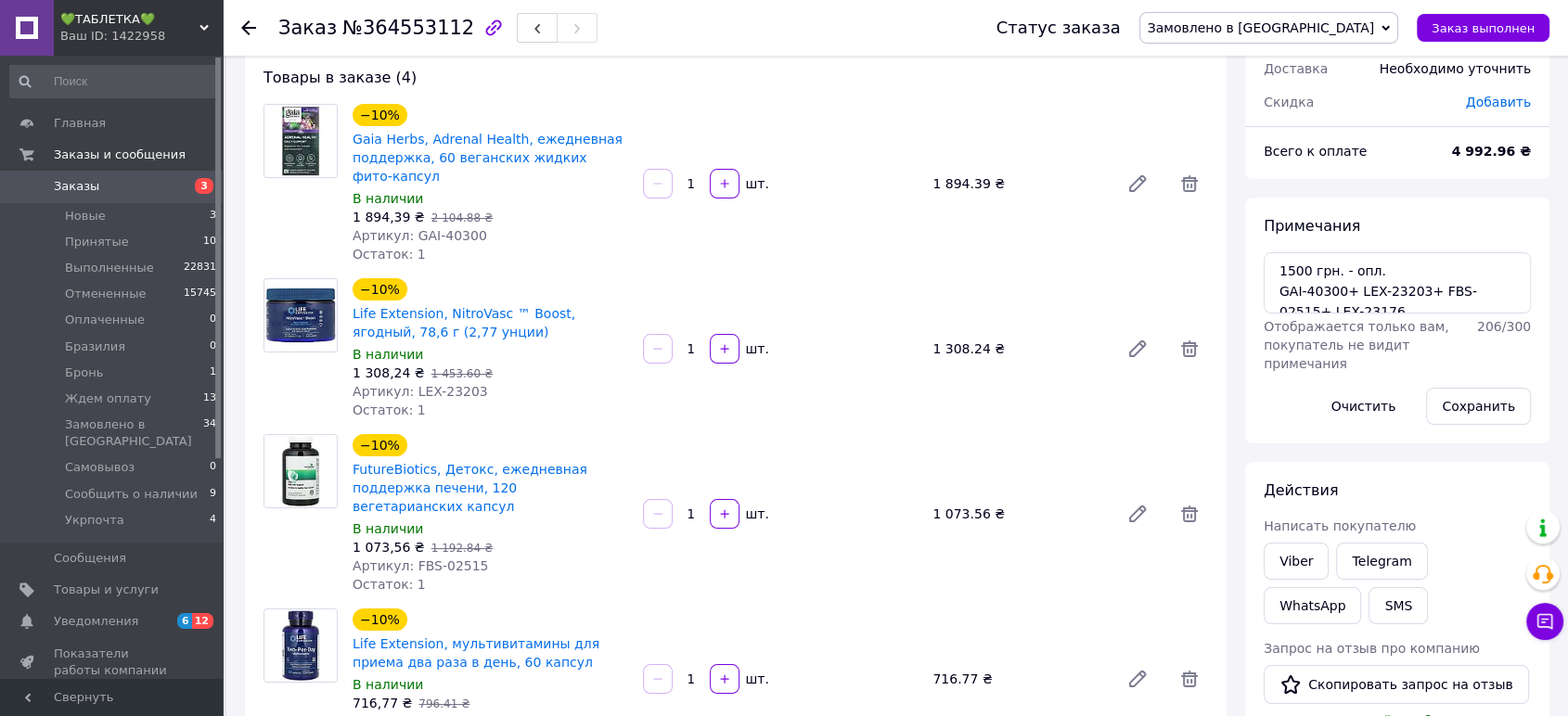
scroll to position [59, 0]
click at [1334, 31] on span "Замовлено в [GEOGRAPHIC_DATA]" at bounding box center [1261, 27] width 227 height 15
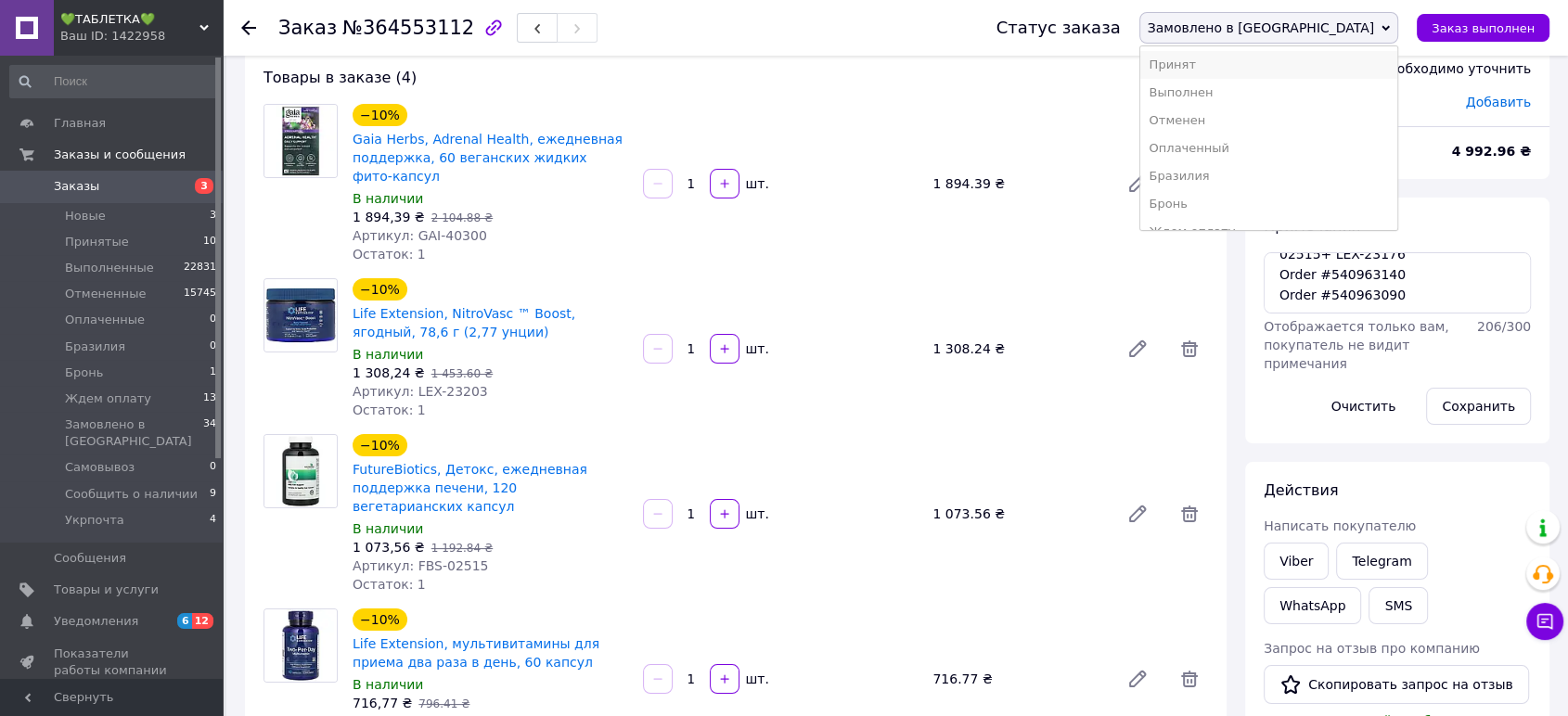
click at [1343, 63] on li "Принят" at bounding box center [1269, 64] width 257 height 28
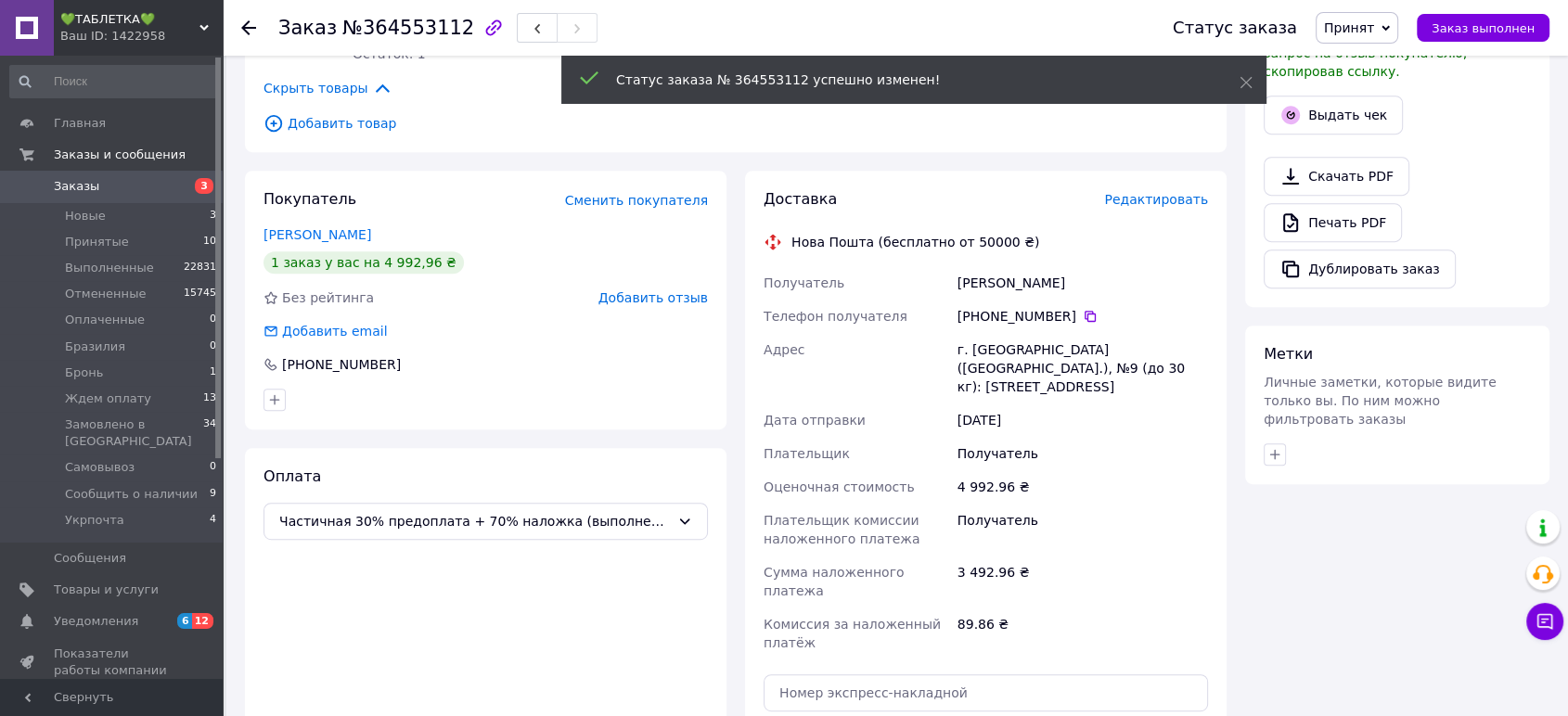
scroll to position [1031, 0]
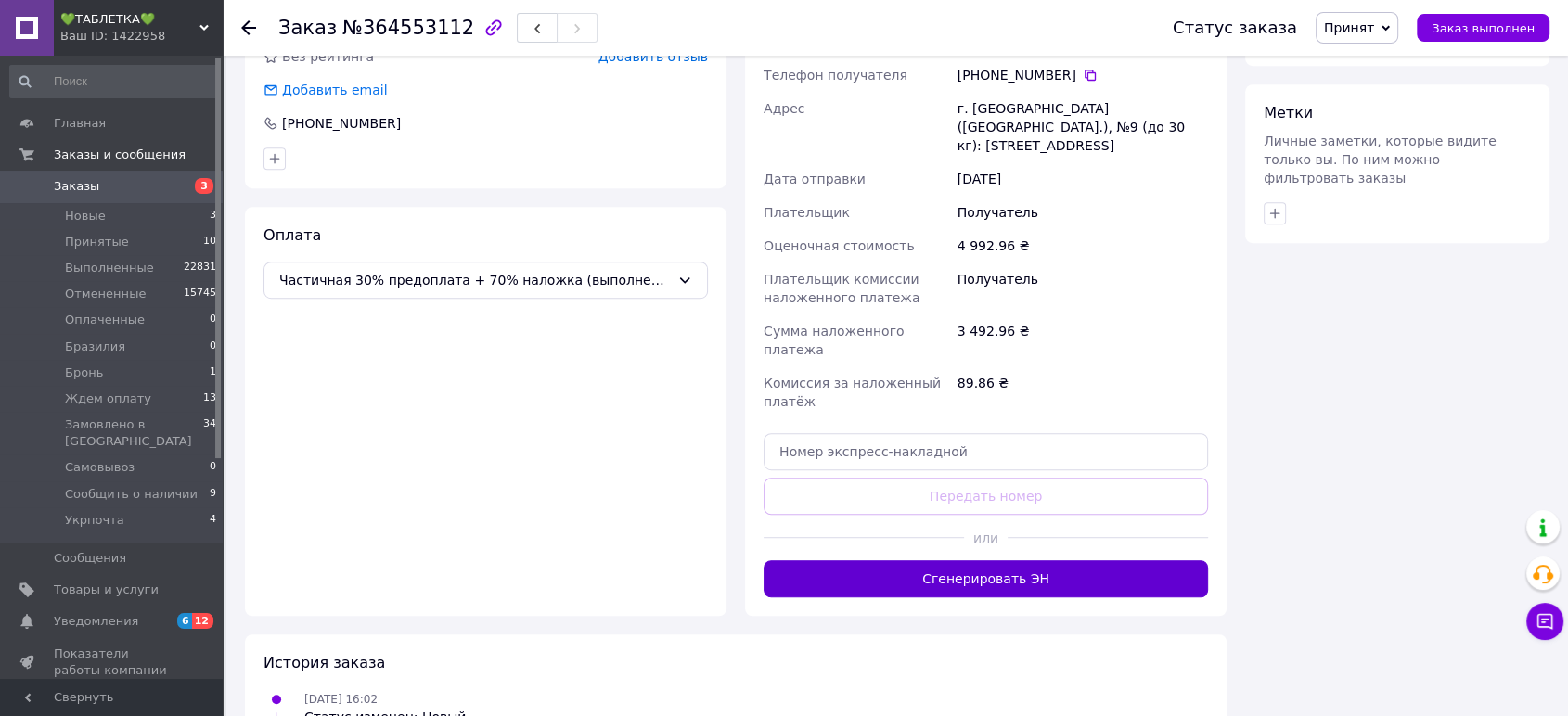
click at [1071, 561] on button "Сгенерировать ЭН" at bounding box center [986, 579] width 445 height 37
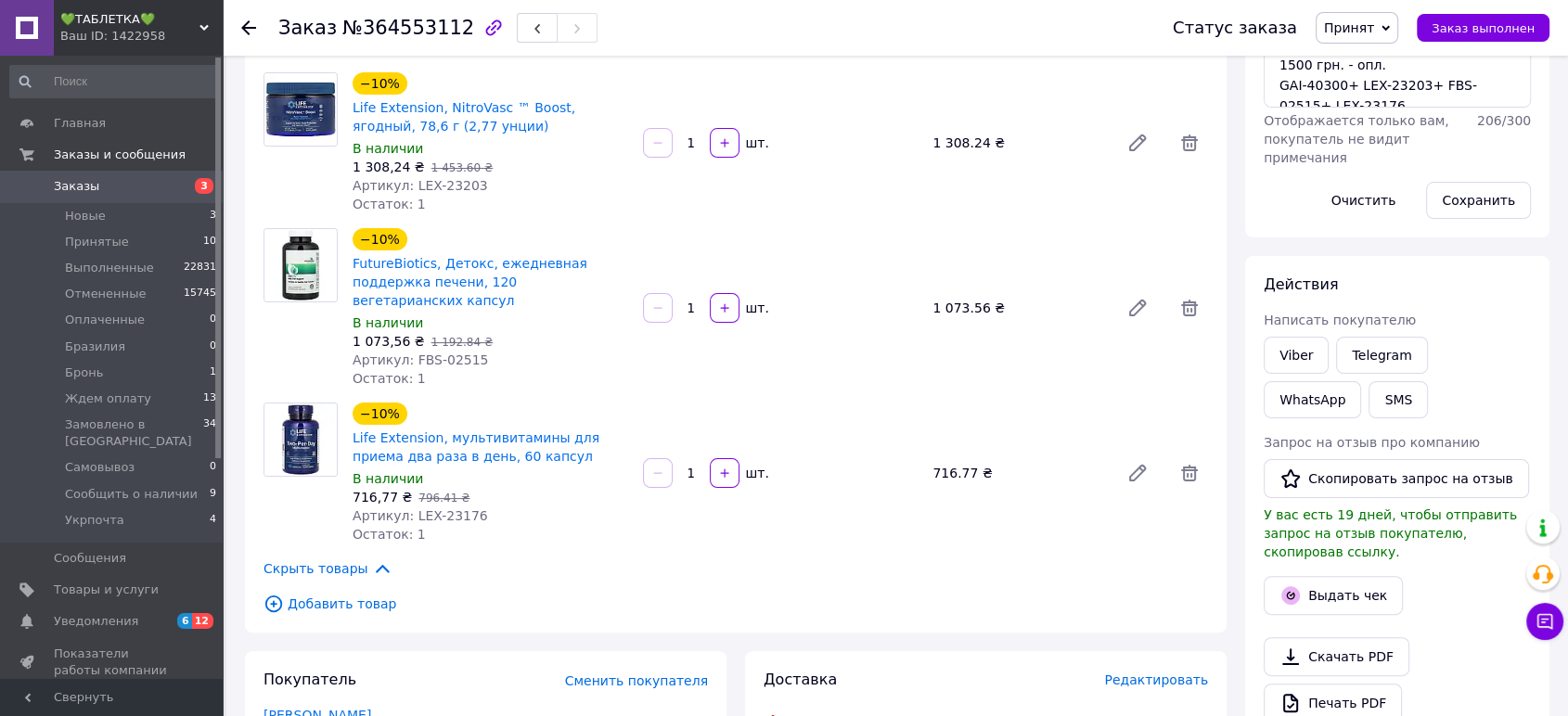
scroll to position [549, 0]
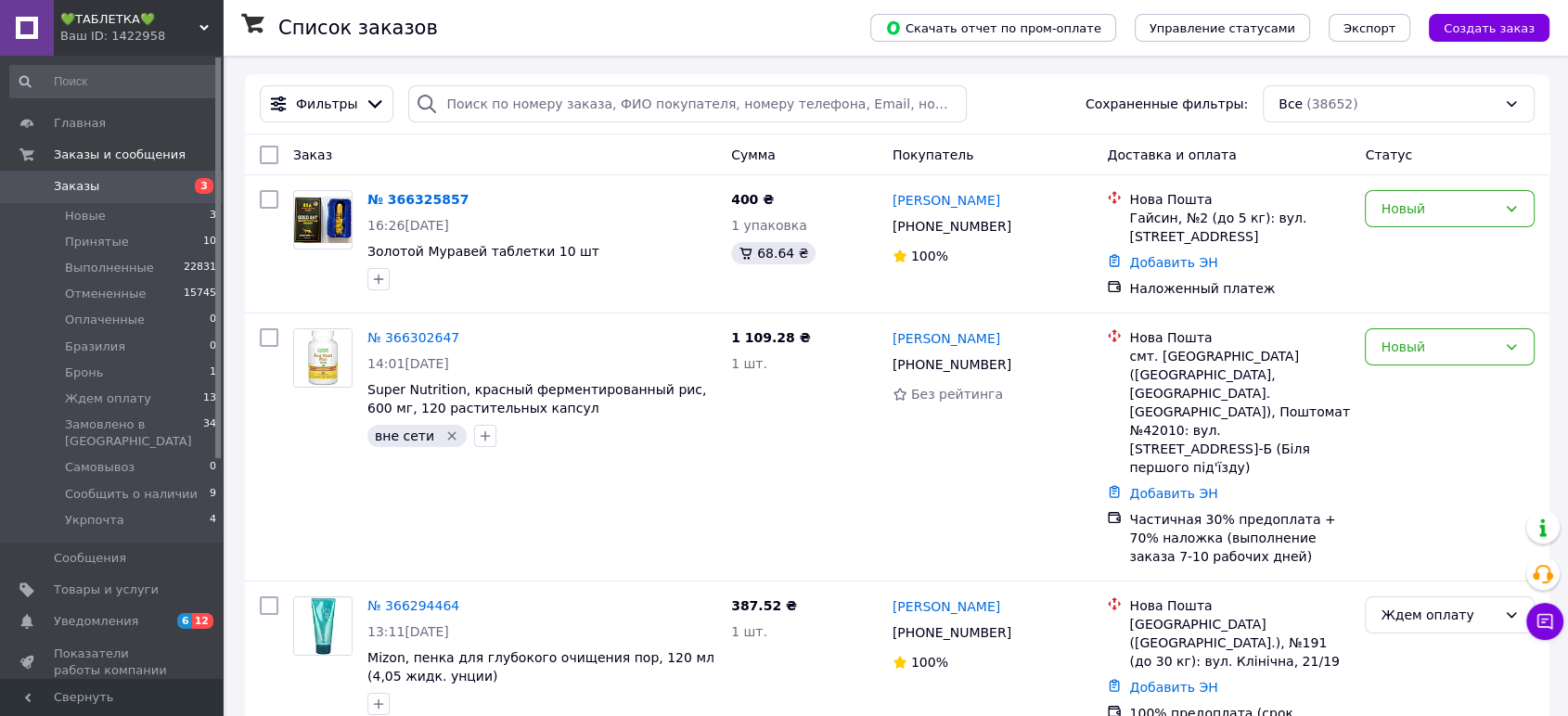
drag, startPoint x: 181, startPoint y: 29, endPoint x: 178, endPoint y: 66, distance: 37.1
click at [179, 31] on div "Ваш ID: 1422958" at bounding box center [141, 36] width 162 height 17
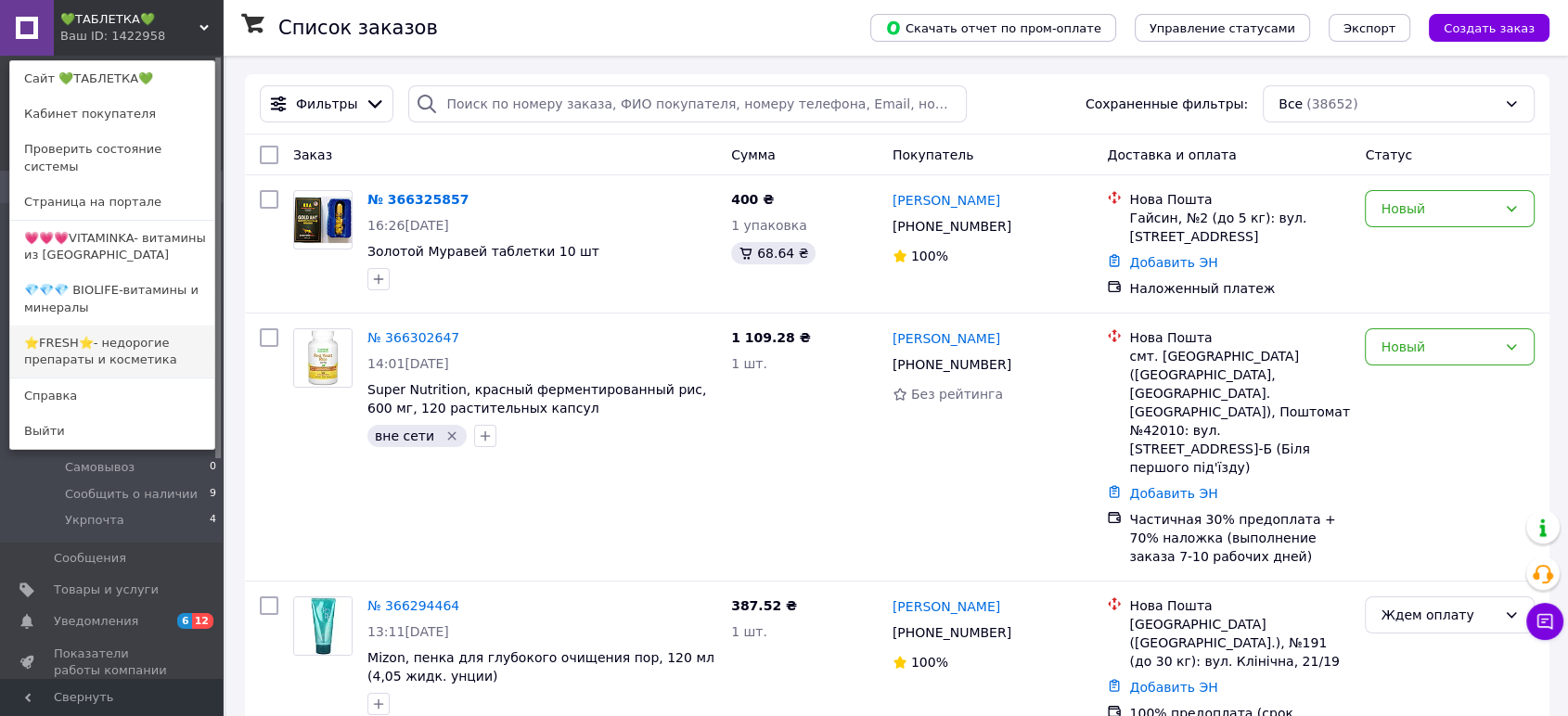
click at [128, 333] on link "⭐FRESH⭐- недорогие препараты и косметика" at bounding box center [111, 351] width 204 height 52
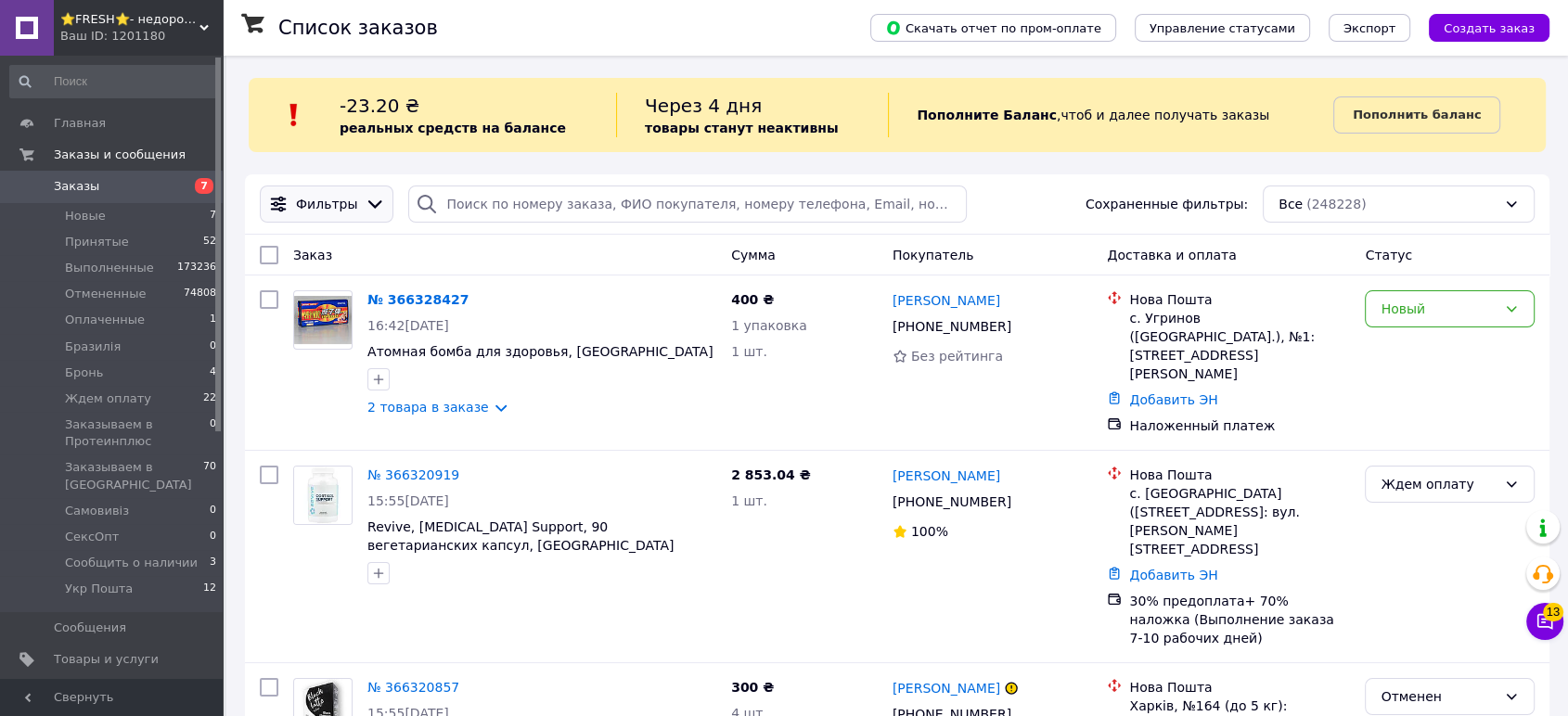
click at [365, 194] on icon at bounding box center [374, 204] width 20 height 20
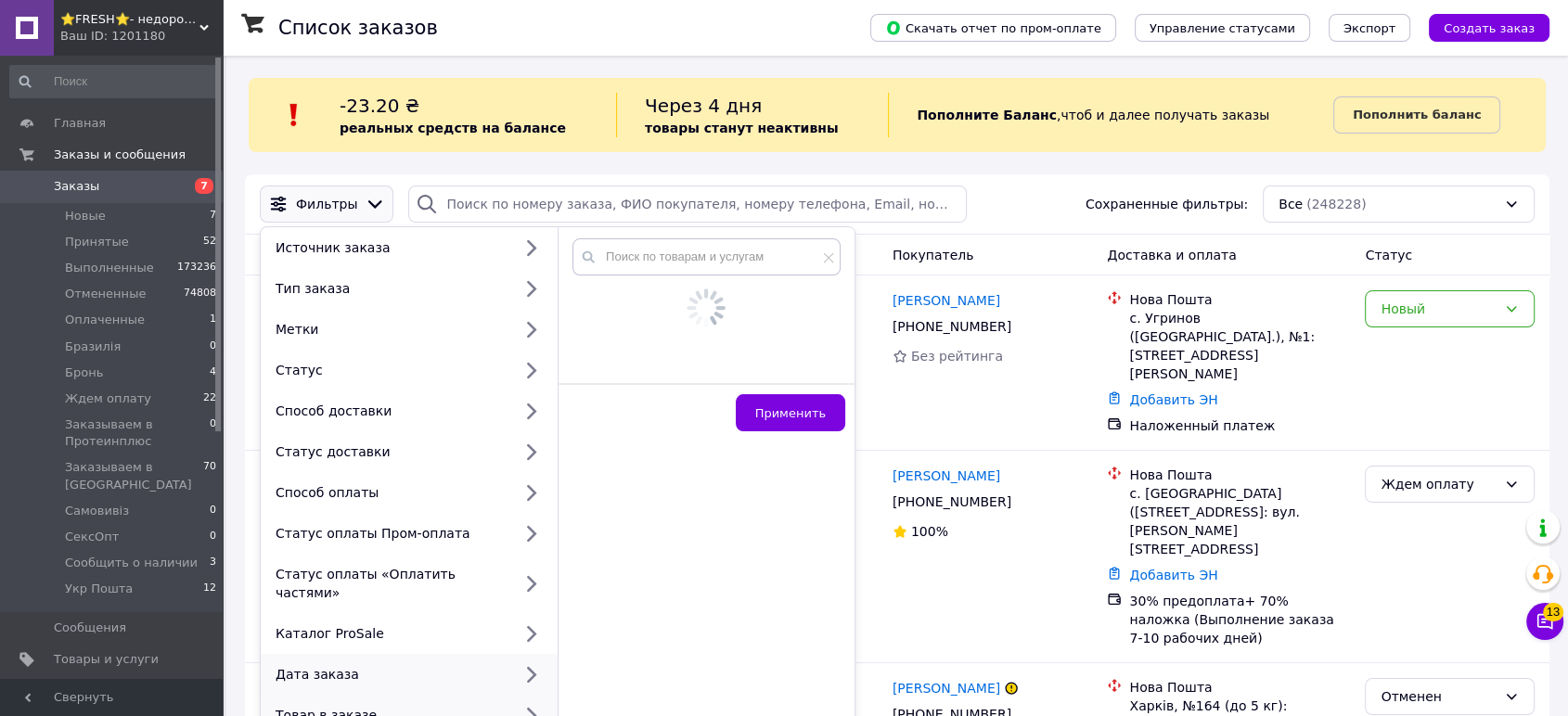
click at [454, 665] on div "Дата заказа" at bounding box center [389, 674] width 243 height 19
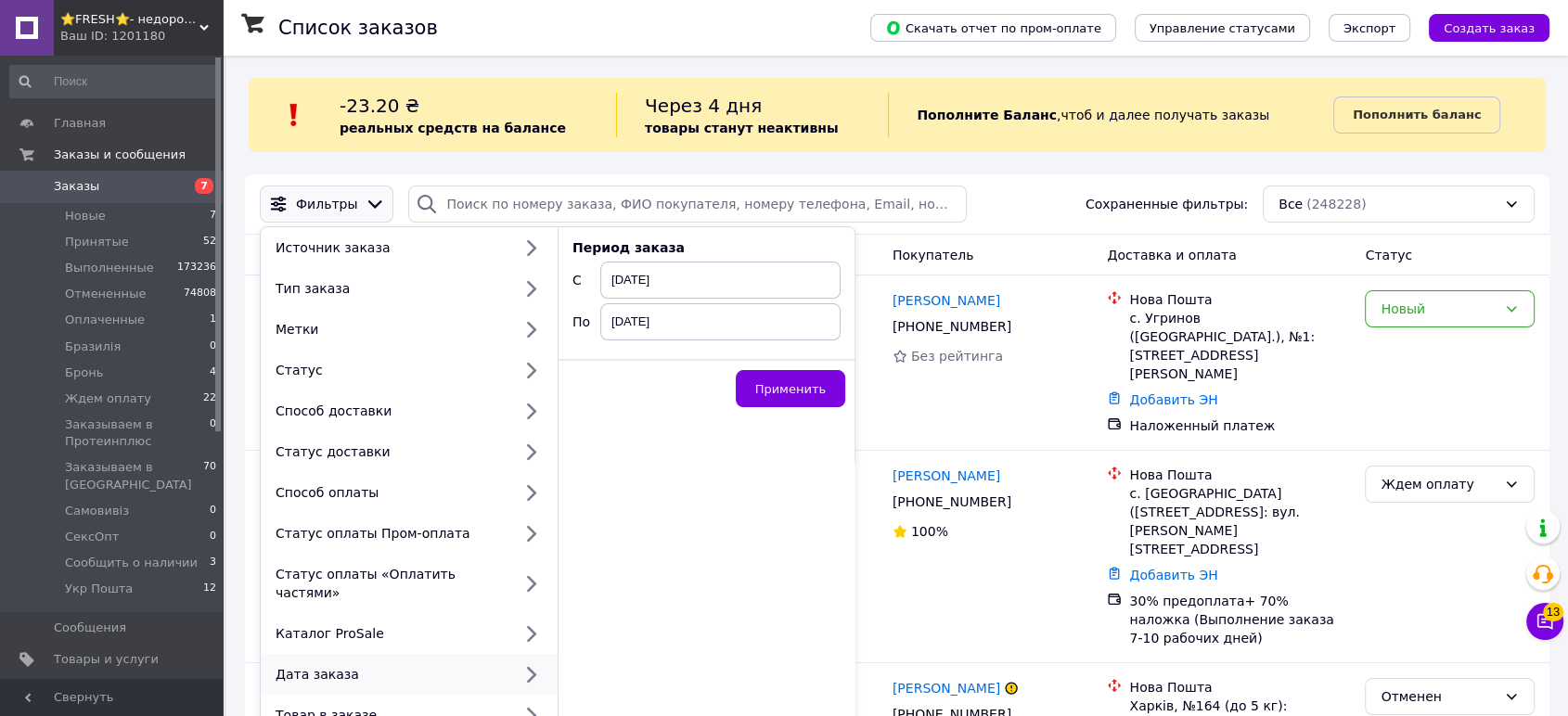
click at [430, 665] on div "Дата заказа" at bounding box center [389, 674] width 243 height 19
click at [504, 708] on div "Товар в заказе" at bounding box center [409, 716] width 296 height 41
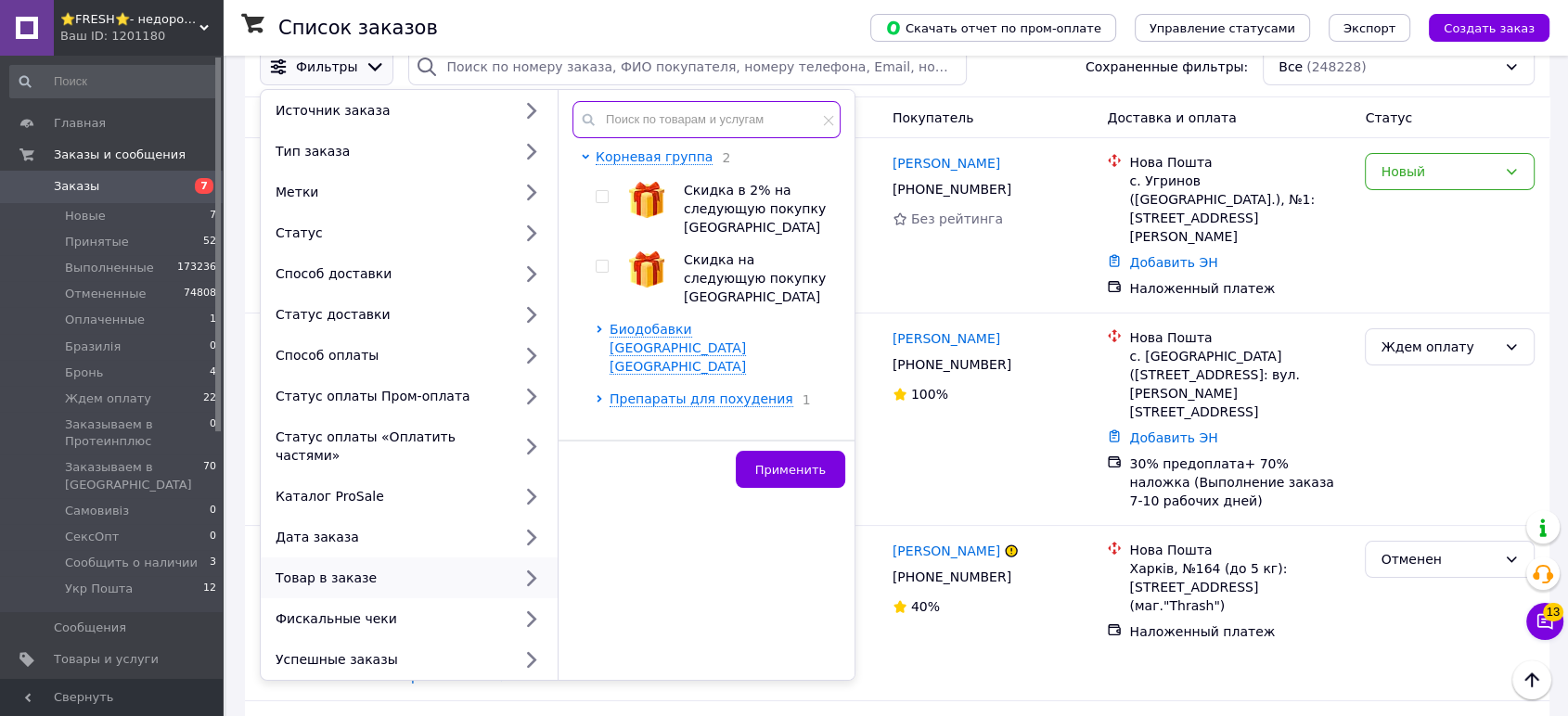
paste input "HBP-00338"
click at [743, 117] on input "text" at bounding box center [706, 120] width 268 height 37
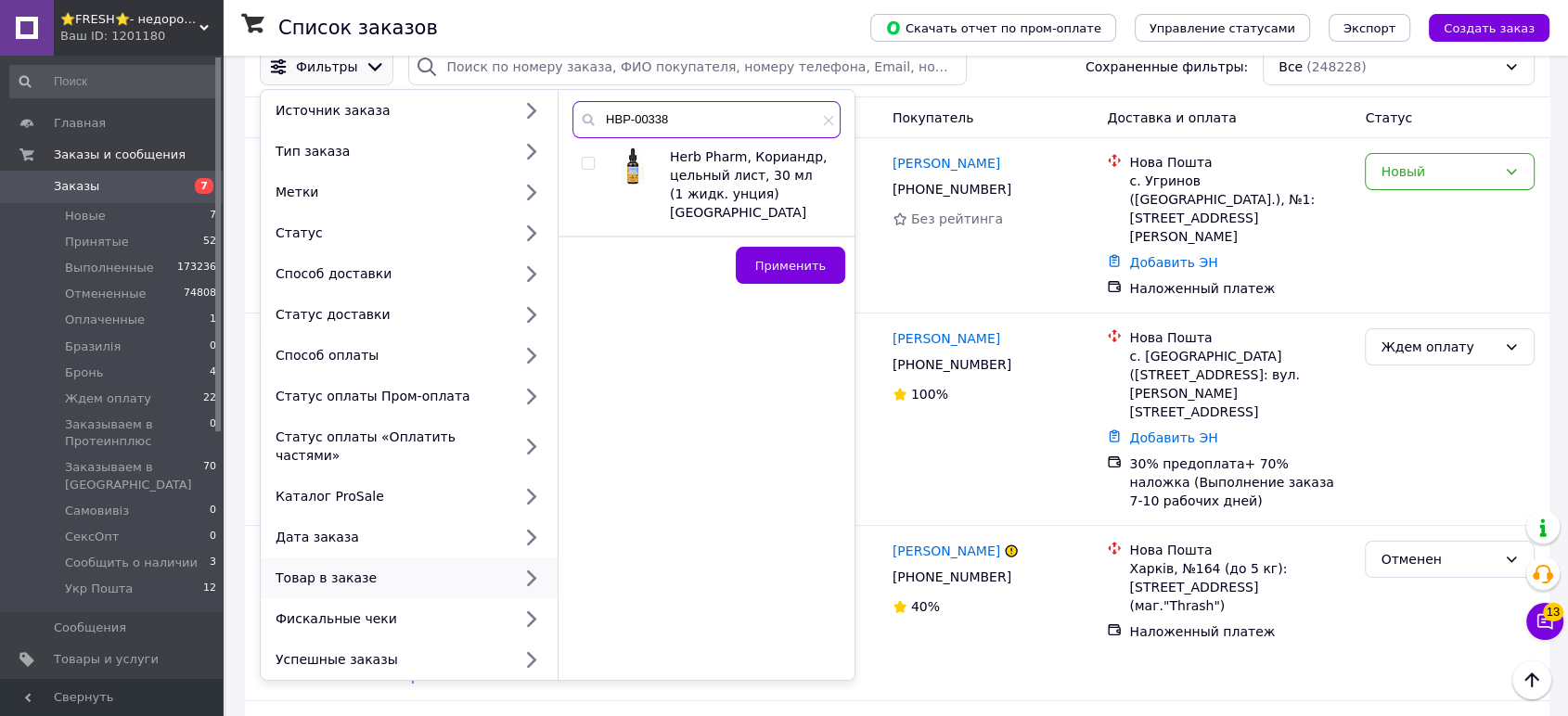
type input "HBP-00338"
click at [592, 162] on input "checkbox" at bounding box center [587, 164] width 12 height 12
checkbox input "true"
click at [791, 259] on span "Применить" at bounding box center [790, 265] width 70 height 14
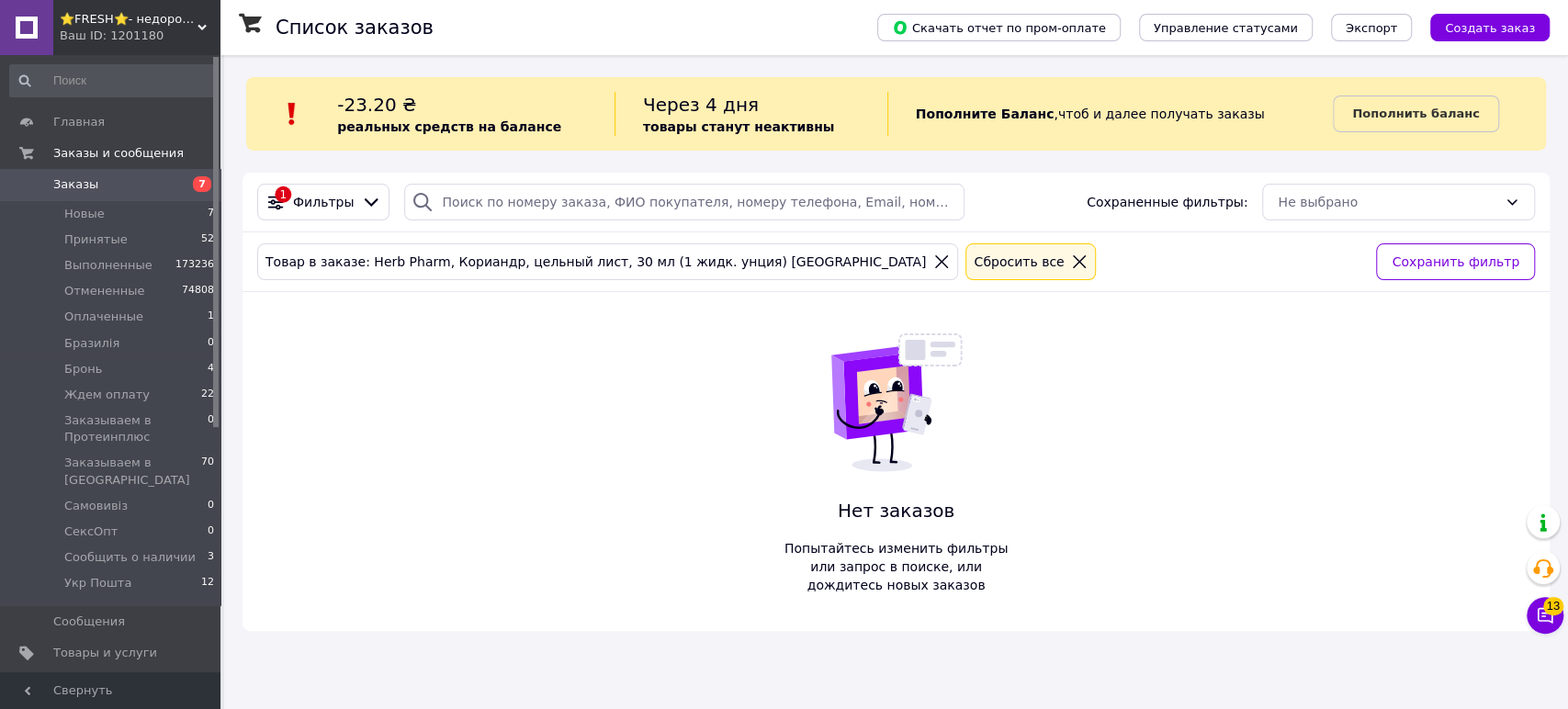
click at [125, 43] on div "Ваш ID: 1201180" at bounding box center [140, 36] width 160 height 16
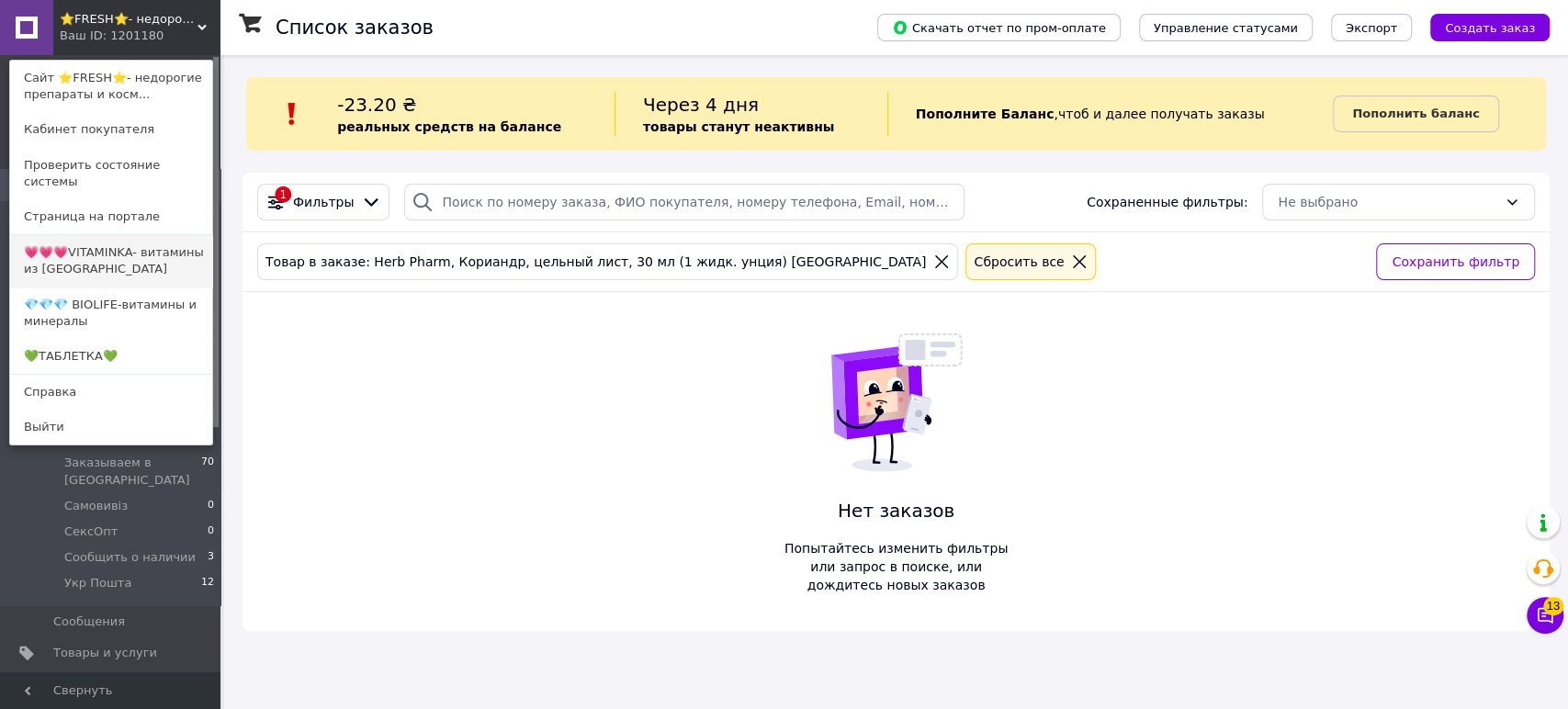
click at [157, 236] on link "💗💗💗VITAMINKA- витамины из [GEOGRAPHIC_DATA]" at bounding box center [110, 261] width 202 height 51
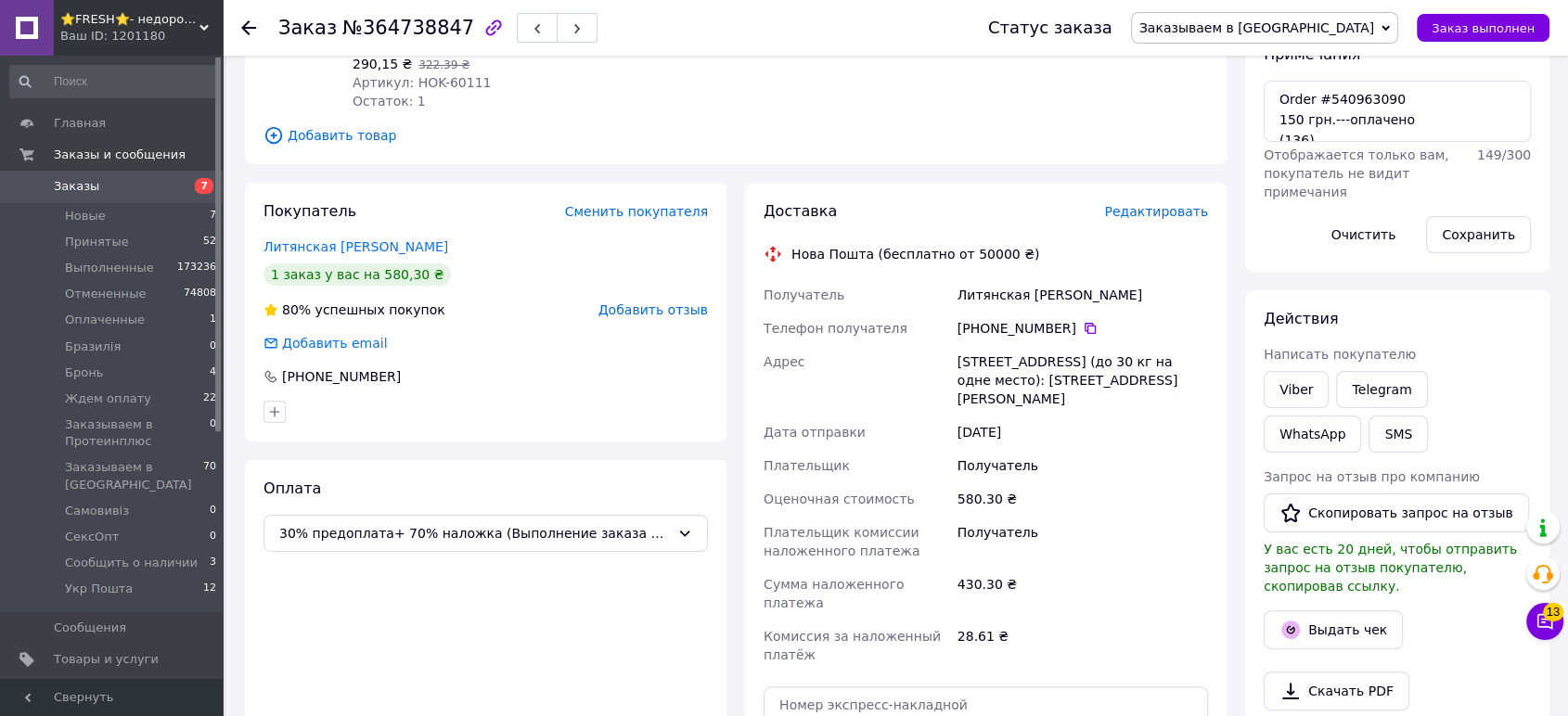
scroll to position [549, 0]
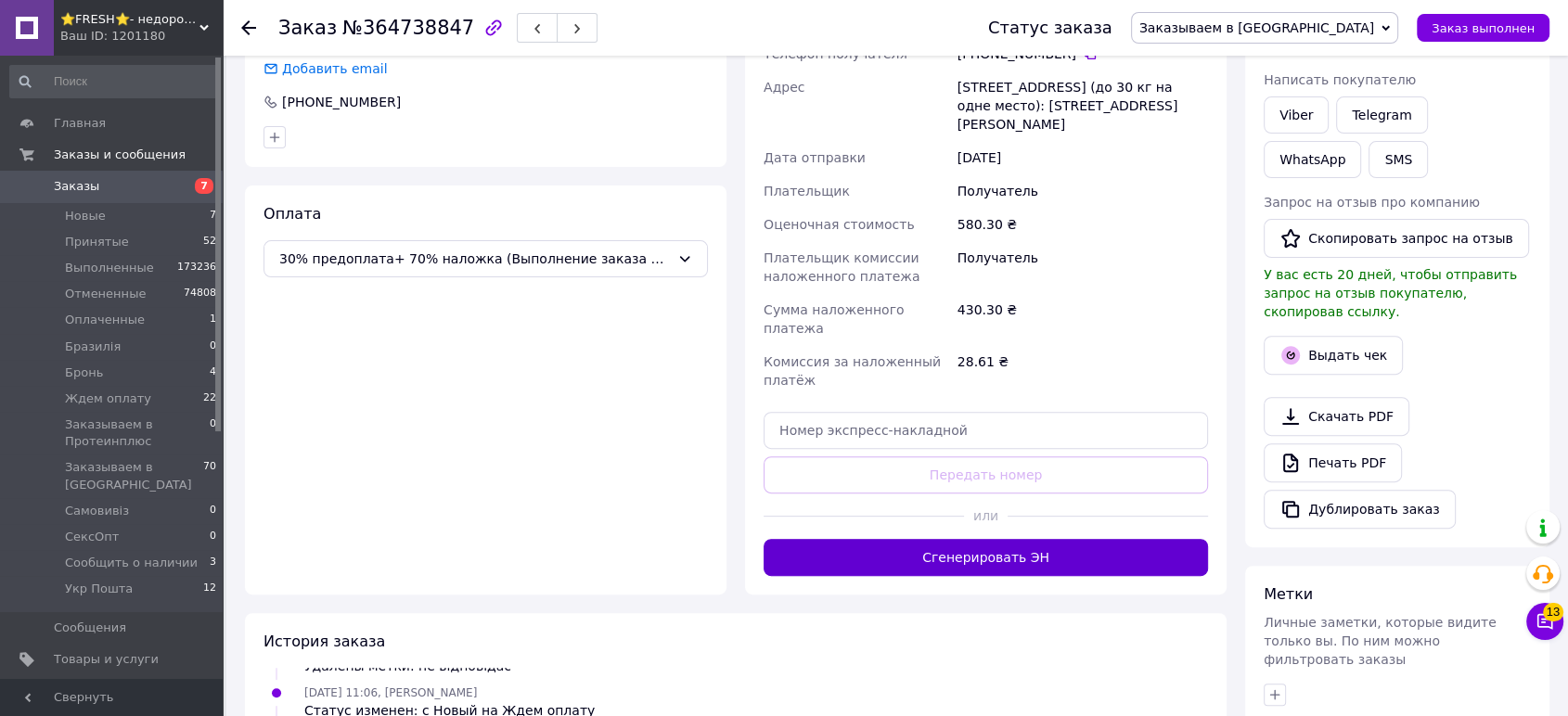
click at [1037, 539] on button "Сгенерировать ЭН" at bounding box center [986, 558] width 445 height 37
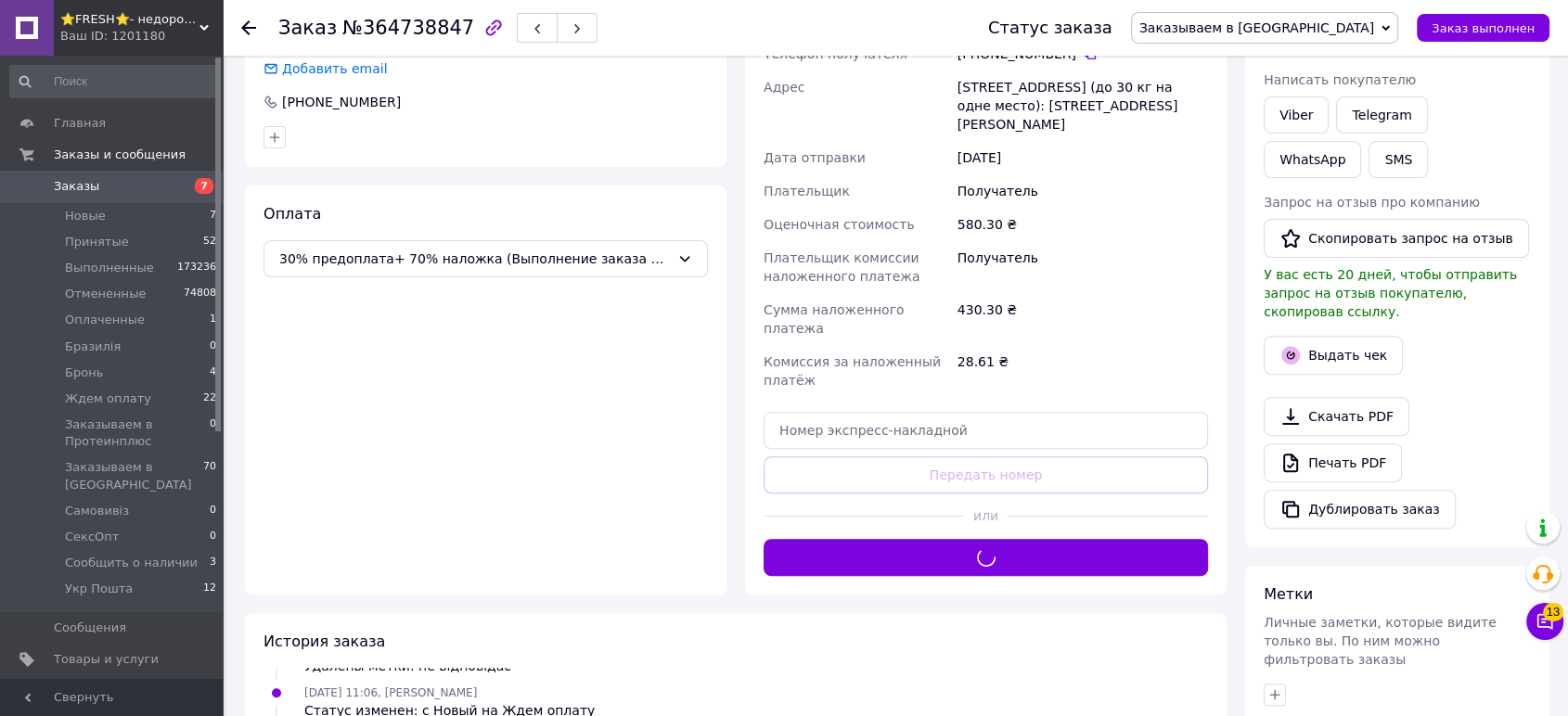
click at [1314, 28] on span "Заказываем в [GEOGRAPHIC_DATA]" at bounding box center [1256, 27] width 235 height 15
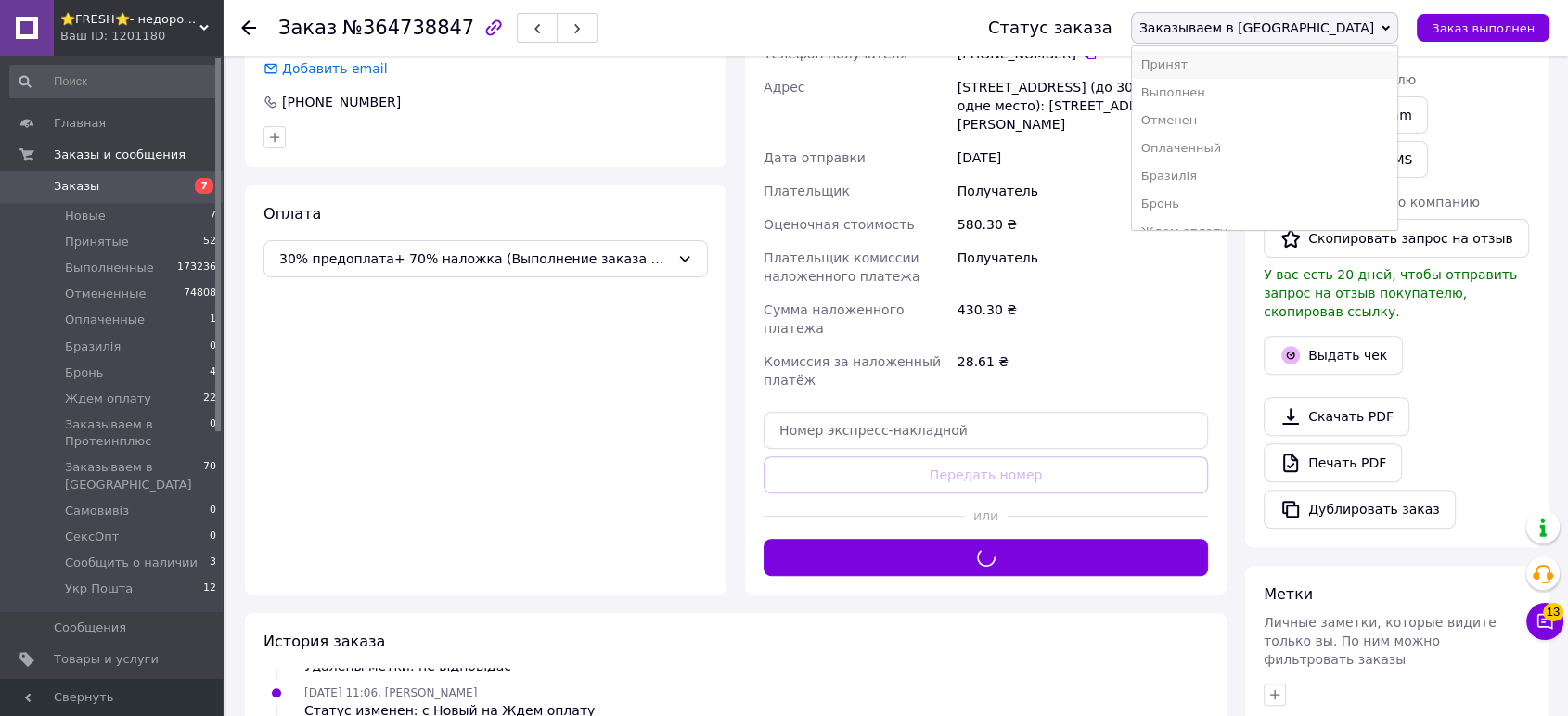
click at [1313, 68] on li "Принят" at bounding box center [1265, 64] width 265 height 28
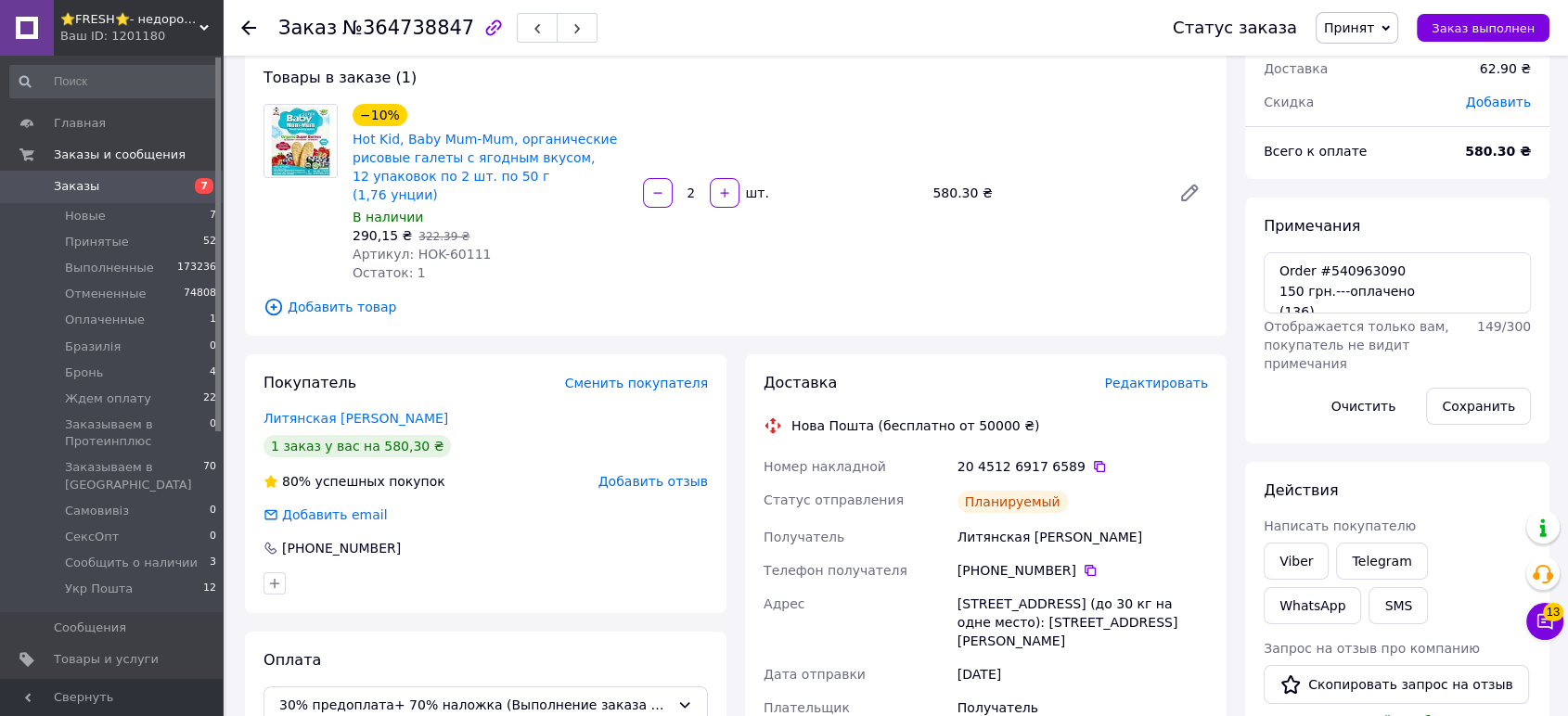
scroll to position [208, 0]
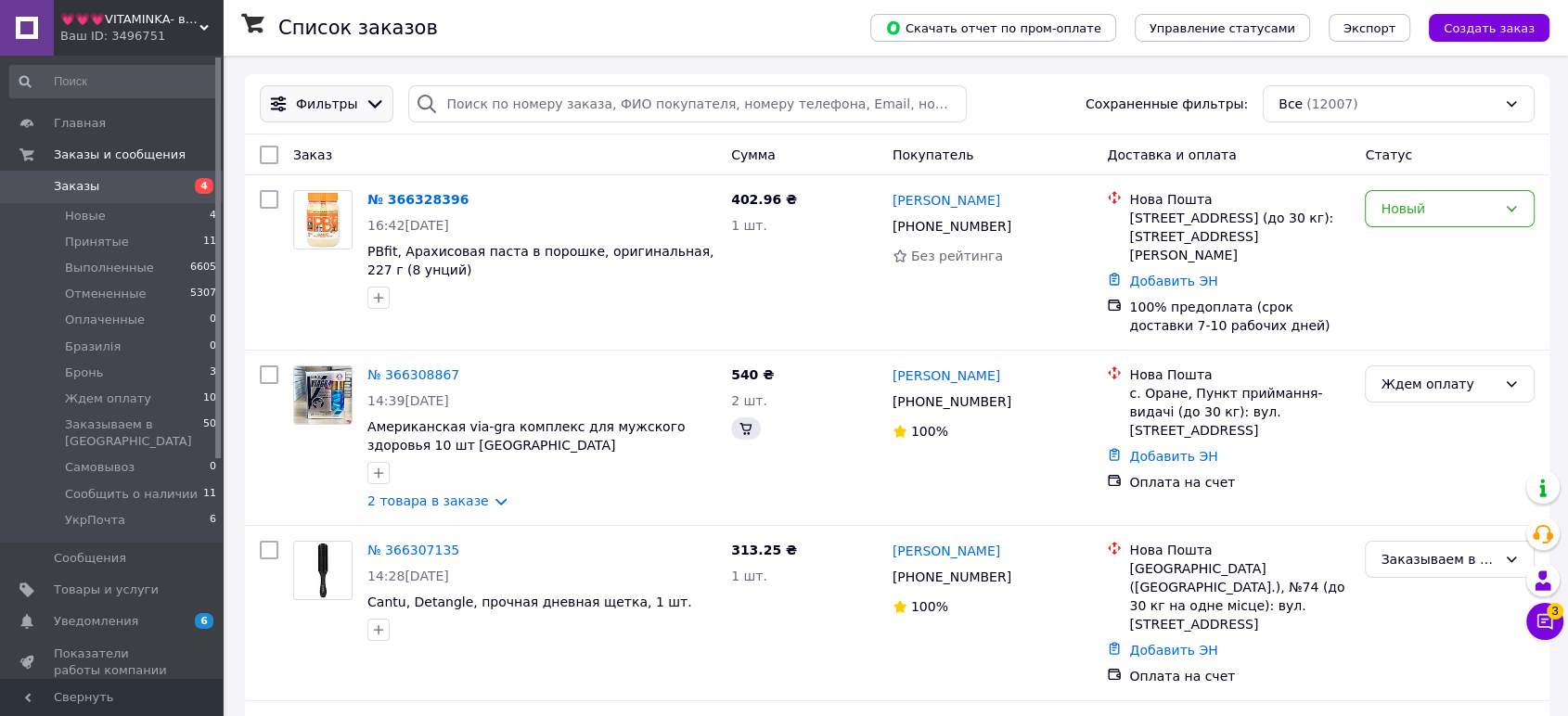
click at [349, 105] on div "Фильтры" at bounding box center [327, 103] width 68 height 19
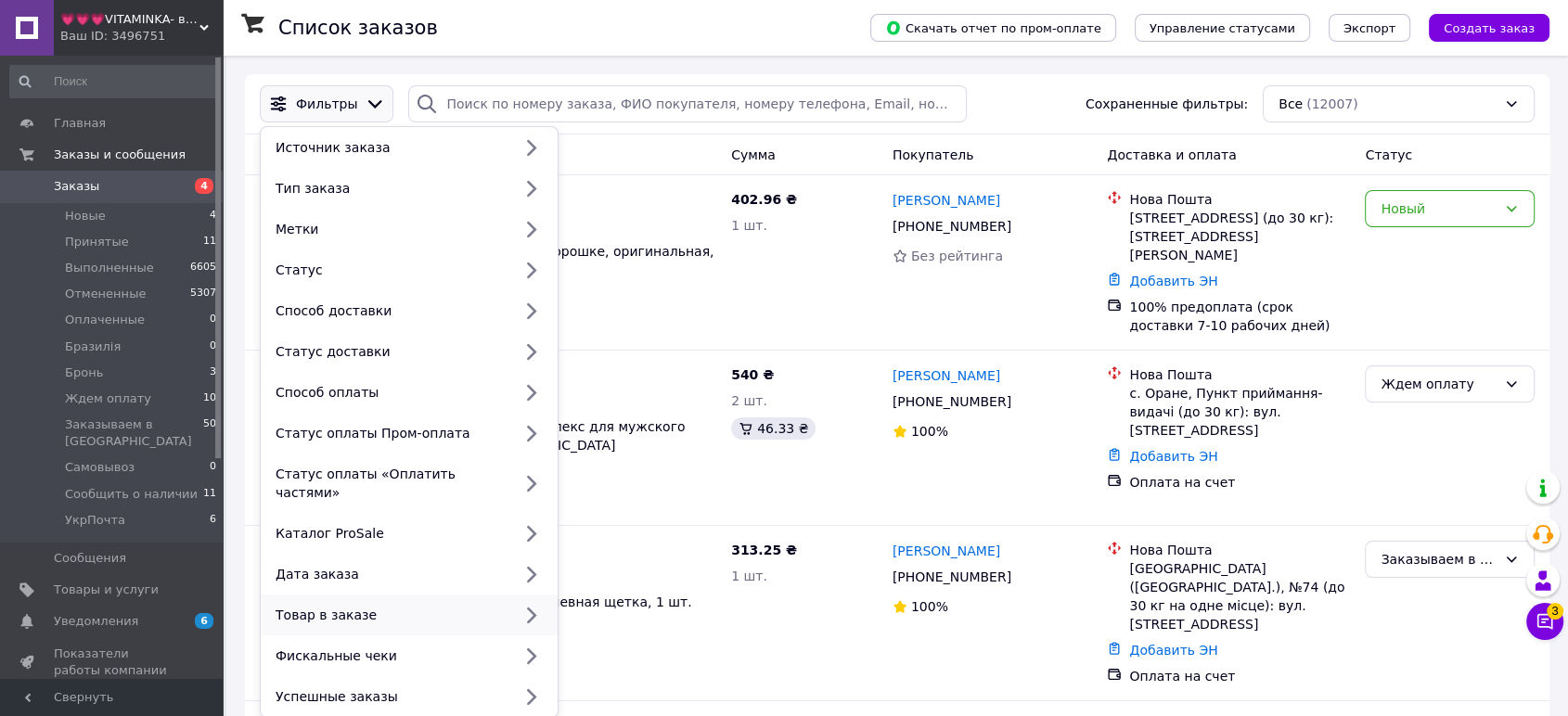
click at [446, 606] on div "Товар в заказе" at bounding box center [389, 615] width 243 height 19
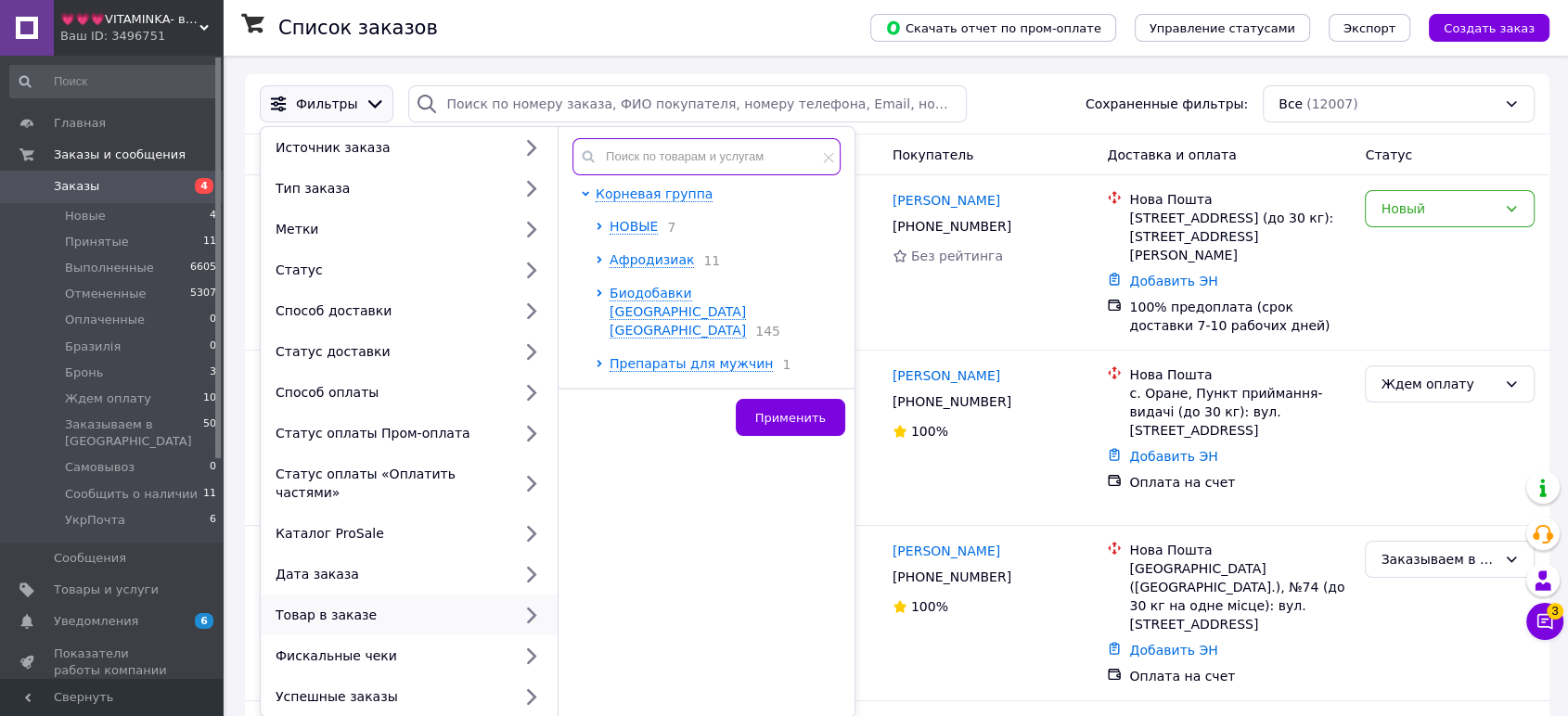
paste input "HBP-00338"
click at [680, 157] on input "text" at bounding box center [706, 157] width 268 height 37
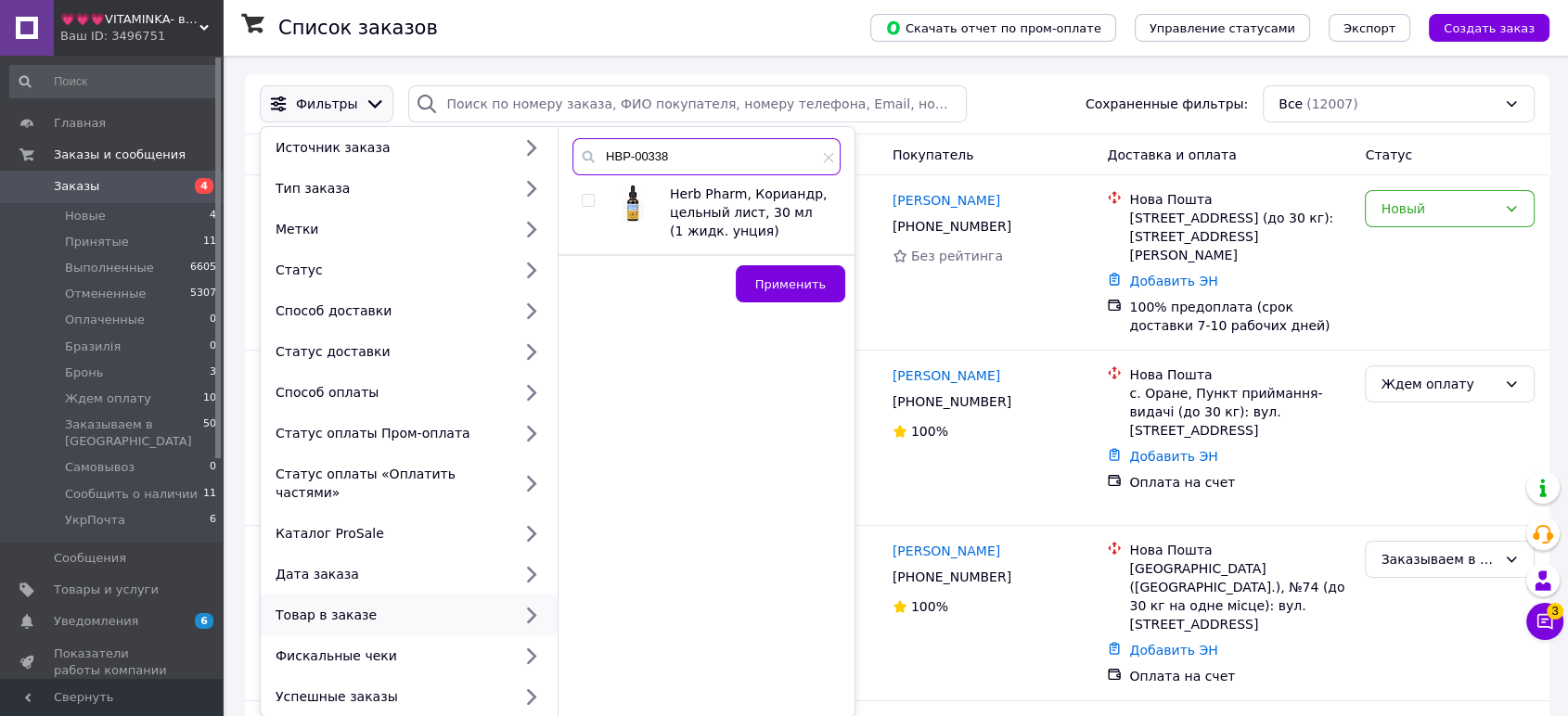
type input "HBP-00338"
click at [585, 206] on input "checkbox" at bounding box center [587, 201] width 12 height 12
checkbox input "true"
click at [818, 288] on span "Применить" at bounding box center [790, 284] width 70 height 14
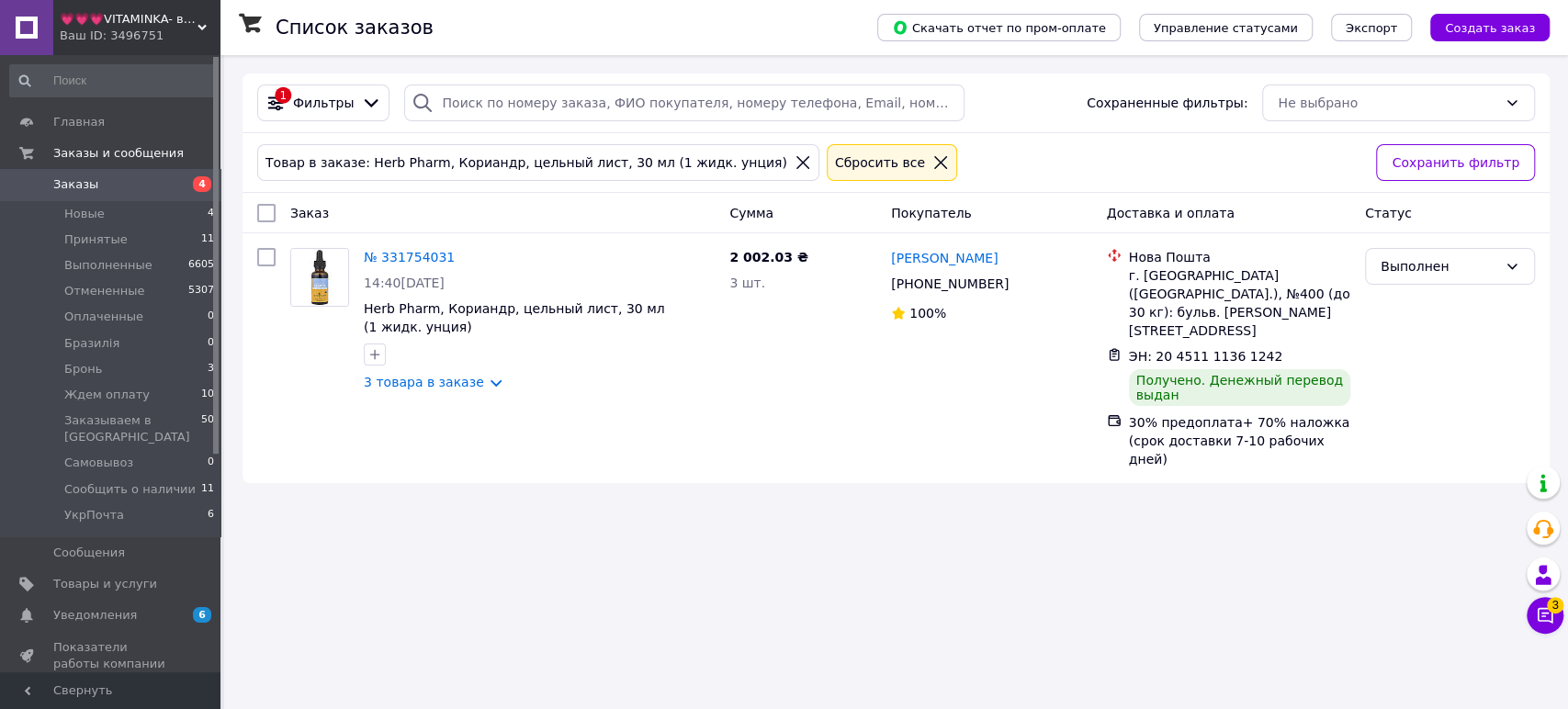
click at [144, 31] on div "Ваш ID: 3496751" at bounding box center [140, 36] width 160 height 16
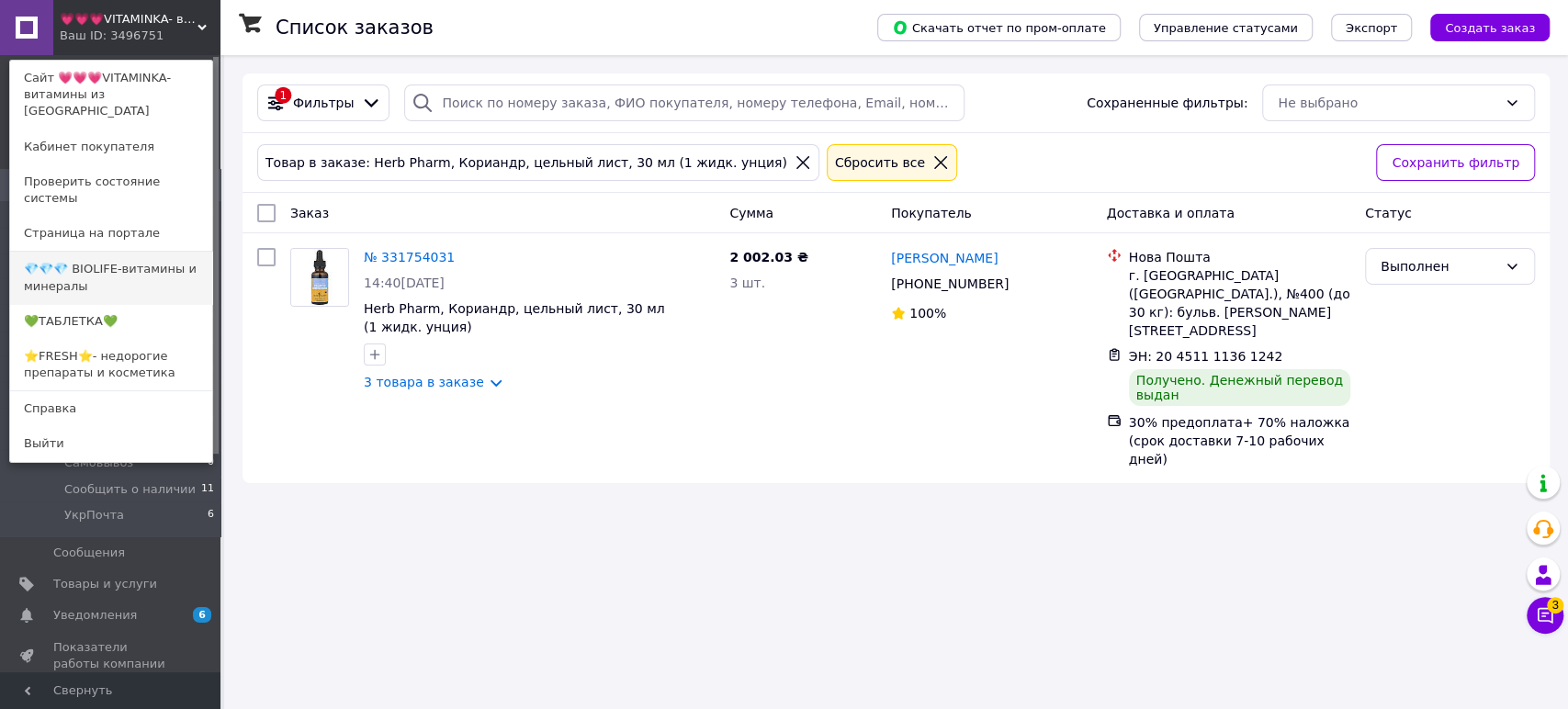
click at [152, 252] on link "💎💎💎 BIOLIFE-витамины и минералы" at bounding box center [110, 277] width 202 height 51
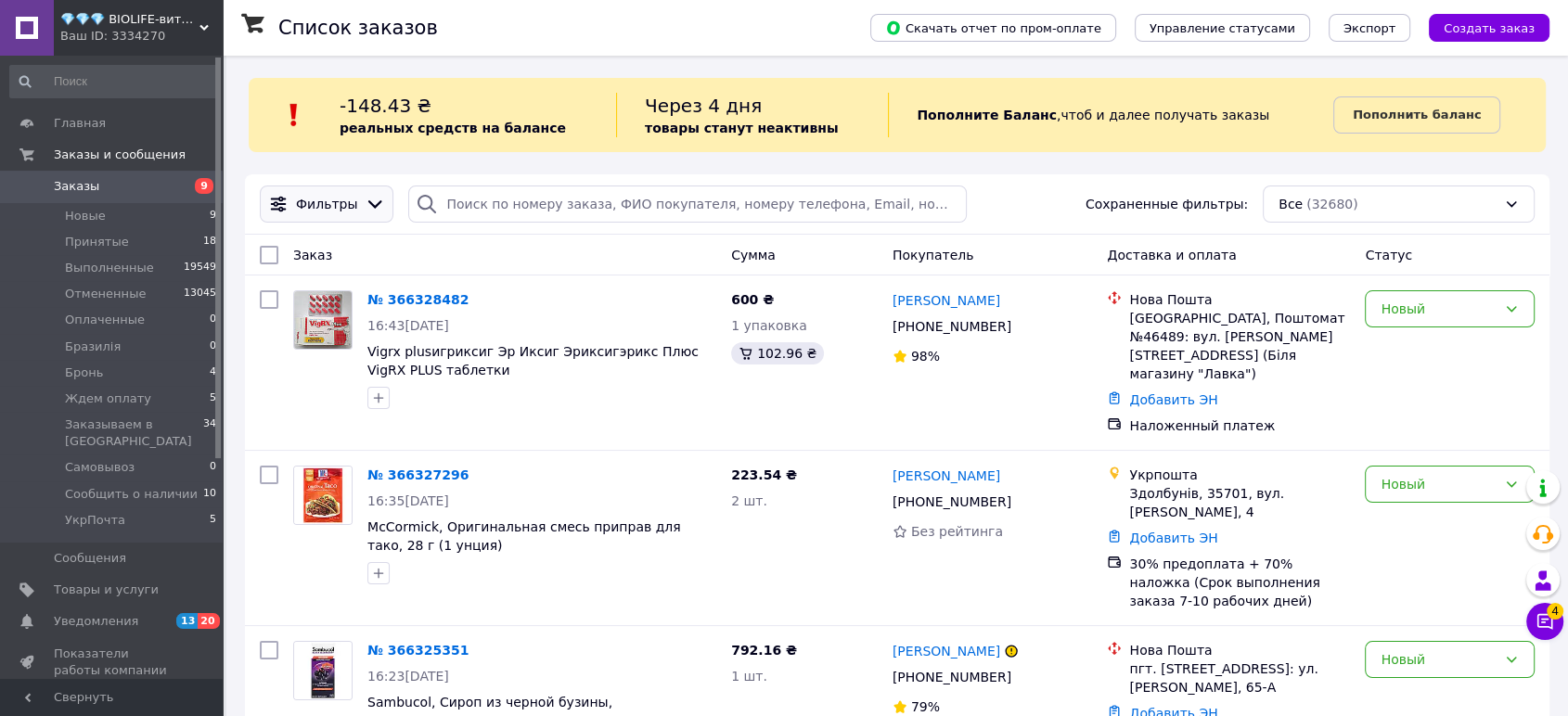
click at [350, 199] on div "Фильтры" at bounding box center [327, 204] width 68 height 19
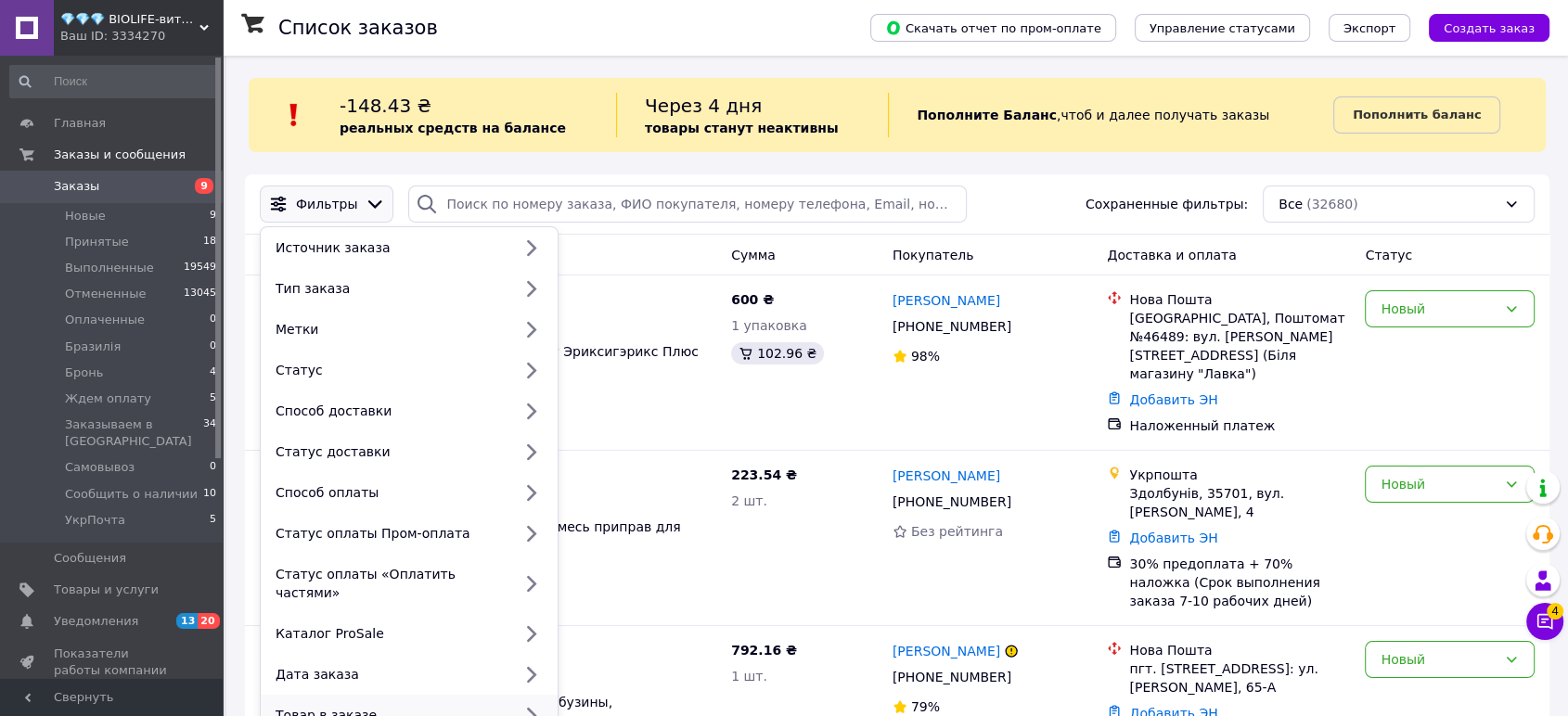
click at [410, 706] on div "Товар в заказе" at bounding box center [389, 715] width 243 height 19
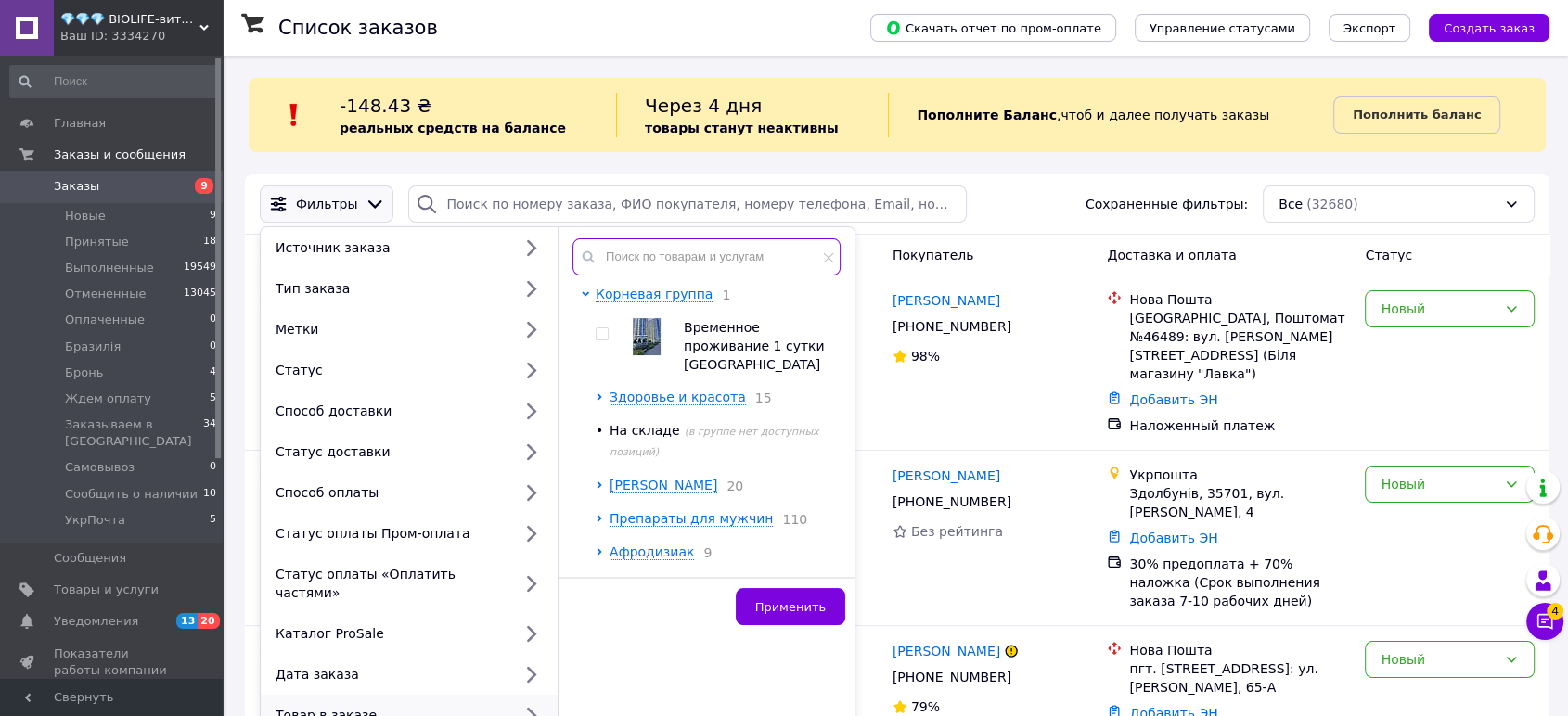
paste input "HBP-00338"
click at [734, 244] on input "text" at bounding box center [706, 257] width 268 height 37
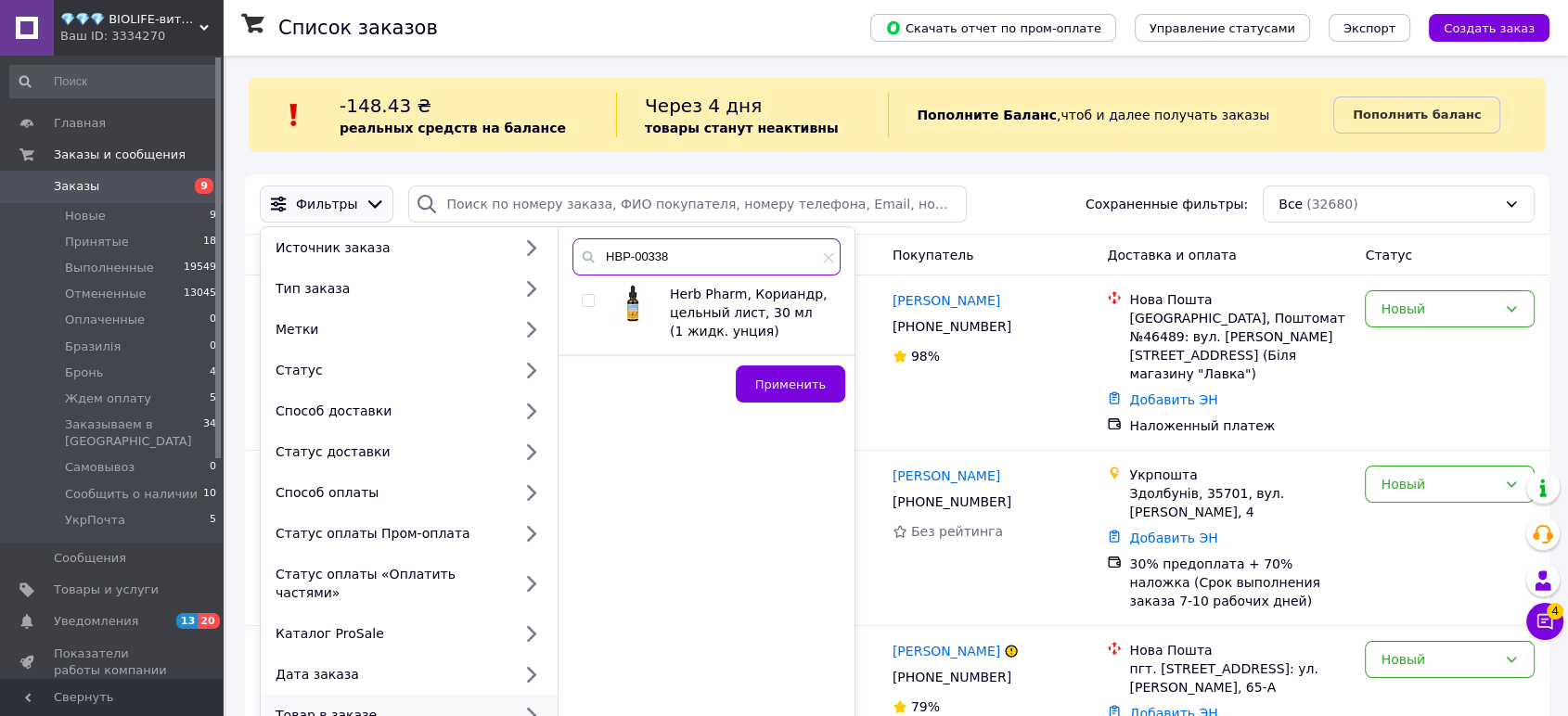
type input "HBP-00338"
drag, startPoint x: 584, startPoint y: 301, endPoint x: 727, endPoint y: 374, distance: 160.6
click at [584, 300] on input "checkbox" at bounding box center [587, 301] width 12 height 12
checkbox input "true"
click at [801, 404] on div "Применить" at bounding box center [706, 382] width 295 height 58
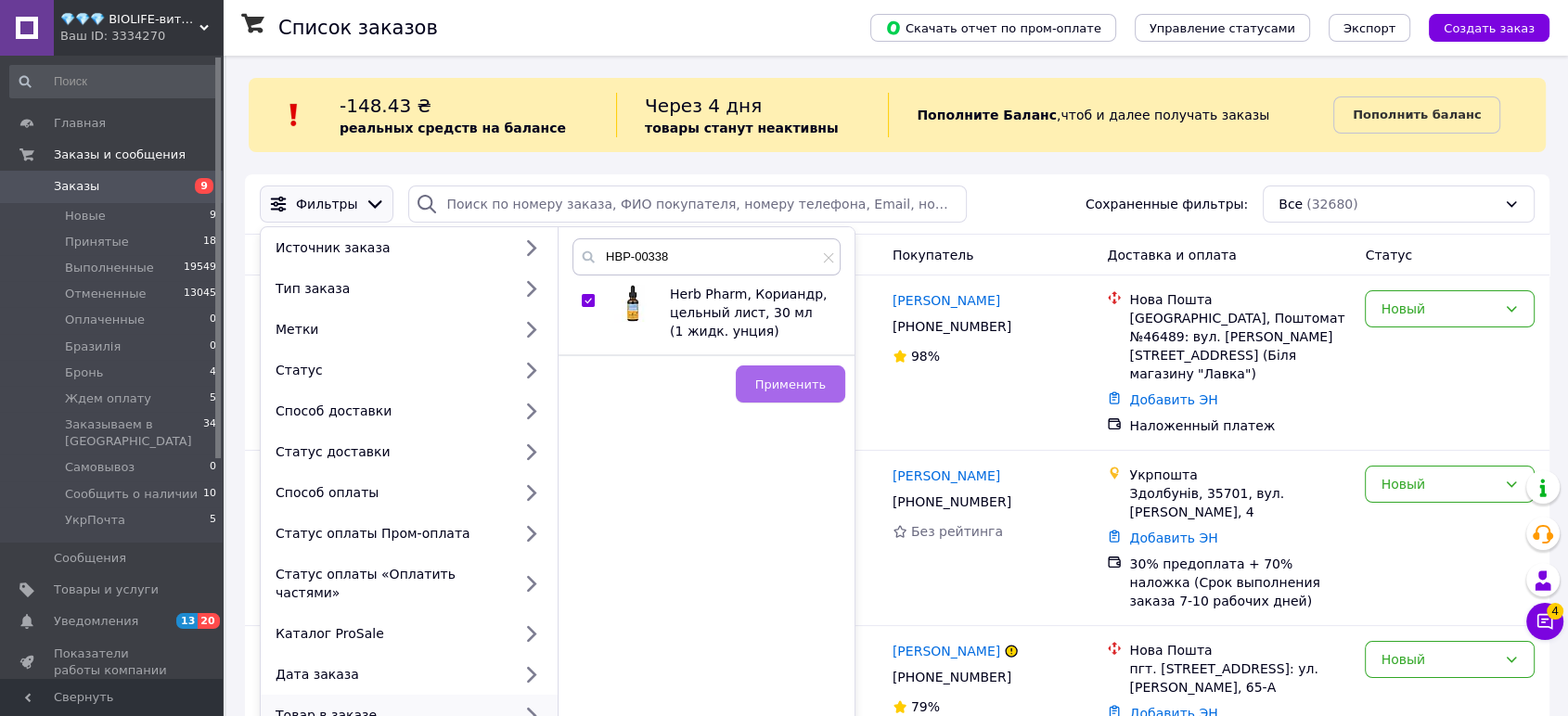
click at [804, 384] on span "Применить" at bounding box center [790, 384] width 70 height 14
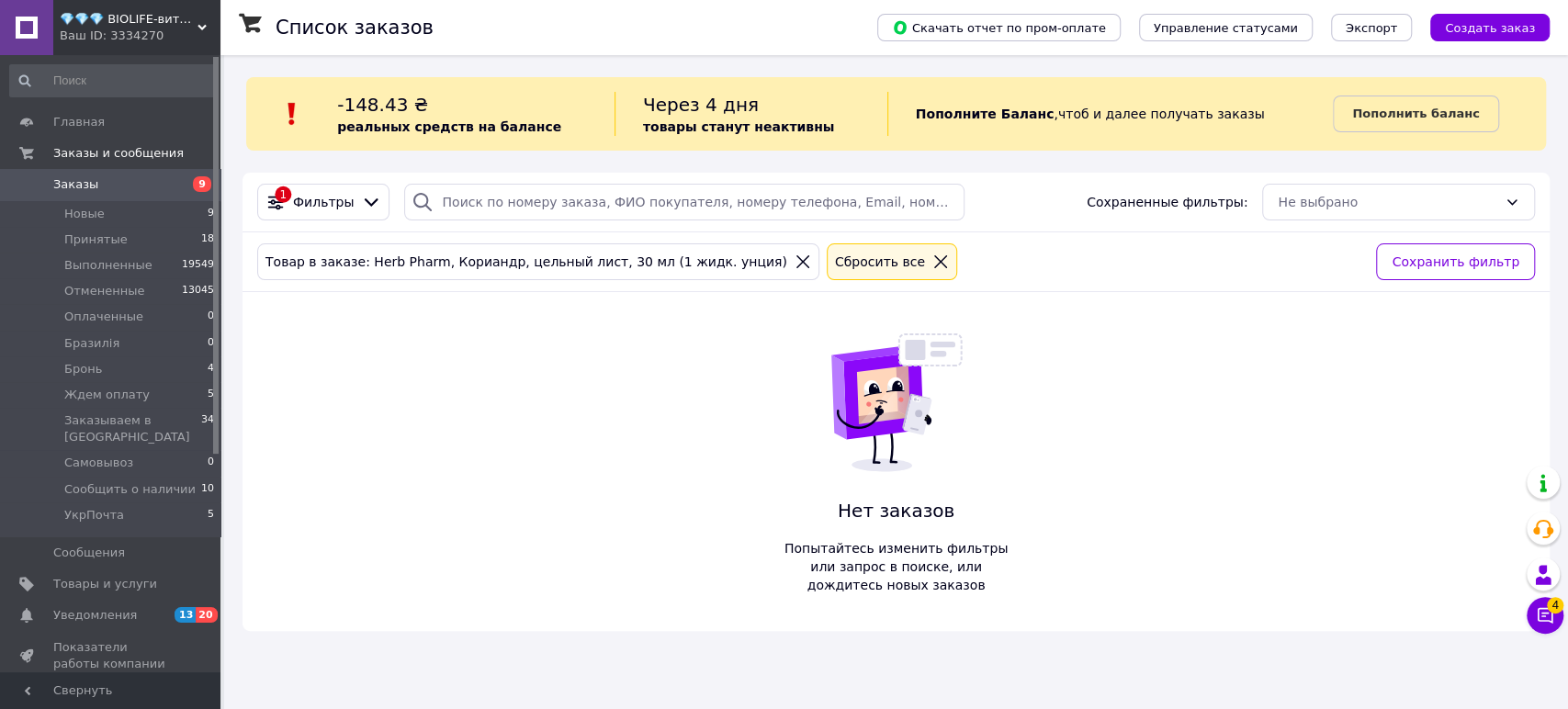
click at [137, 31] on div "Ваш ID: 3334270" at bounding box center [140, 36] width 160 height 16
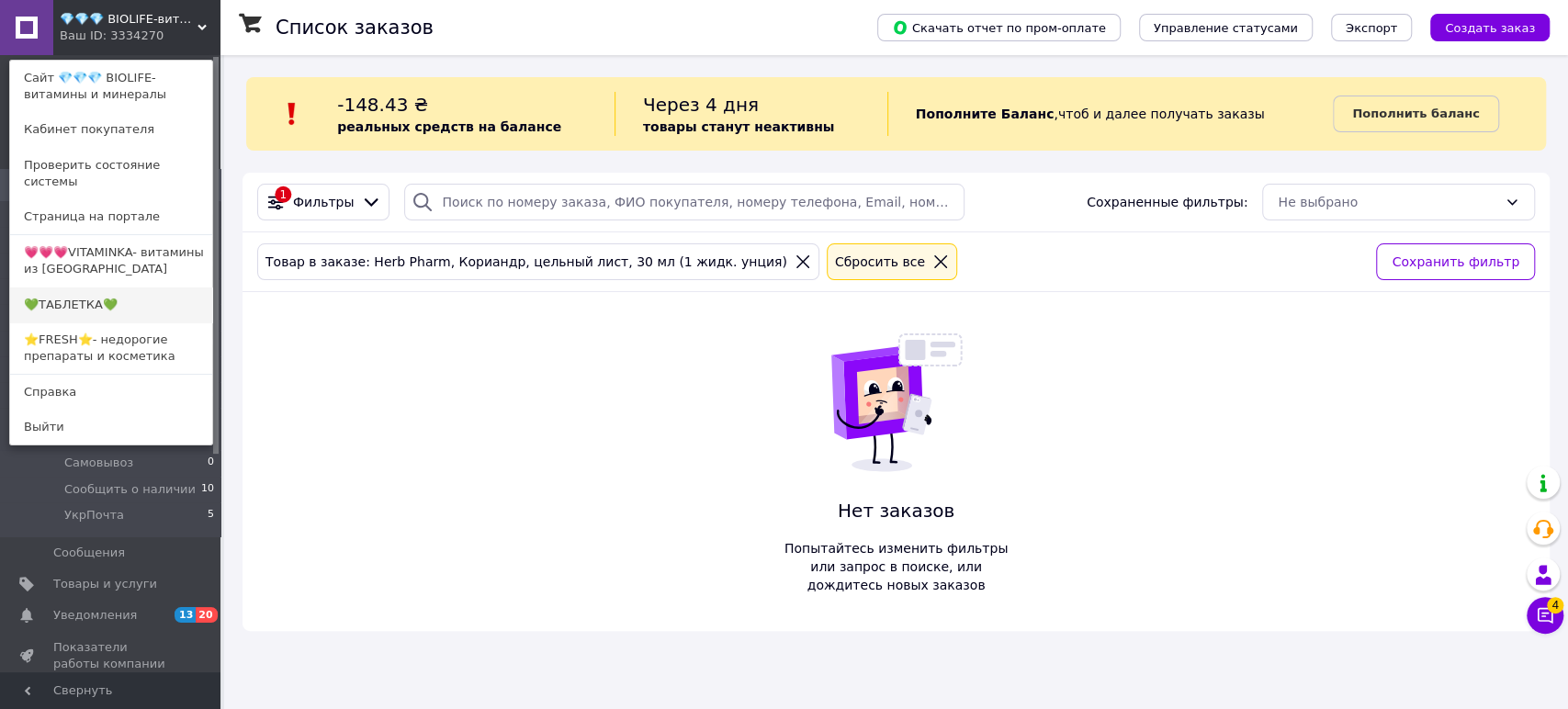
click at [132, 288] on link "💚ТАБЛЕТКА💚" at bounding box center [110, 305] width 202 height 35
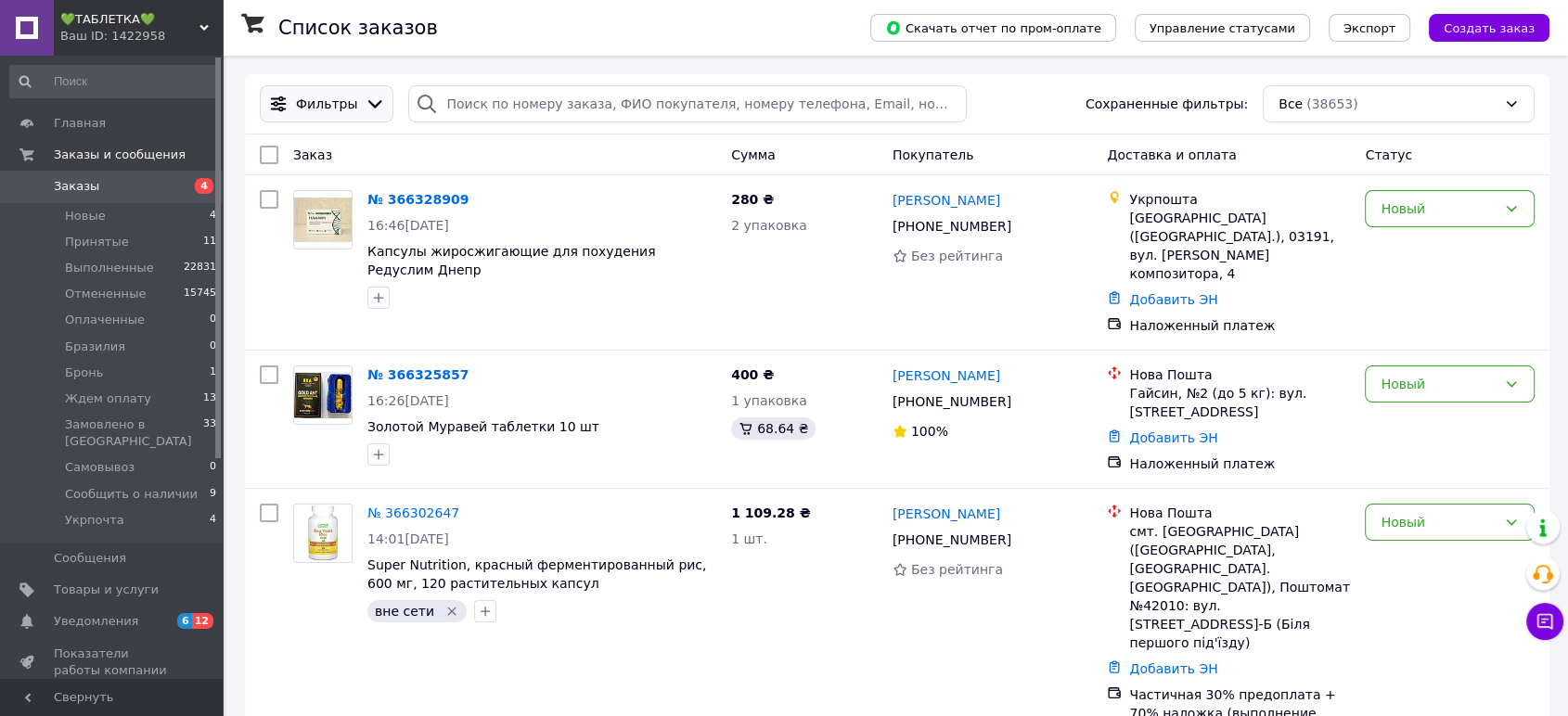
click at [327, 100] on span "Фильтры" at bounding box center [326, 103] width 61 height 19
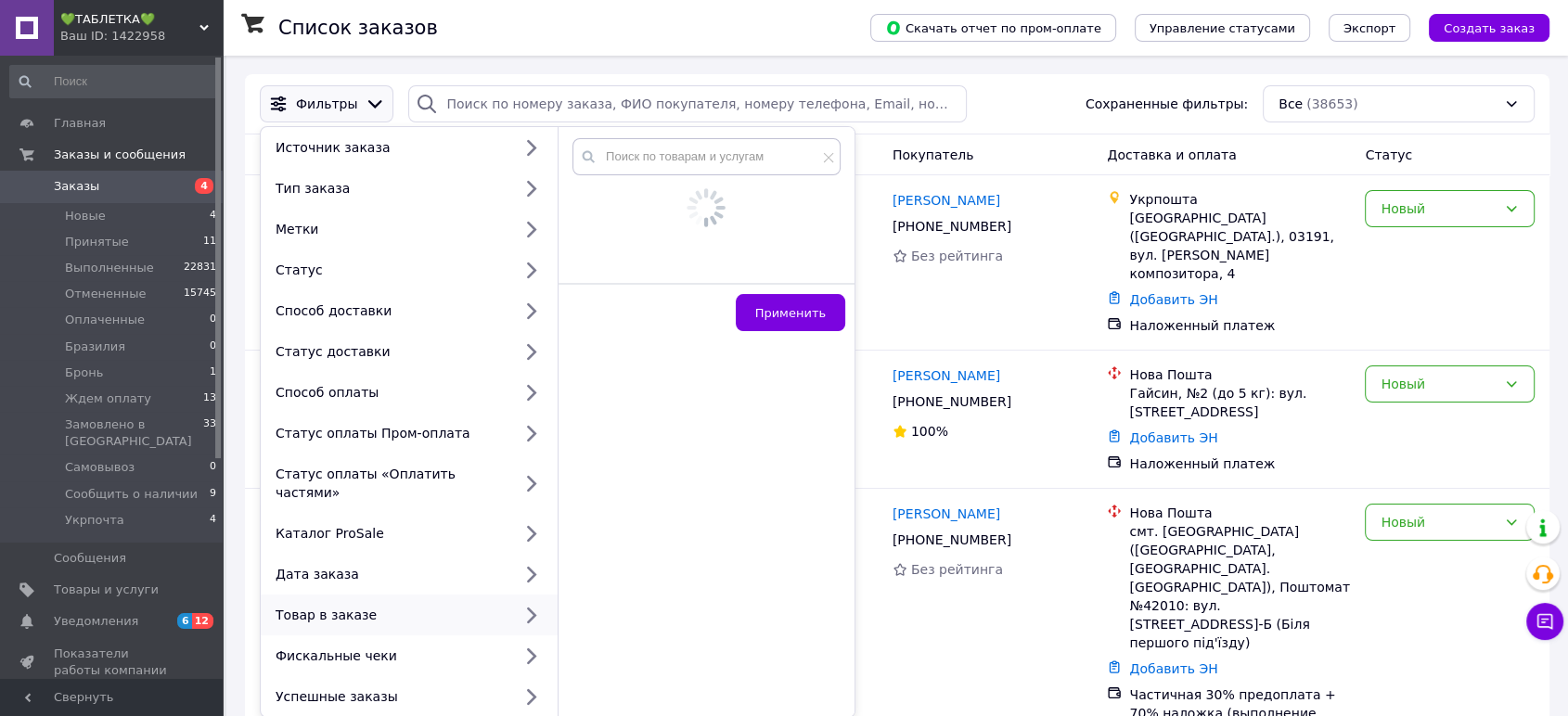
click at [413, 606] on div "Товар в заказе" at bounding box center [389, 615] width 243 height 19
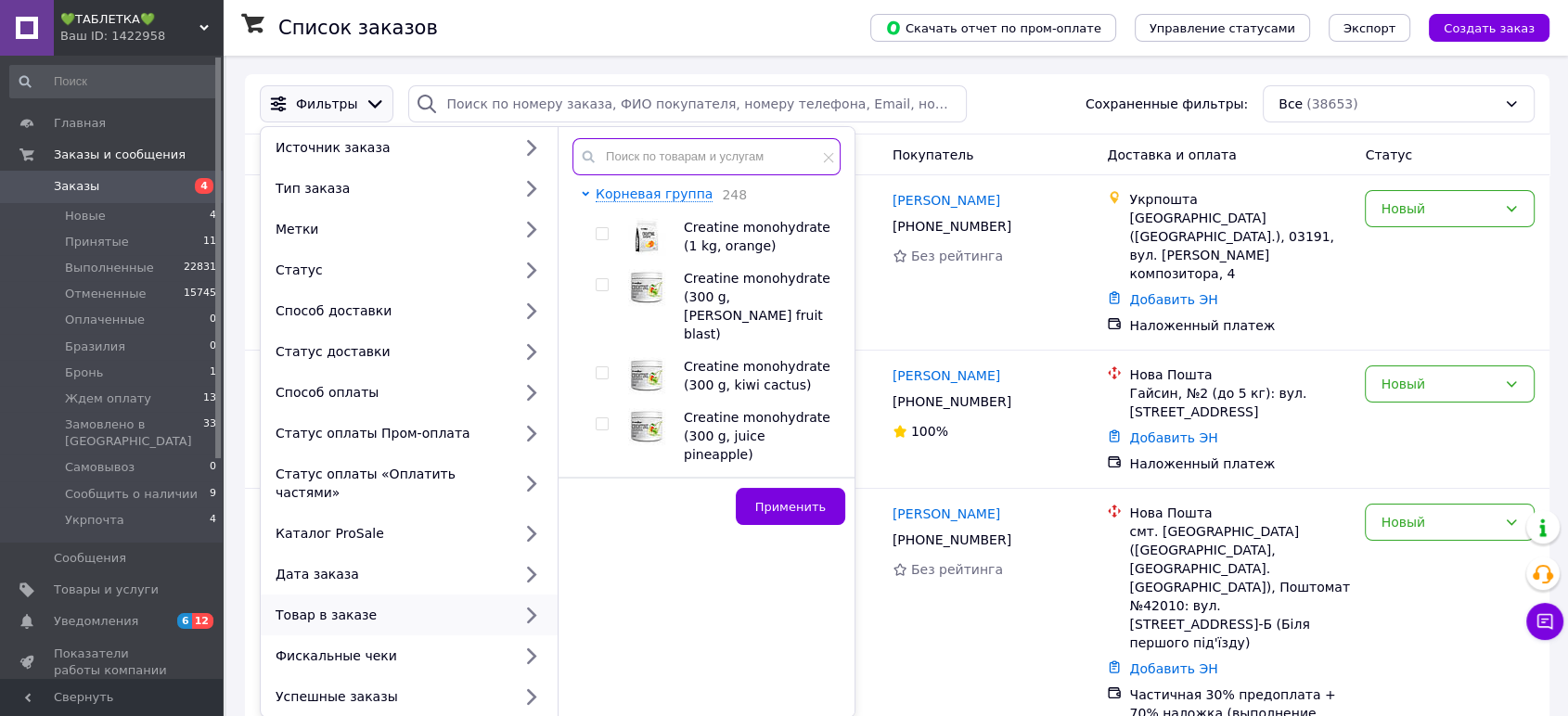
paste input "HBP-00338"
click at [719, 169] on input "text" at bounding box center [706, 157] width 268 height 37
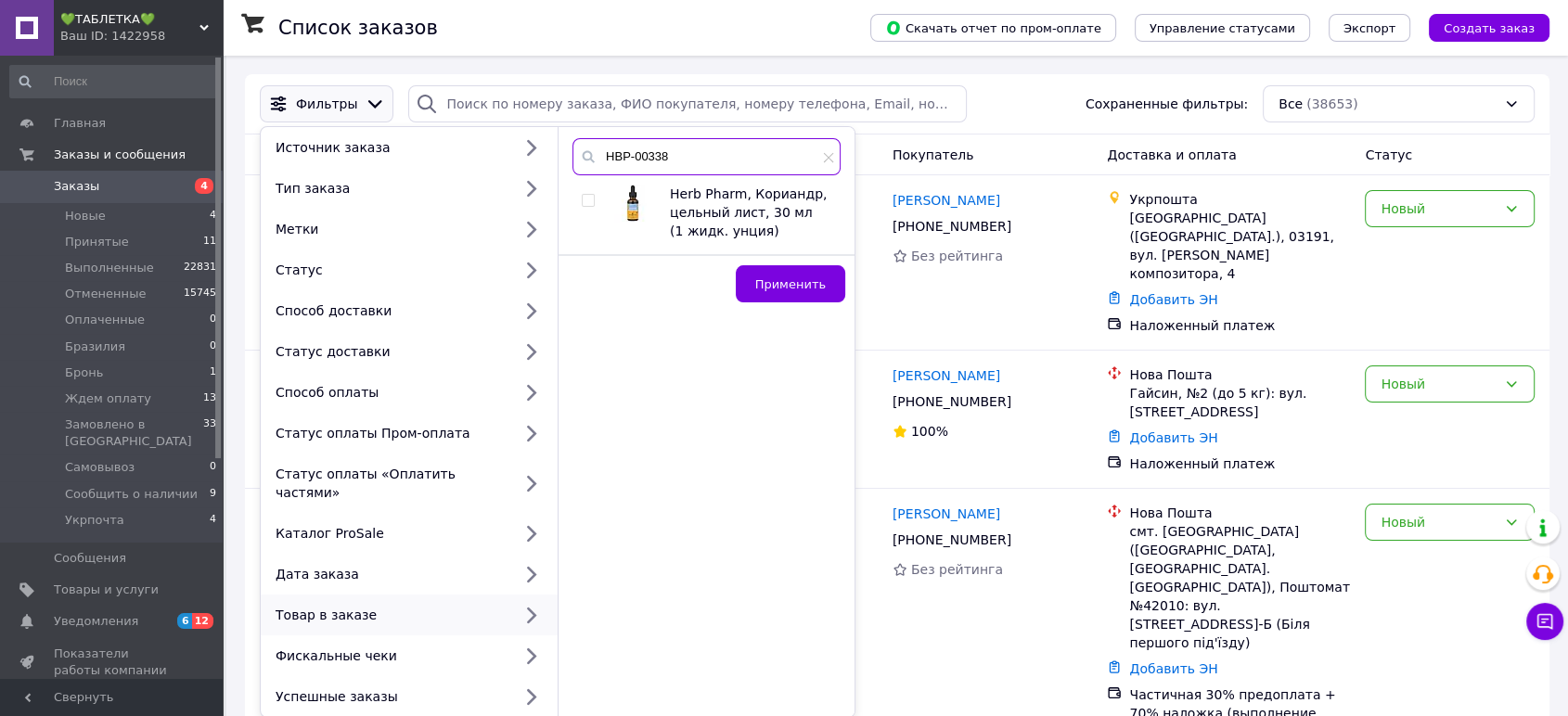
type input "HBP-00338"
click at [583, 199] on input "checkbox" at bounding box center [587, 201] width 12 height 12
checkbox input "true"
click at [791, 272] on button "Применить" at bounding box center [790, 284] width 109 height 37
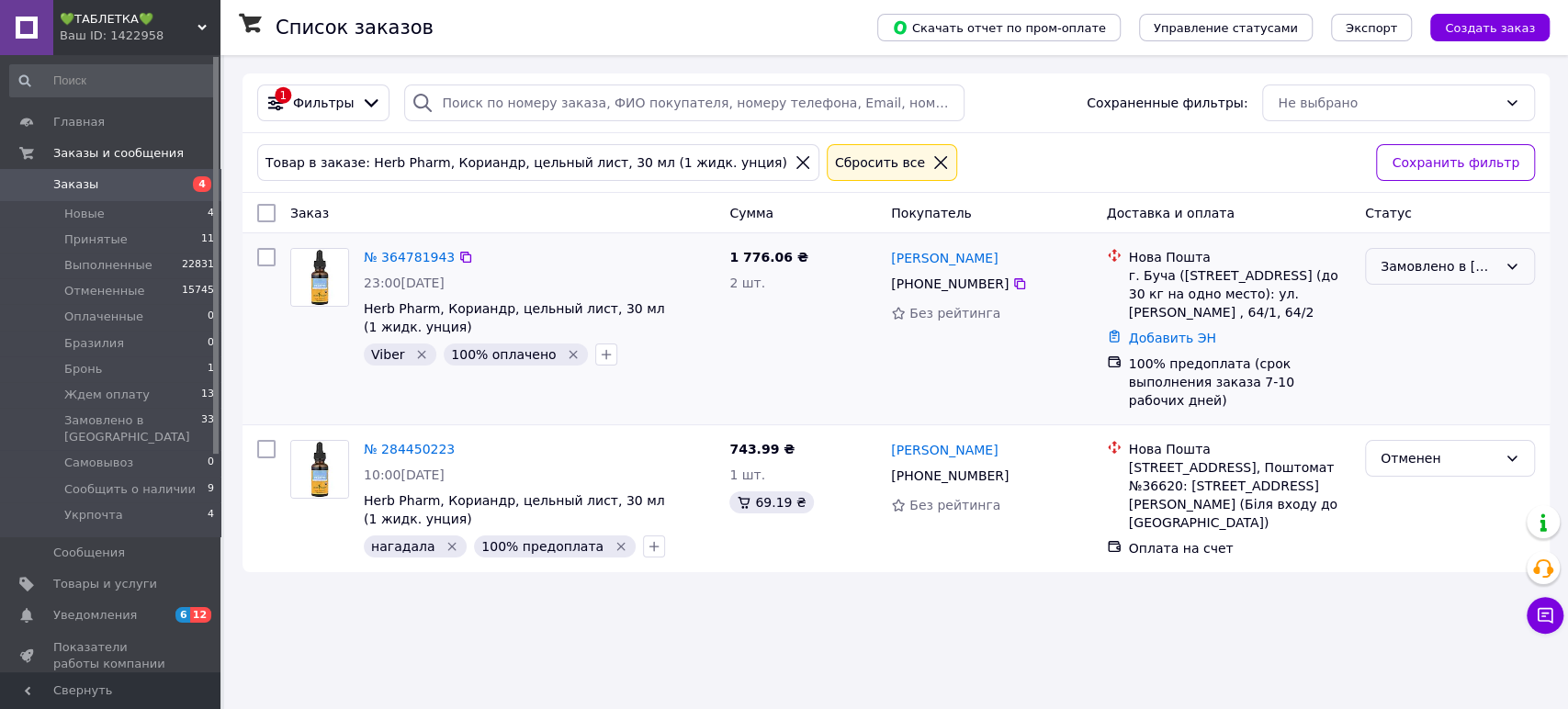
click at [1426, 273] on div "Замовлено в [GEOGRAPHIC_DATA]" at bounding box center [1439, 266] width 117 height 20
click at [1424, 307] on li "Принят" at bounding box center [1450, 306] width 168 height 33
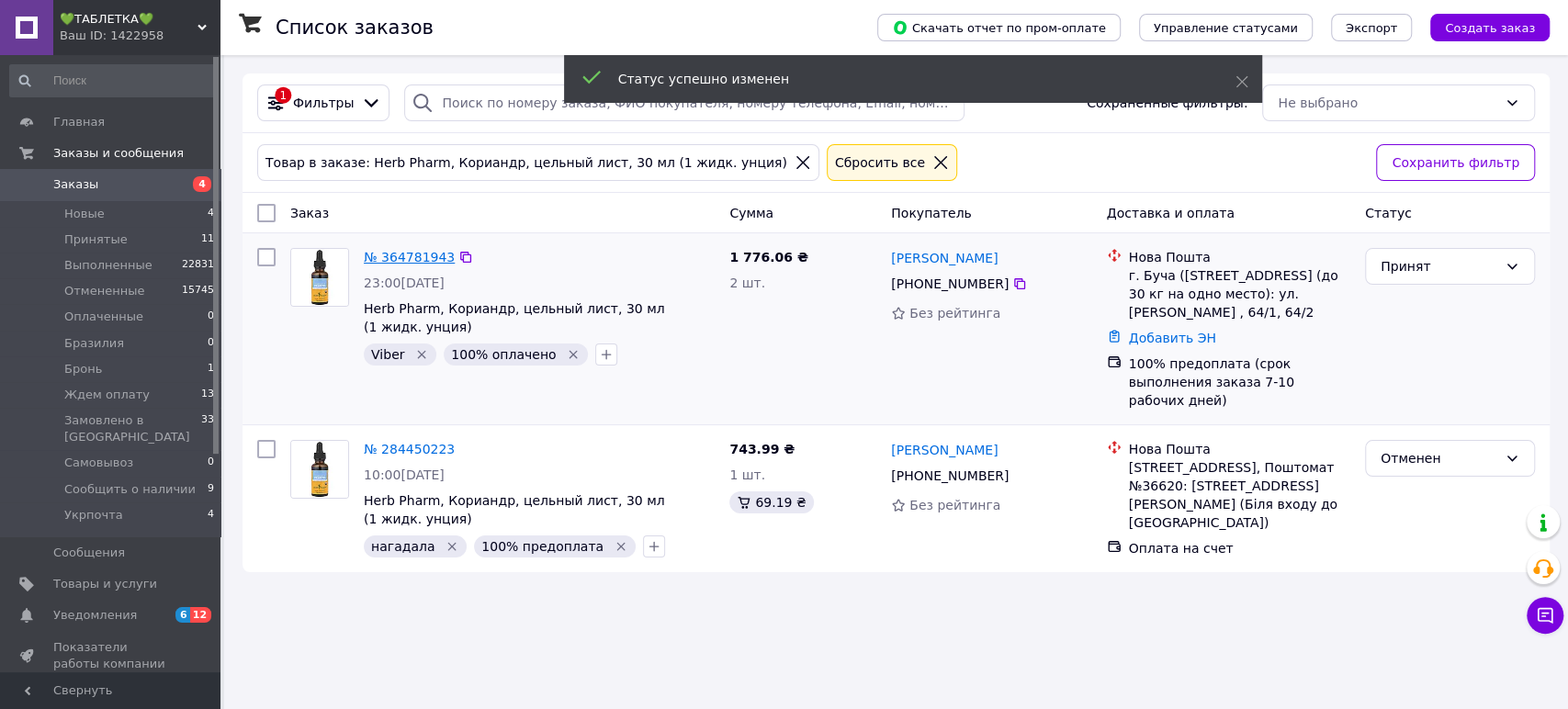
click at [397, 256] on link "№ 364781943" at bounding box center [409, 257] width 91 height 14
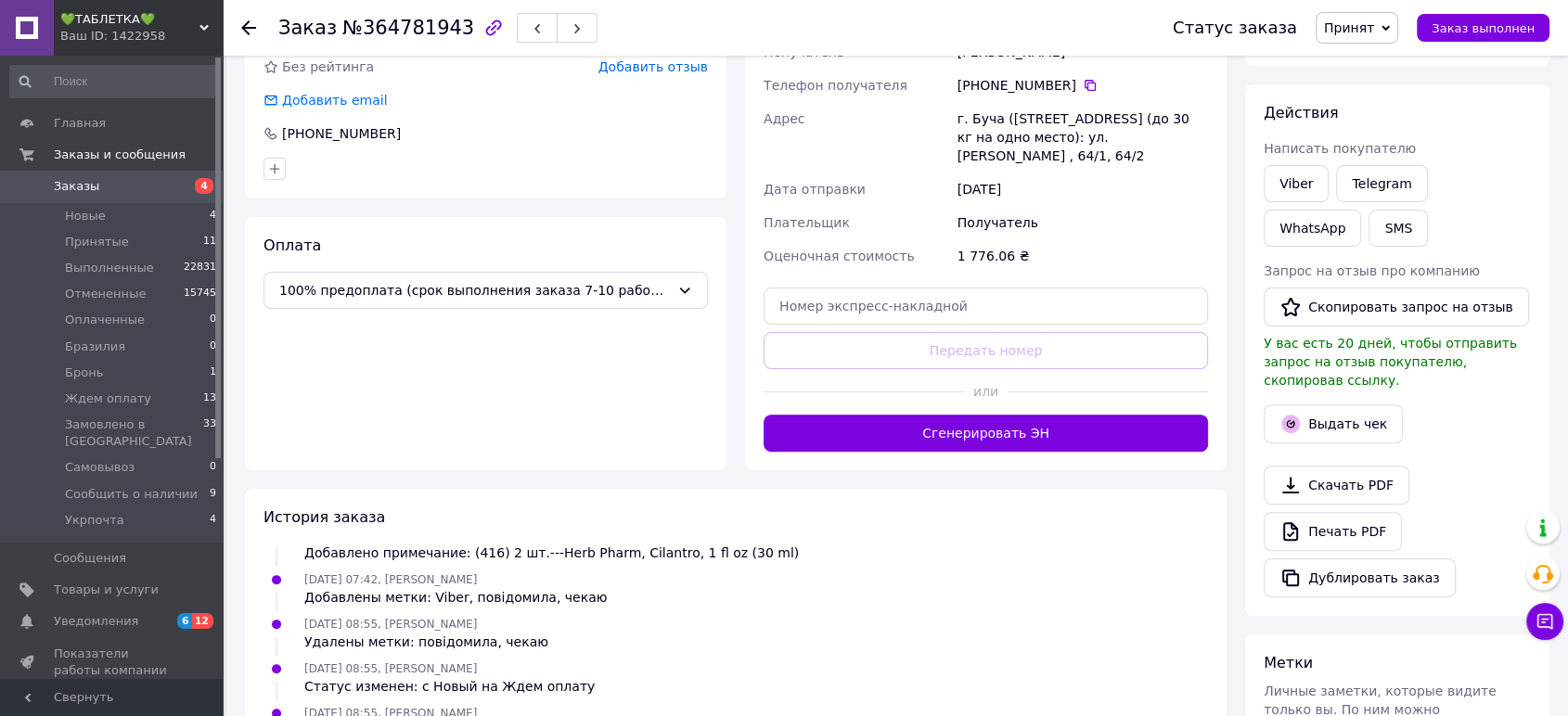
scroll to position [654, 0]
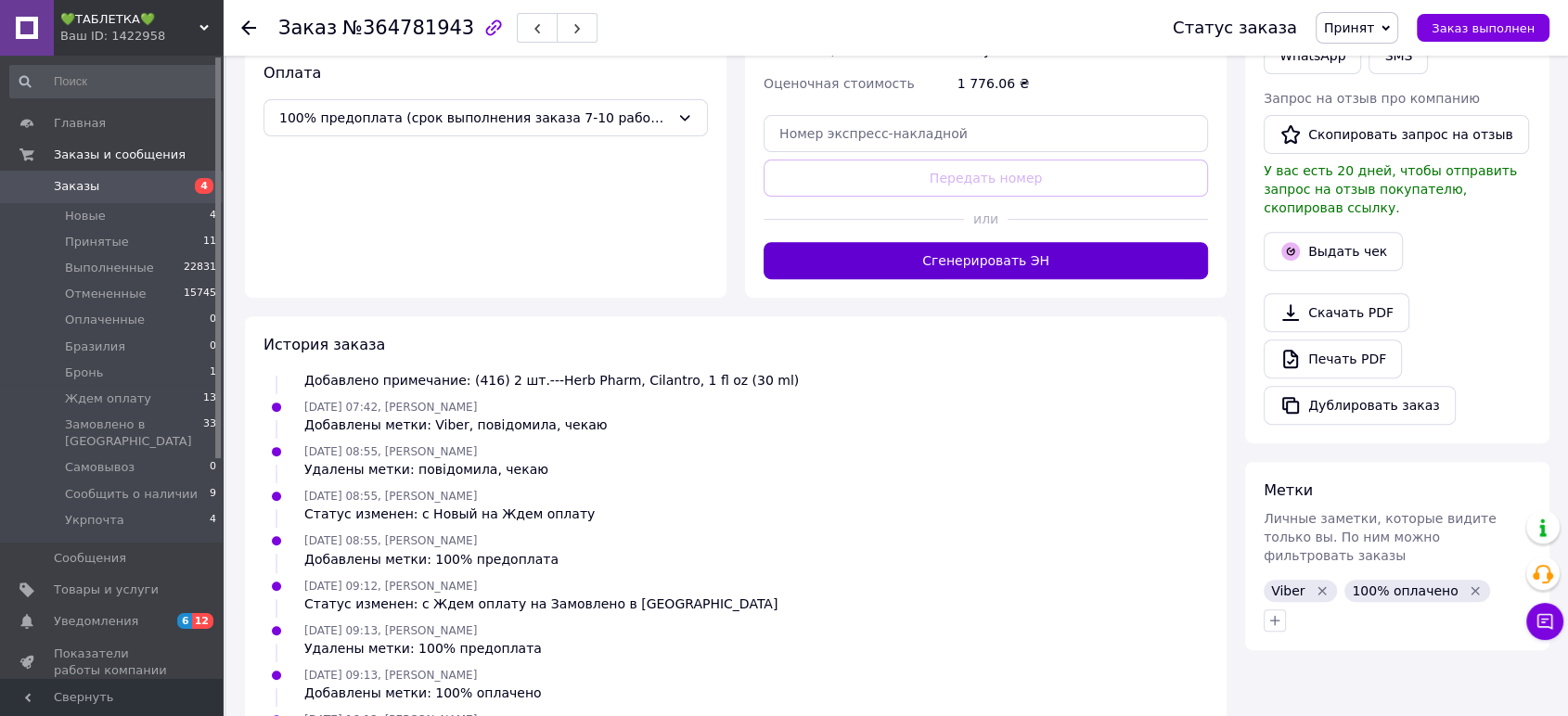
click at [1034, 251] on button "Сгенерировать ЭН" at bounding box center [986, 260] width 445 height 37
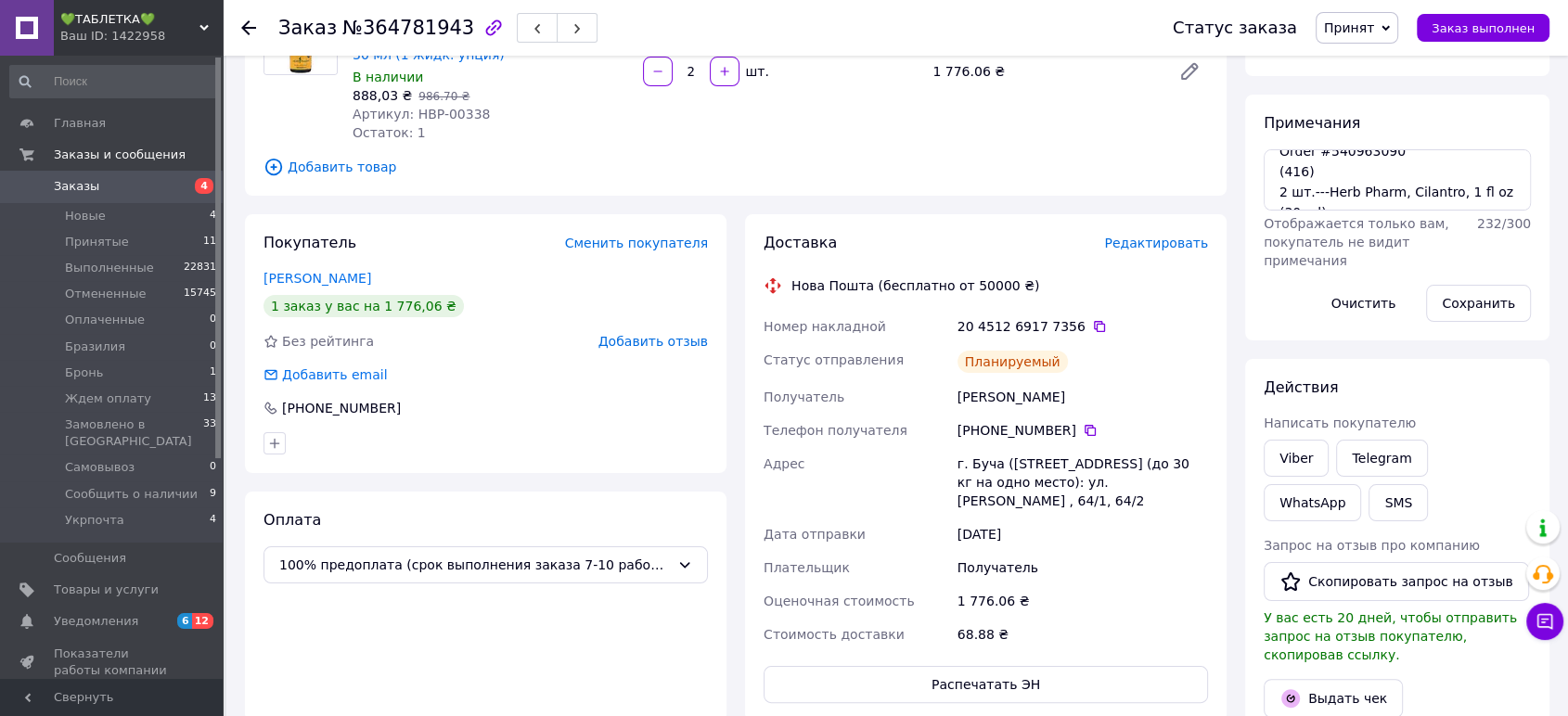
scroll to position [0, 0]
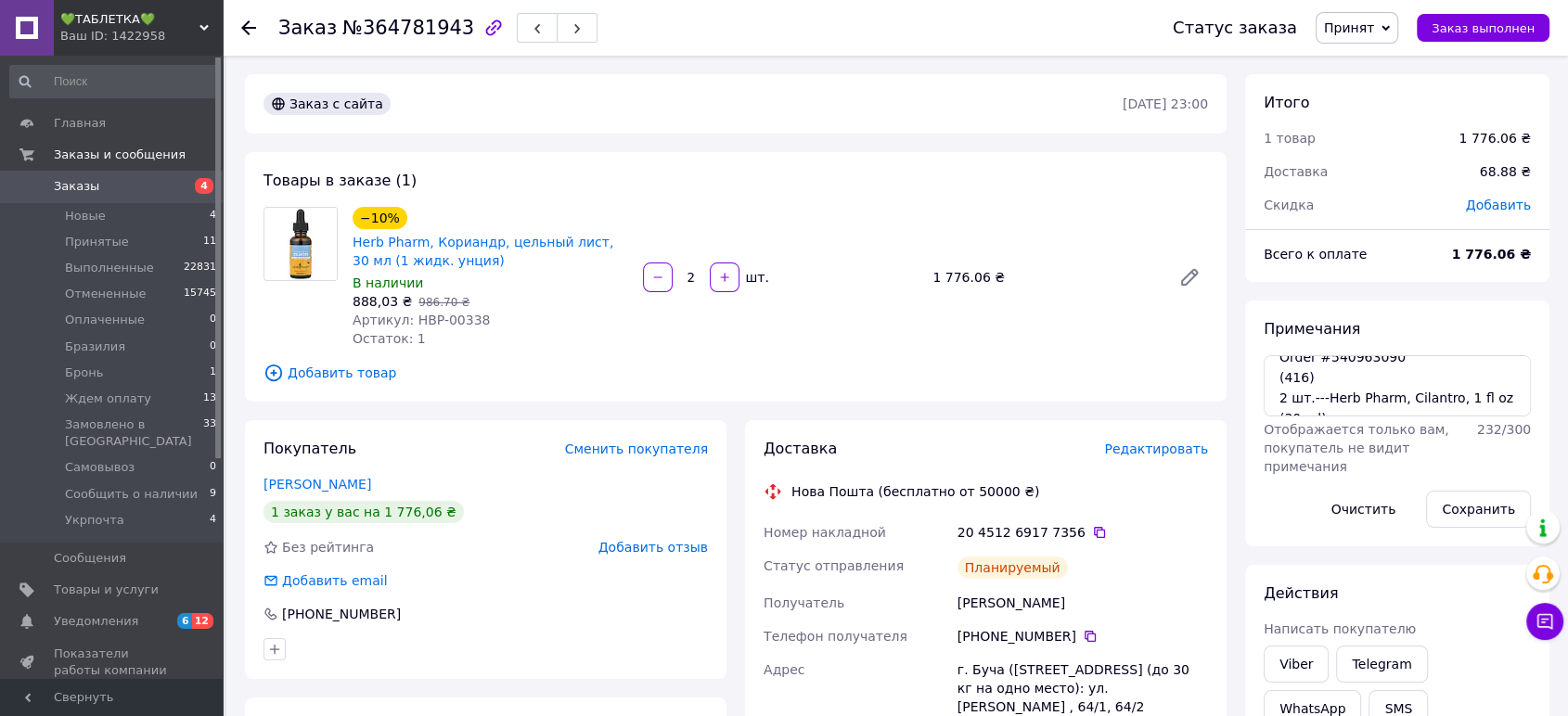
drag, startPoint x: 109, startPoint y: 28, endPoint x: 133, endPoint y: 145, distance: 119.4
click at [110, 39] on div "Ваш ID: 1422958" at bounding box center [141, 36] width 162 height 17
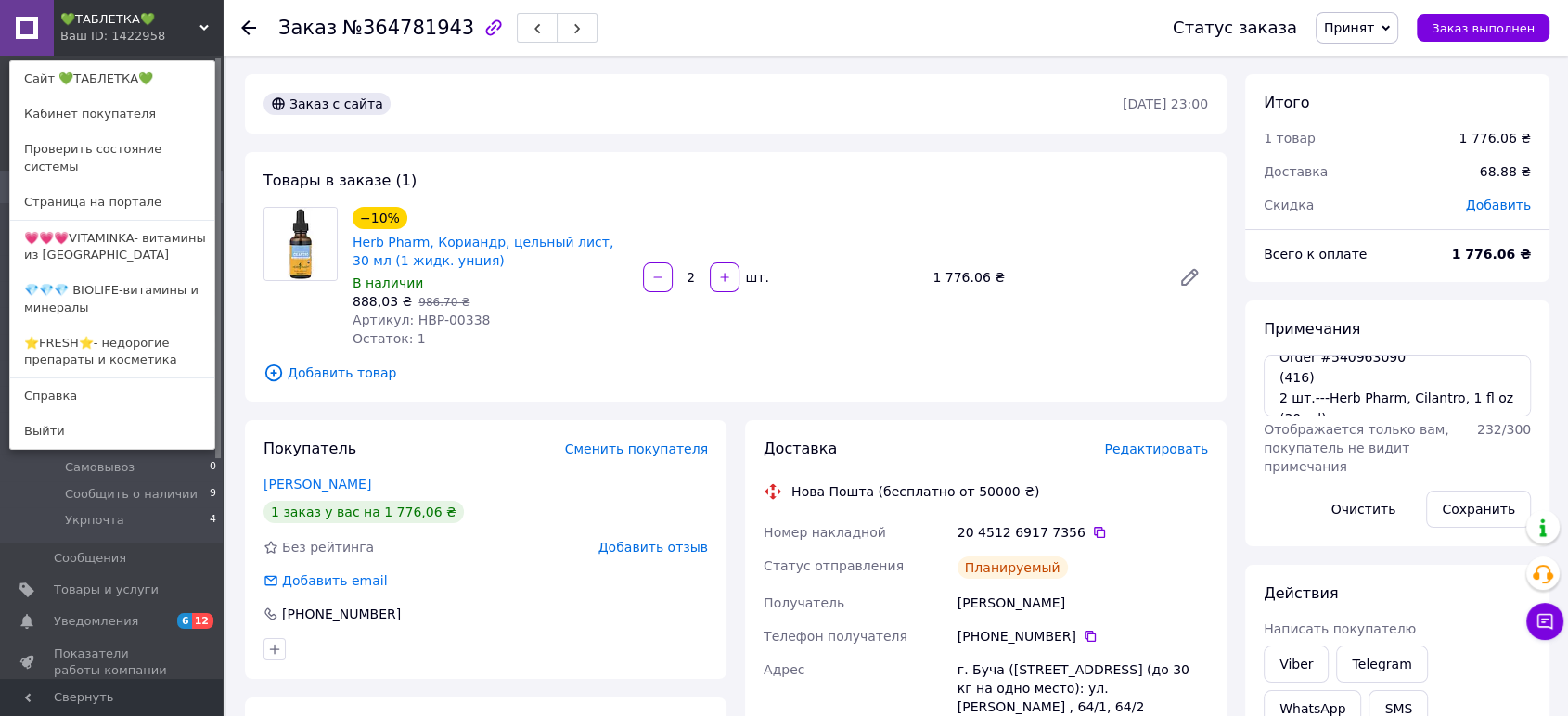
click at [131, 220] on link "💗💗💗VITAMINKA- витамины из [GEOGRAPHIC_DATA]" at bounding box center [111, 246] width 204 height 52
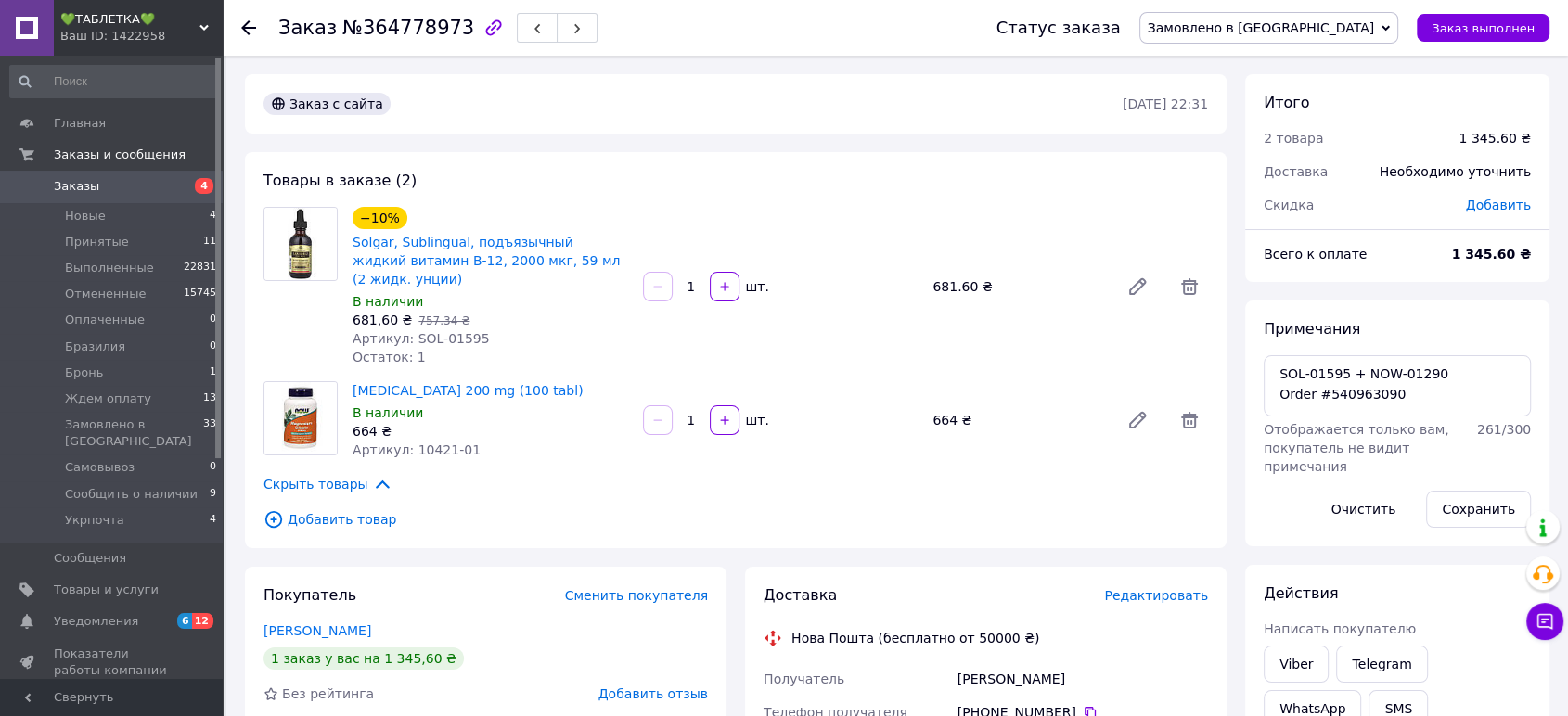
click at [1348, 35] on span "Замовлено в [GEOGRAPHIC_DATA]" at bounding box center [1261, 27] width 227 height 15
click at [1339, 72] on li "Принят" at bounding box center [1269, 64] width 257 height 28
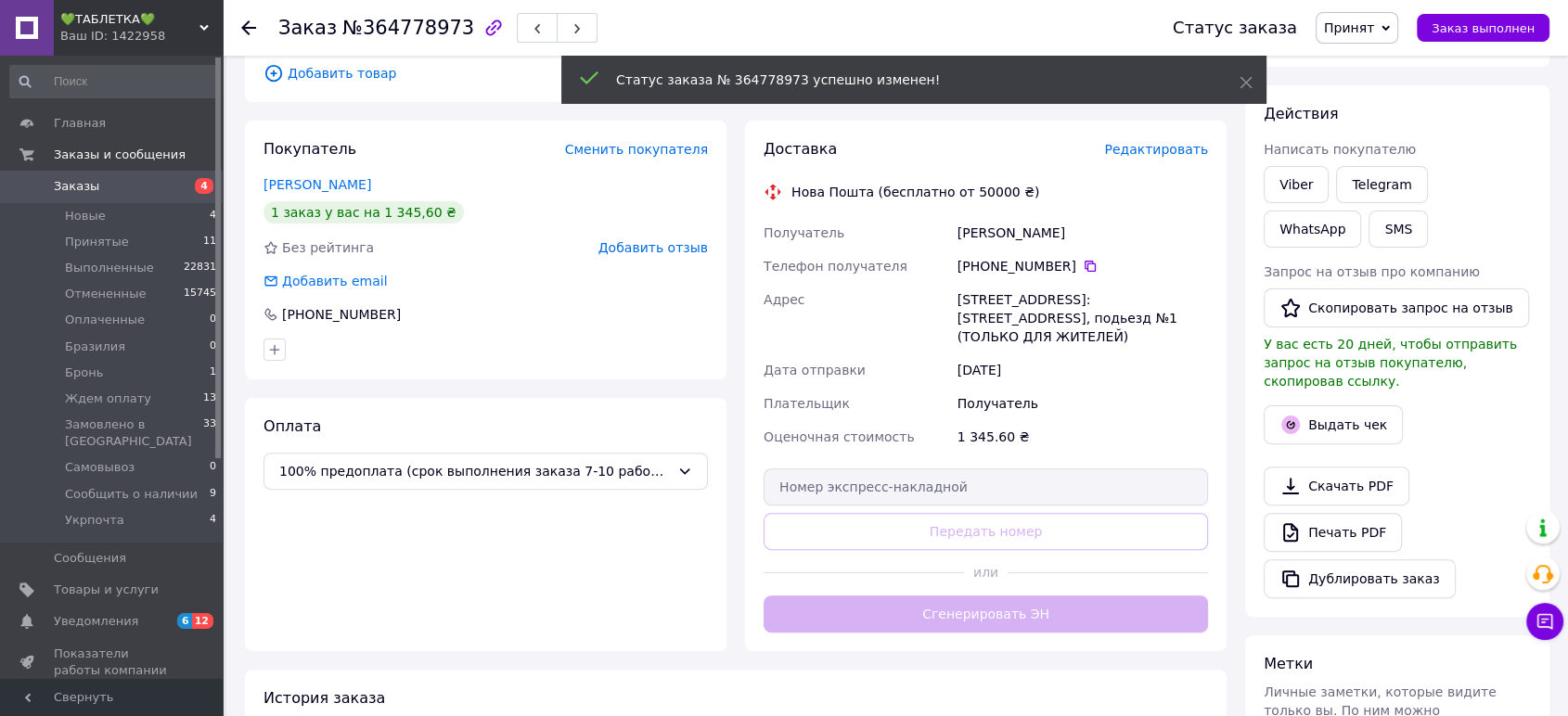
scroll to position [19, 0]
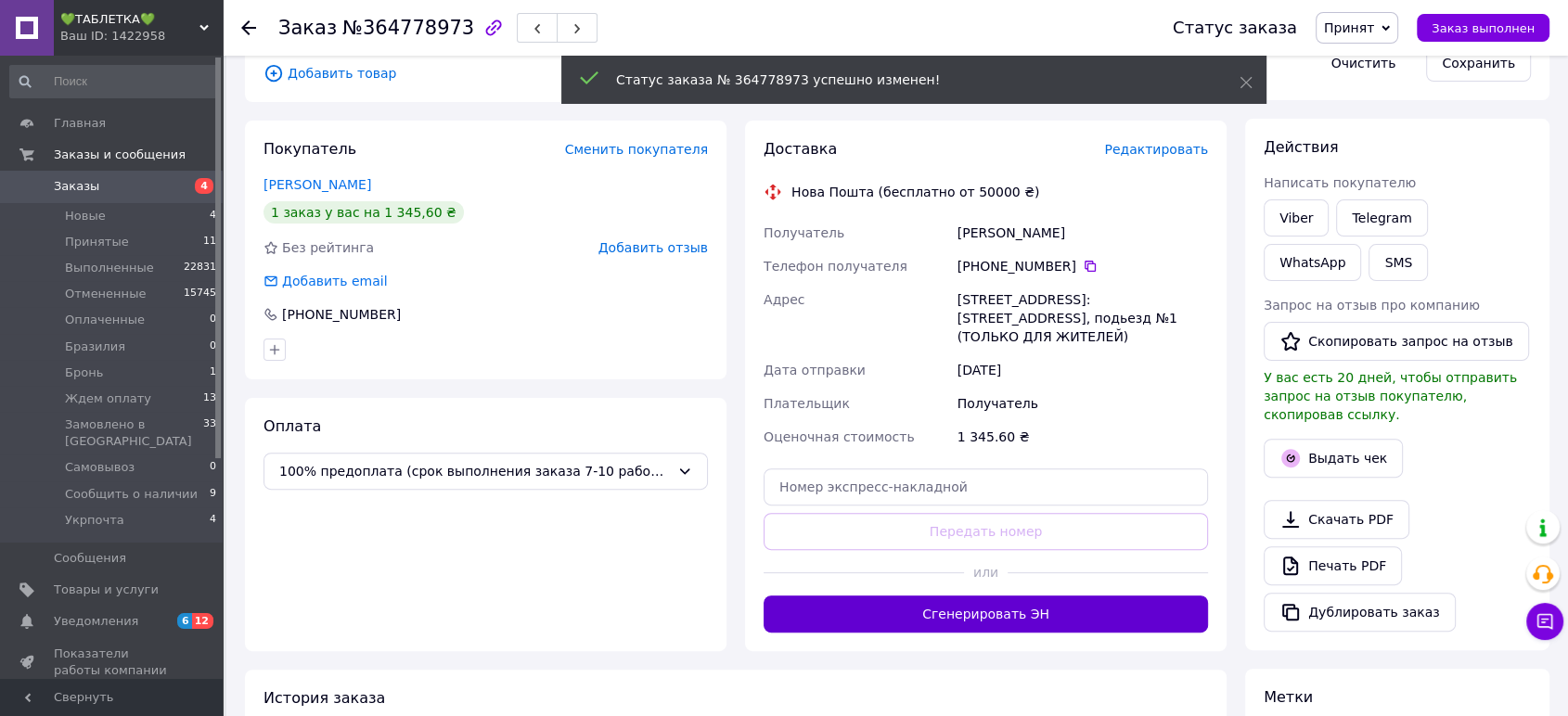
click at [1009, 596] on button "Сгенерировать ЭН" at bounding box center [986, 615] width 445 height 37
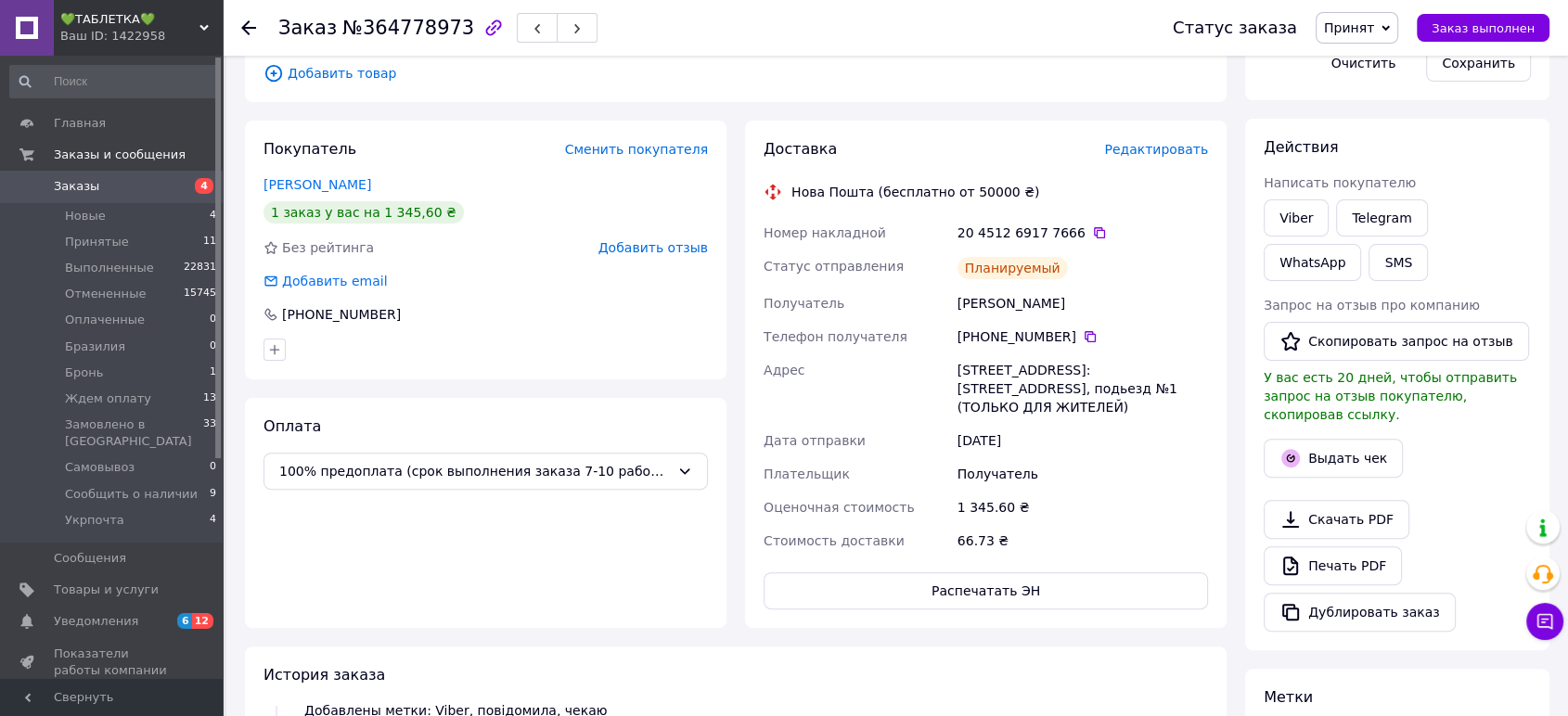
scroll to position [171, 0]
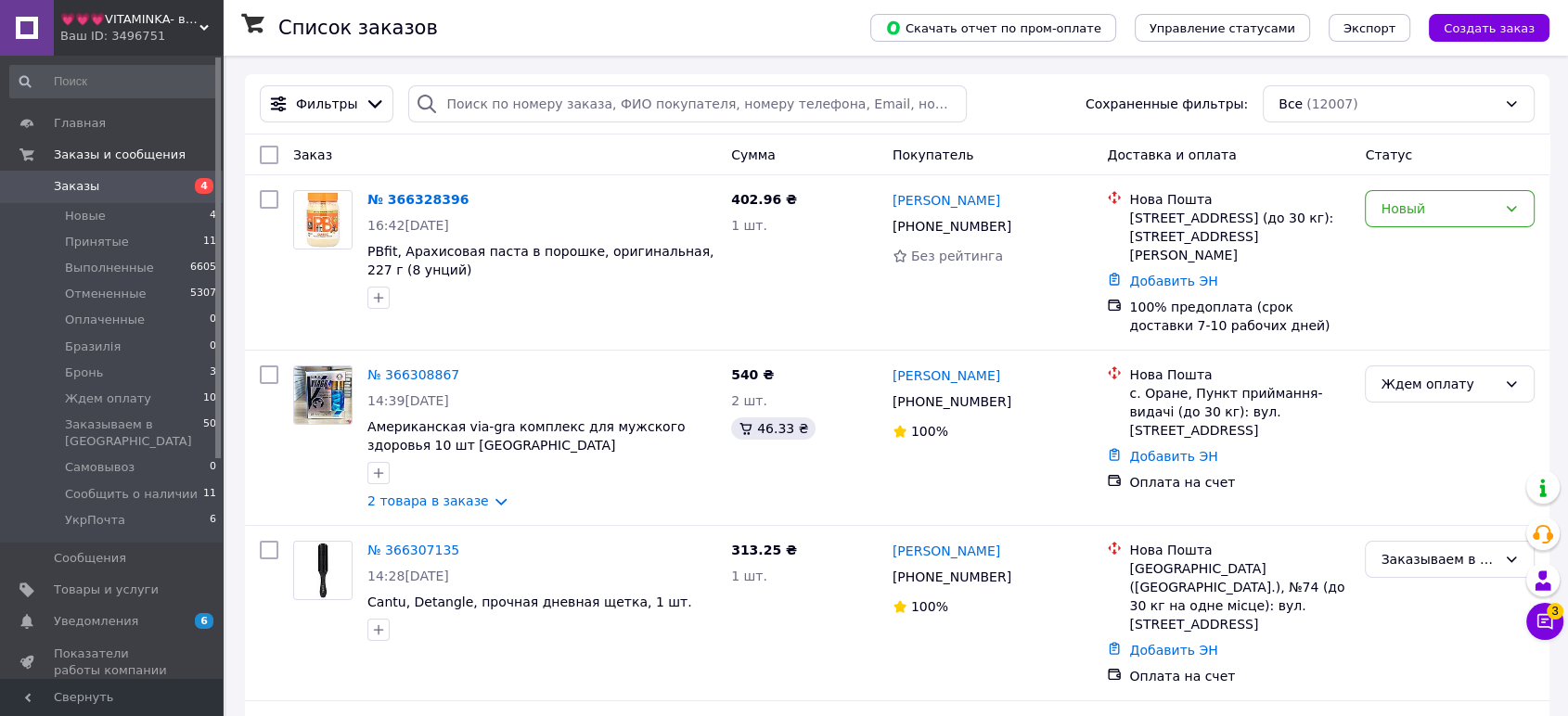
click at [151, 35] on div "Ваш ID: 3496751" at bounding box center [141, 36] width 162 height 17
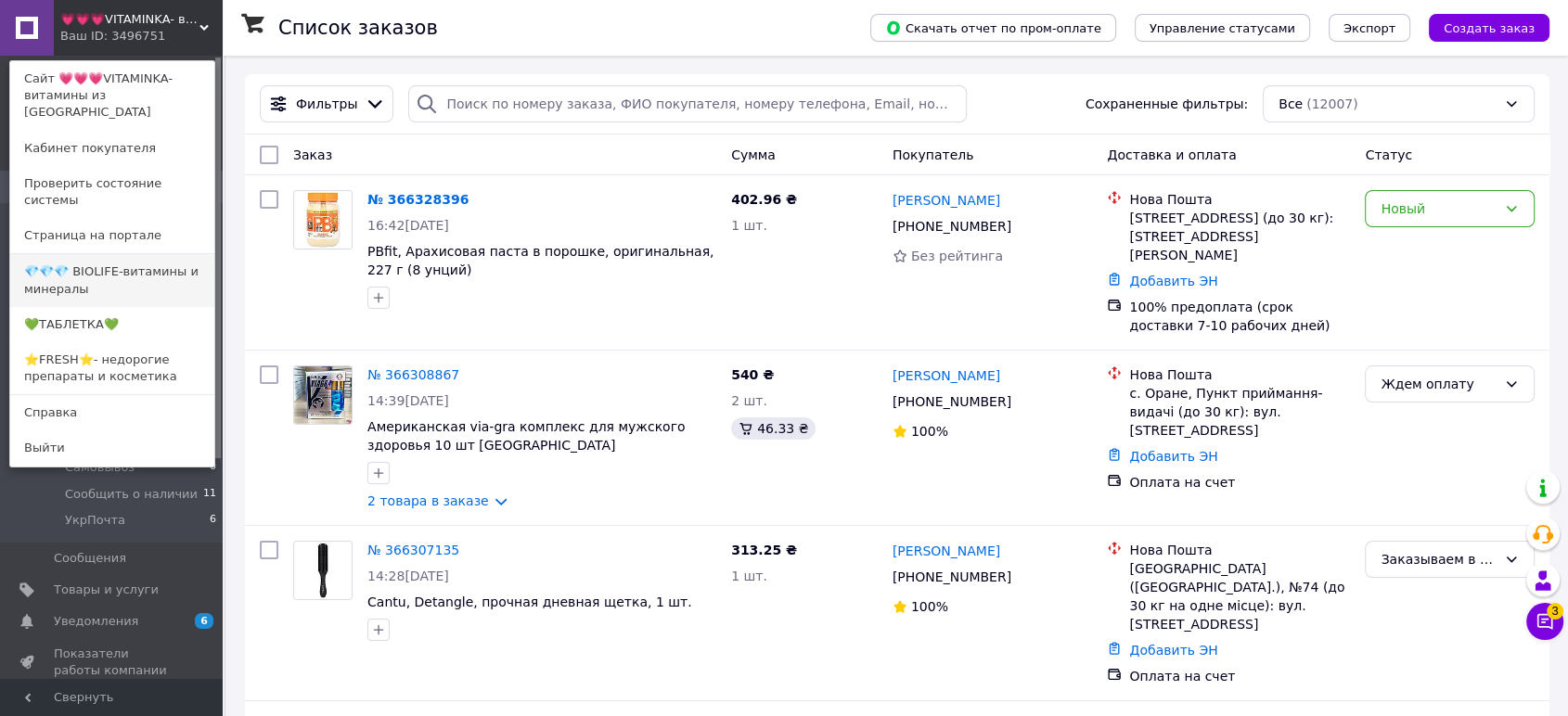
click at [132, 255] on link "💎💎💎 BIOLIFE-витамины и минералы" at bounding box center [111, 280] width 204 height 52
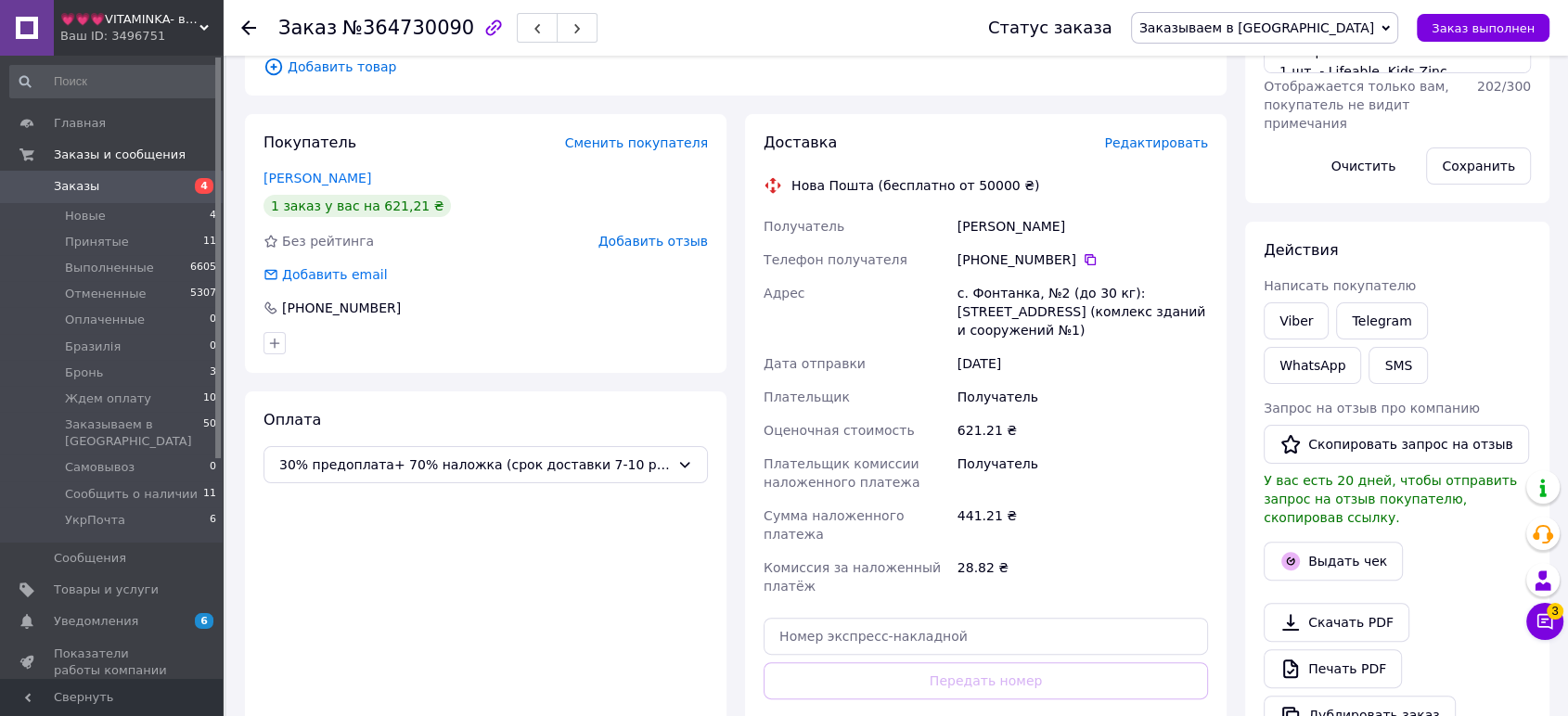
scroll to position [515, 0]
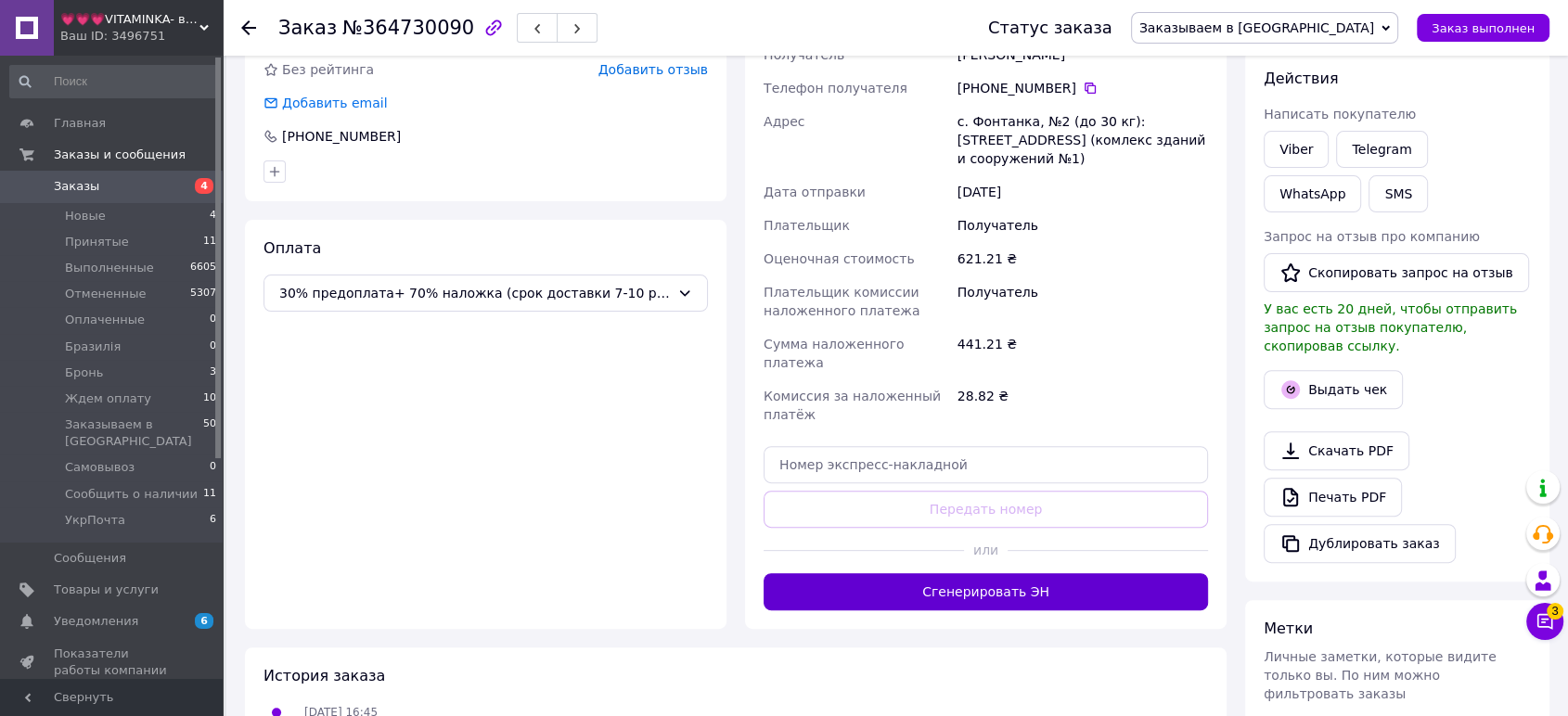
click at [1066, 574] on button "Сгенерировать ЭН" at bounding box center [986, 592] width 445 height 37
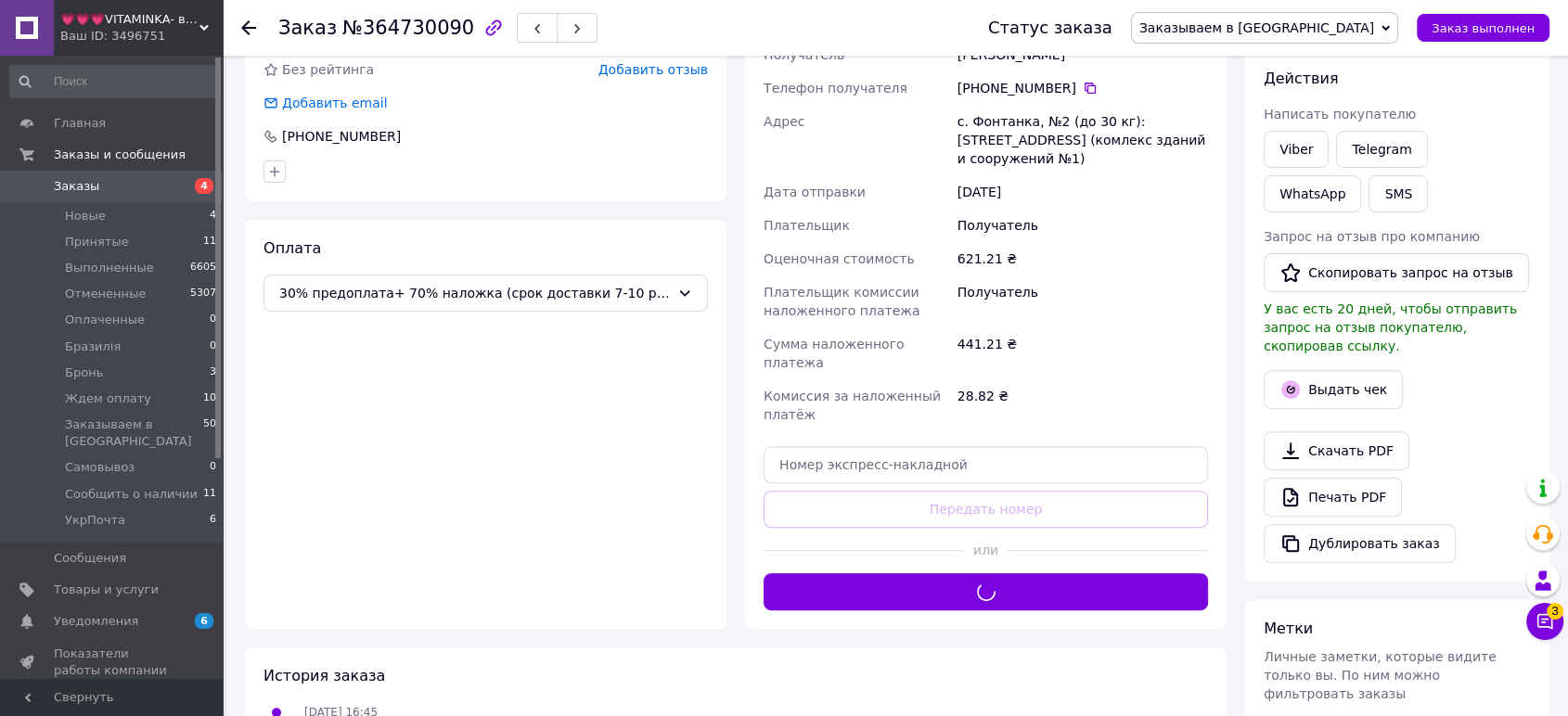
click at [1334, 24] on span "Заказываем в [GEOGRAPHIC_DATA]" at bounding box center [1256, 27] width 235 height 15
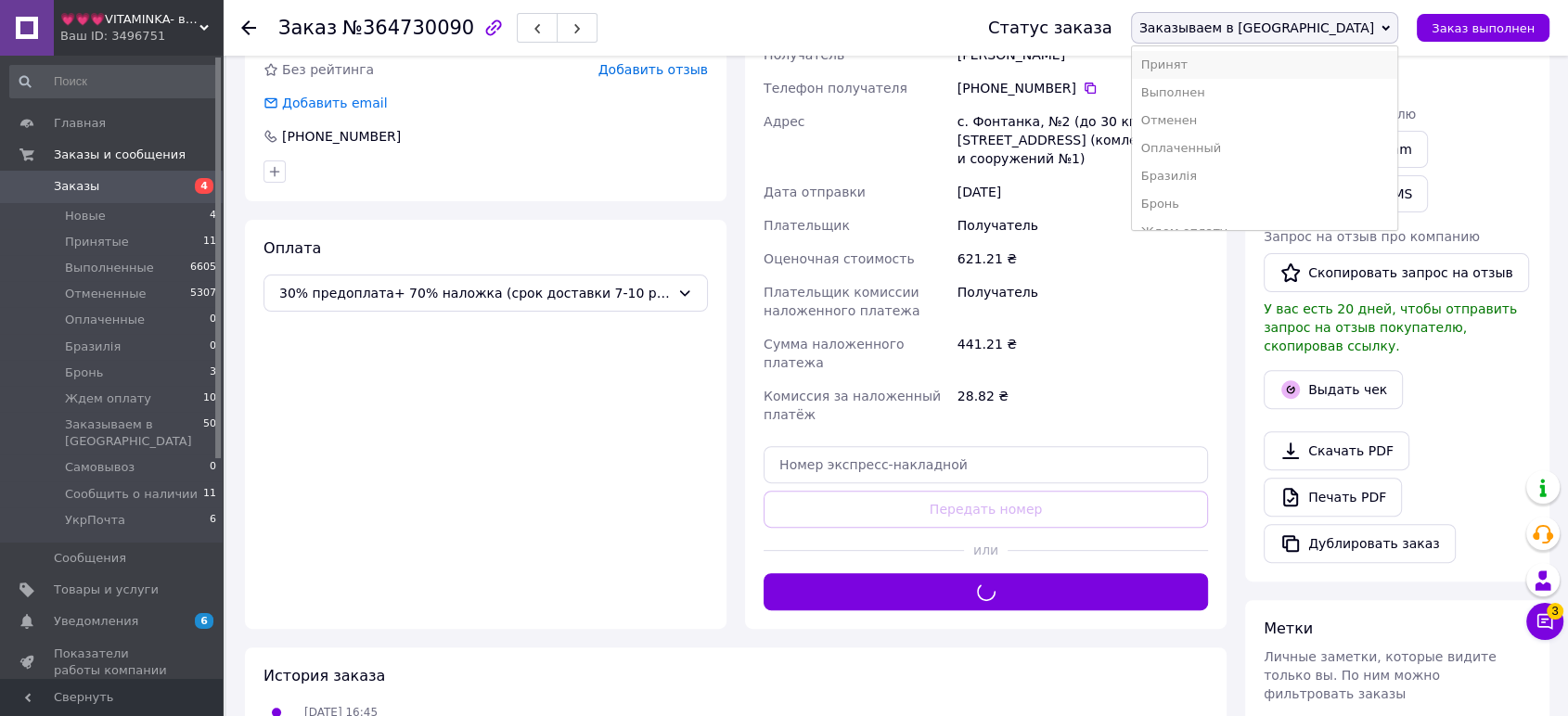
click at [1334, 65] on li "Принят" at bounding box center [1265, 64] width 265 height 28
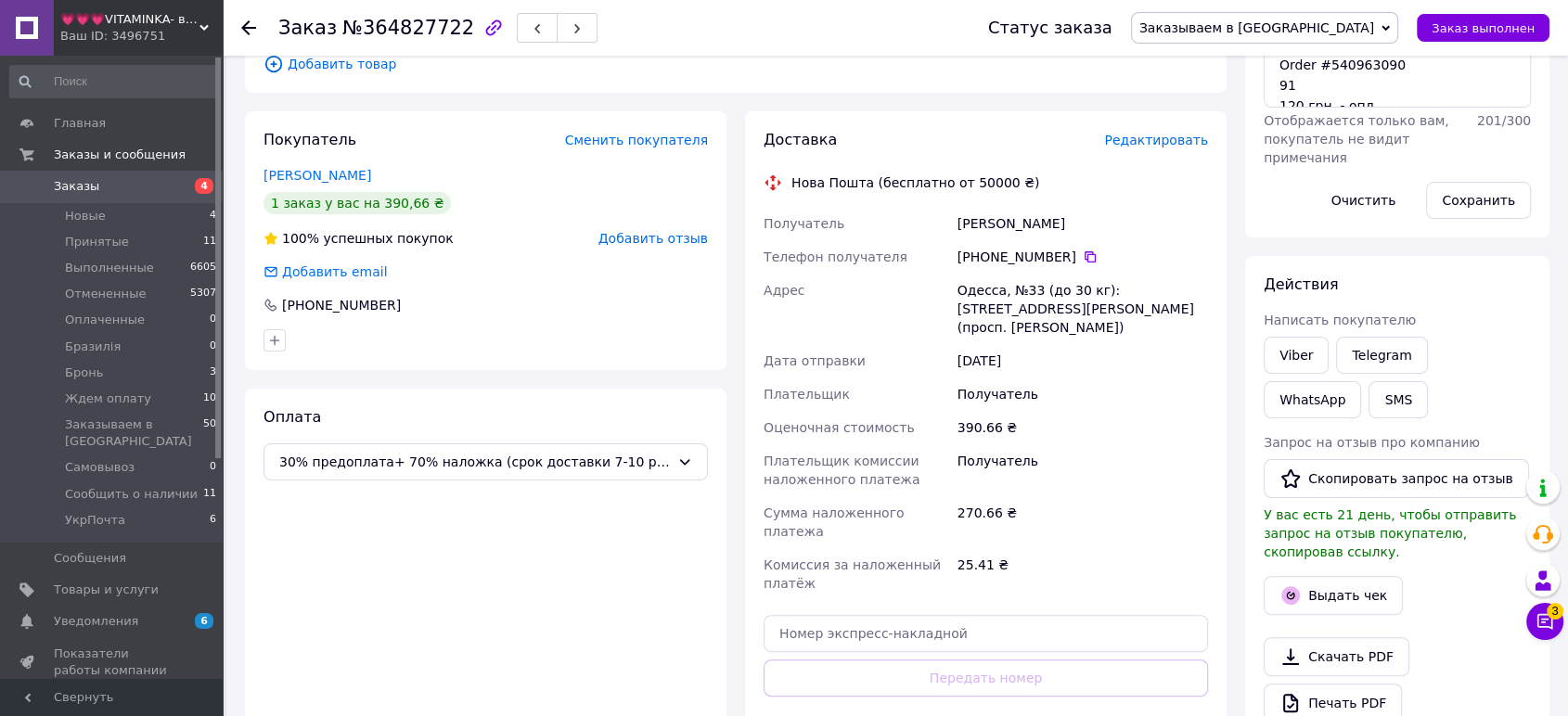
scroll to position [412, 0]
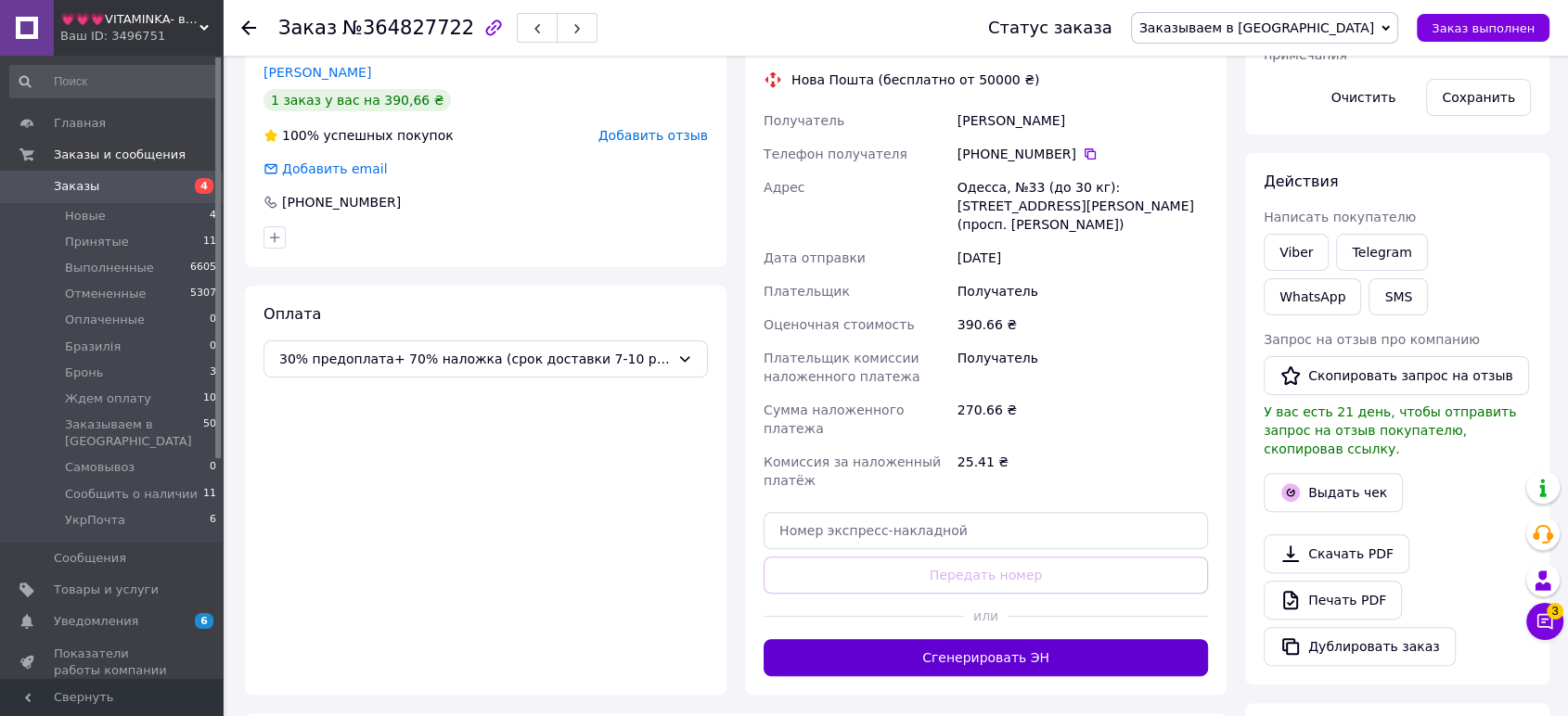
click at [1049, 639] on button "Сгенерировать ЭН" at bounding box center [986, 657] width 445 height 37
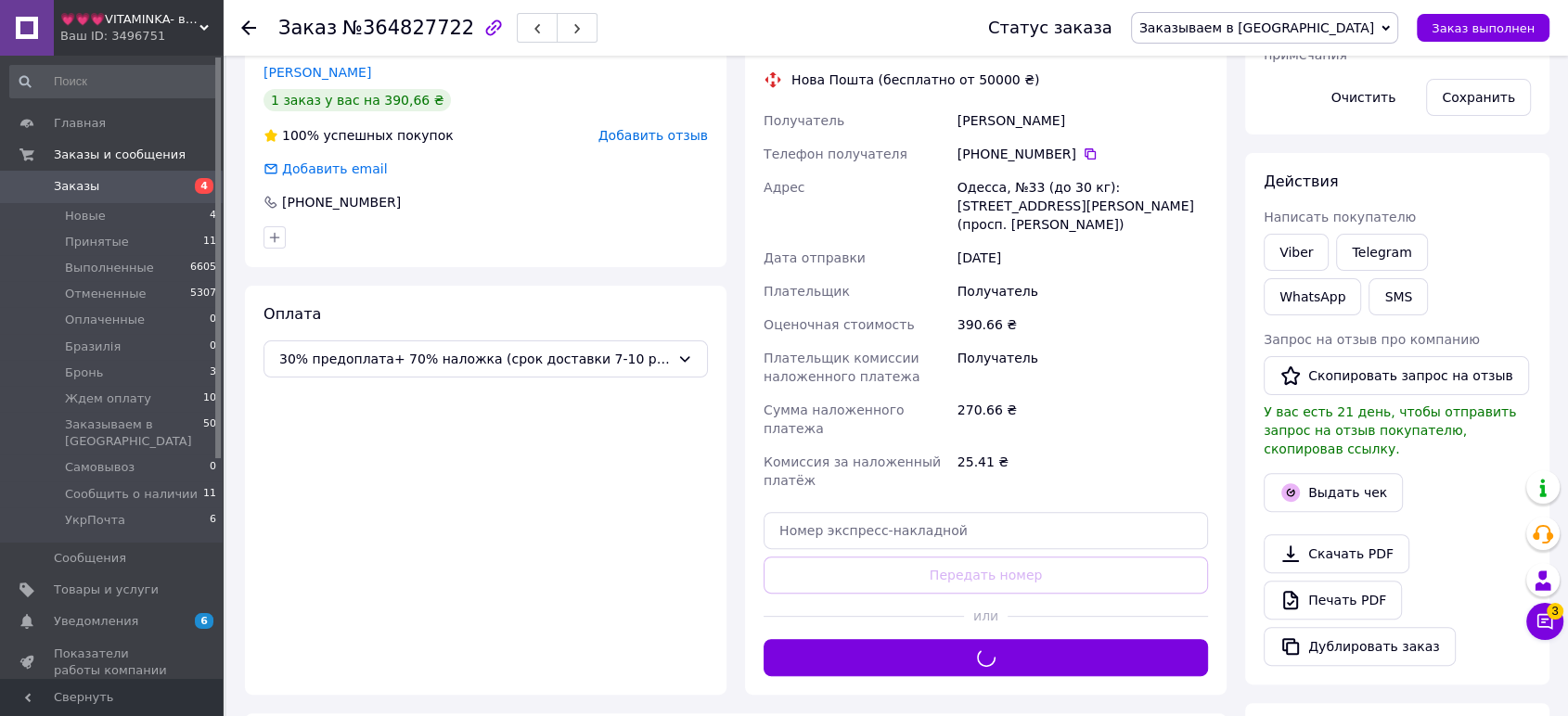
drag, startPoint x: 1297, startPoint y: 24, endPoint x: 1298, endPoint y: 51, distance: 27.0
click at [1297, 28] on span "Заказываем в [GEOGRAPHIC_DATA]" at bounding box center [1256, 27] width 235 height 15
click at [1298, 53] on li "Принят" at bounding box center [1265, 64] width 265 height 28
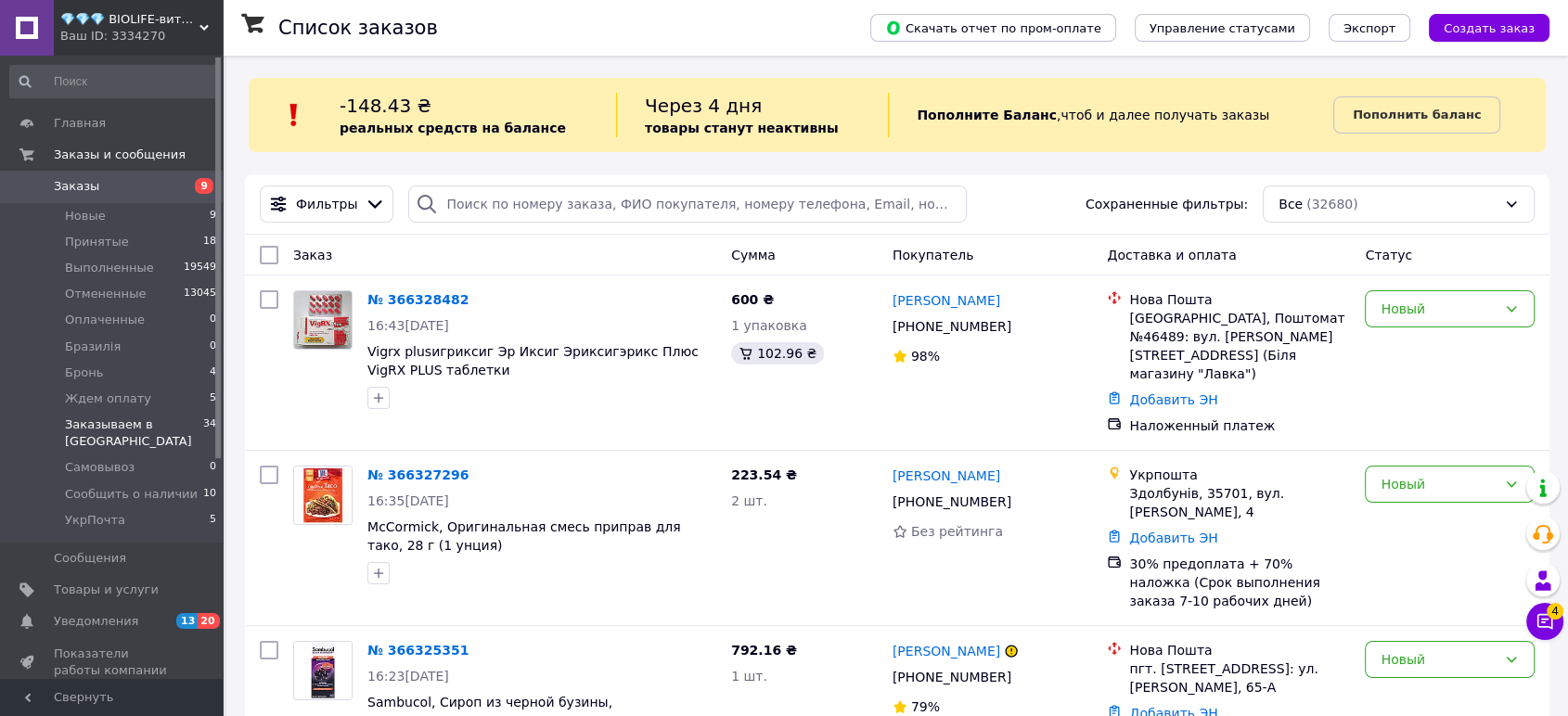
click at [170, 429] on span "Заказываем в [GEOGRAPHIC_DATA]" at bounding box center [135, 433] width 138 height 33
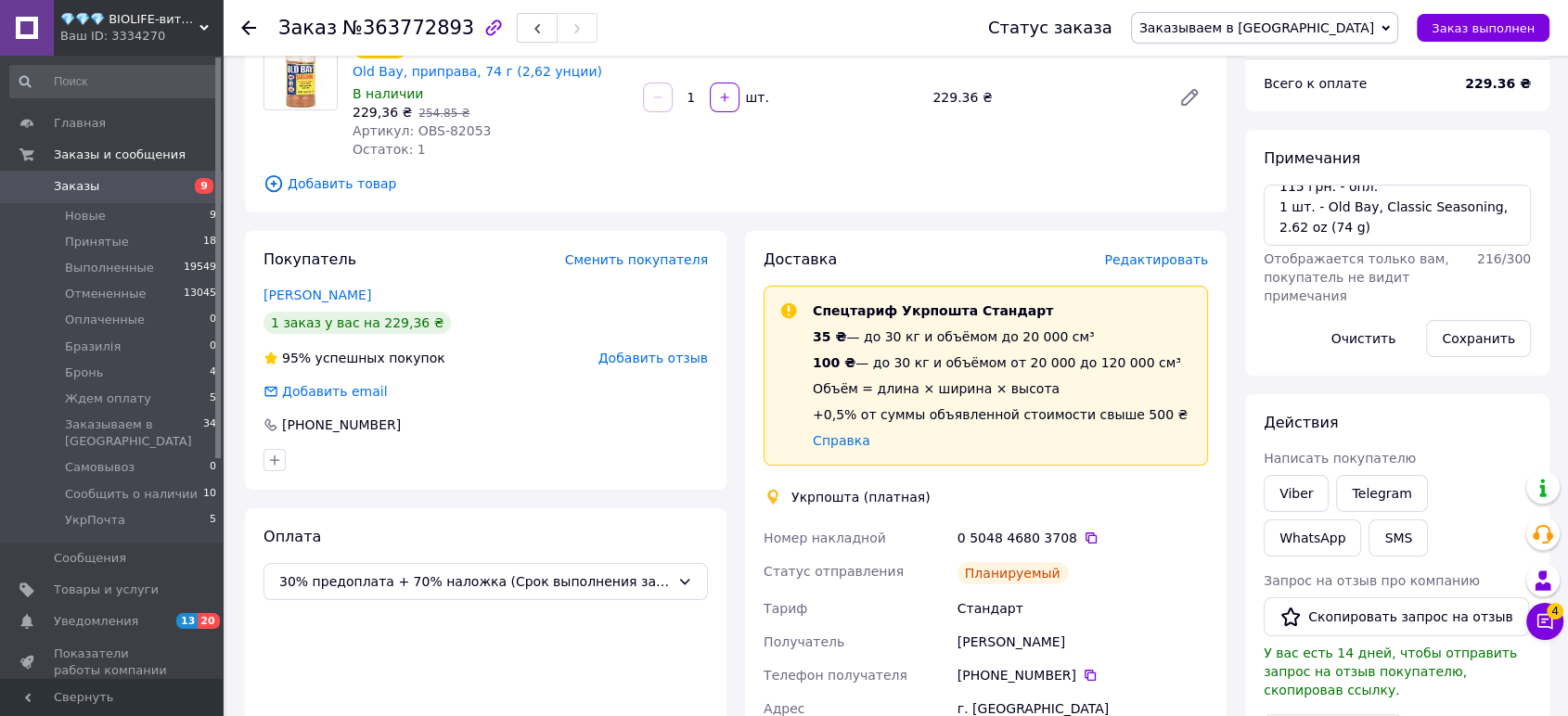
scroll to position [378, 0]
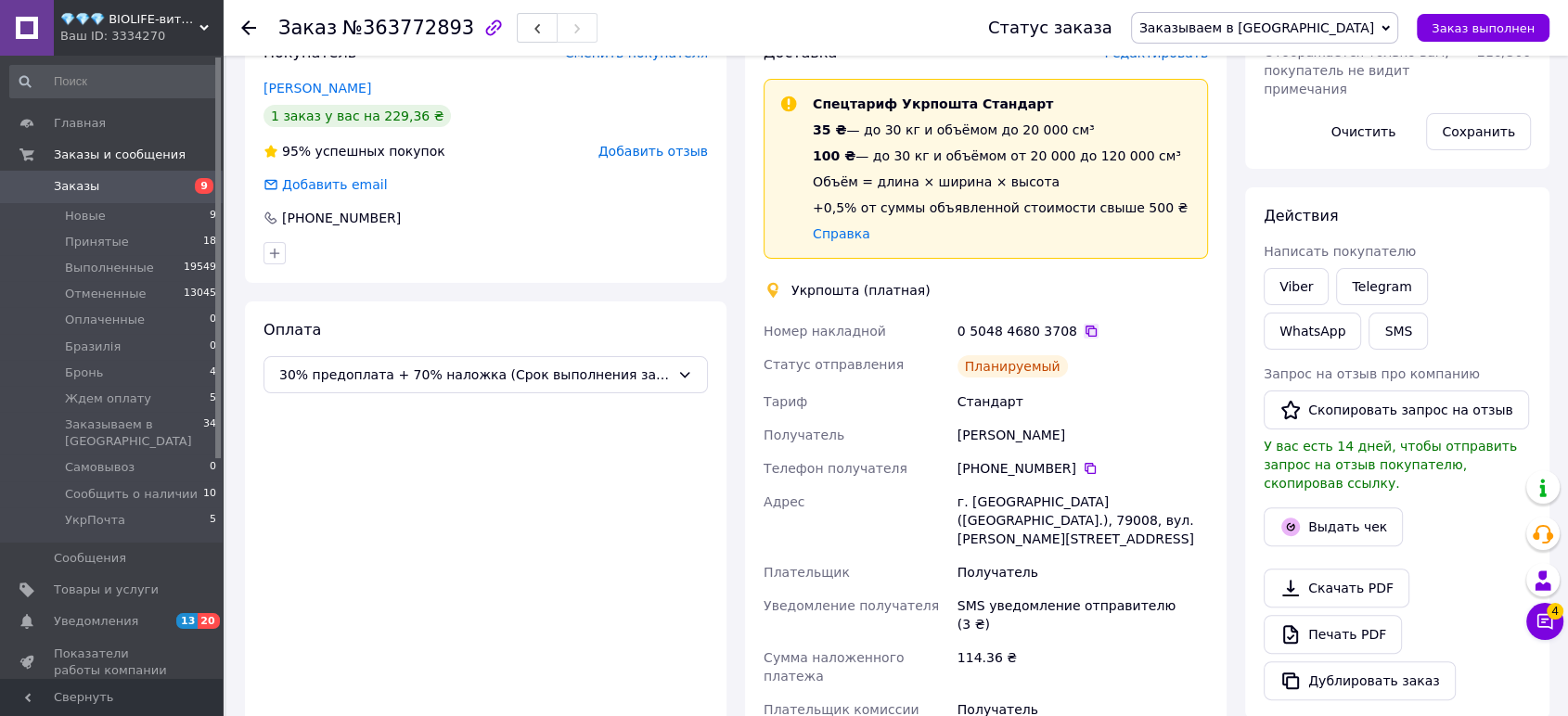
click at [1083, 324] on icon at bounding box center [1090, 331] width 15 height 15
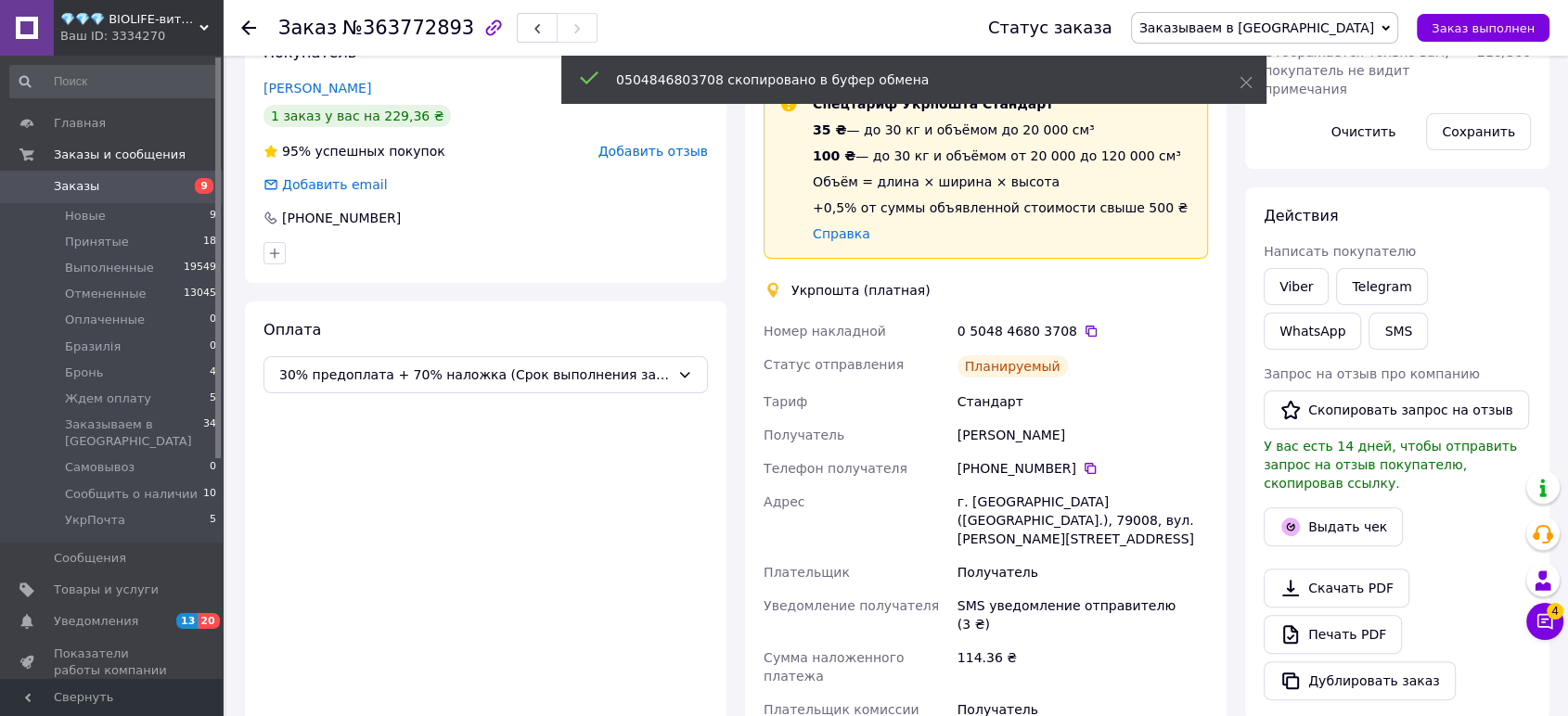
click at [1336, 35] on span "Заказываем в [GEOGRAPHIC_DATA]" at bounding box center [1256, 27] width 235 height 15
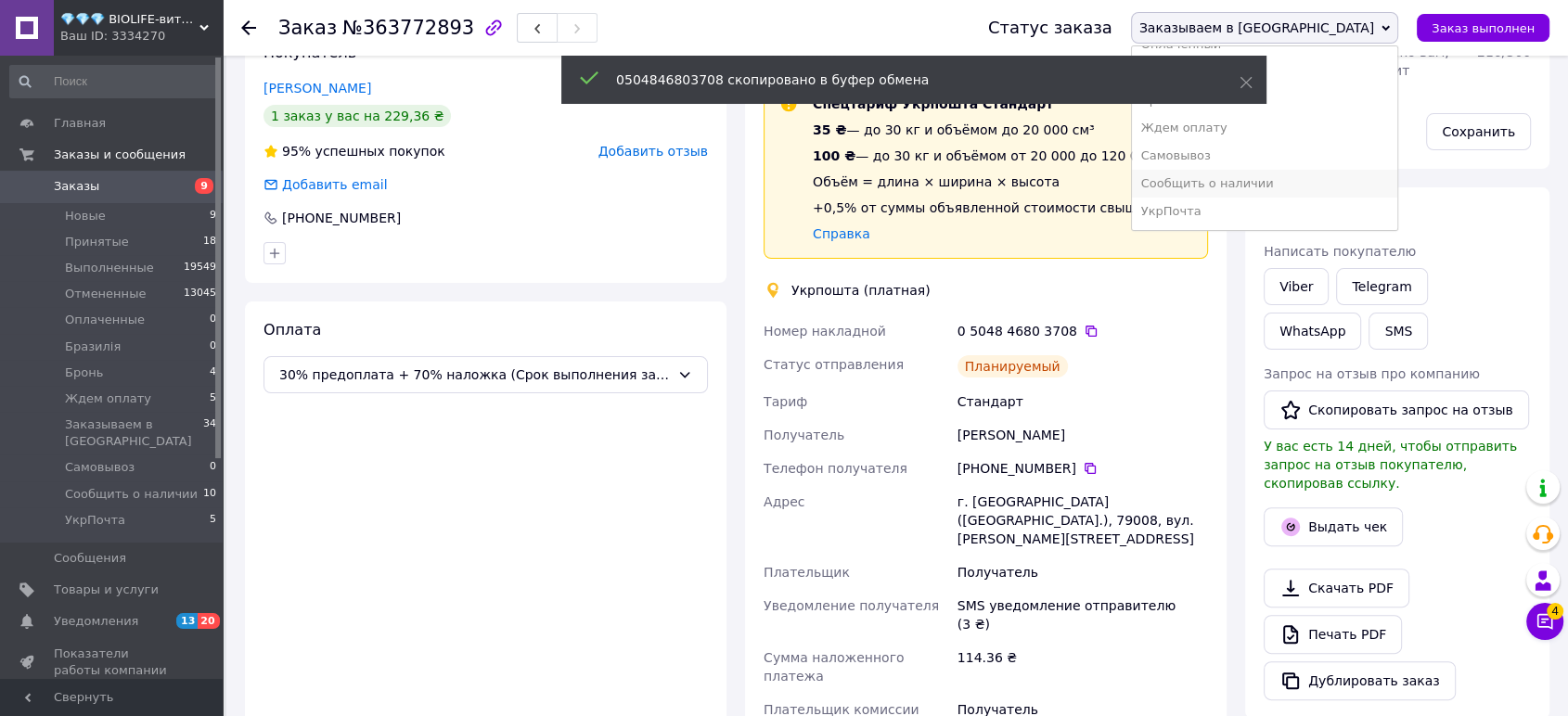
scroll to position [412, 0]
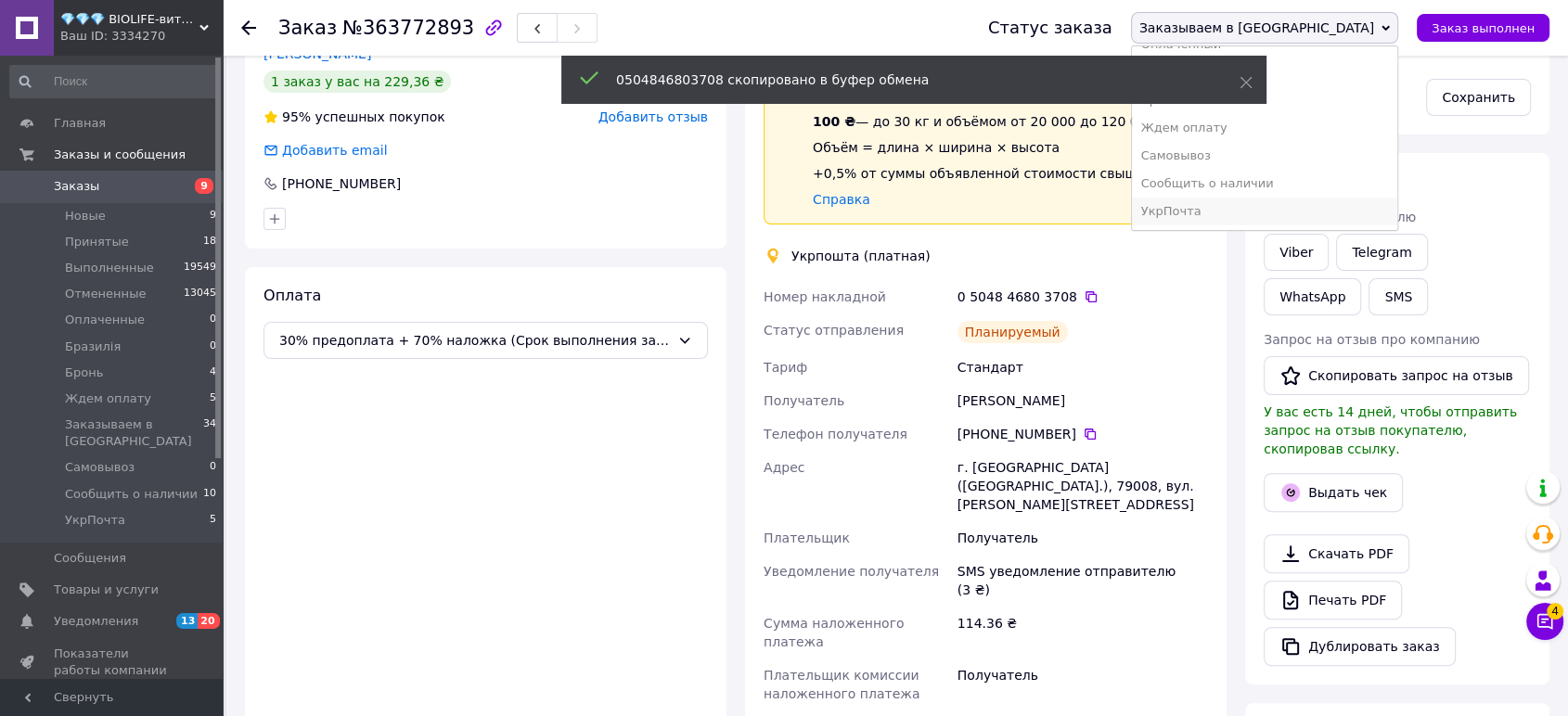
click at [1346, 213] on li "УкрПочта" at bounding box center [1265, 212] width 265 height 28
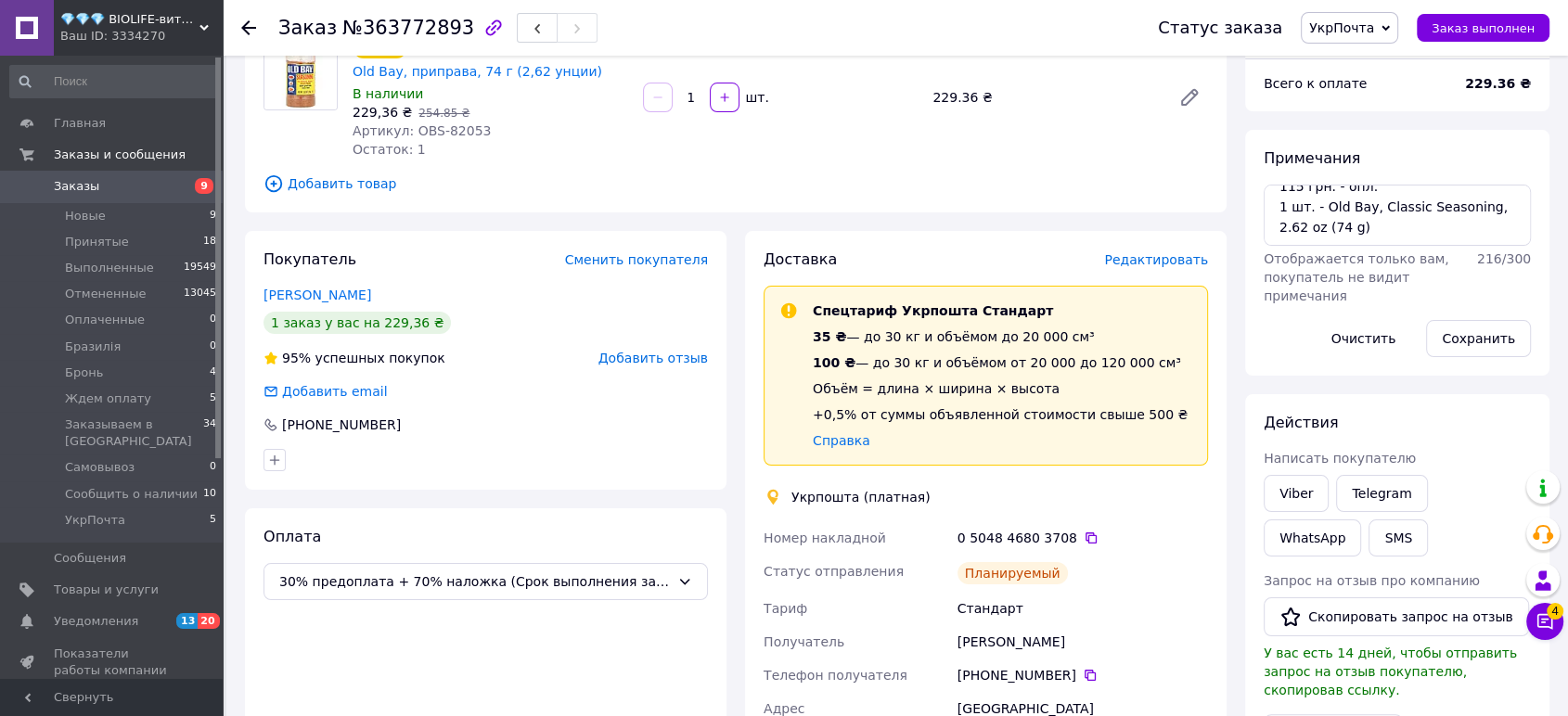
scroll to position [0, 0]
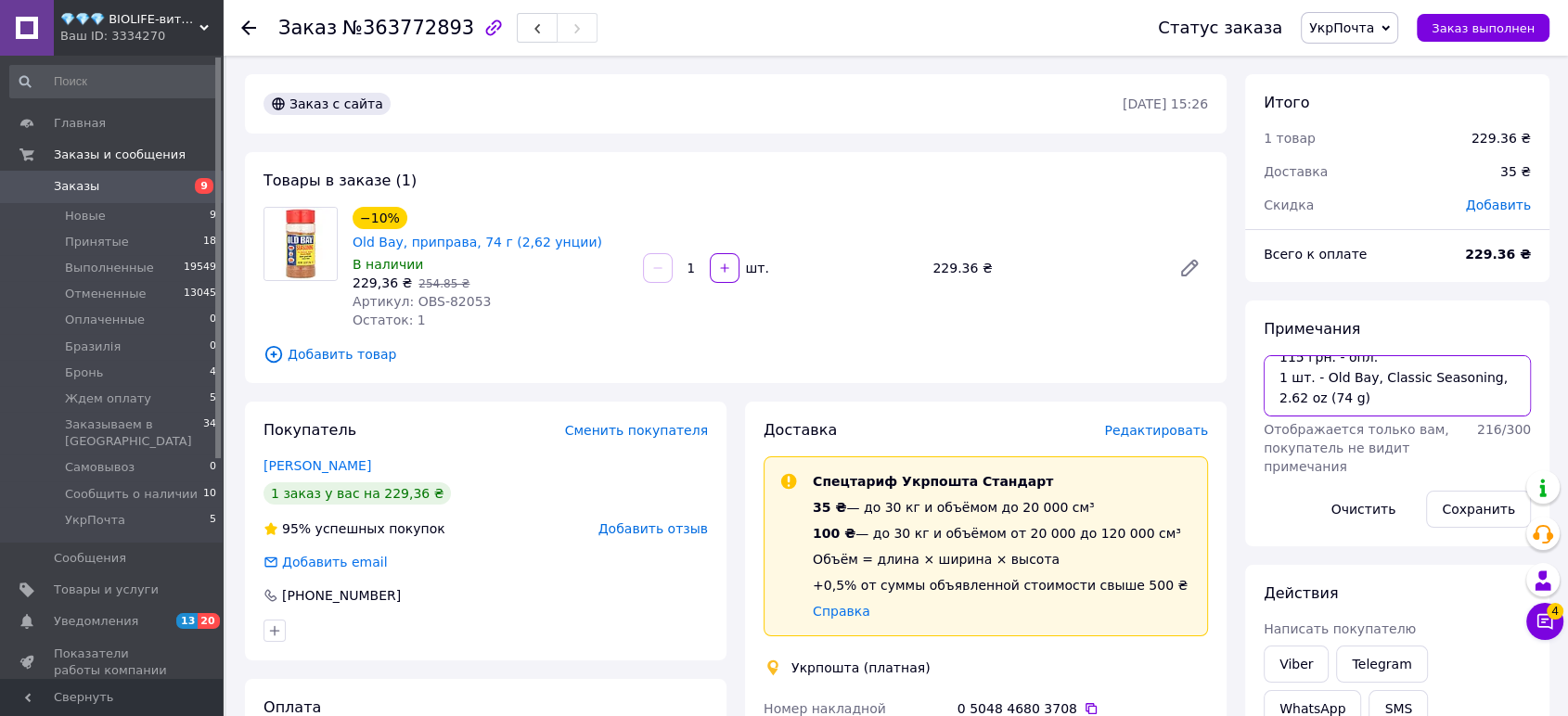
click at [1351, 398] on textarea "Order #540963090 115 грн. - опл. 1 шт. - Old Bay, Classic Seasoning, 2.62 oz (7…" at bounding box center [1397, 385] width 267 height 61
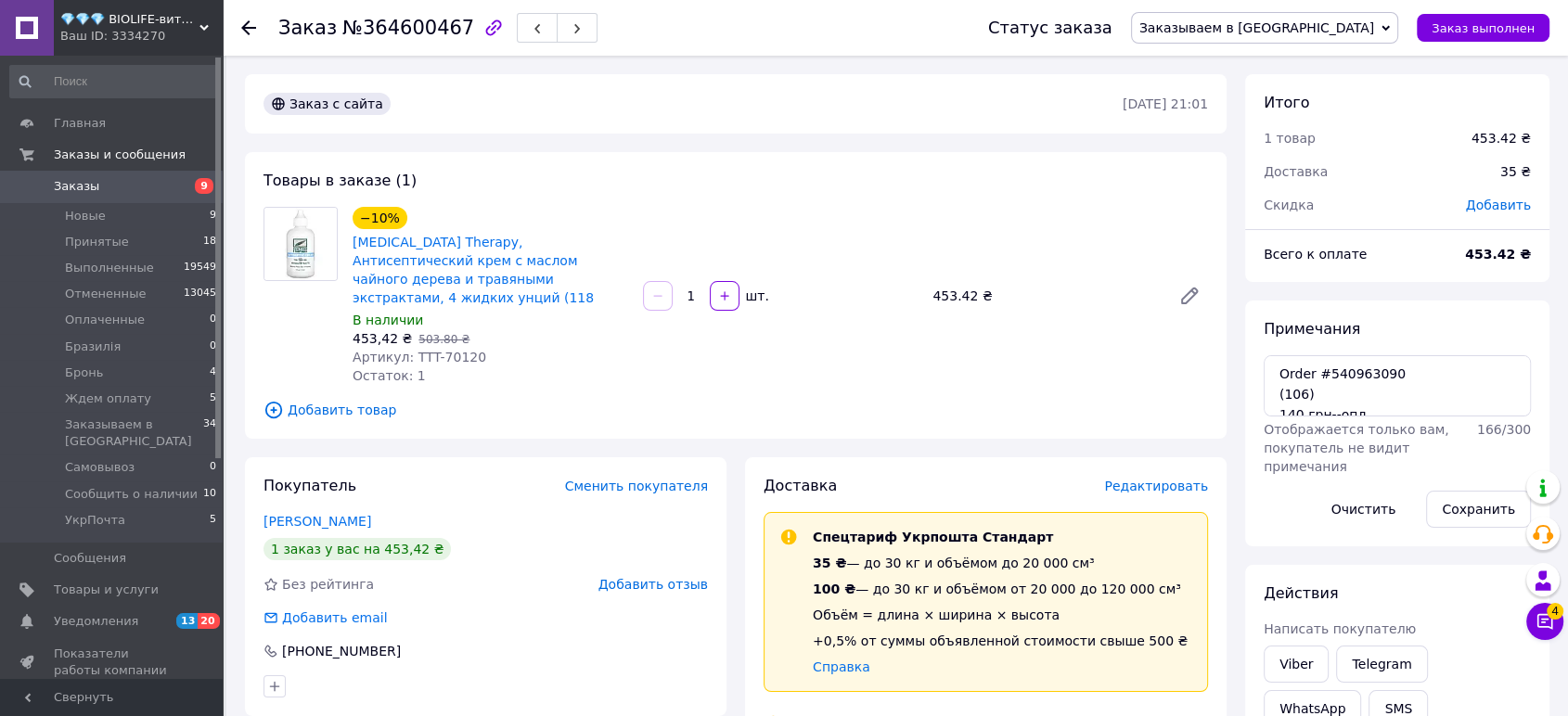
scroll to position [59, 0]
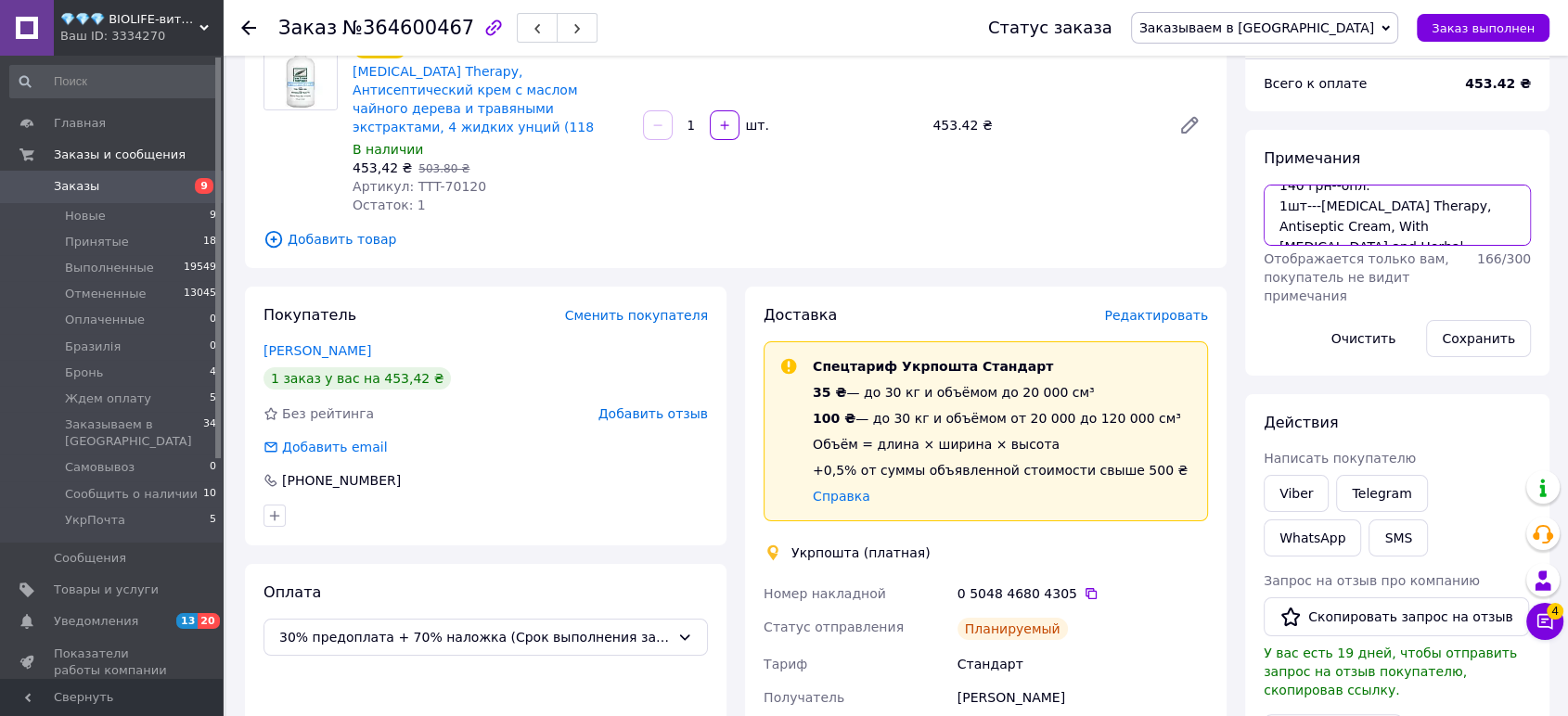
click at [1324, 238] on textarea "Order #540963090 (106) 140 грн--опл. 1шт---[MEDICAL_DATA] Therapy, Antiseptic C…" at bounding box center [1397, 215] width 267 height 61
click at [1083, 586] on icon at bounding box center [1090, 593] width 15 height 15
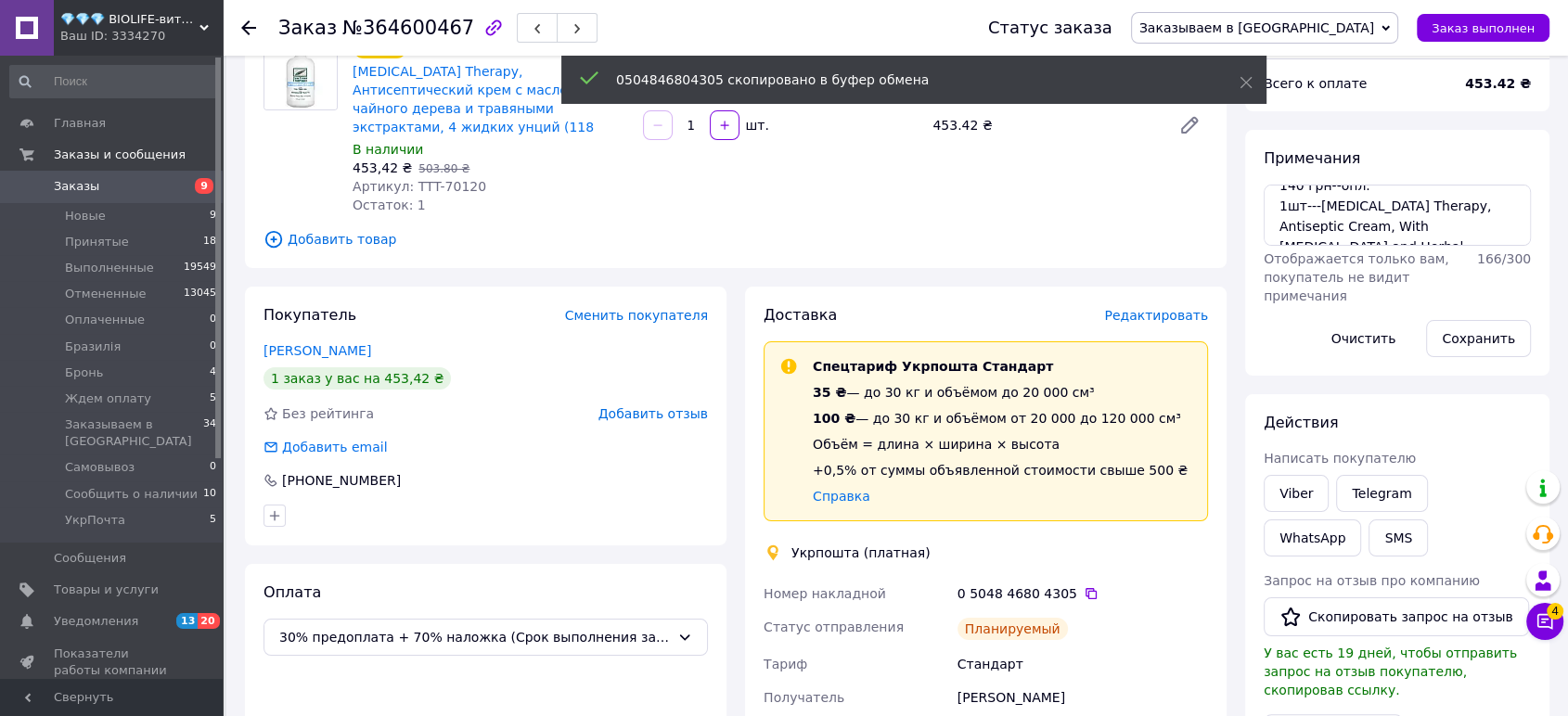
click at [1349, 28] on span "Заказываем в [GEOGRAPHIC_DATA]" at bounding box center [1256, 27] width 235 height 15
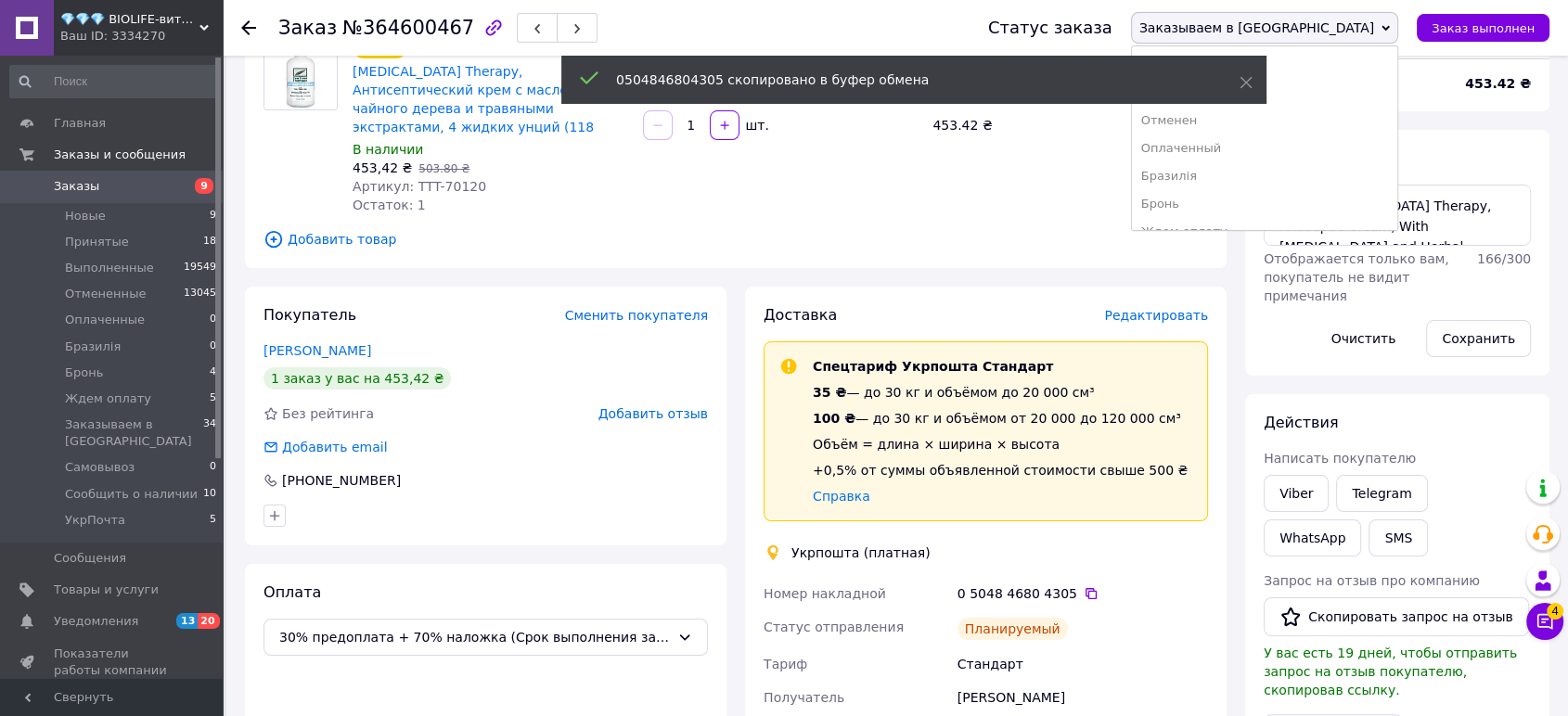
scroll to position [240, 0]
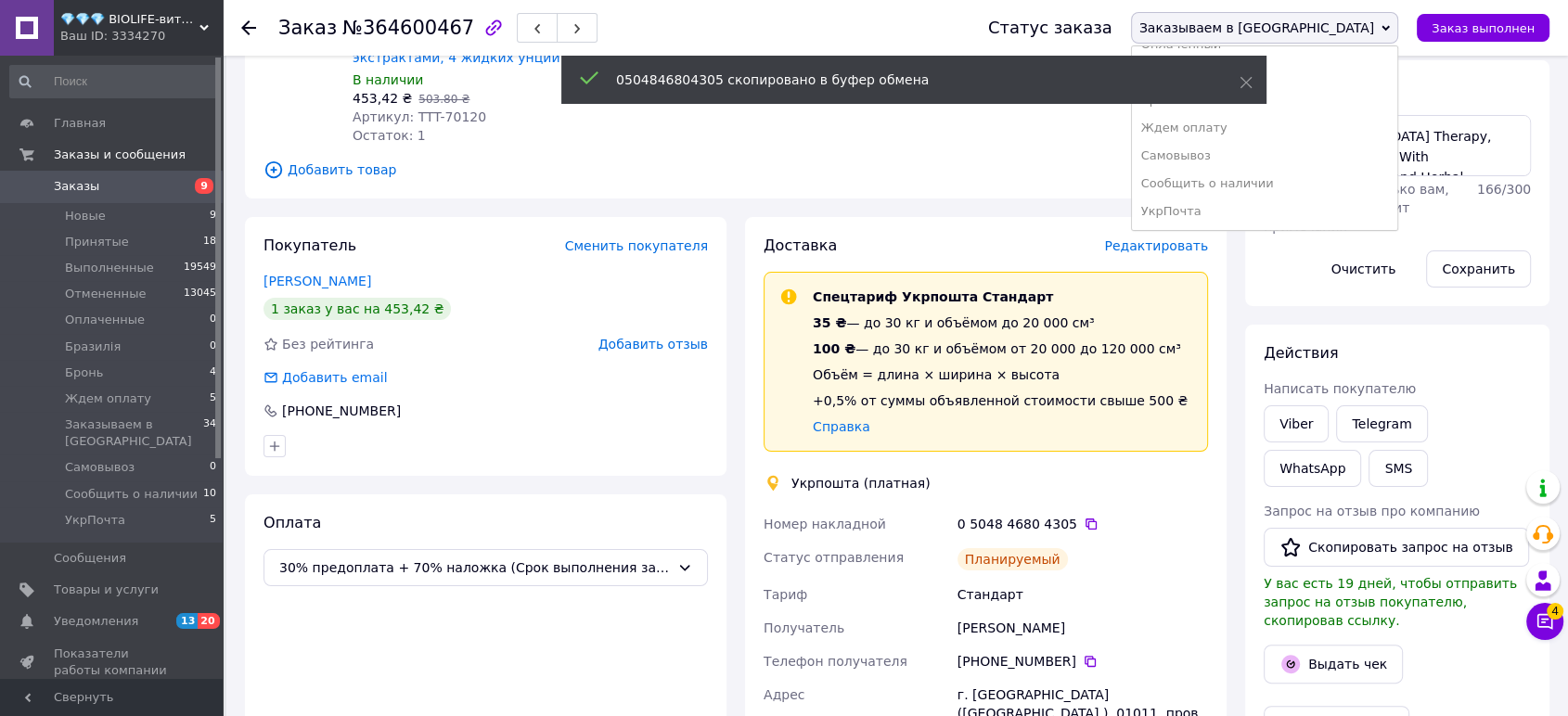
drag, startPoint x: 1328, startPoint y: 214, endPoint x: 1292, endPoint y: 143, distance: 79.6
click at [1328, 215] on li "УкрПочта" at bounding box center [1265, 212] width 265 height 28
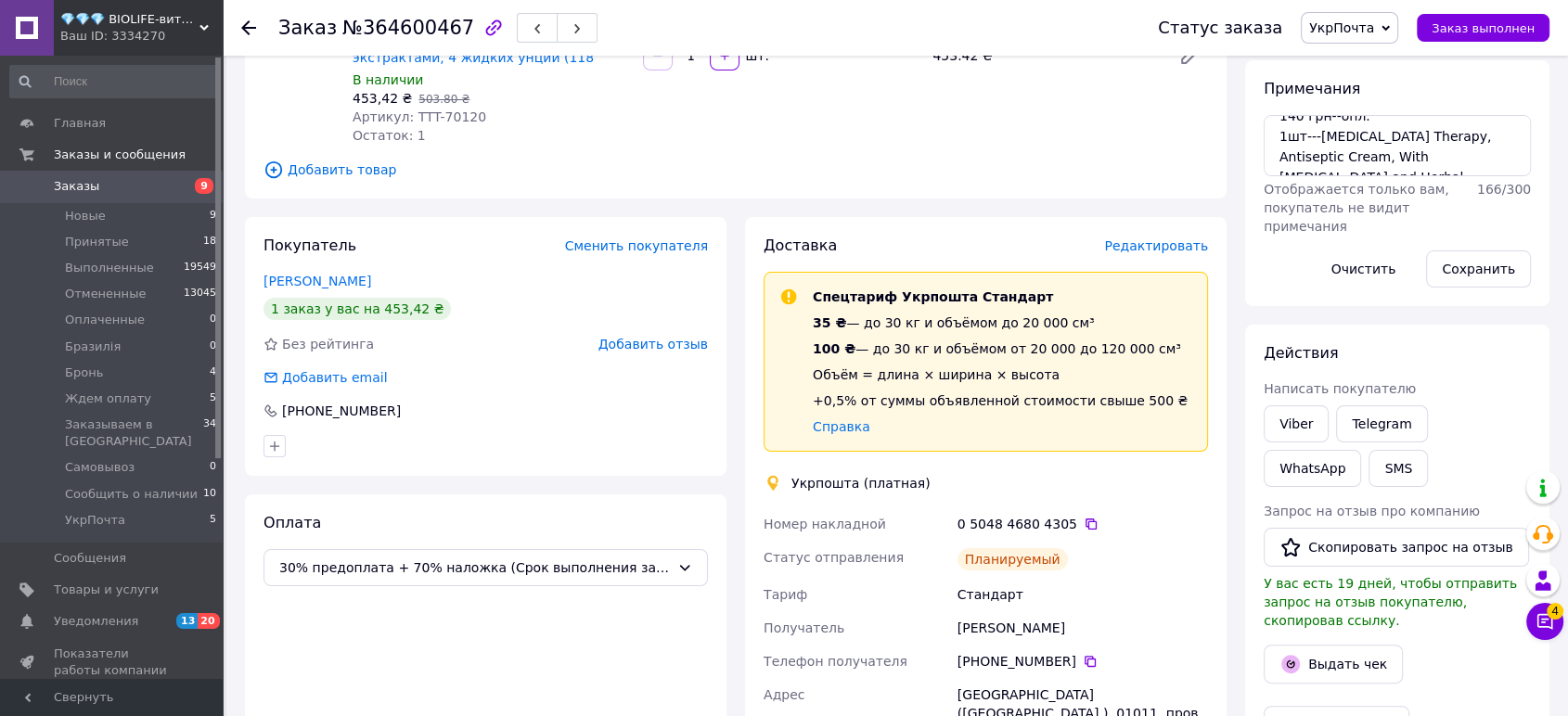
scroll to position [0, 0]
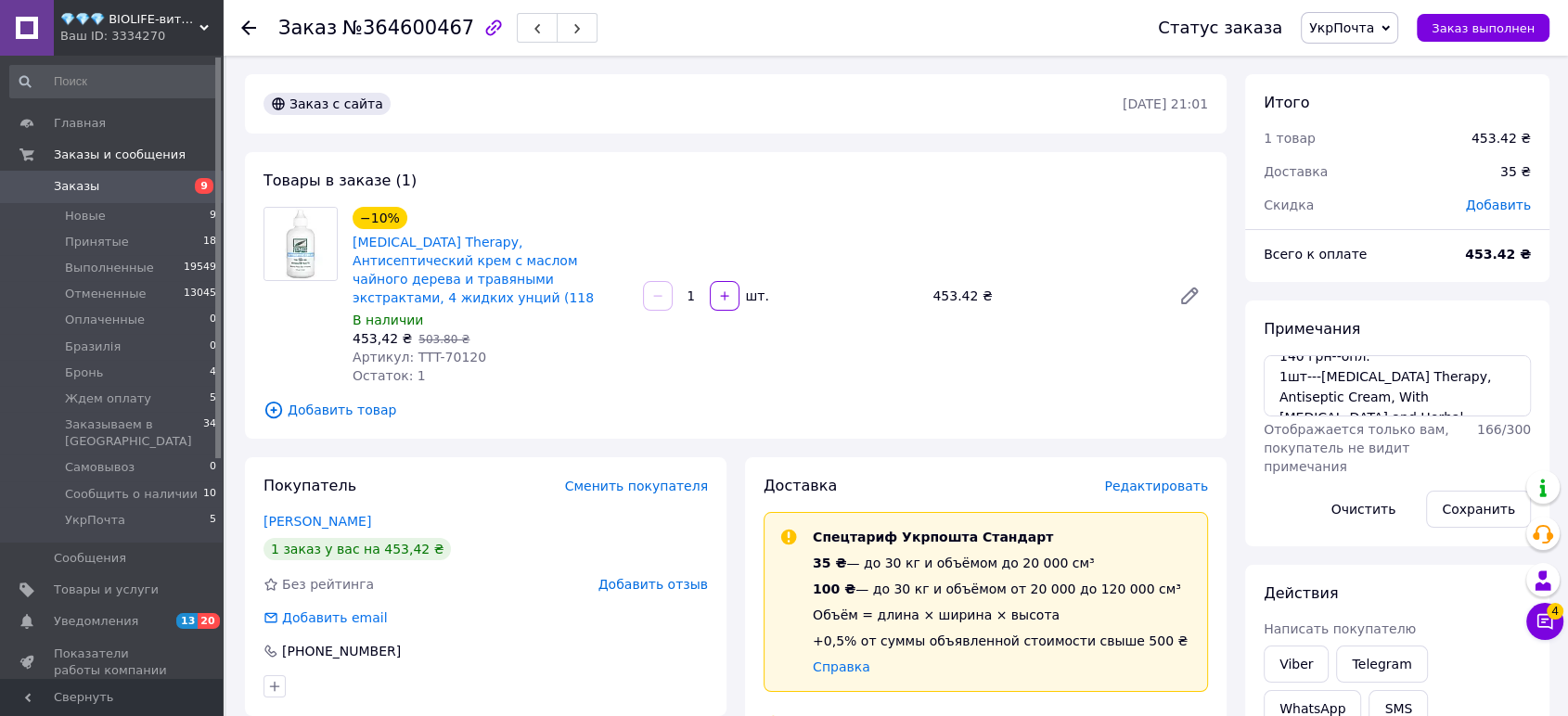
click at [106, 10] on div "💎💎💎 BIOLIFE-витамины и минералы Ваш ID: 3334270" at bounding box center [137, 27] width 169 height 56
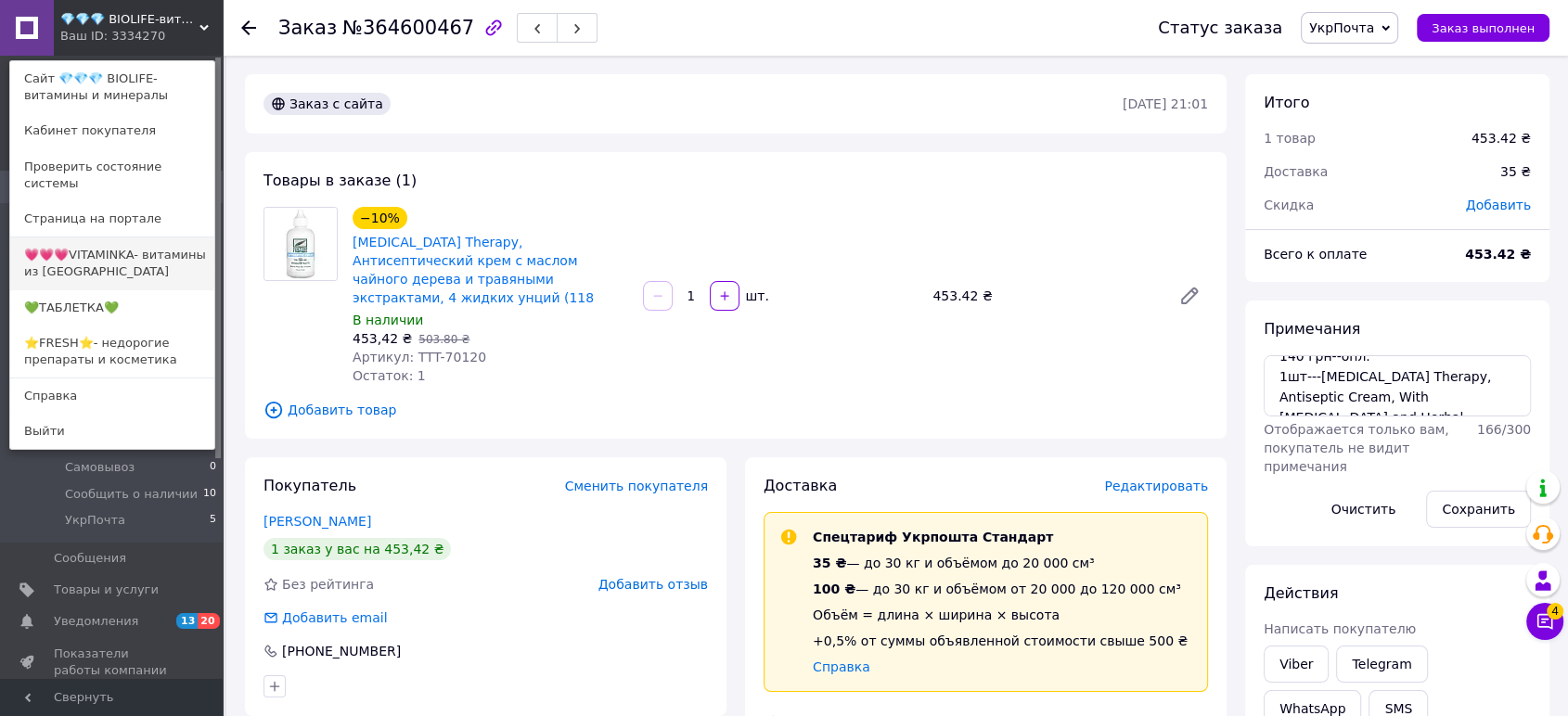
click at [137, 239] on link "💗💗💗VITAMINKA- витамины из [GEOGRAPHIC_DATA]" at bounding box center [111, 263] width 204 height 52
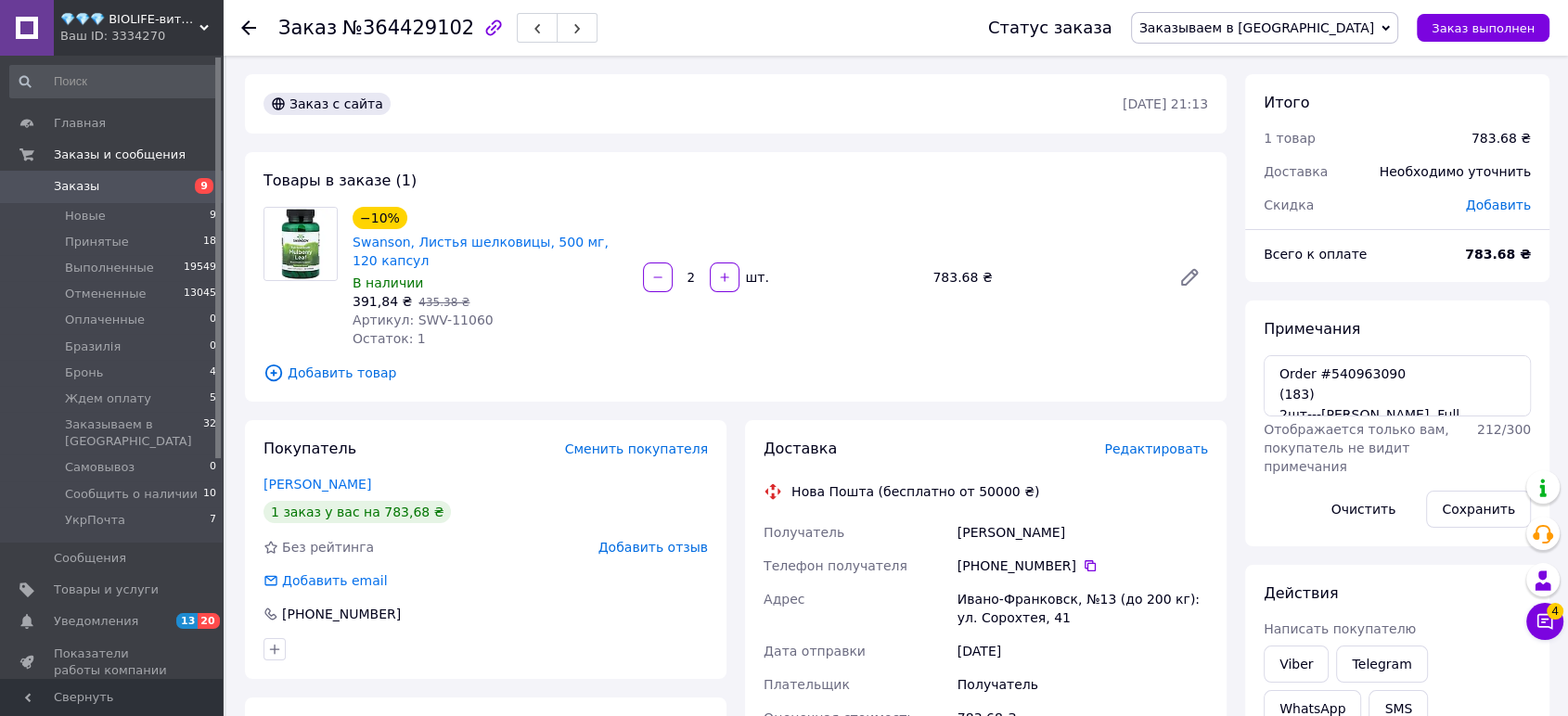
scroll to position [309, 0]
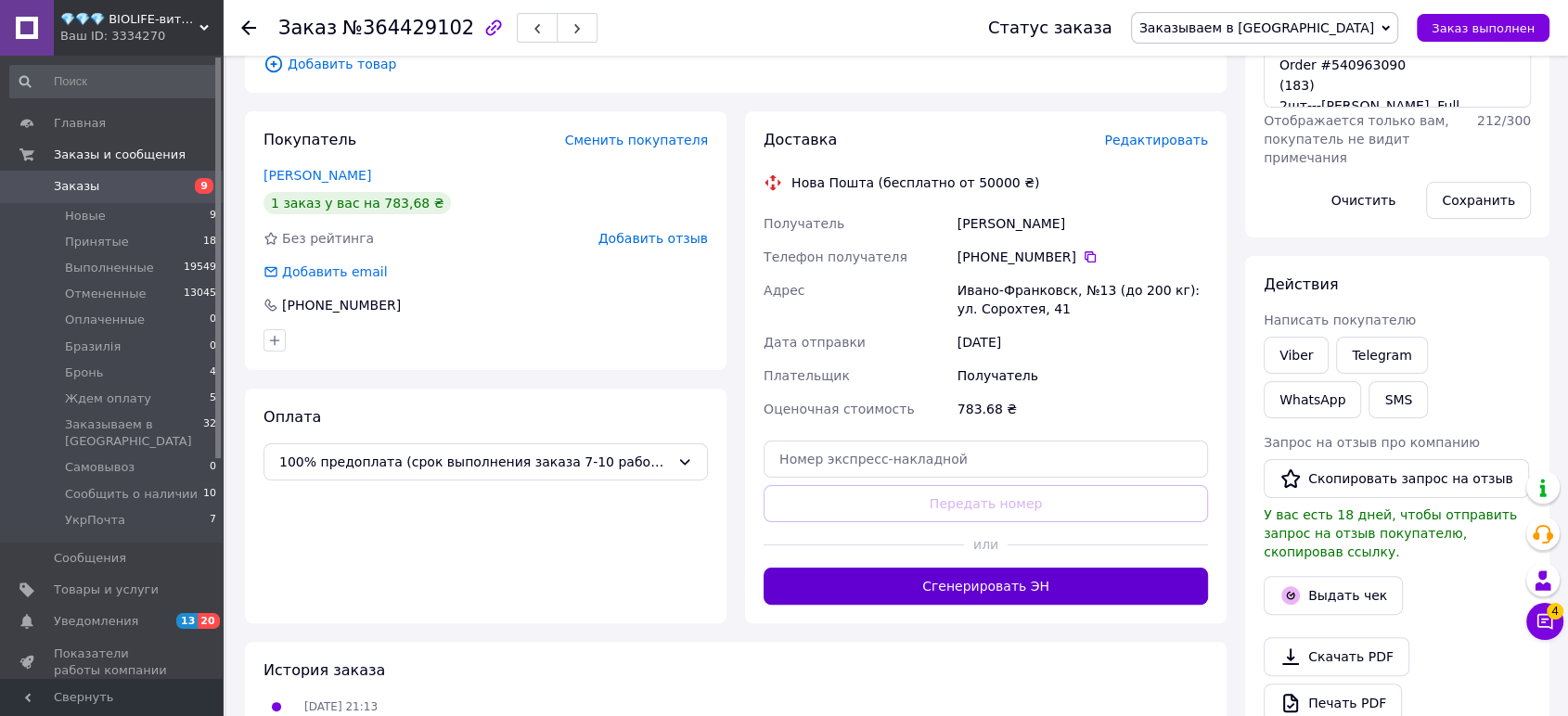
click at [1032, 593] on button "Сгенерировать ЭН" at bounding box center [986, 586] width 445 height 37
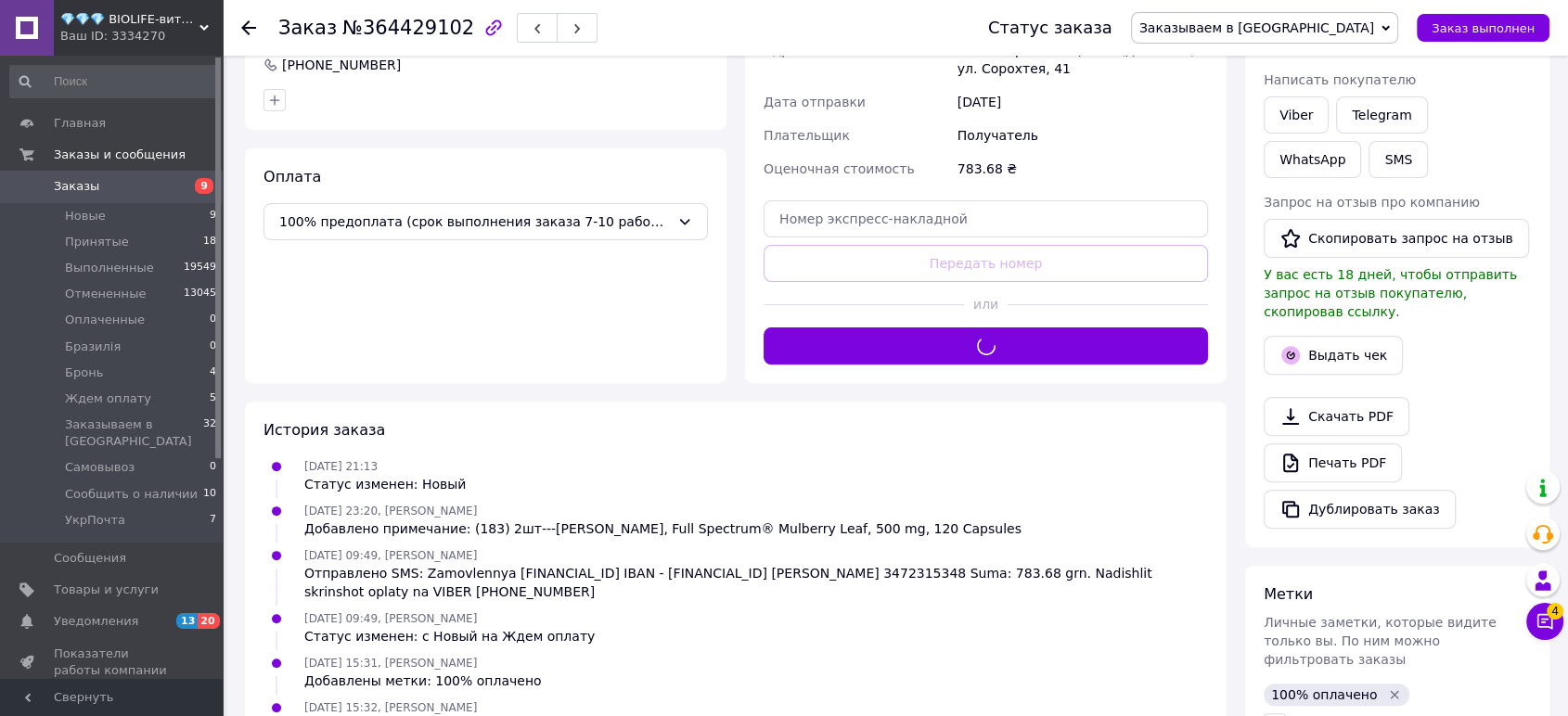
click at [1353, 17] on span "Заказываем в [GEOGRAPHIC_DATA]" at bounding box center [1265, 27] width 267 height 31
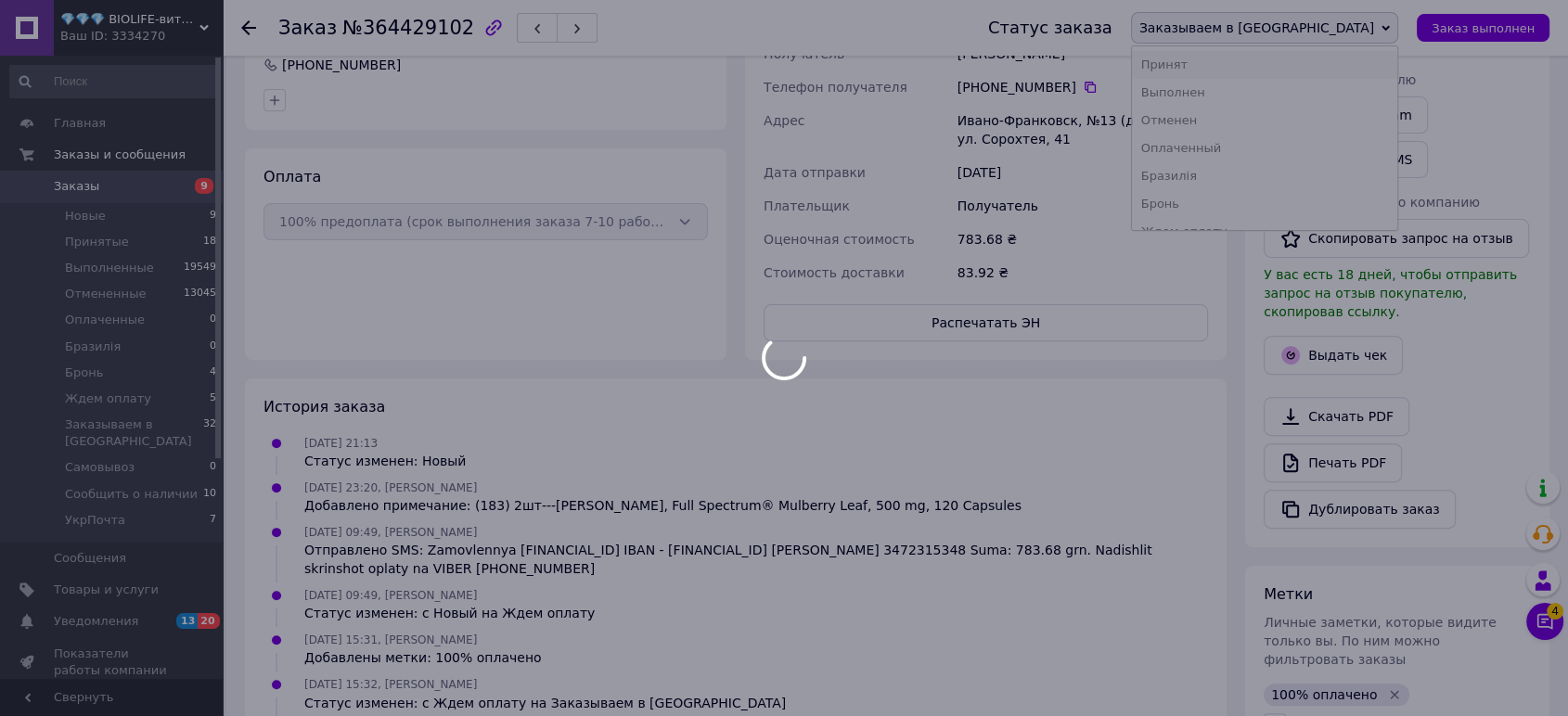
click at [1338, 67] on li "Принят" at bounding box center [1265, 64] width 265 height 28
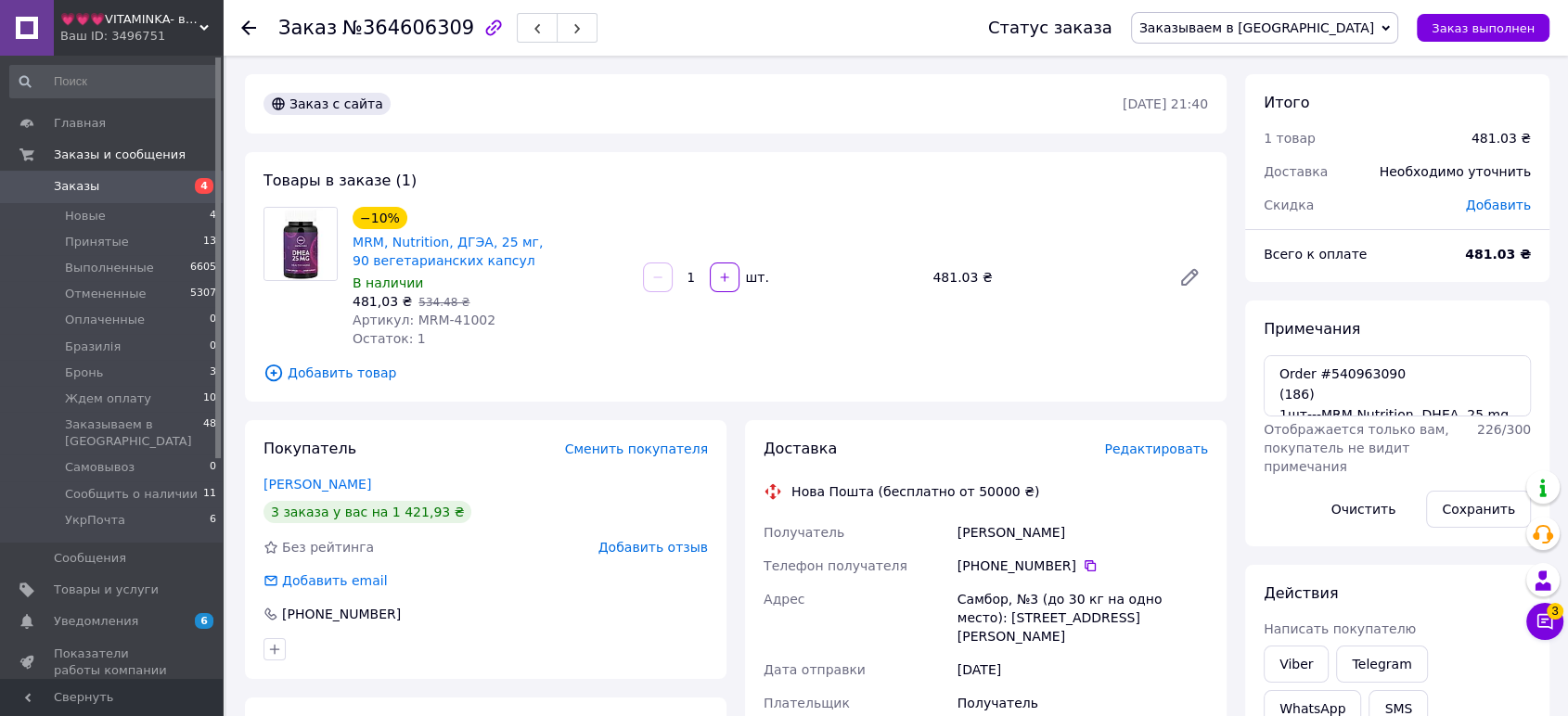
scroll to position [309, 0]
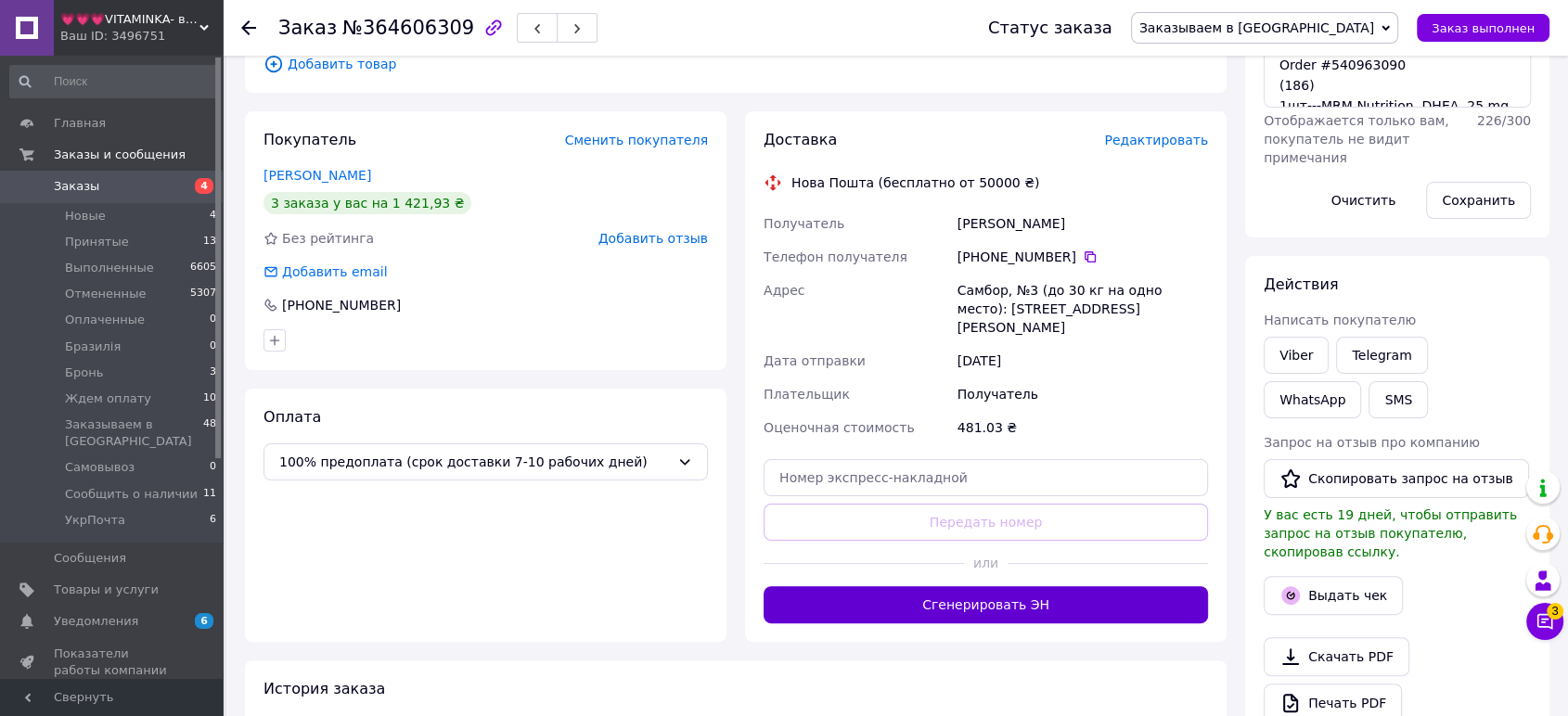
click at [1085, 592] on button "Сгенерировать ЭН" at bounding box center [986, 605] width 445 height 37
click at [1360, 32] on span "Заказываем в [GEOGRAPHIC_DATA]" at bounding box center [1256, 27] width 235 height 15
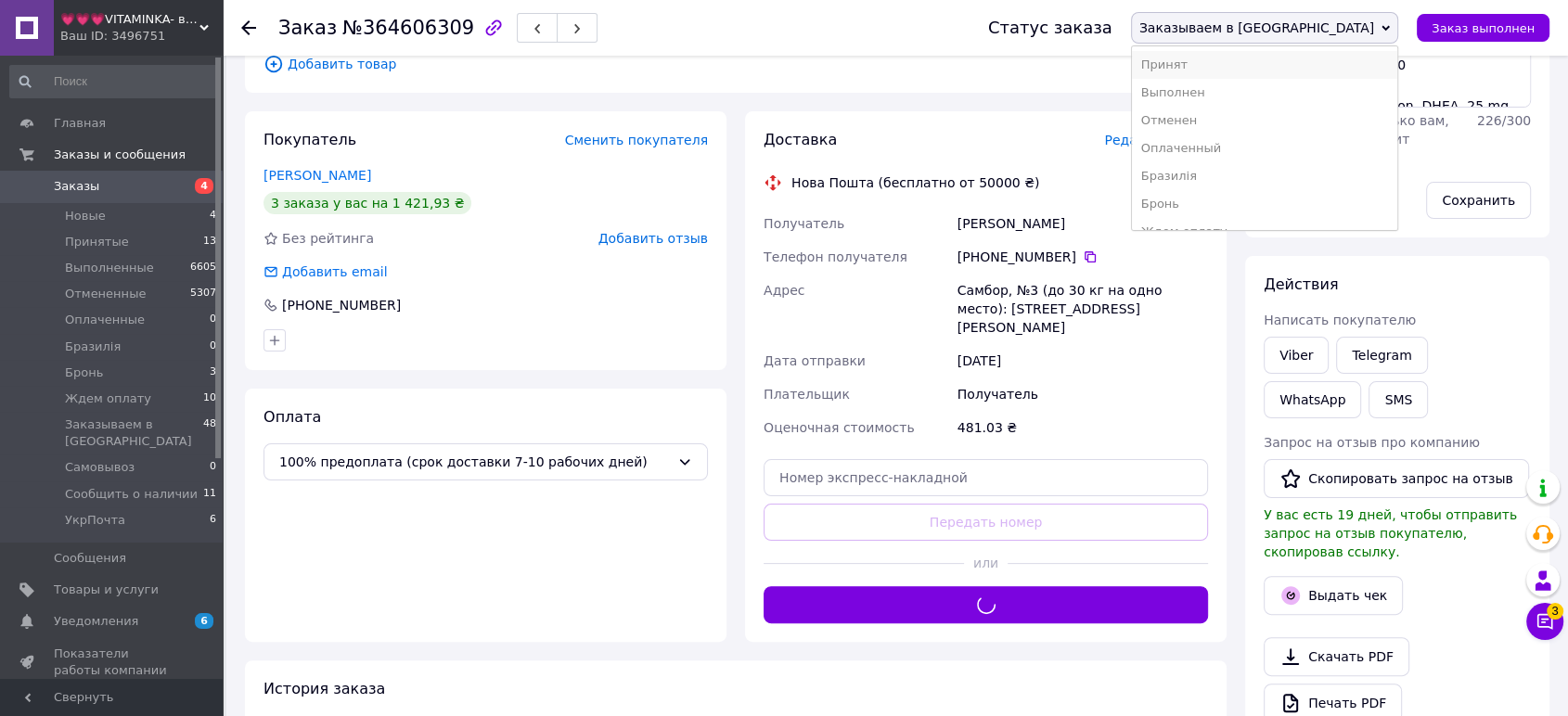
click at [1349, 59] on li "Принят" at bounding box center [1265, 64] width 265 height 28
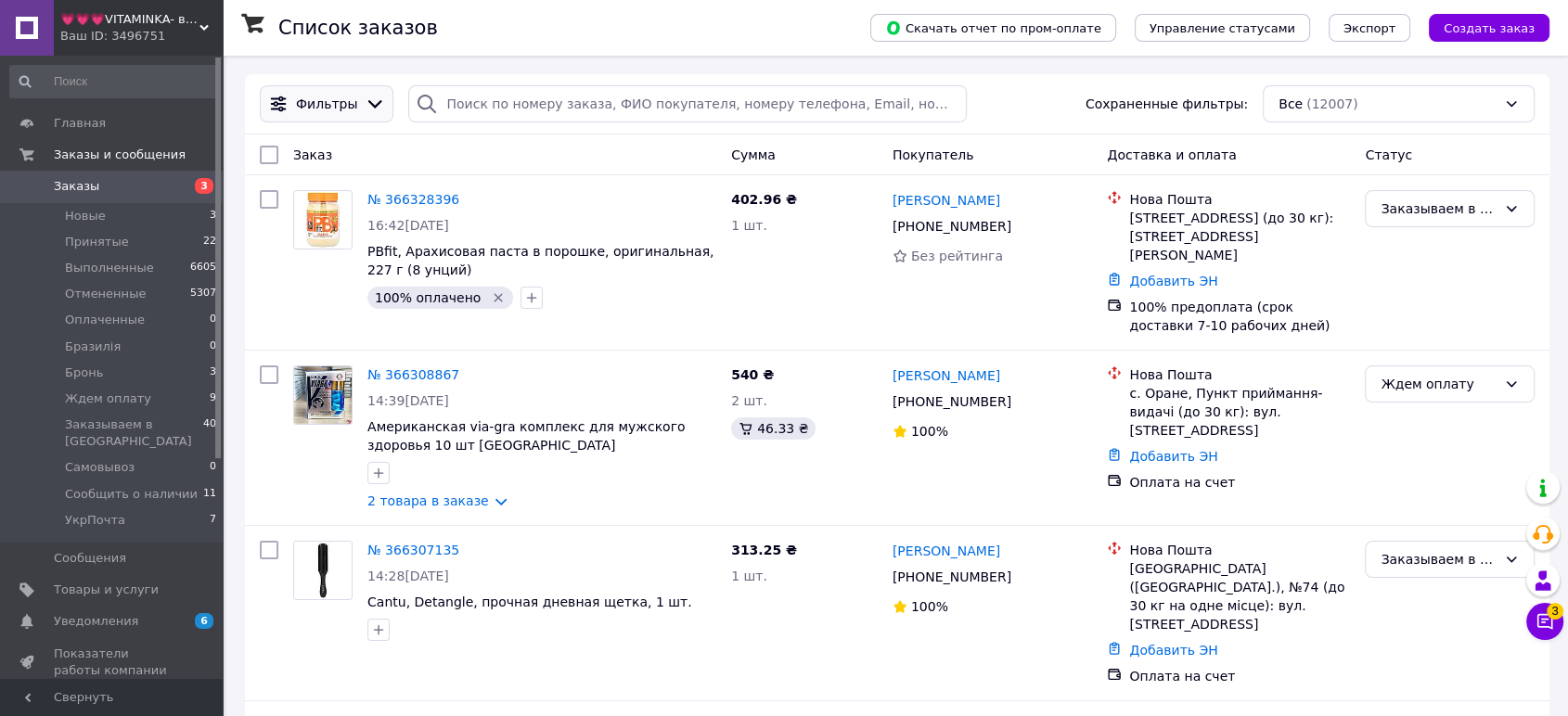
click at [361, 113] on div at bounding box center [374, 103] width 28 height 20
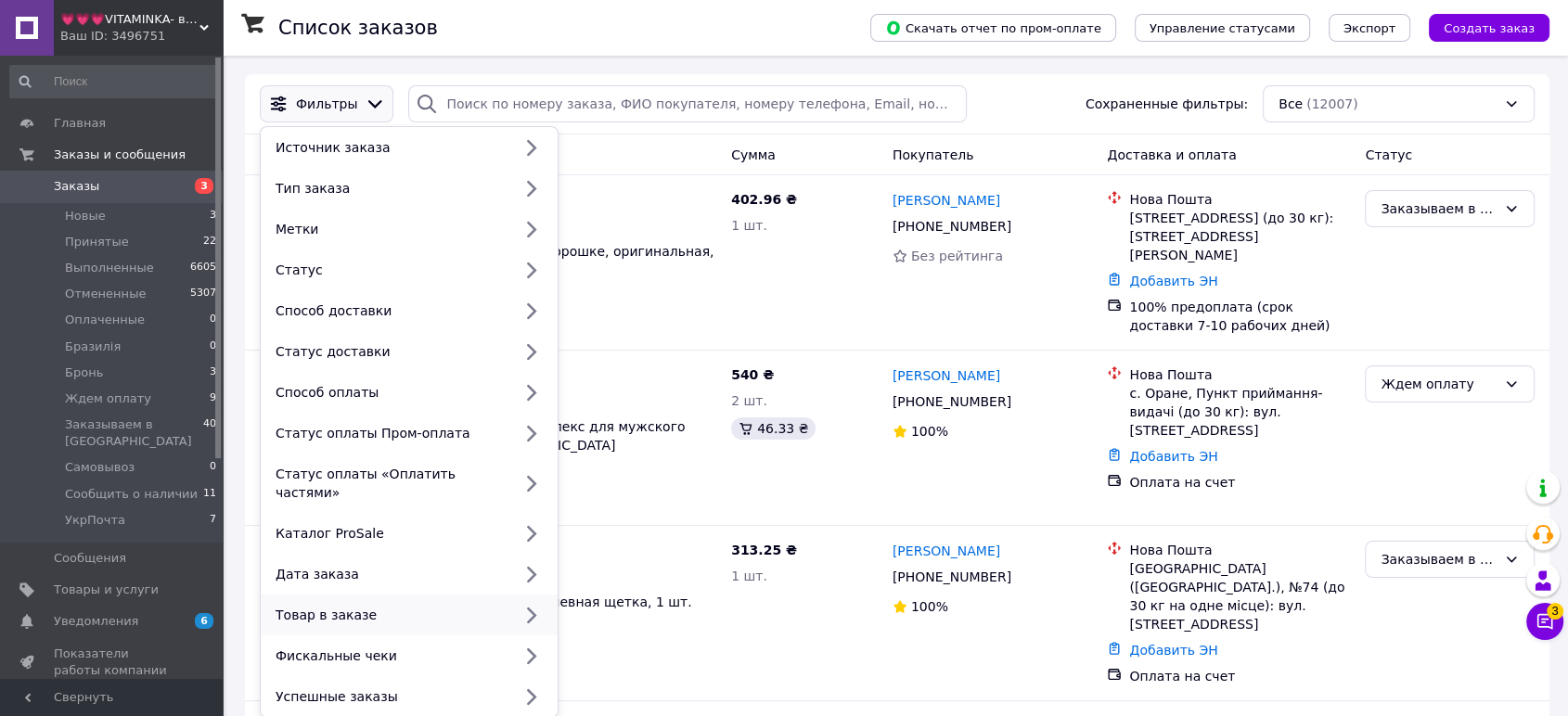
click at [412, 606] on div "Товар в заказе" at bounding box center [389, 615] width 243 height 19
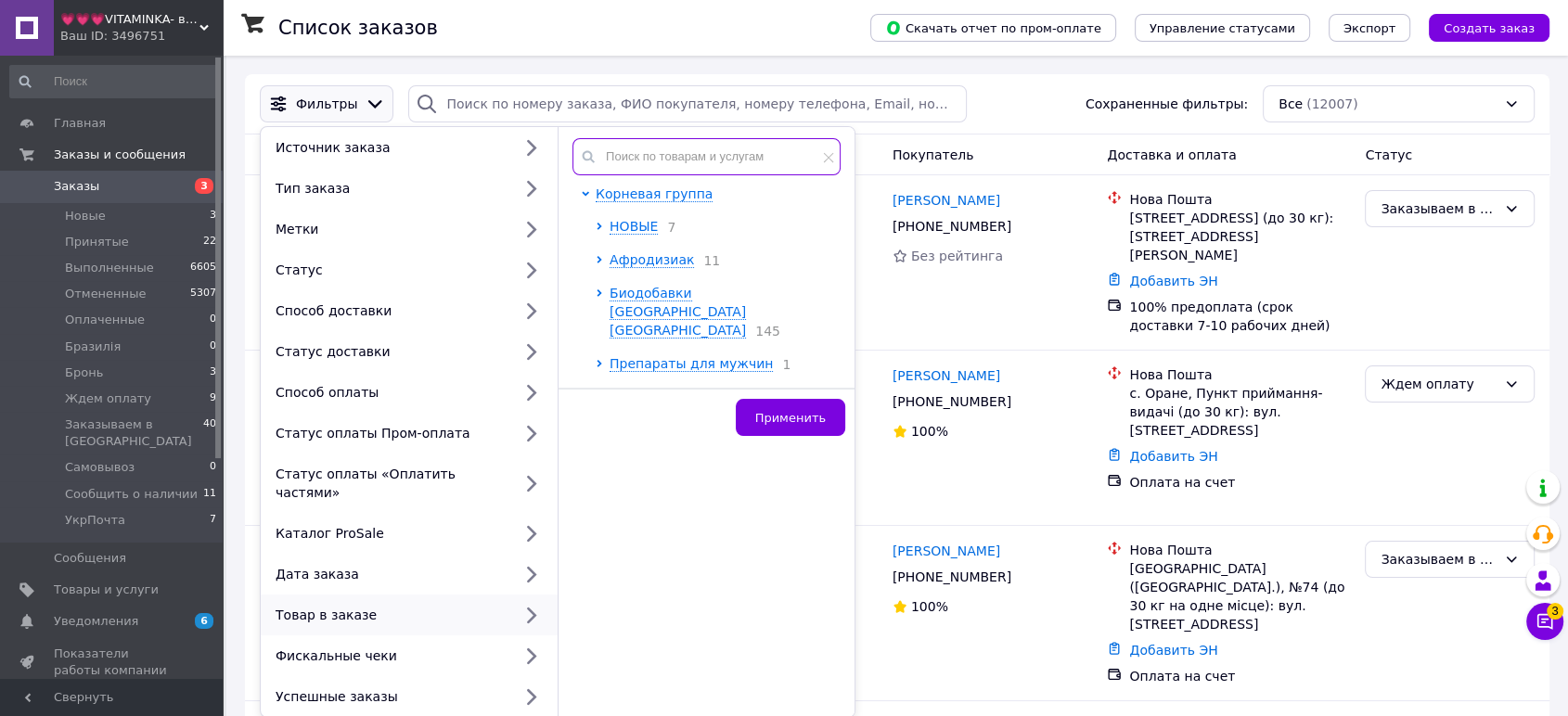
click at [725, 138] on div "Корневая группа НОВЫЕ 7 Афродизиак 11 Биодобавки Индии Бразилии 145 Препараты д…" at bounding box center [706, 421] width 295 height 590
paste input "FBS-02515"
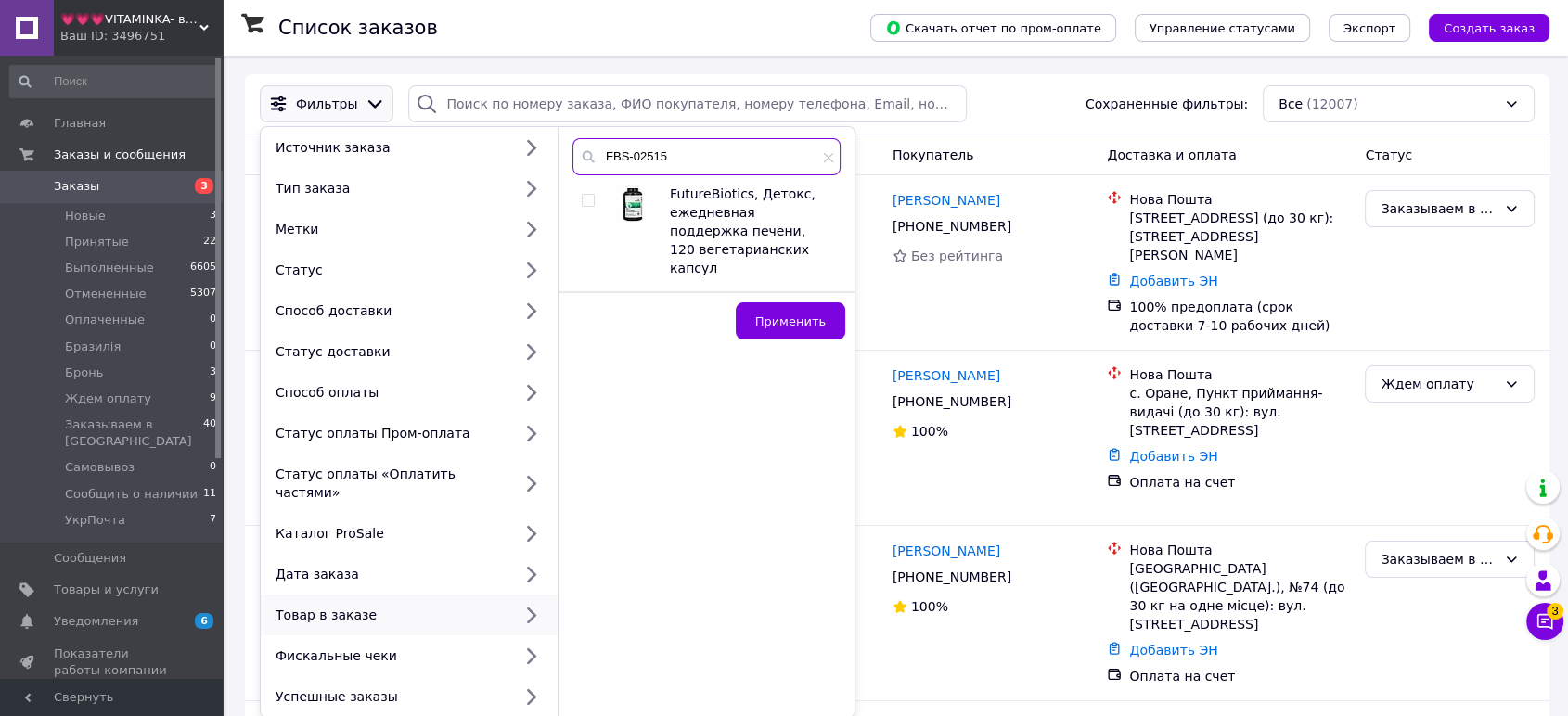
type input "FBS-02515"
click at [583, 200] on input "checkbox" at bounding box center [587, 201] width 12 height 12
checkbox input "true"
click at [791, 315] on span "Применить" at bounding box center [790, 322] width 70 height 14
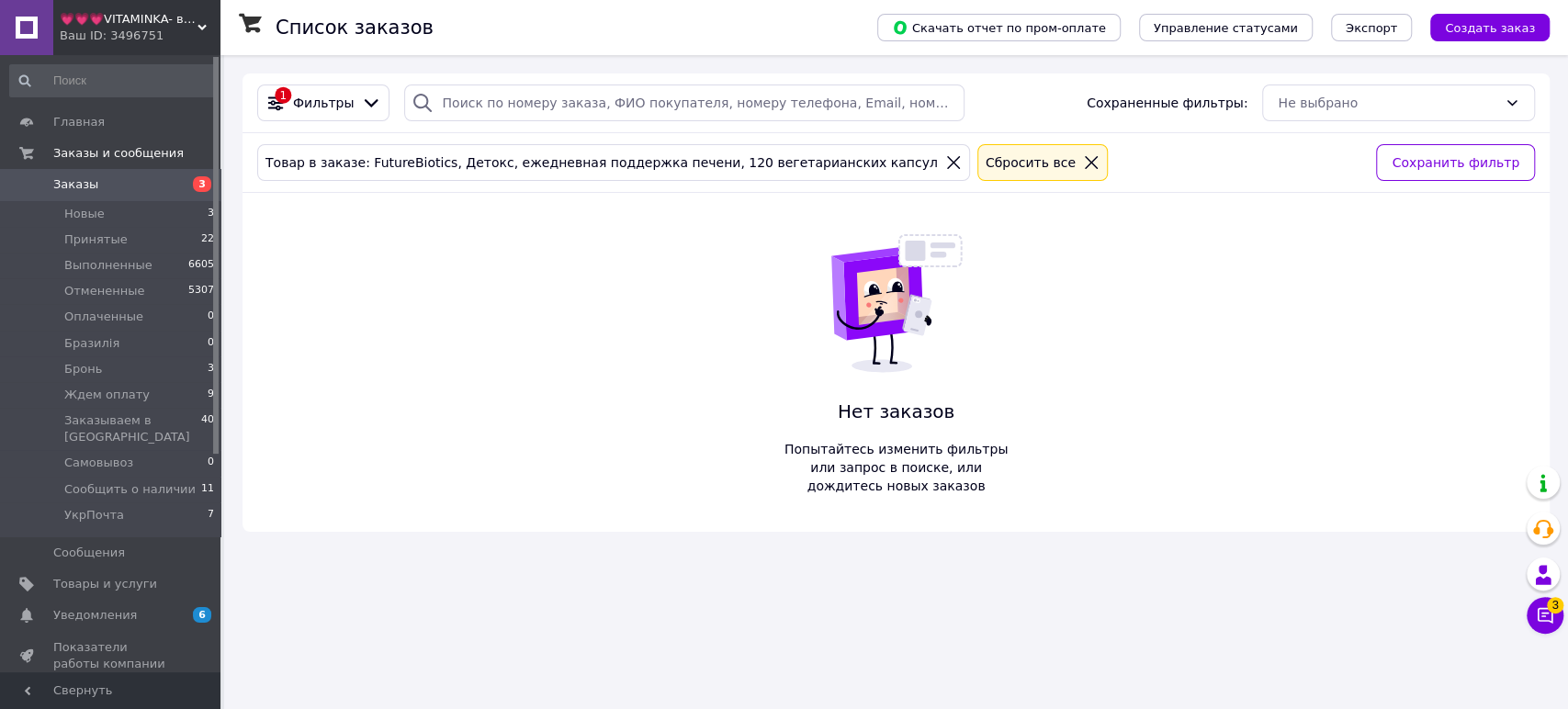
click at [181, 30] on div "Ваш ID: 3496751" at bounding box center [140, 36] width 160 height 16
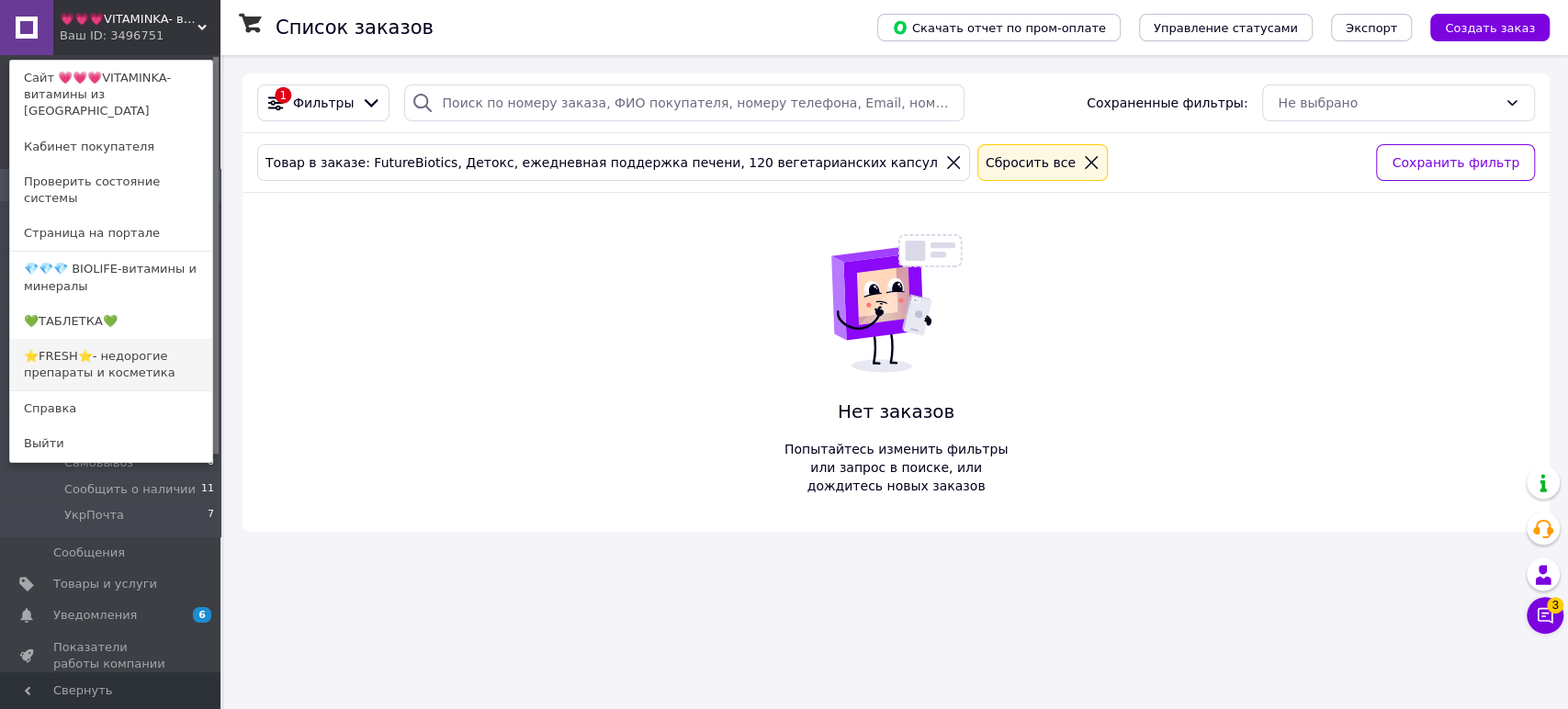
click at [147, 339] on link "⭐FRESH⭐- недорогие препараты и косметика" at bounding box center [110, 364] width 202 height 51
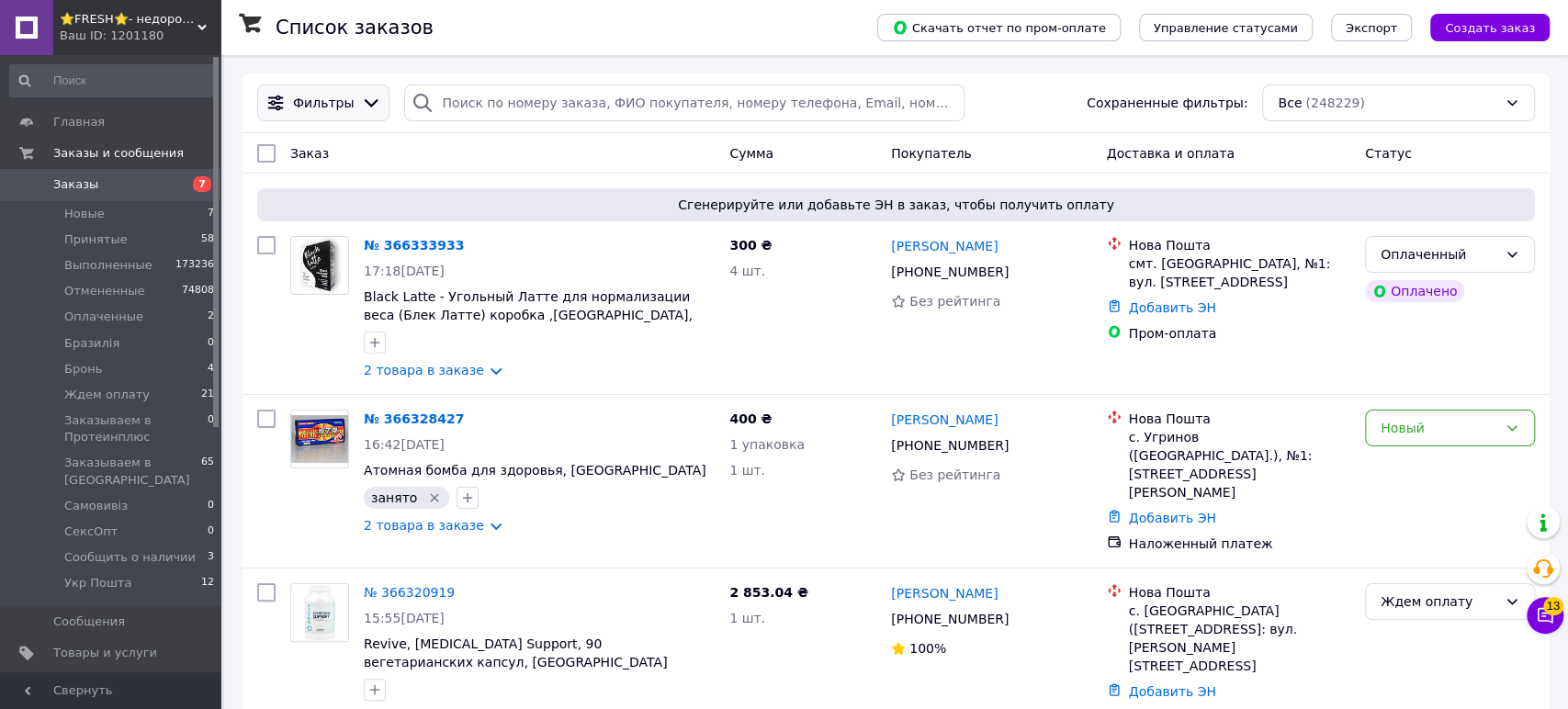
click at [346, 108] on div "Фильтры" at bounding box center [323, 102] width 68 height 18
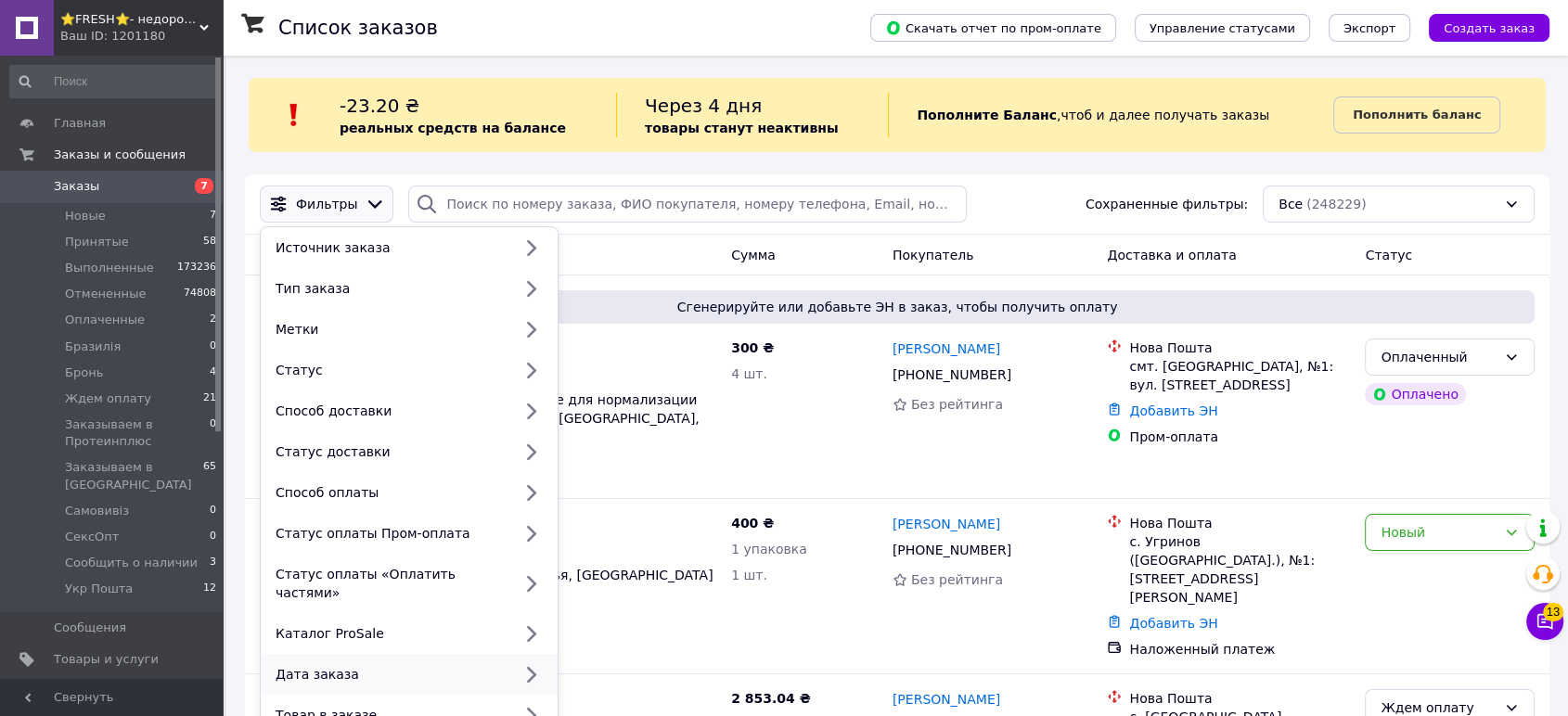
click at [427, 665] on div "Дата заказа" at bounding box center [389, 674] width 243 height 19
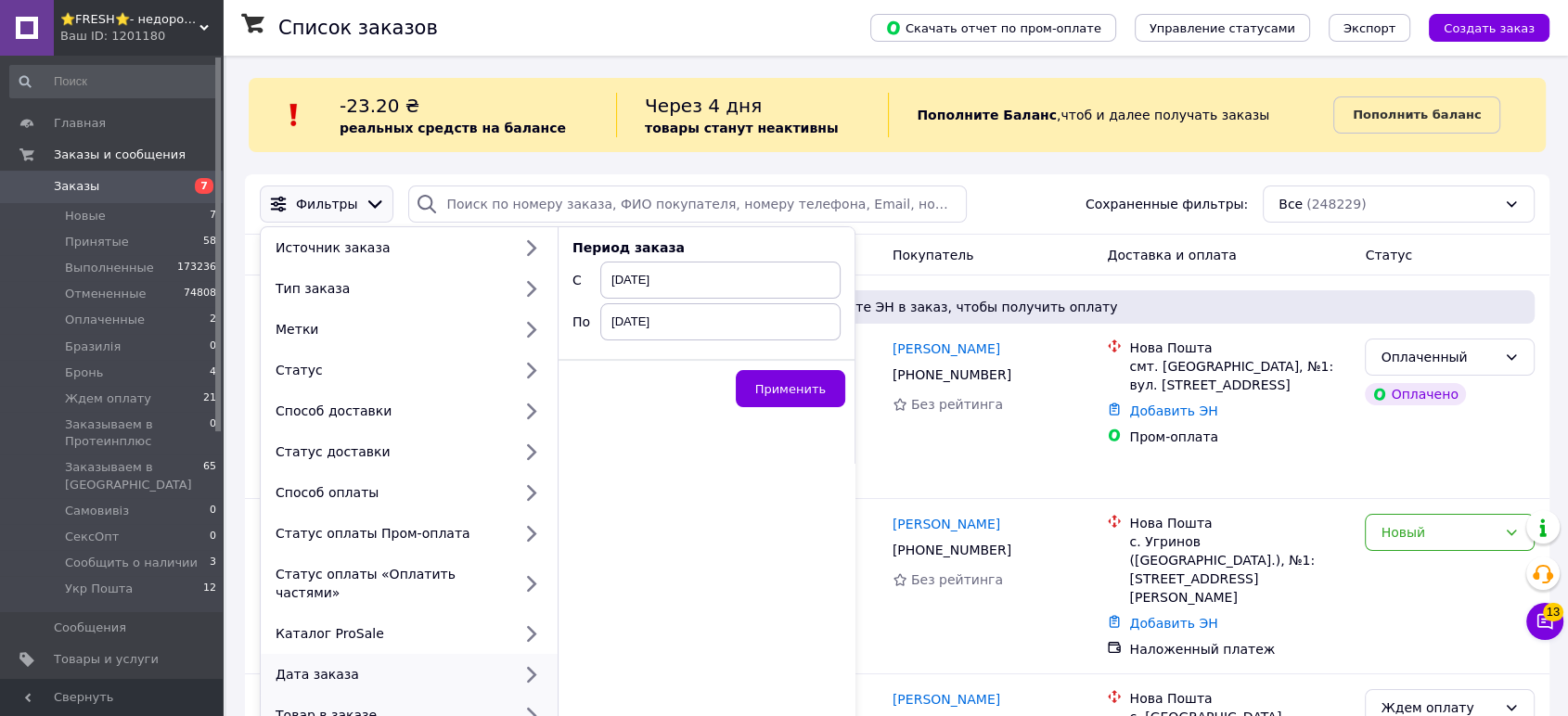
click at [438, 706] on div "Товар в заказе" at bounding box center [389, 715] width 243 height 19
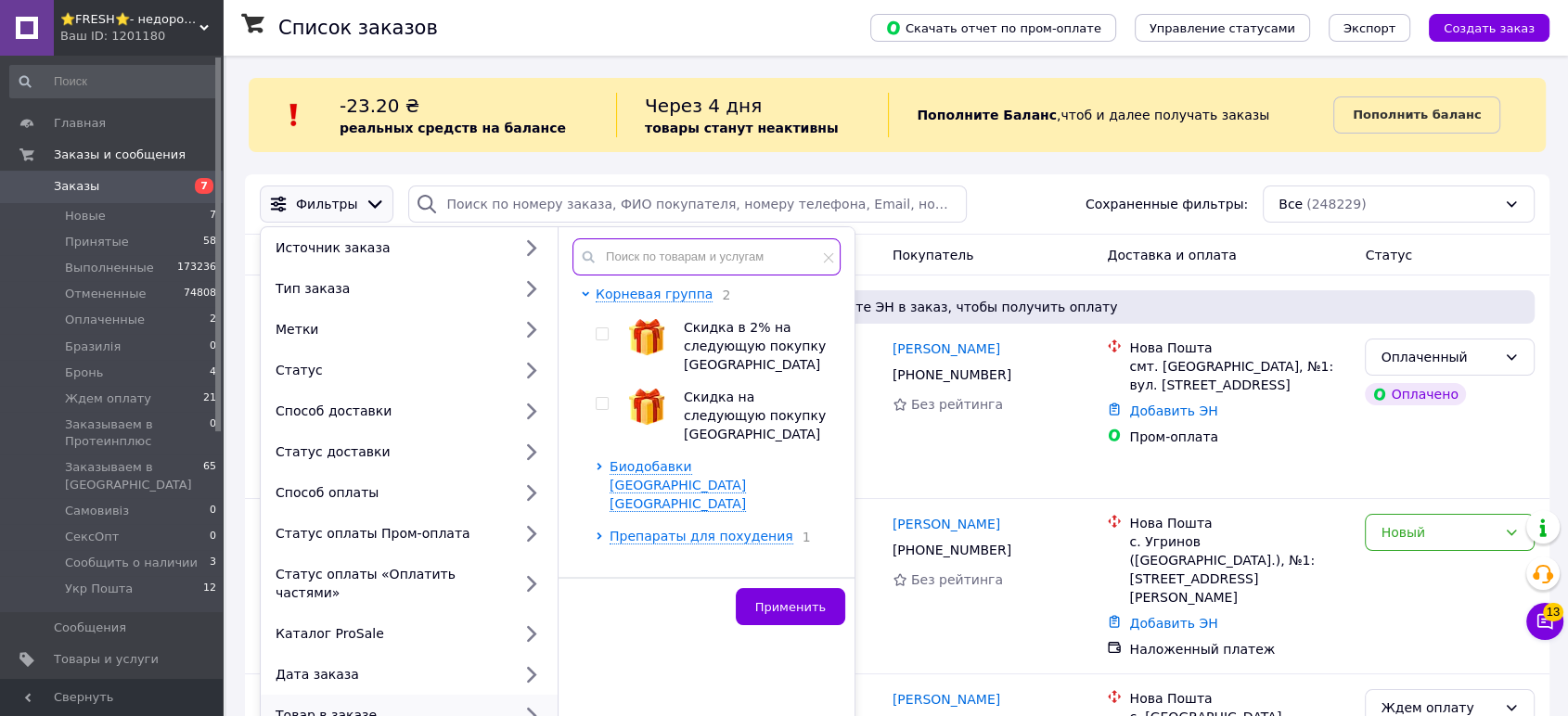
paste input "FBS-02515"
click at [744, 257] on input "text" at bounding box center [706, 257] width 268 height 37
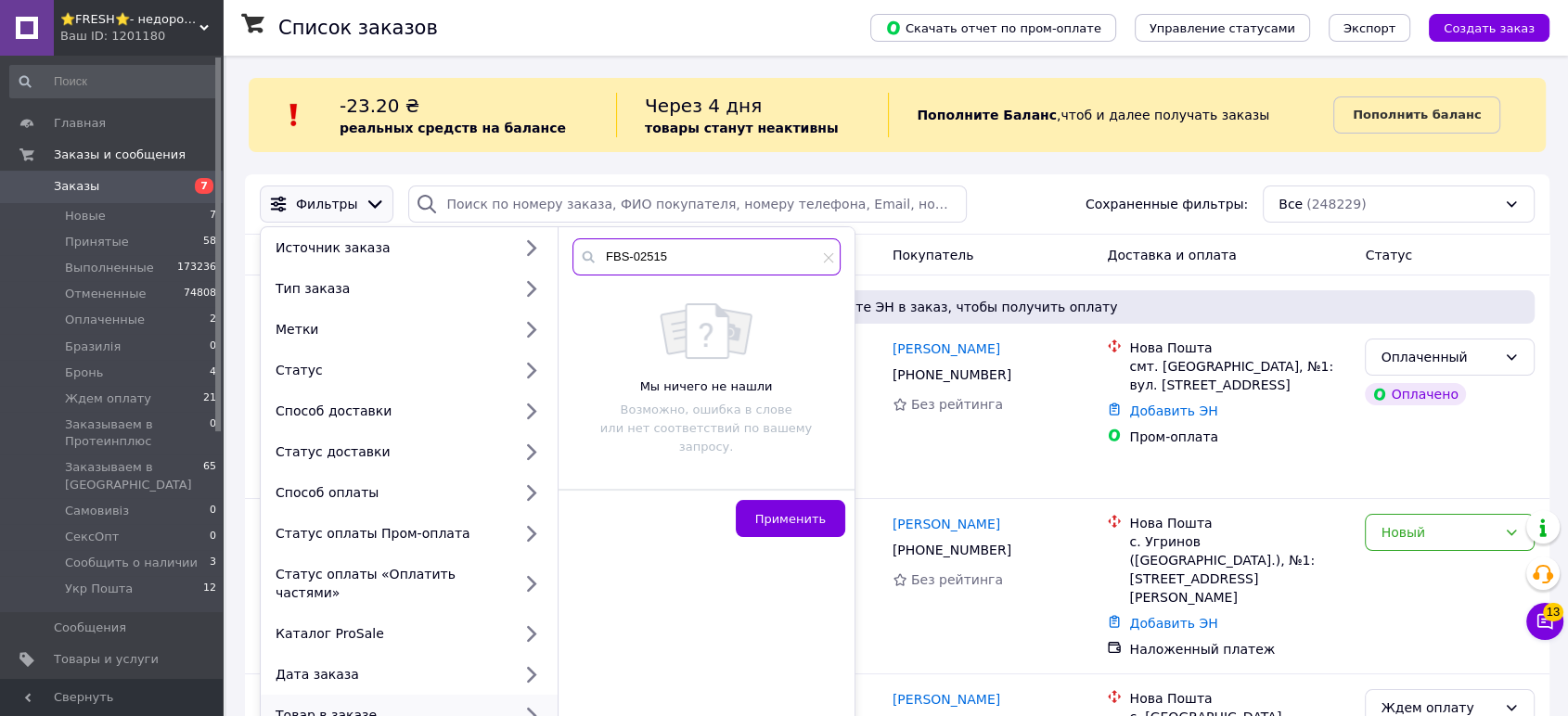
type input "FBS-02515"
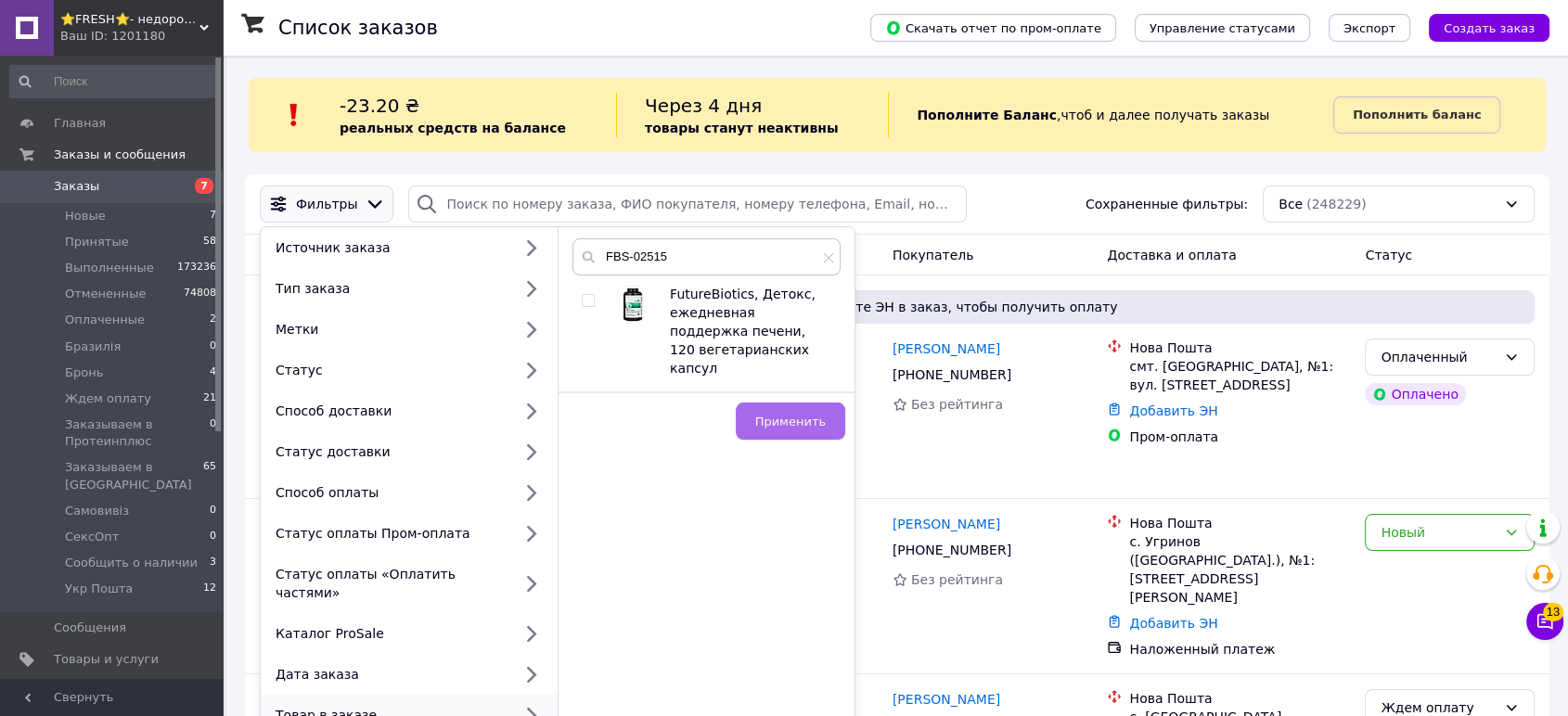
drag, startPoint x: 581, startPoint y: 297, endPoint x: 791, endPoint y: 415, distance: 240.9
click at [584, 297] on input "checkbox" at bounding box center [587, 301] width 12 height 12
checkbox input "true"
click at [767, 403] on button "Применить" at bounding box center [790, 421] width 109 height 37
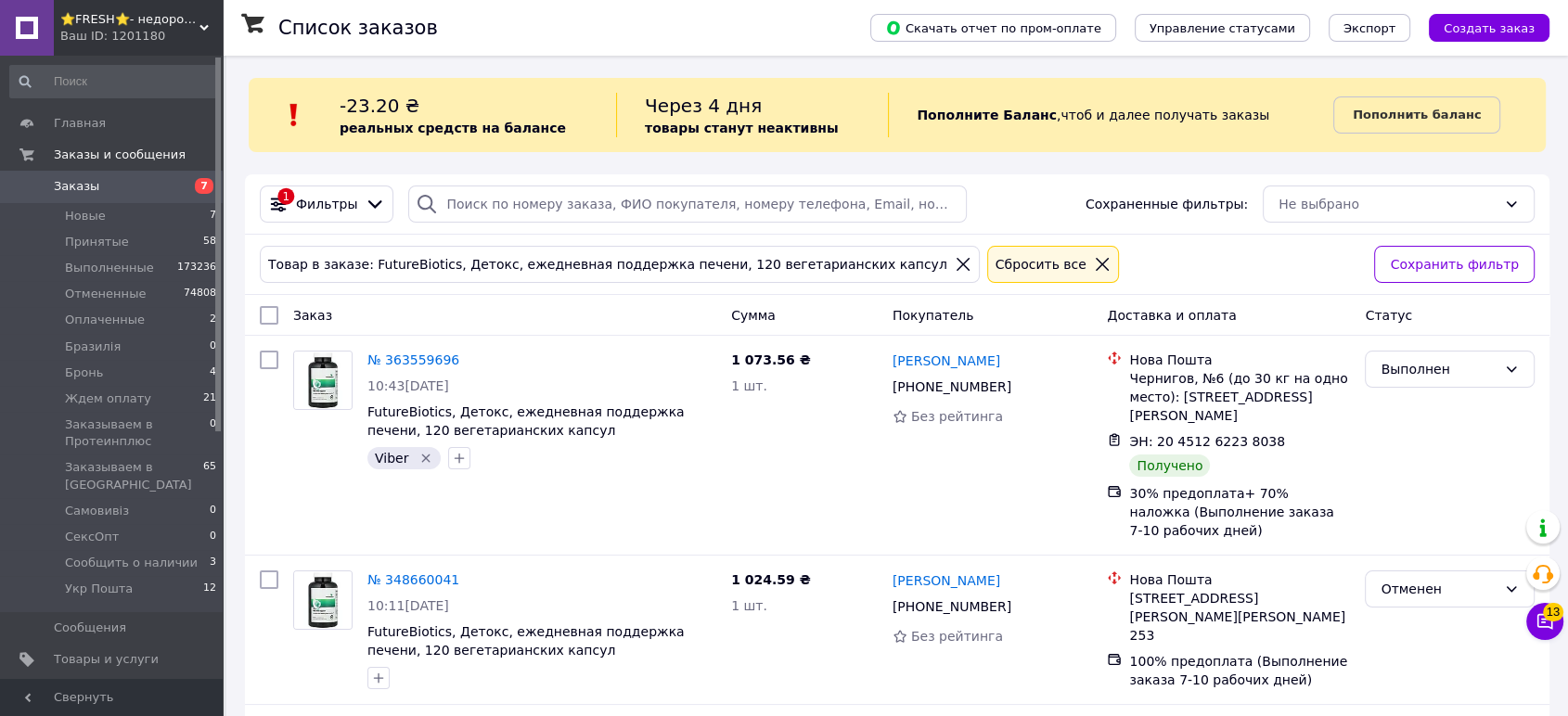
click at [125, 28] on div "Ваш ID: 1201180" at bounding box center [141, 36] width 162 height 17
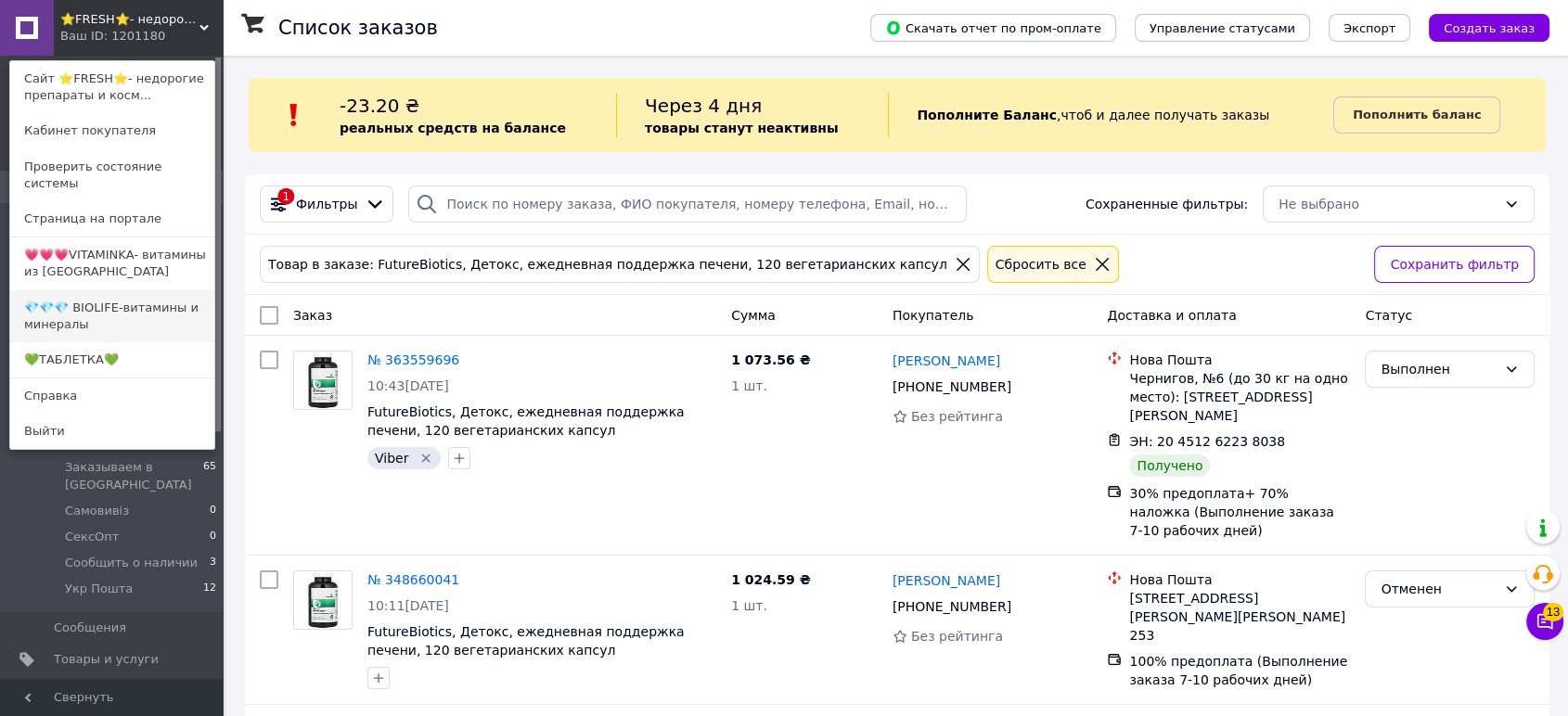
click at [133, 291] on link "💎💎💎 BIOLIFE-витамины и минералы" at bounding box center [111, 316] width 204 height 52
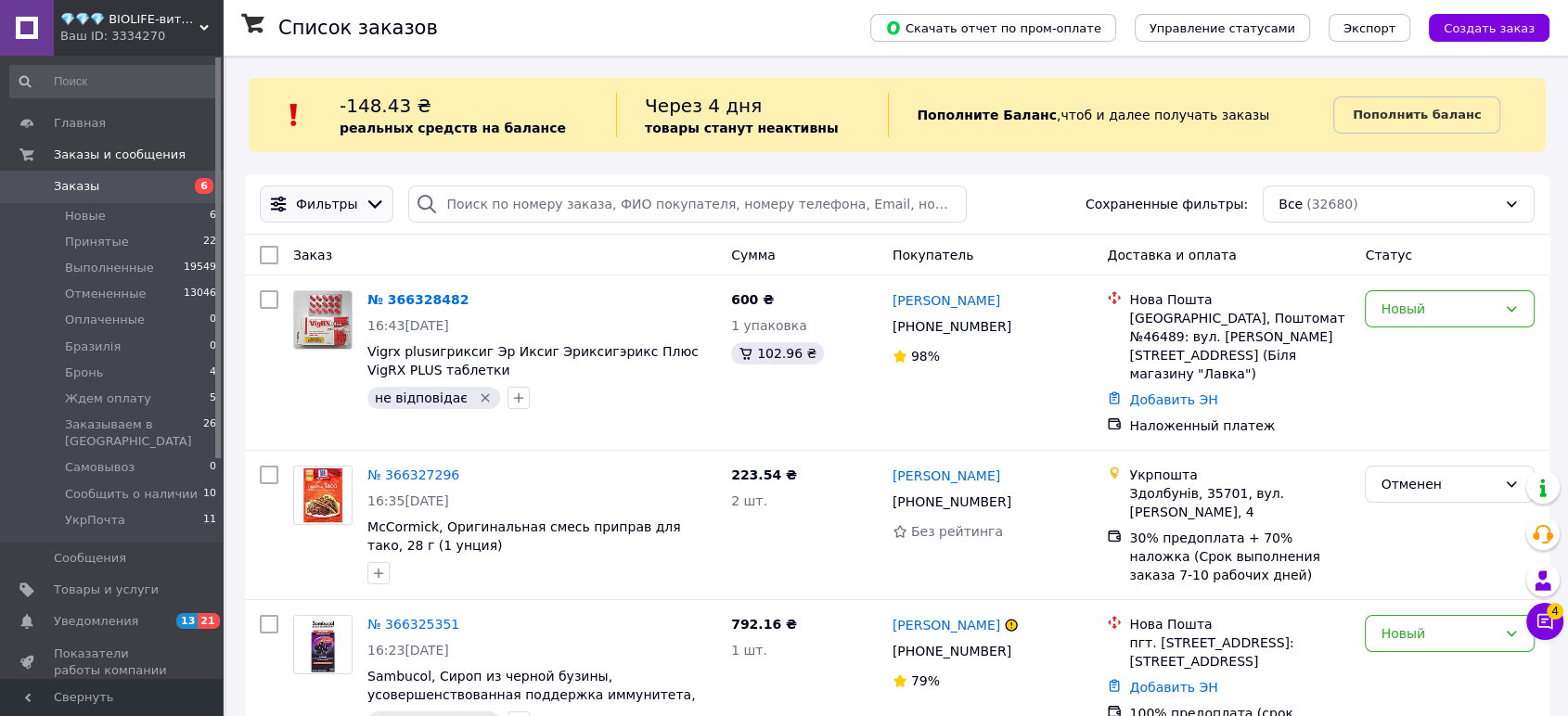
click at [341, 201] on span "Фильтры" at bounding box center [326, 204] width 61 height 19
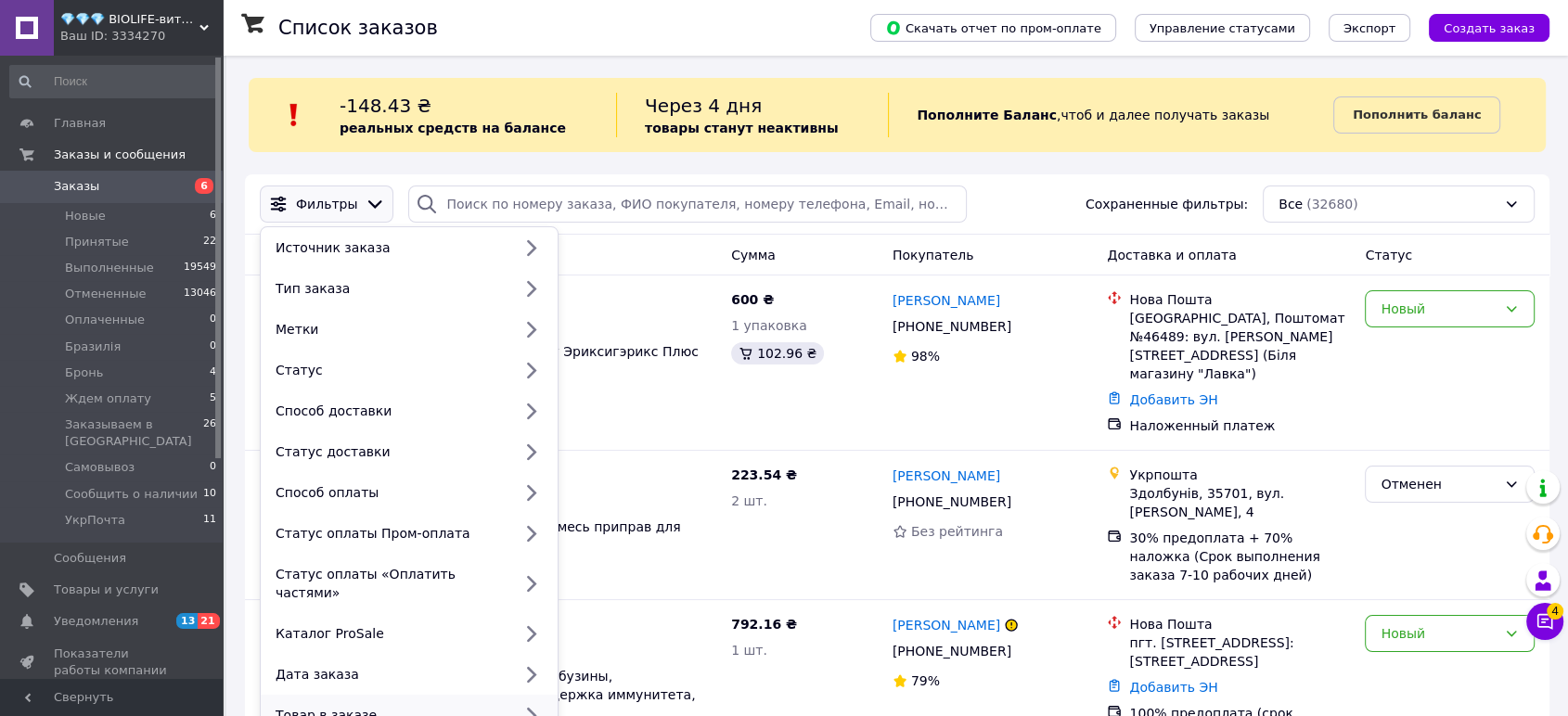
click at [444, 706] on div "Товар в заказе" at bounding box center [389, 715] width 243 height 19
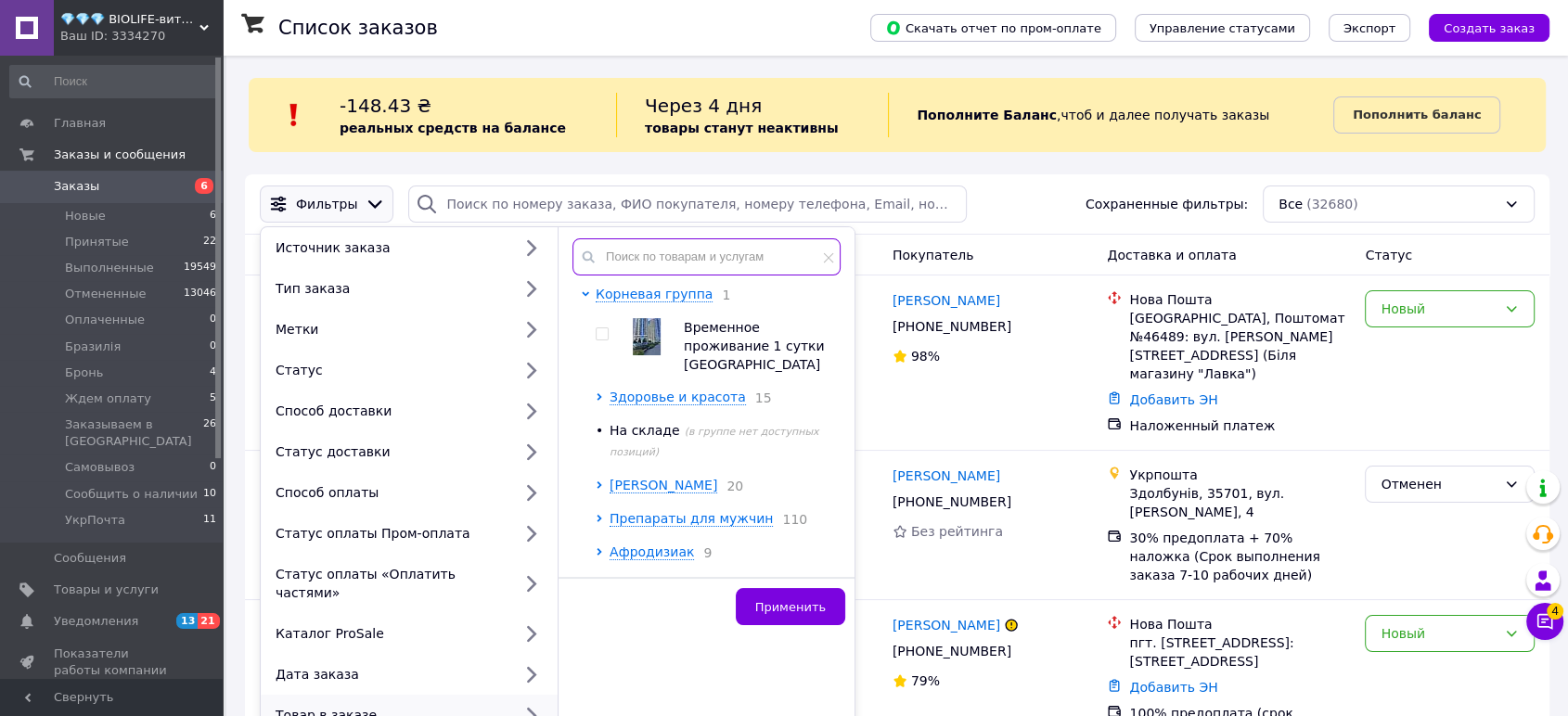
paste input "FBS-02515"
click at [726, 258] on input "text" at bounding box center [706, 257] width 268 height 37
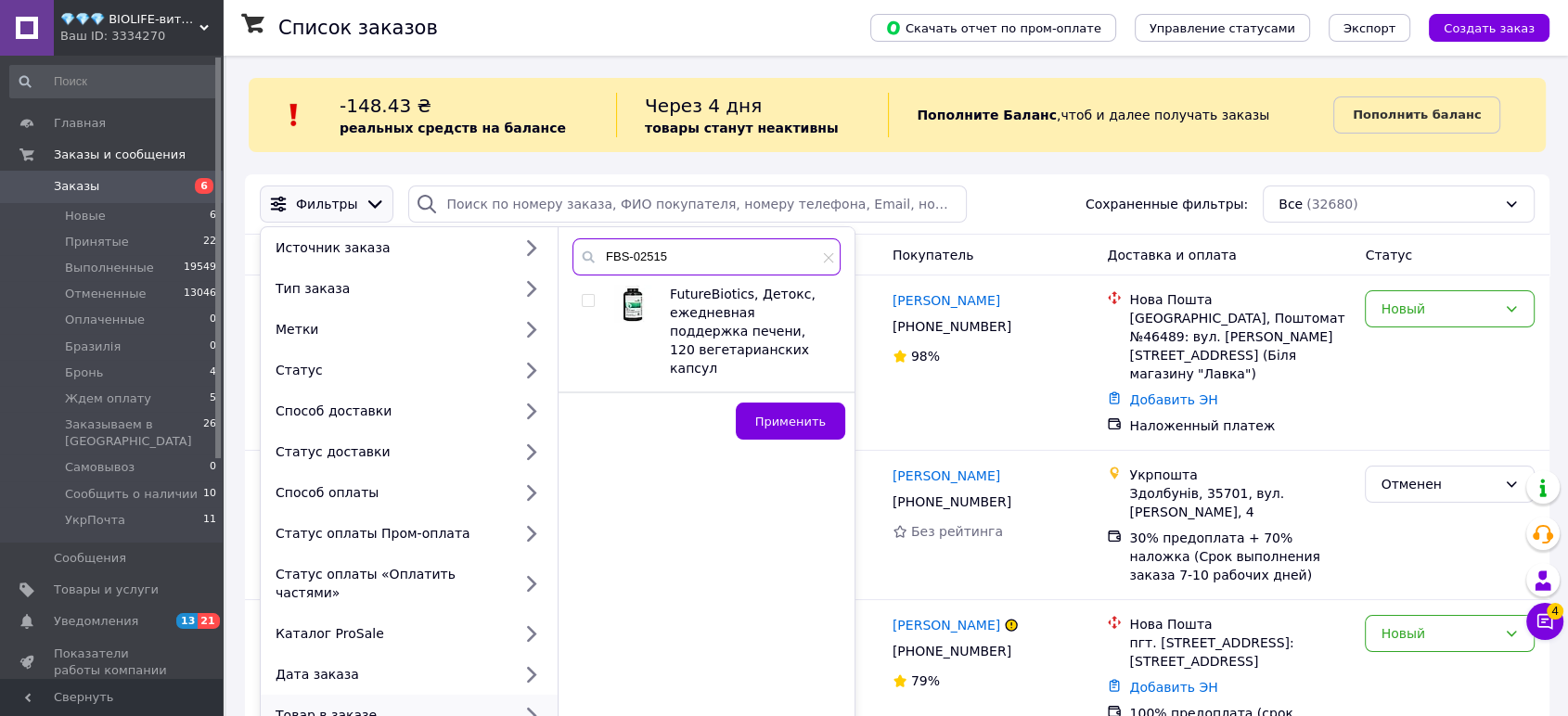
type input "FBS-02515"
click at [585, 298] on input "checkbox" at bounding box center [587, 301] width 12 height 12
checkbox input "true"
click at [814, 417] on button "Применить" at bounding box center [790, 421] width 109 height 37
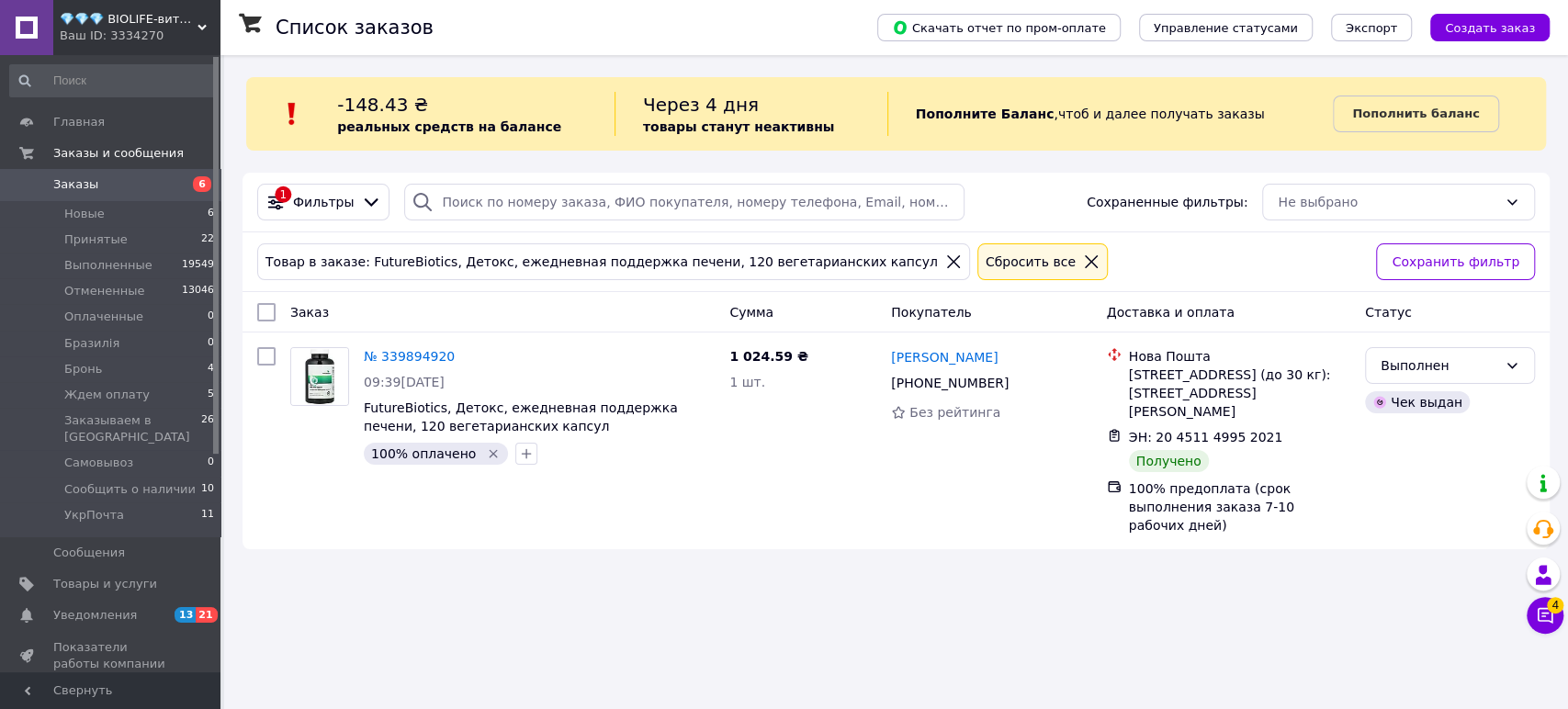
click at [126, 34] on div "Ваш ID: 3334270" at bounding box center [140, 36] width 160 height 16
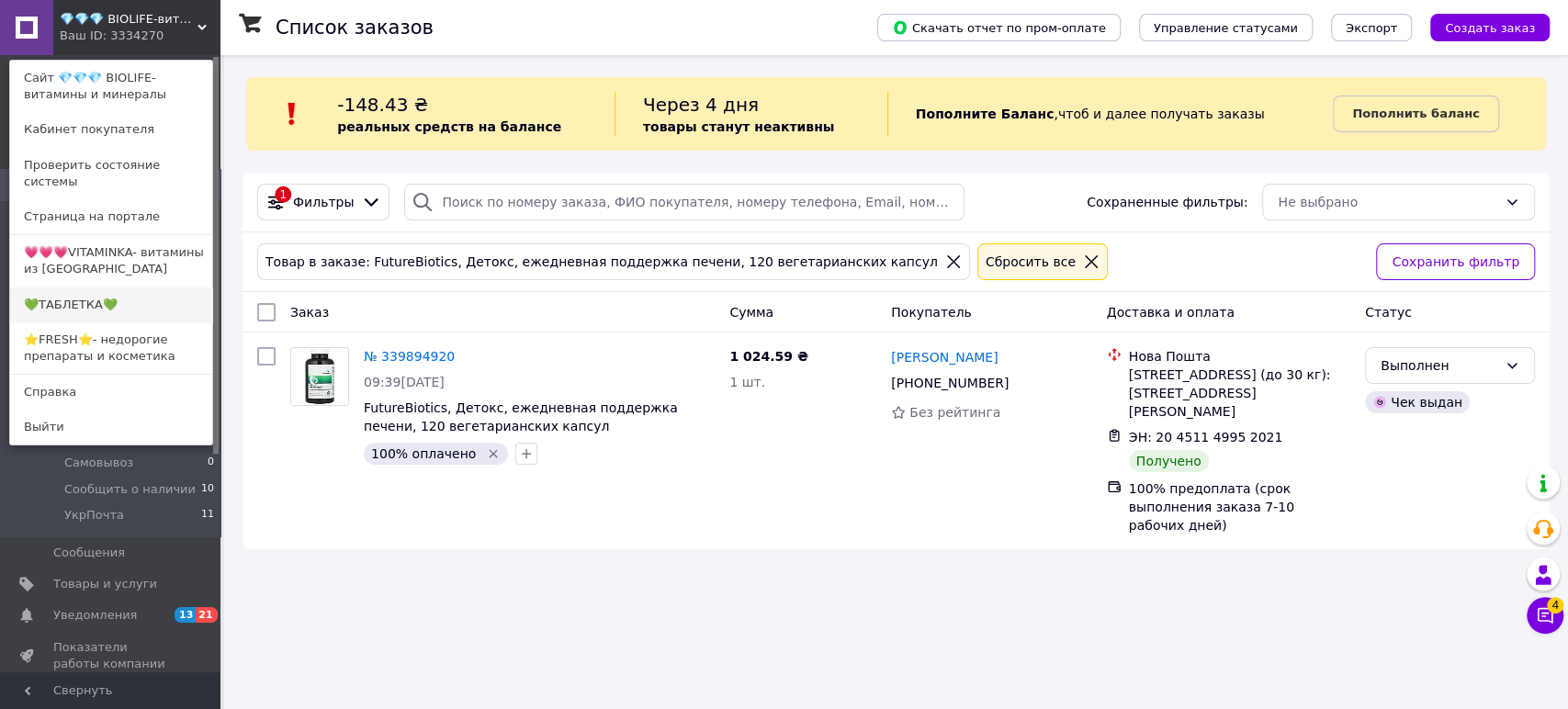
click at [122, 288] on link "💚ТАБЛЕТКА💚" at bounding box center [110, 305] width 202 height 35
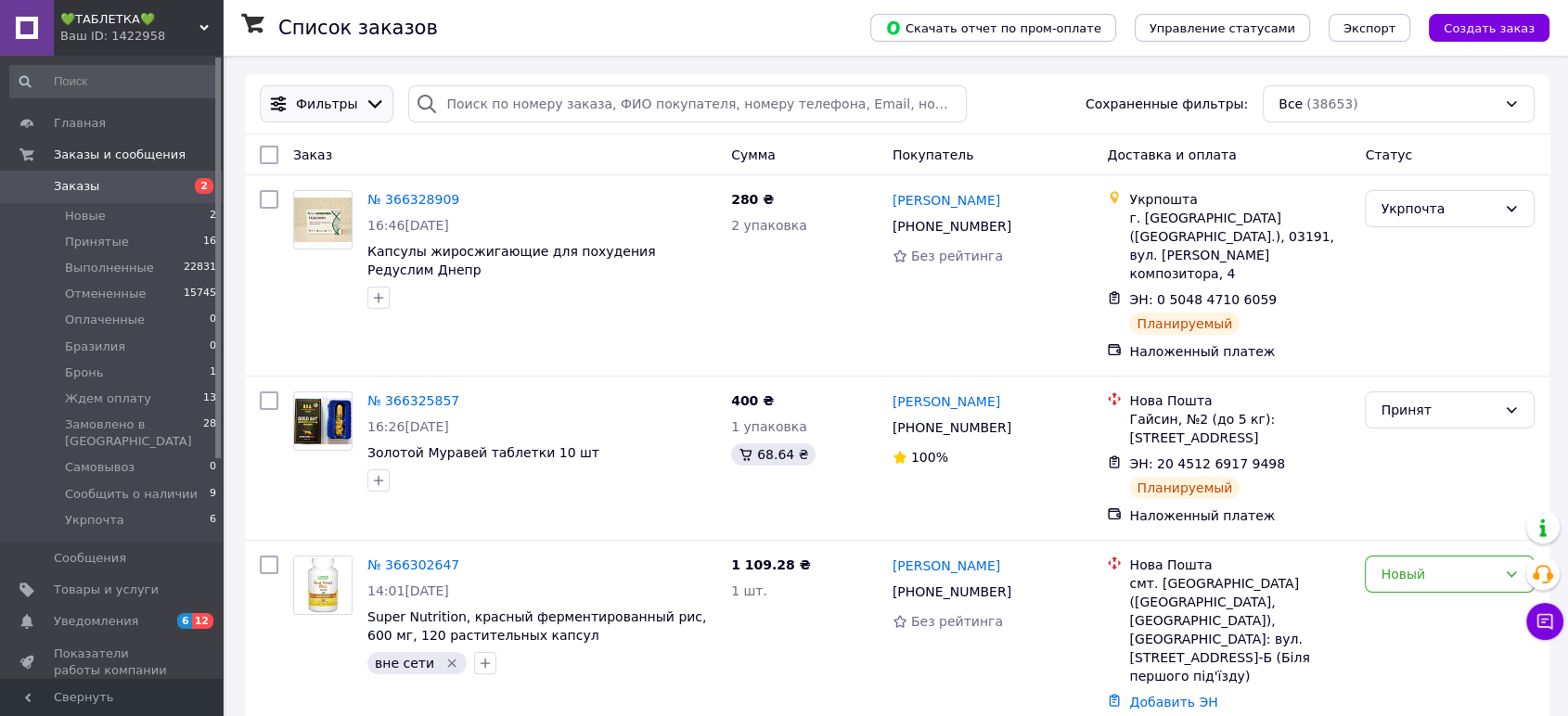
click at [327, 116] on div "Фильтры" at bounding box center [326, 104] width 134 height 37
click at [317, 103] on span "Фильтры" at bounding box center [326, 103] width 61 height 19
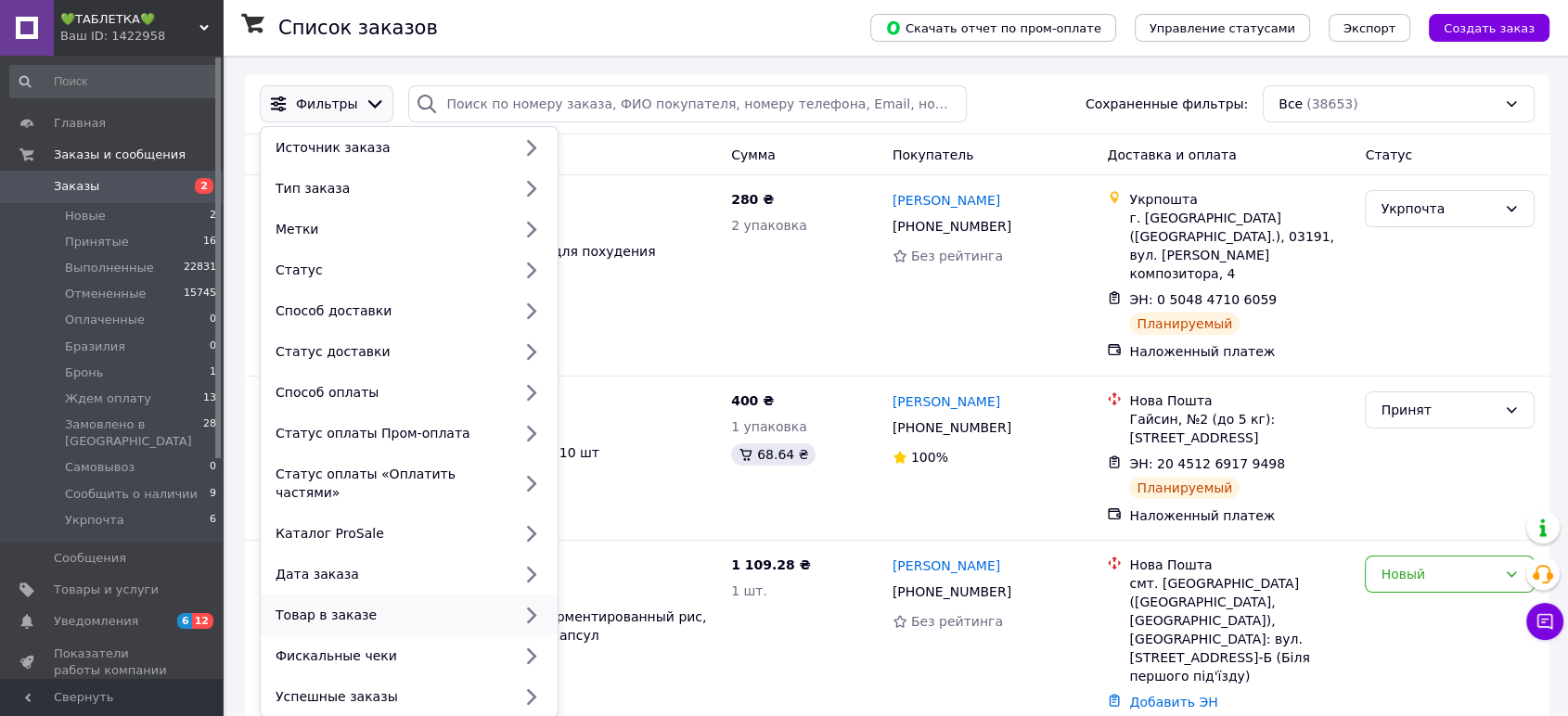
drag, startPoint x: 418, startPoint y: 606, endPoint x: 437, endPoint y: 607, distance: 19.0
click at [419, 607] on div "Товар в заказе" at bounding box center [409, 616] width 296 height 41
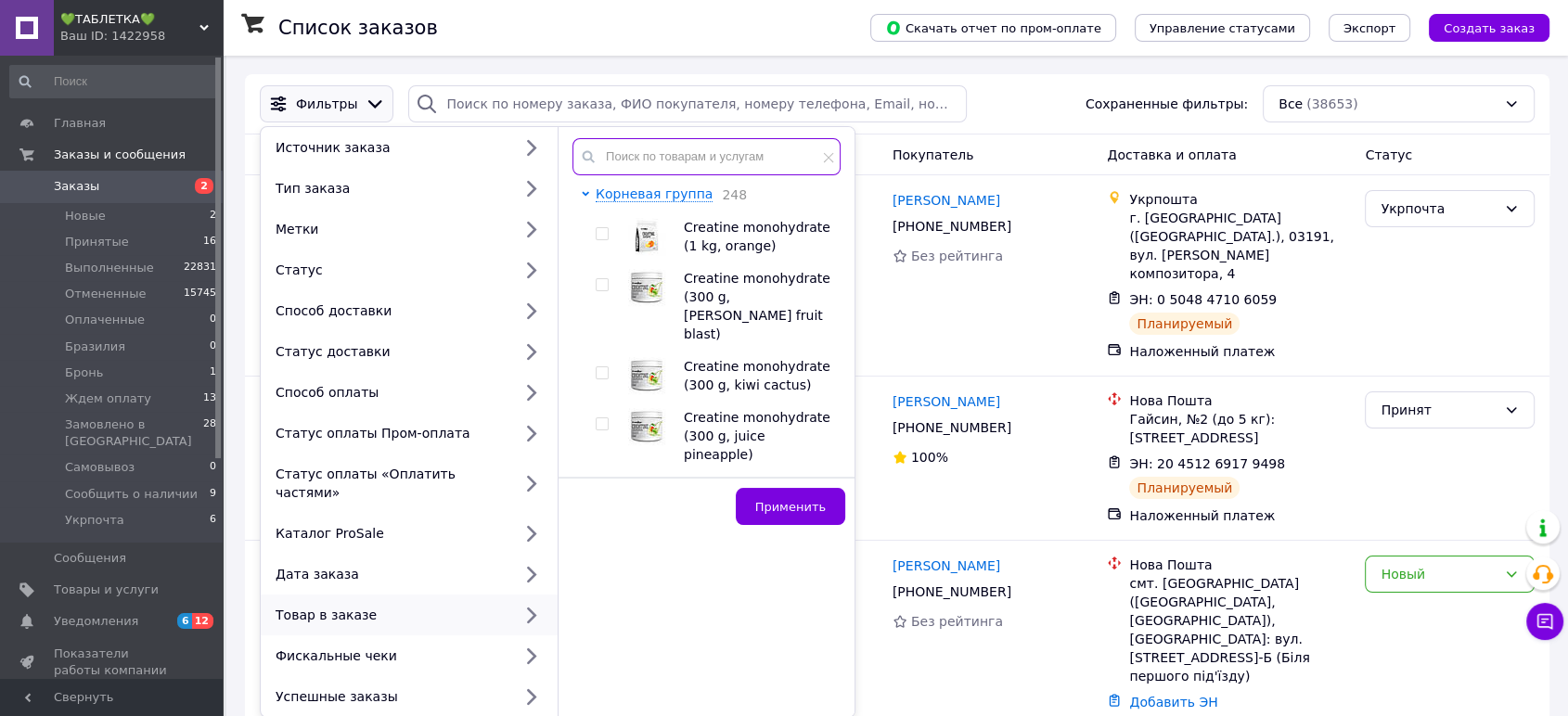
paste input "FBS-02515"
click at [760, 165] on input "text" at bounding box center [706, 157] width 268 height 37
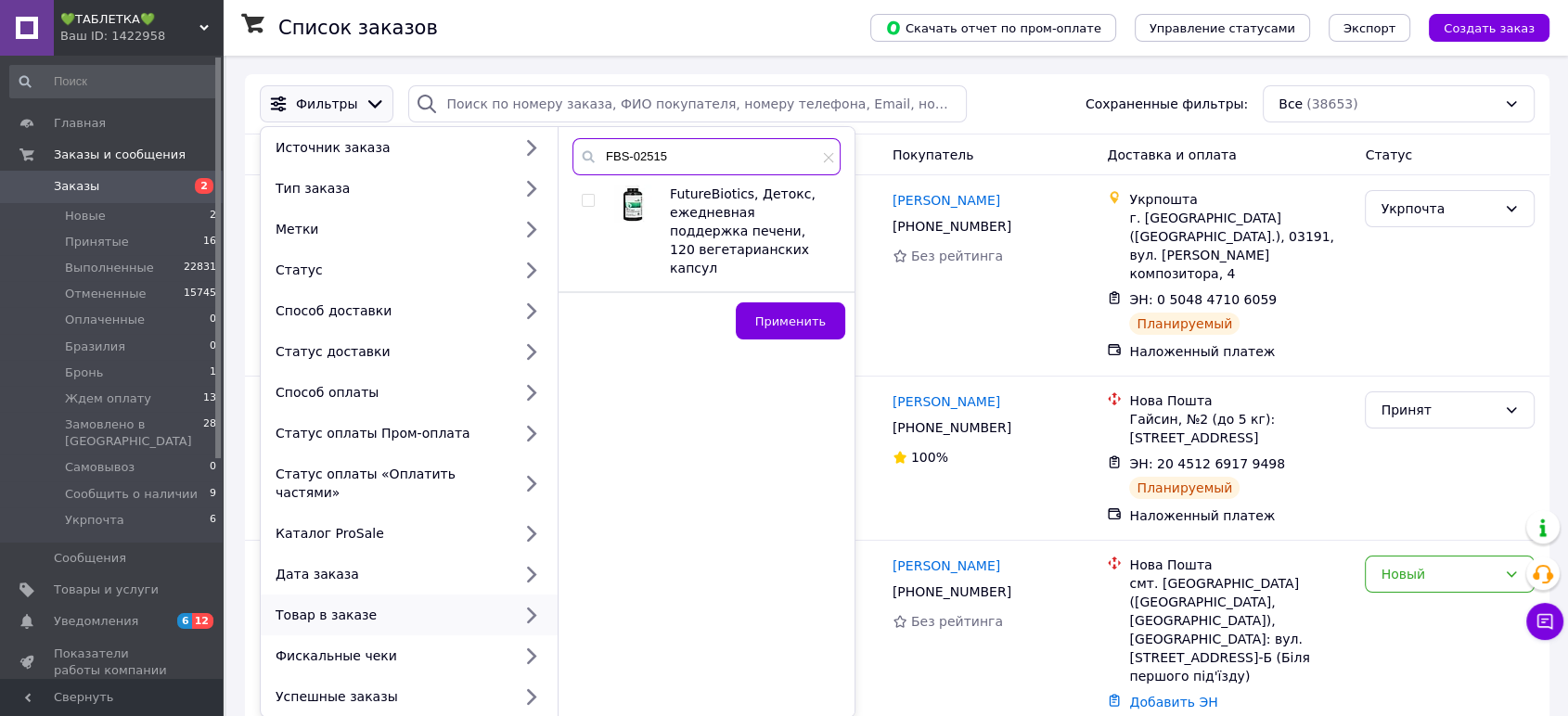
type input "FBS-02515"
click at [588, 199] on input "checkbox" at bounding box center [587, 201] width 12 height 12
checkbox input "true"
click at [814, 315] on span "Применить" at bounding box center [790, 322] width 70 height 14
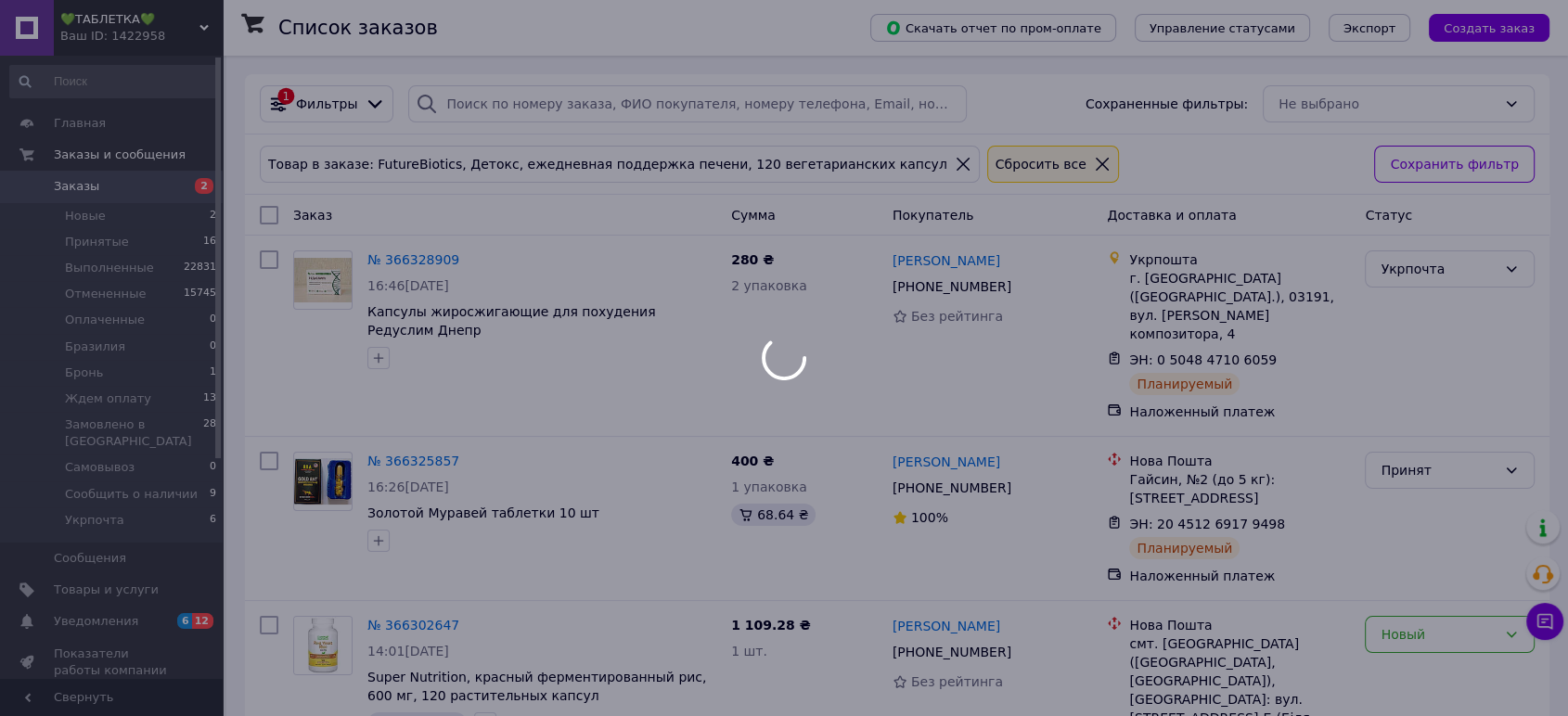
click at [1418, 265] on div at bounding box center [784, 358] width 1568 height 716
